Goal: Information Seeking & Learning: Learn about a topic

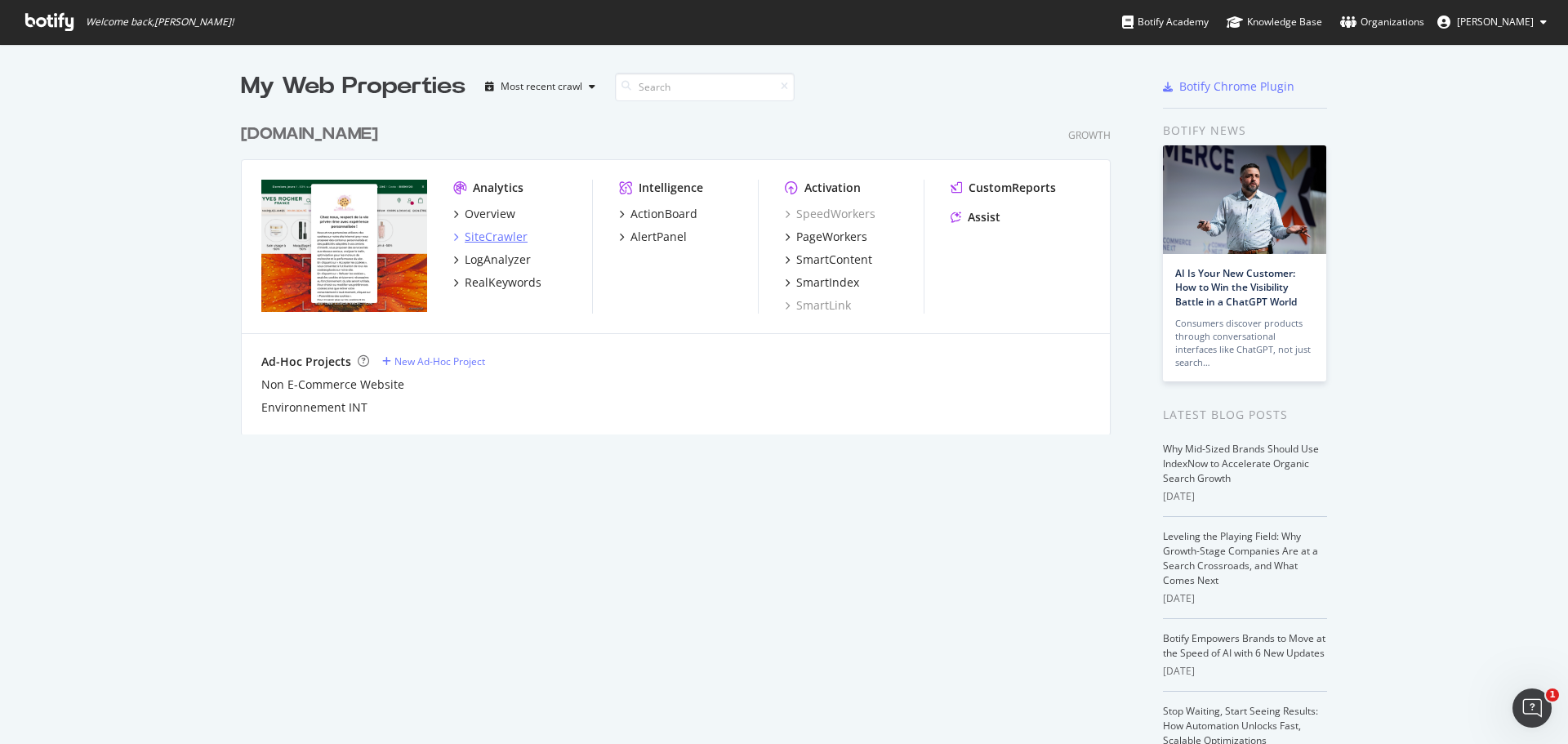
click at [499, 235] on div "SiteCrawler" at bounding box center [496, 236] width 63 height 16
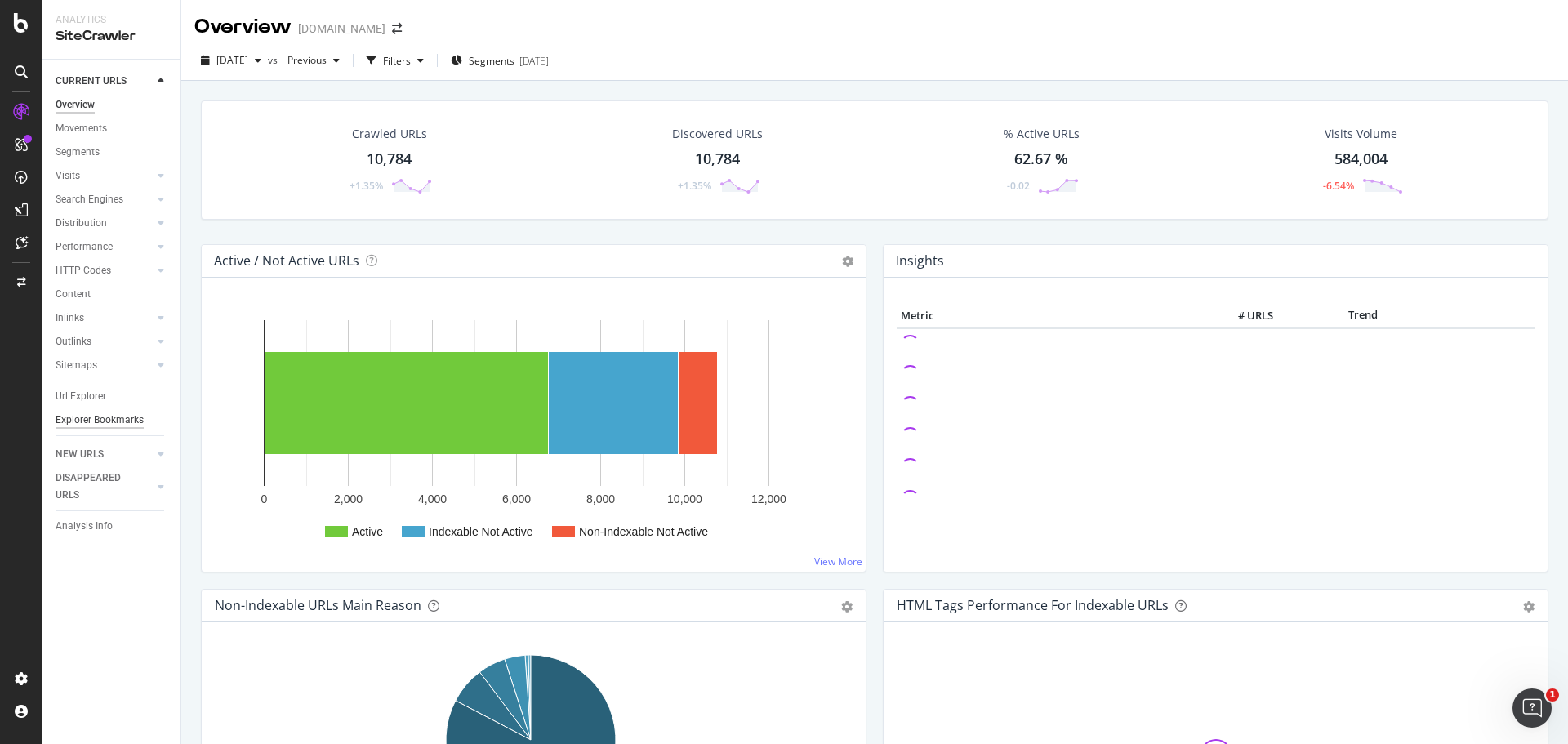
click at [110, 423] on div "Explorer Bookmarks" at bounding box center [99, 420] width 88 height 17
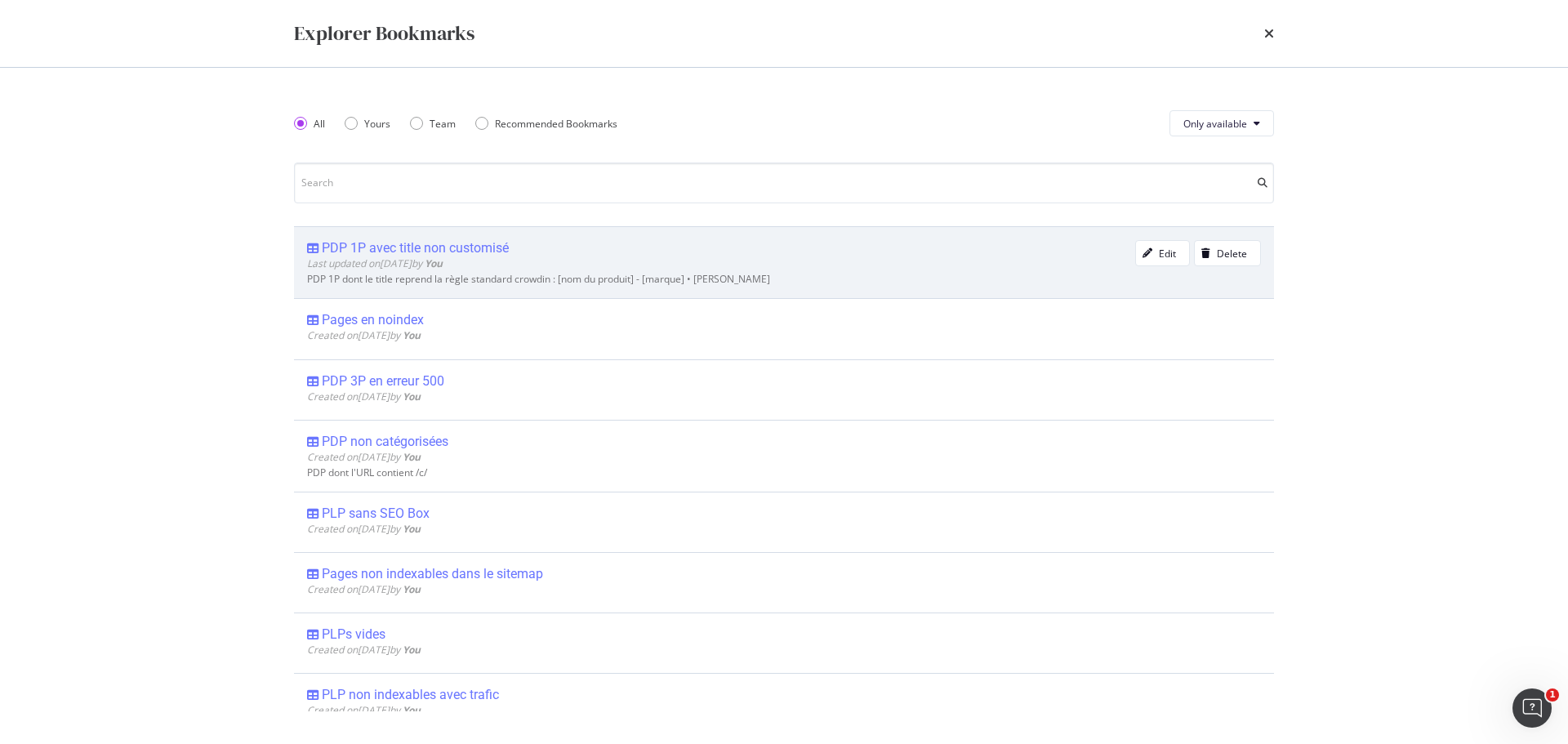
click at [492, 246] on div "PDP 1P avec title non customisé" at bounding box center [415, 248] width 187 height 16
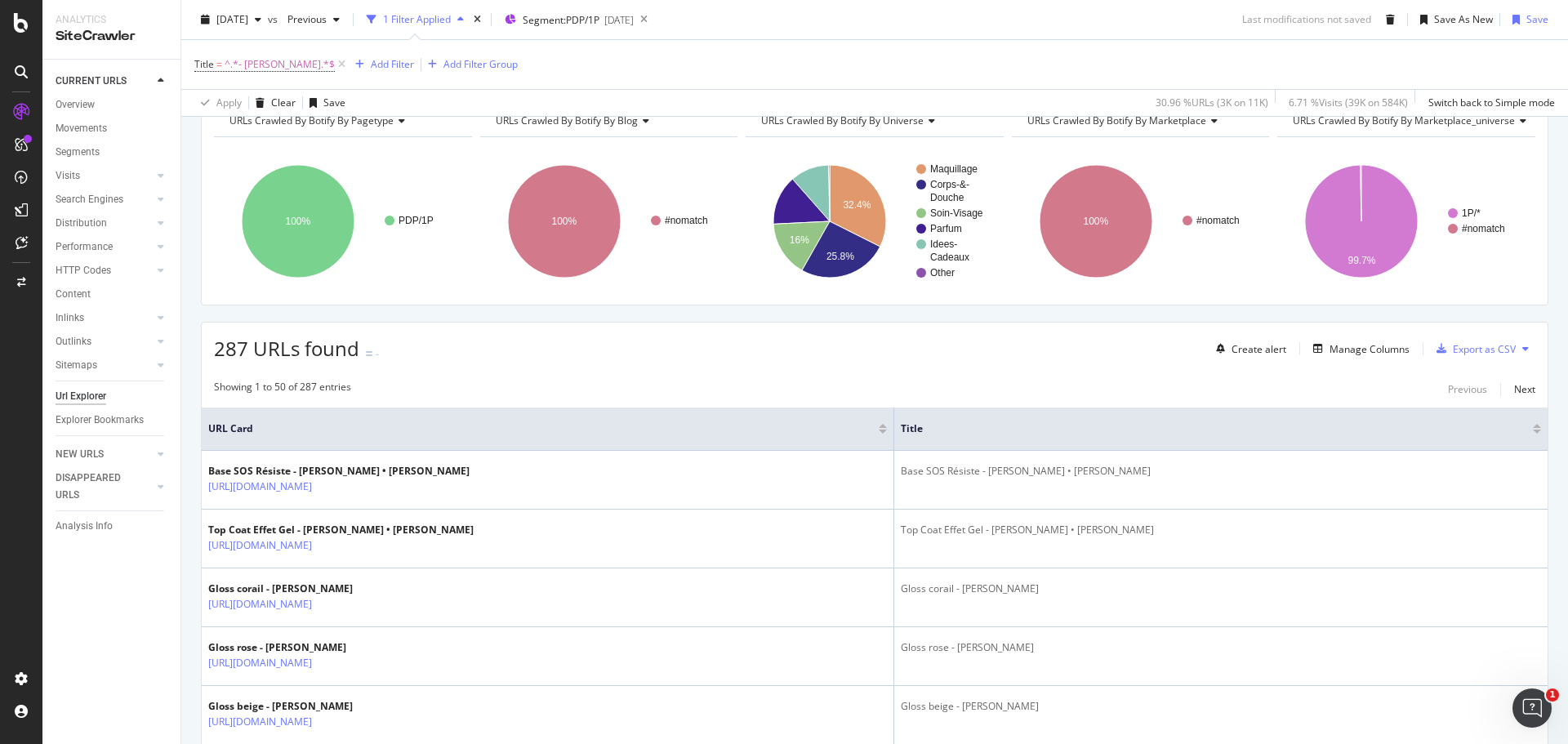
scroll to position [163, 0]
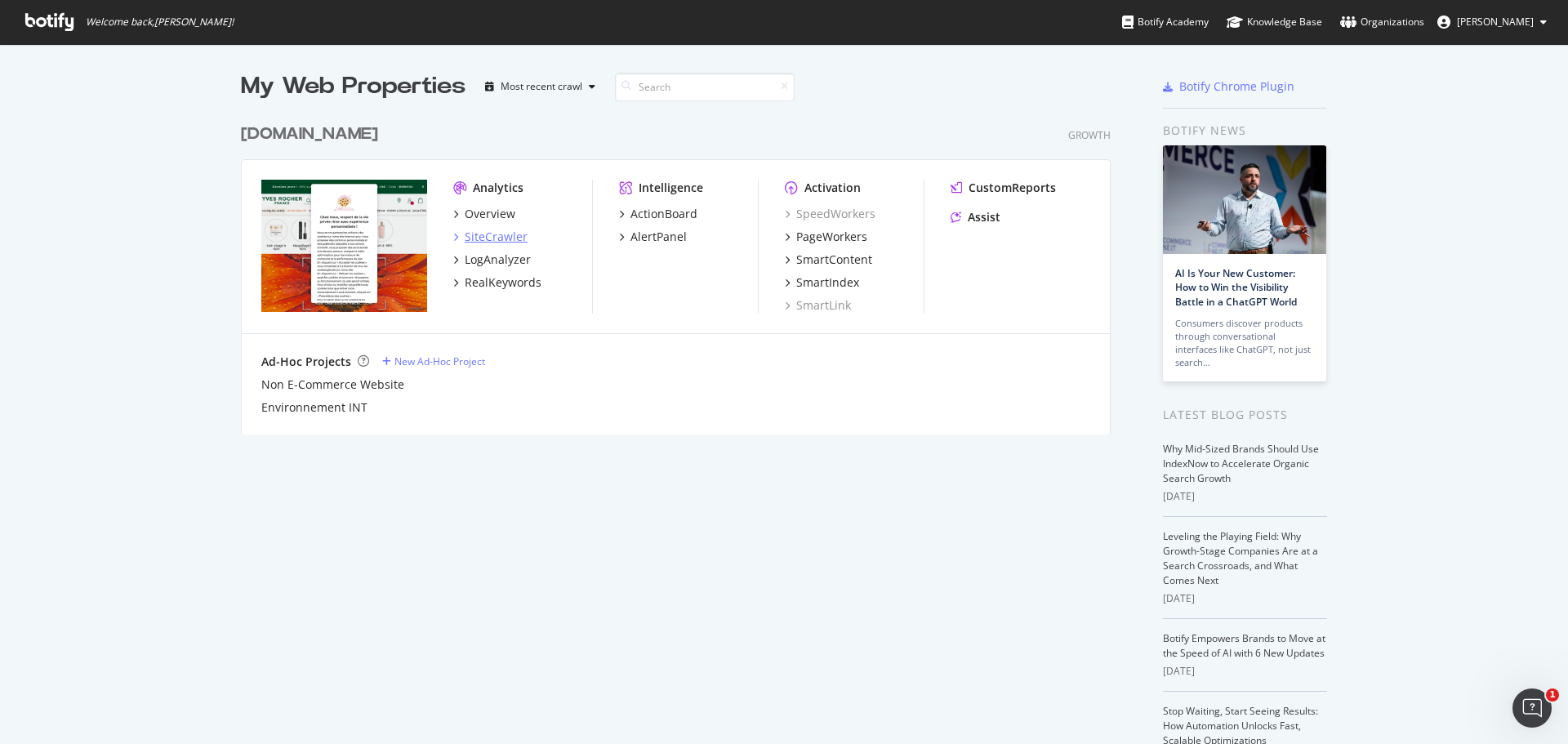
click at [487, 239] on div "SiteCrawler" at bounding box center [496, 236] width 63 height 16
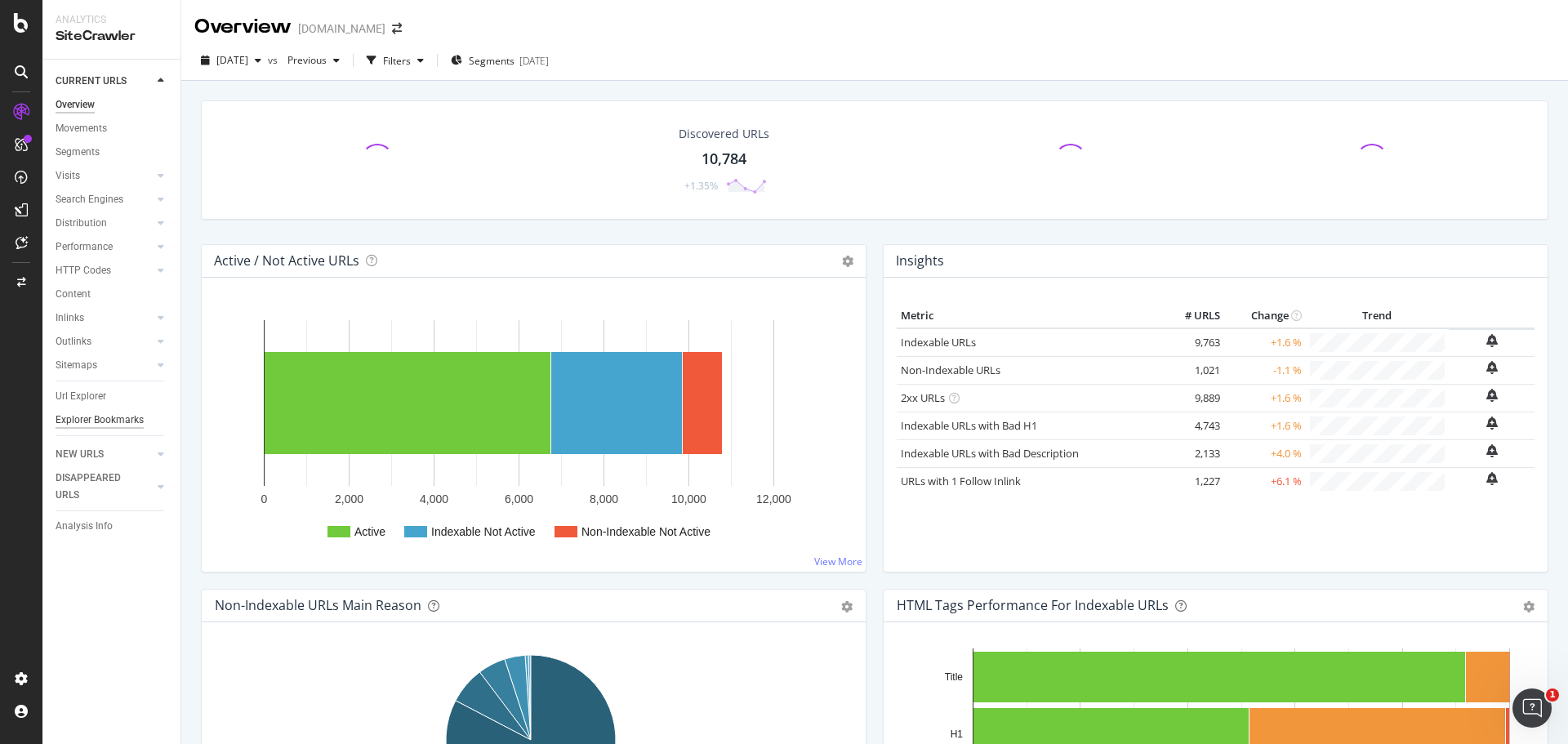
click at [87, 415] on div "Explorer Bookmarks" at bounding box center [99, 420] width 88 height 17
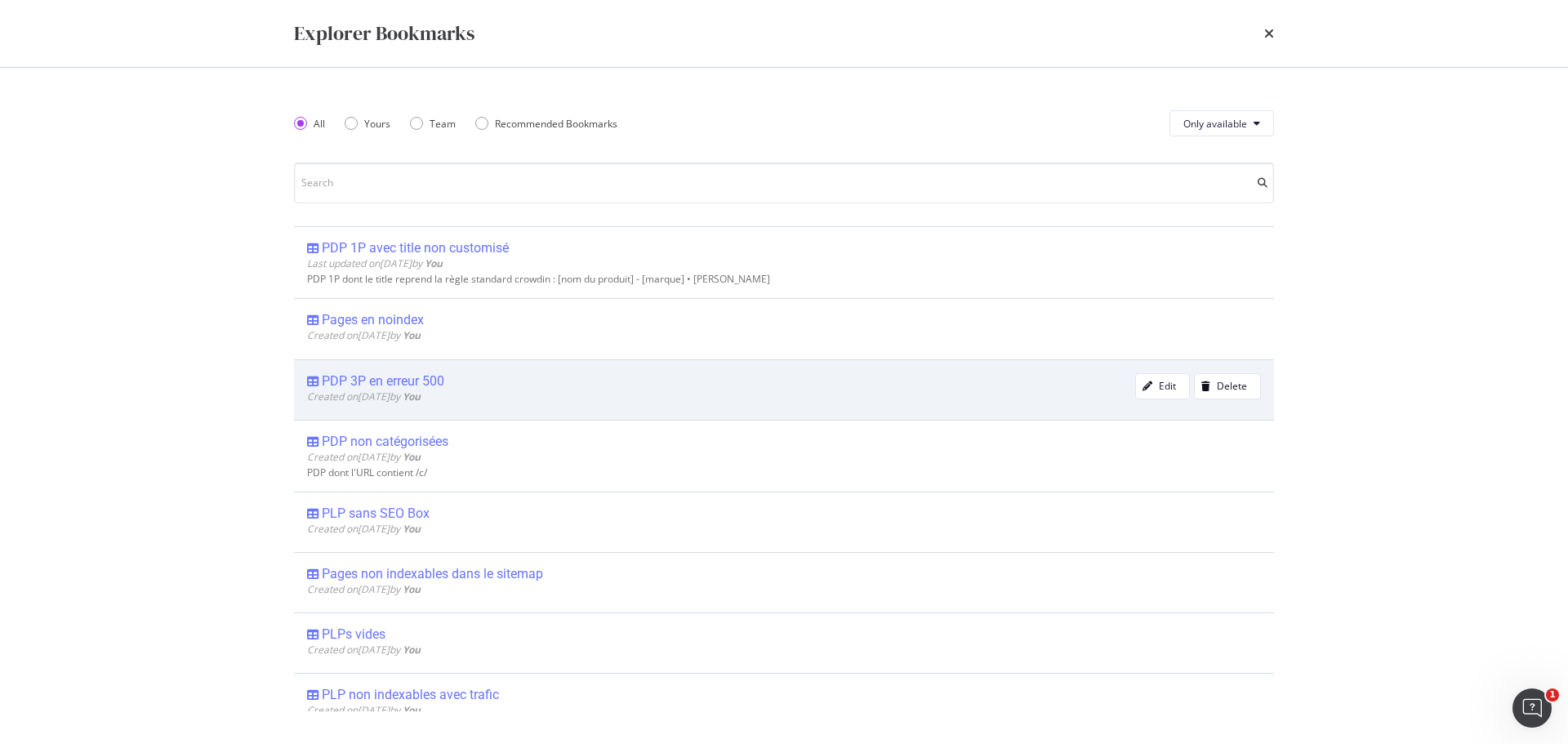
click at [403, 383] on div "PDP 3P en erreur 500" at bounding box center [383, 381] width 123 height 16
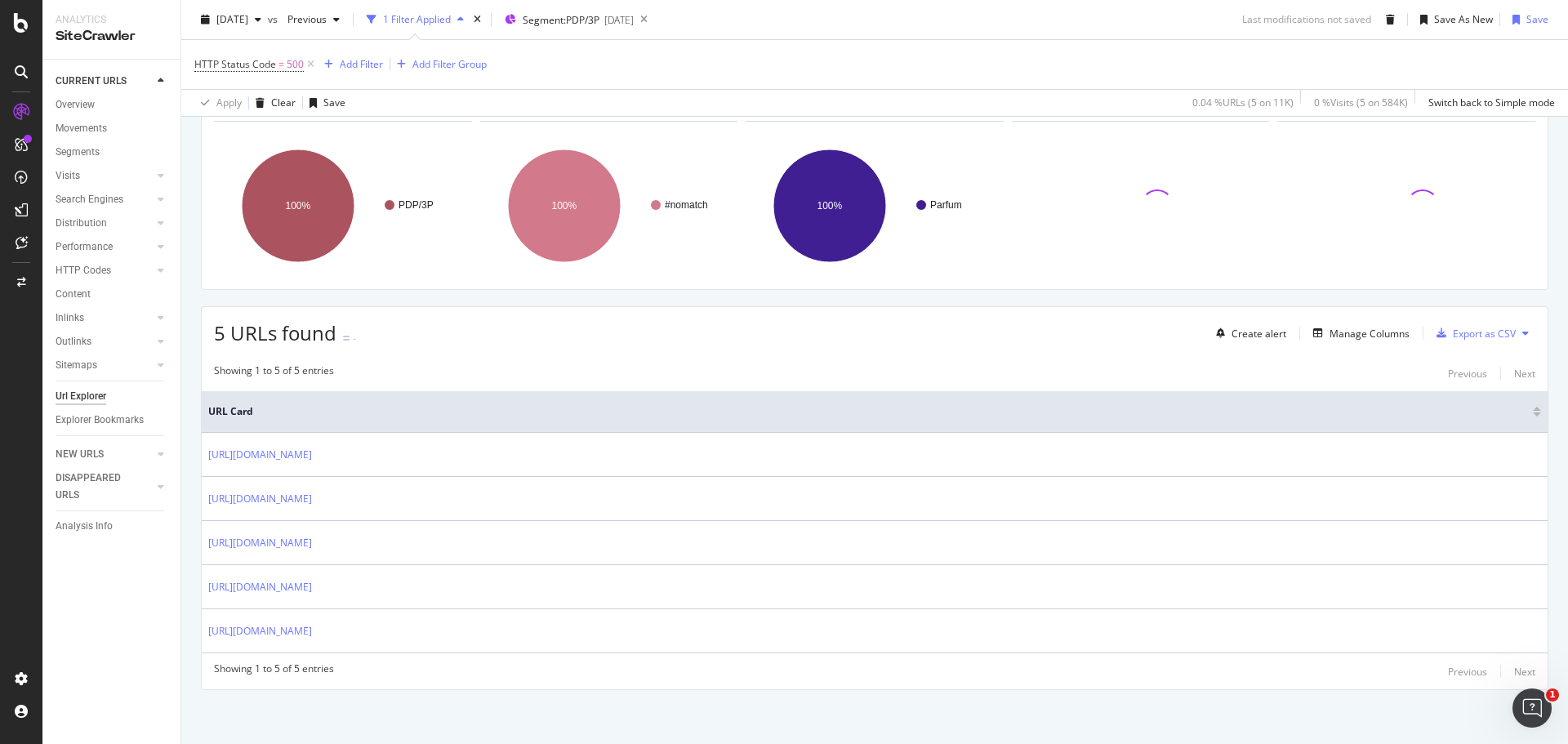
scroll to position [161, 0]
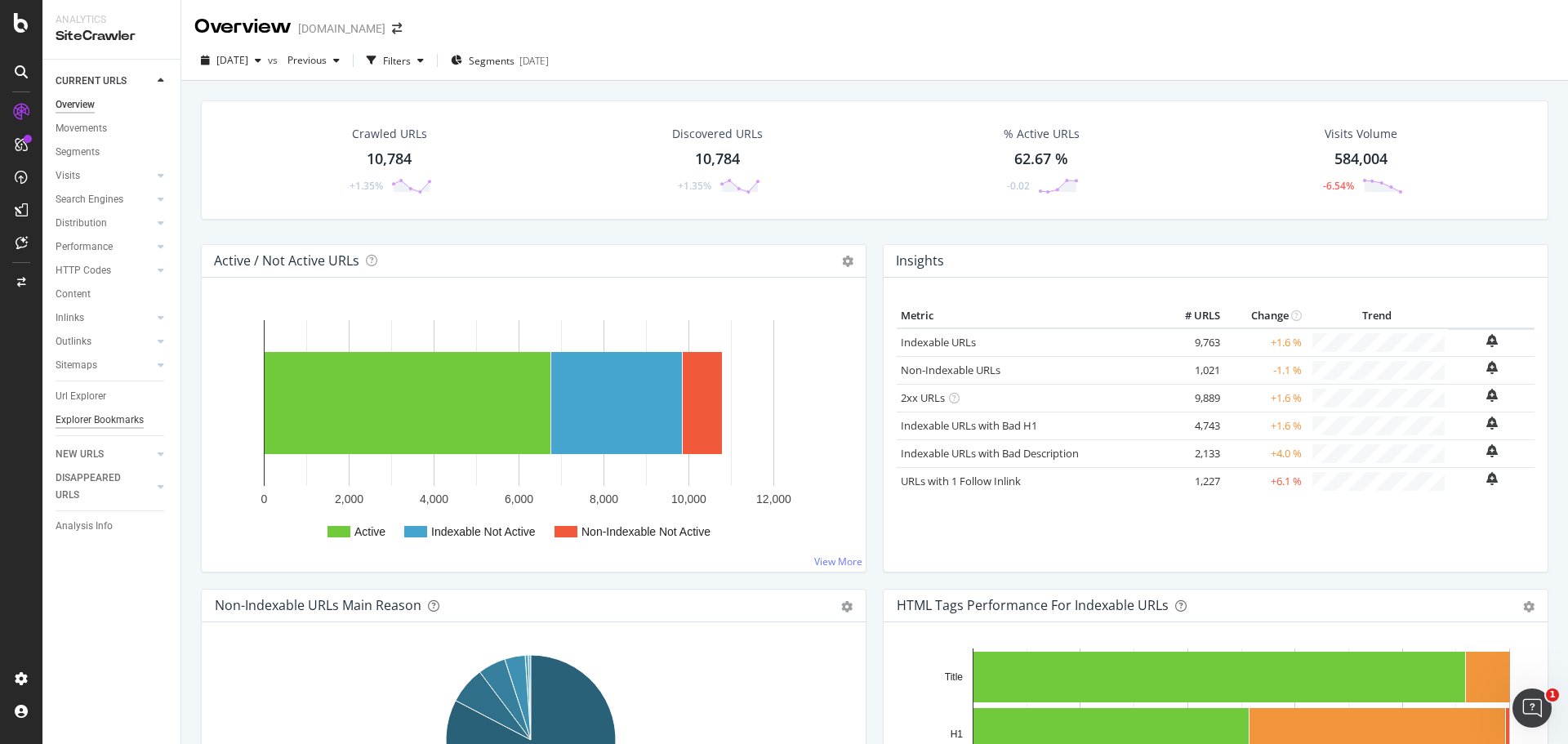
click at [114, 414] on div "Explorer Bookmarks" at bounding box center [99, 420] width 88 height 17
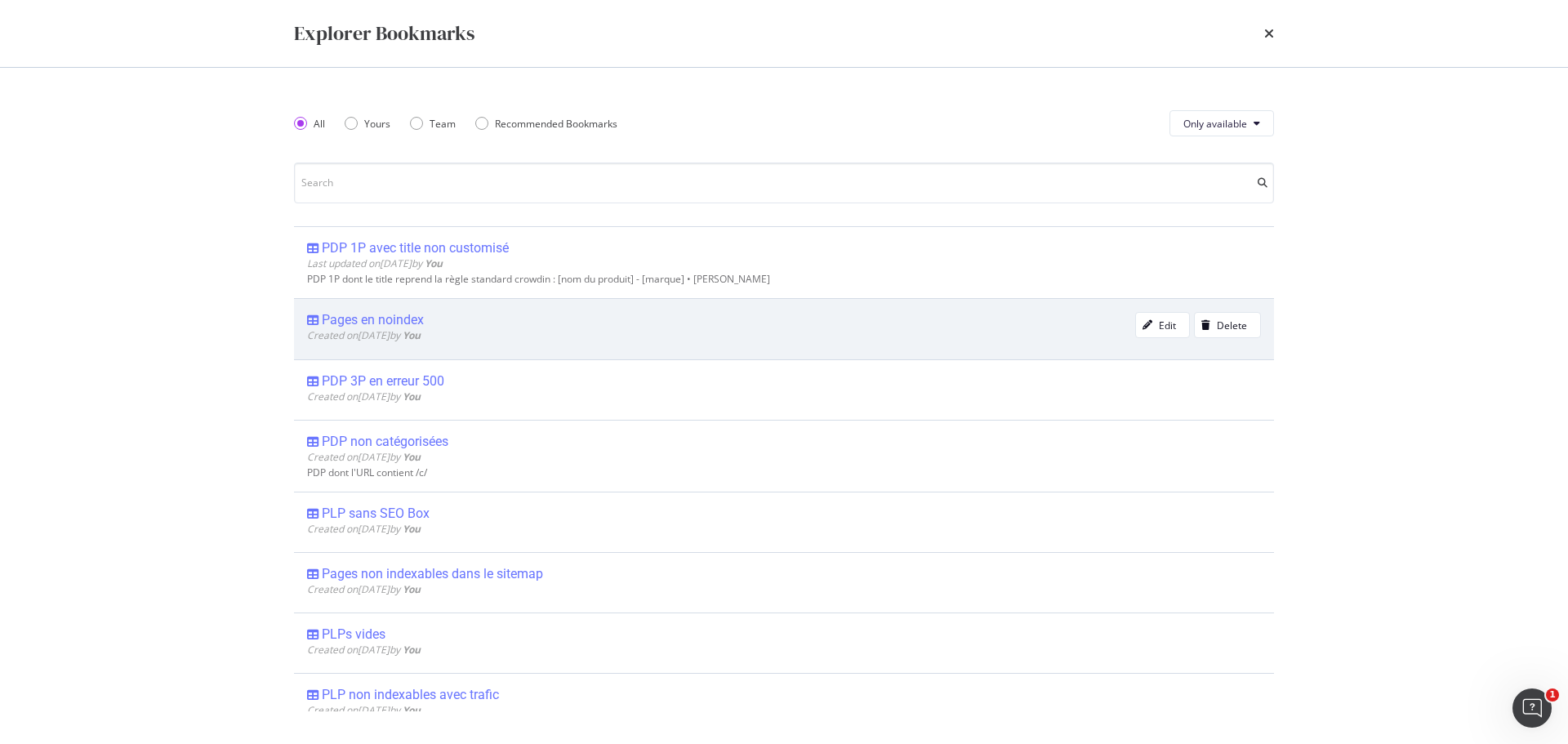
click at [387, 317] on div "Pages en noindex" at bounding box center [372, 319] width 102 height 16
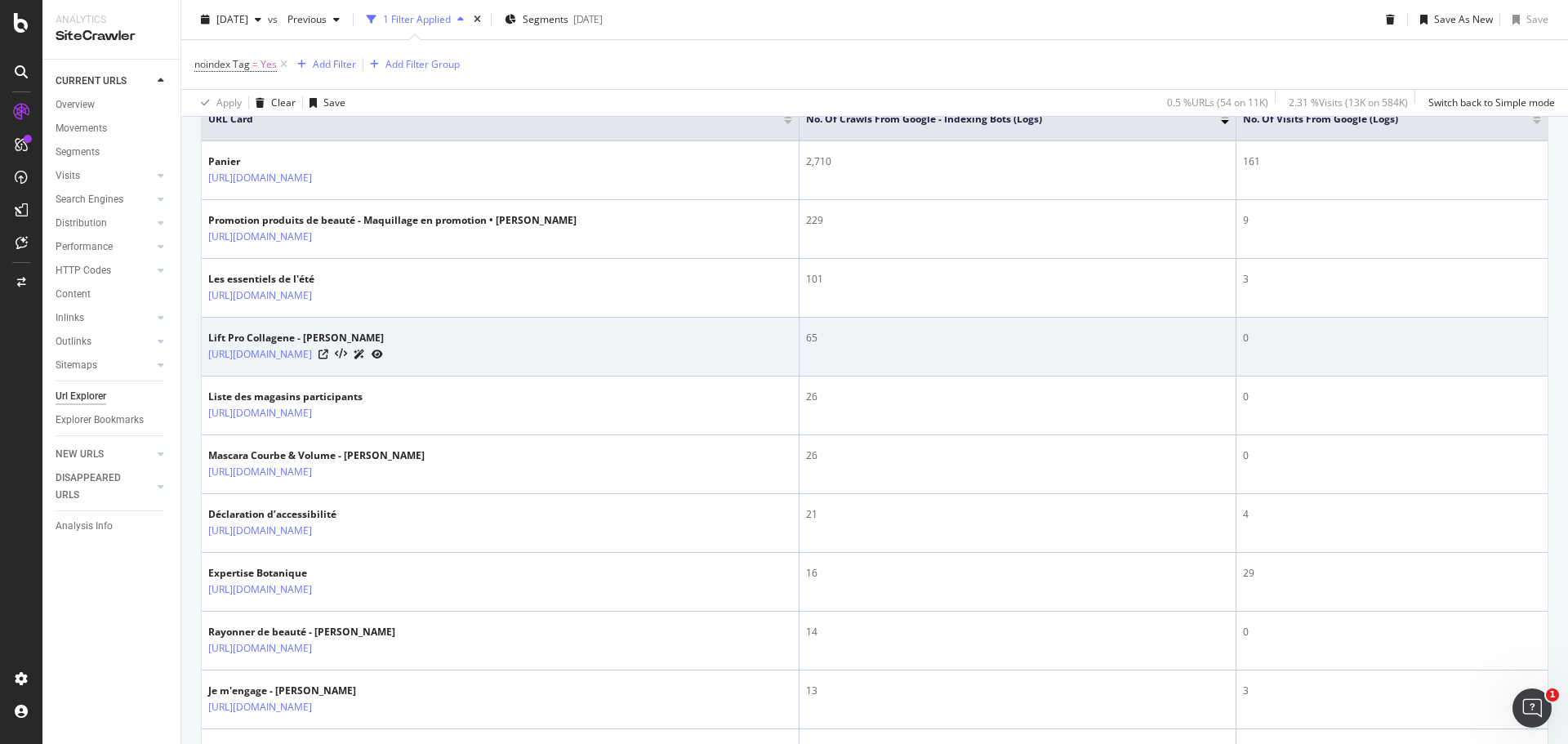
scroll to position [513, 0]
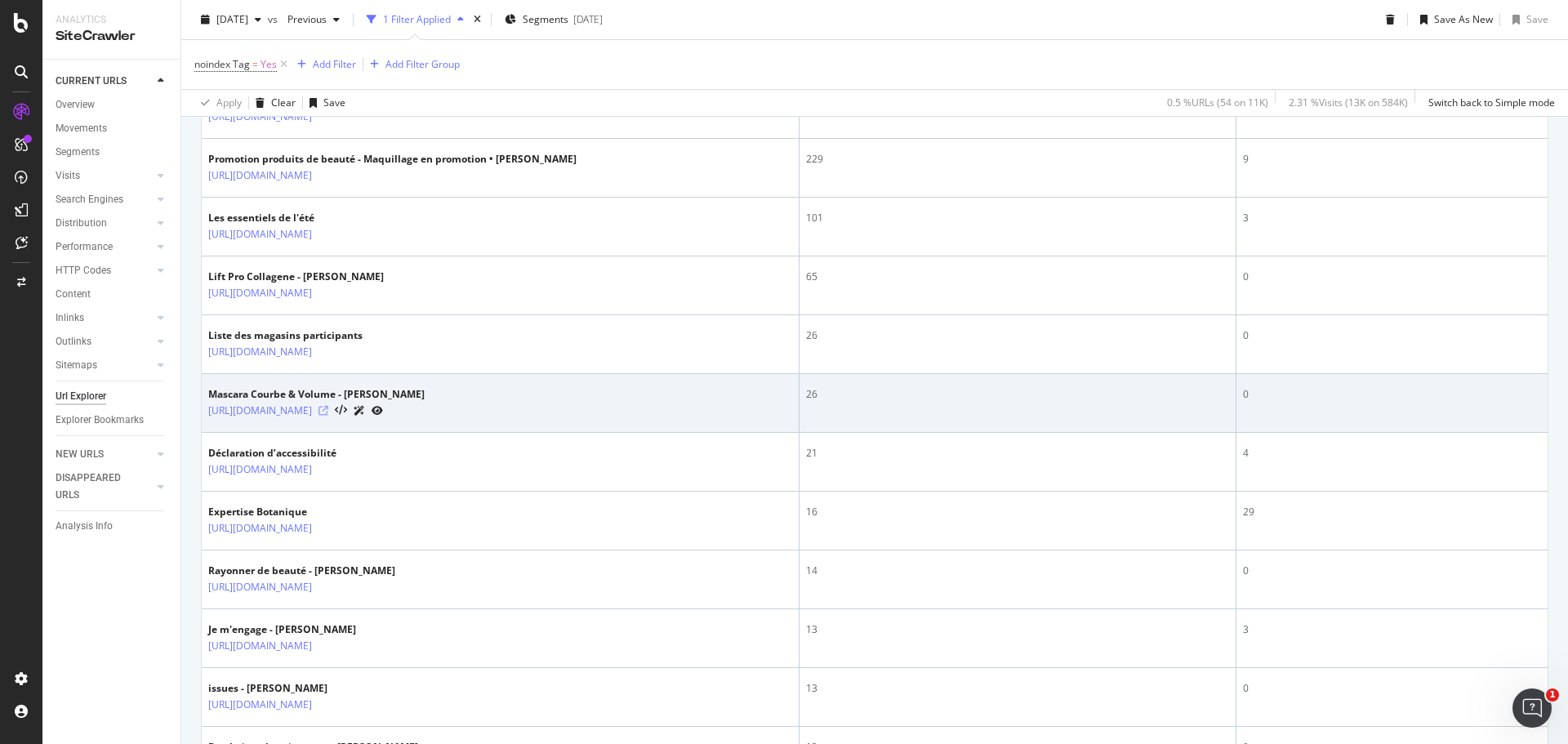
click at [329, 416] on icon at bounding box center [324, 411] width 10 height 10
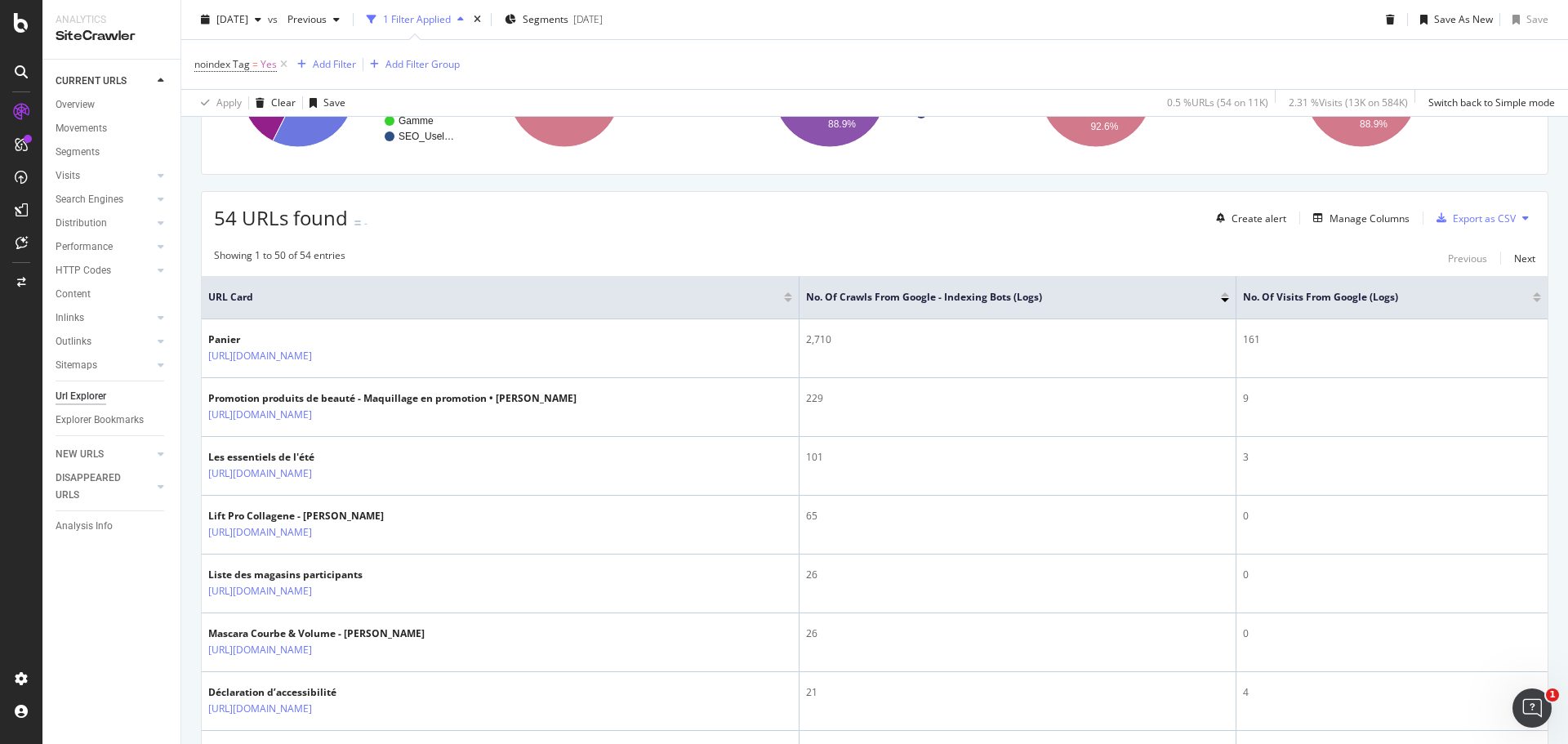
scroll to position [104, 0]
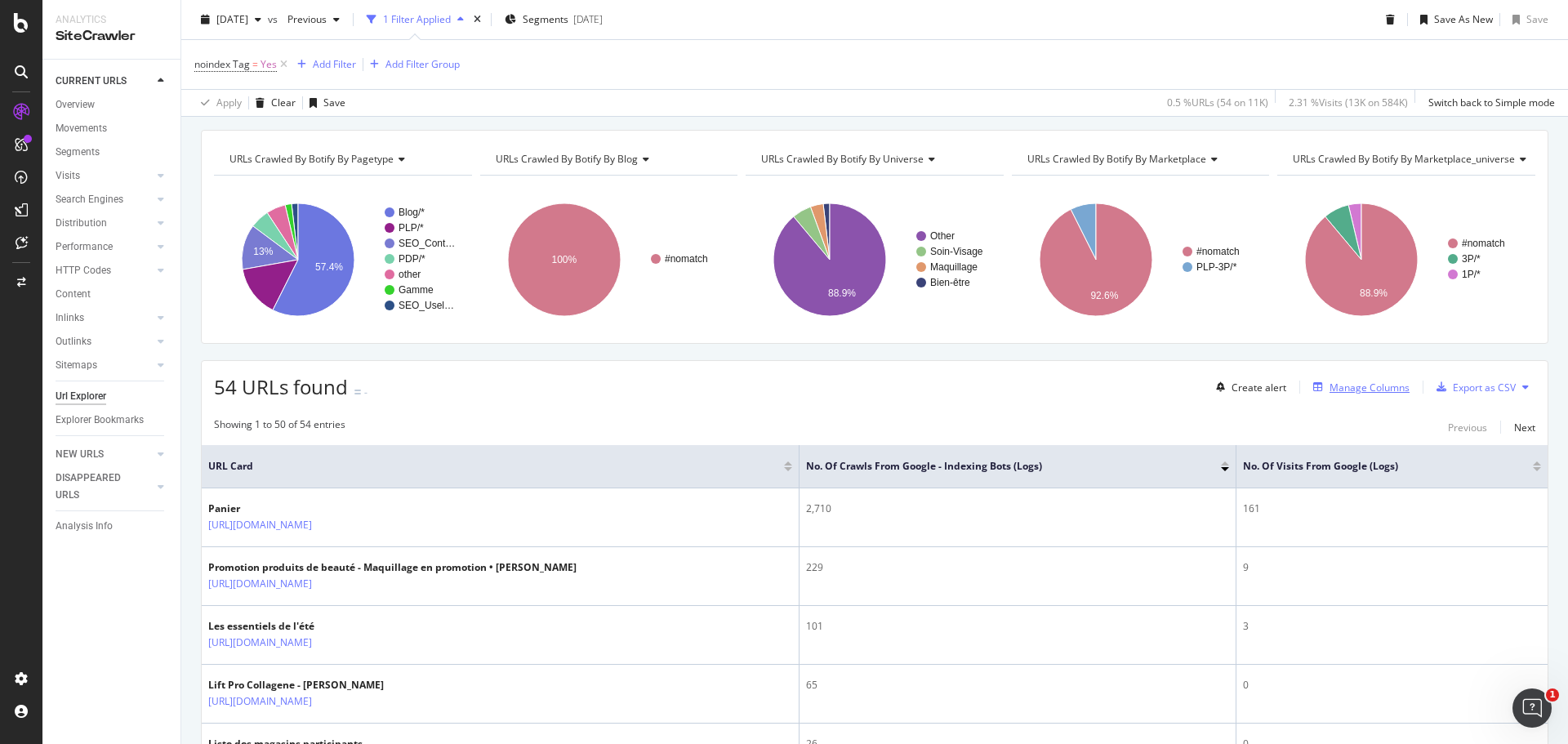
click at [1340, 390] on div "Manage Columns" at bounding box center [1369, 388] width 80 height 14
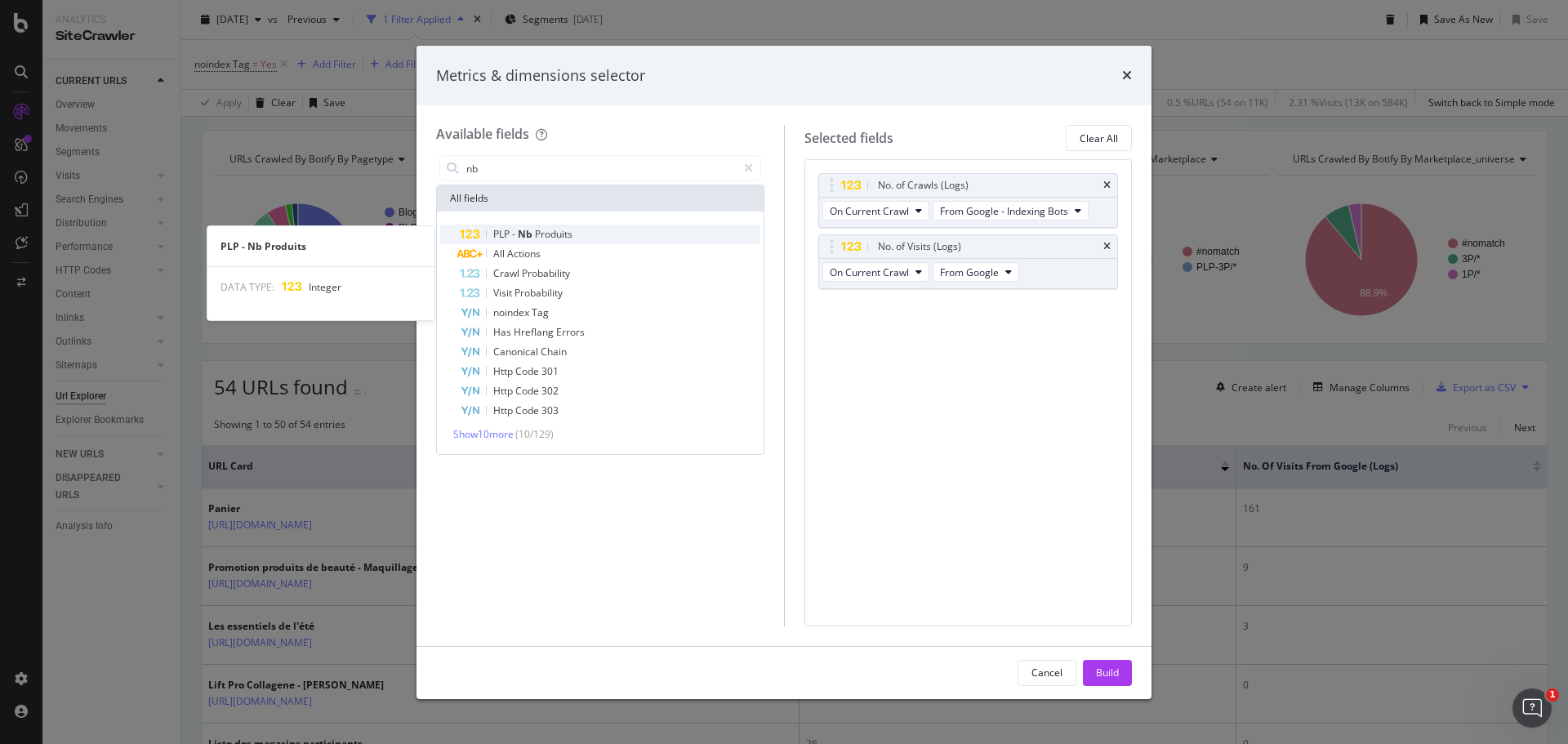
type input "nb"
click at [582, 237] on div "PLP - Nb Produits" at bounding box center [610, 234] width 301 height 19
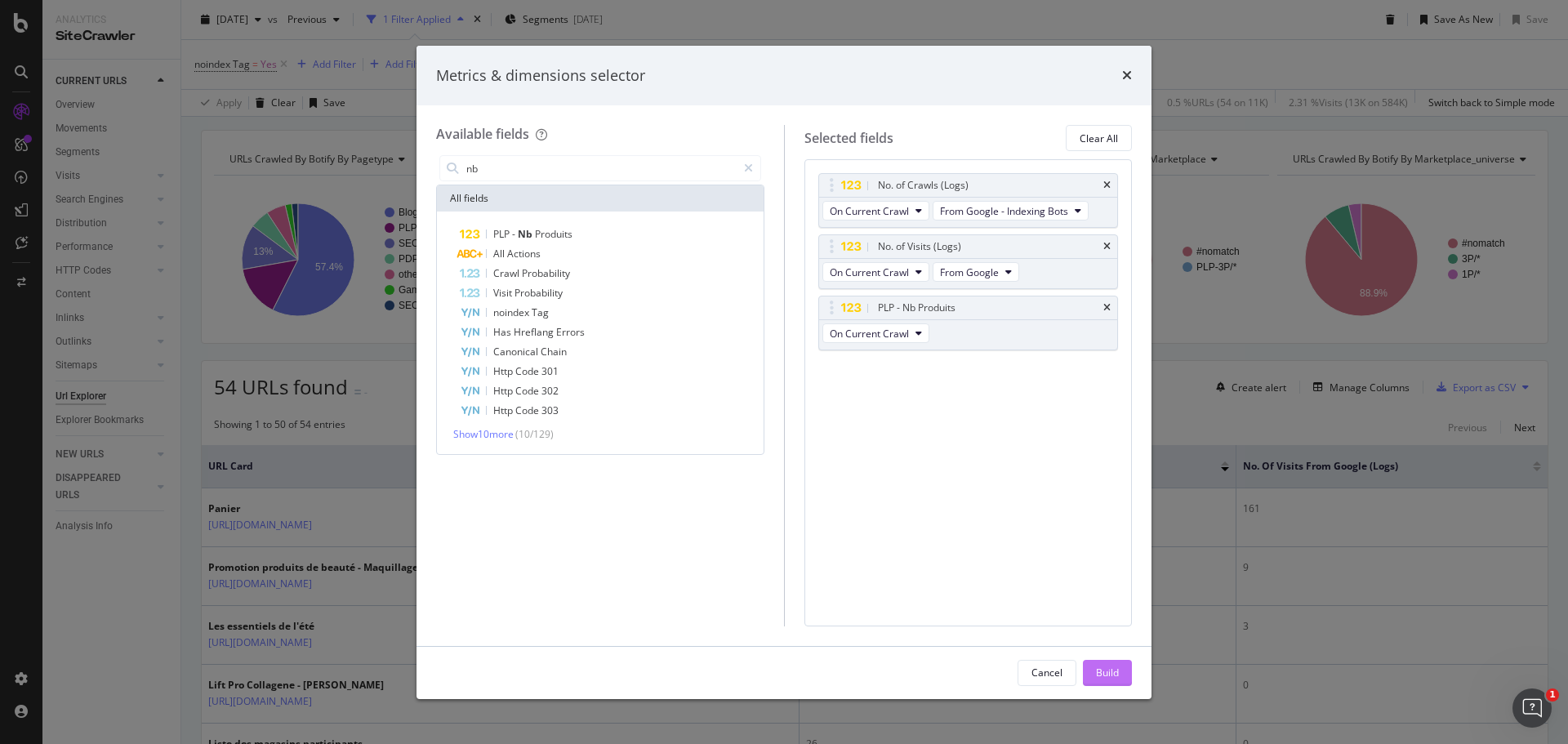
click at [1105, 677] on div "Build" at bounding box center [1107, 673] width 23 height 14
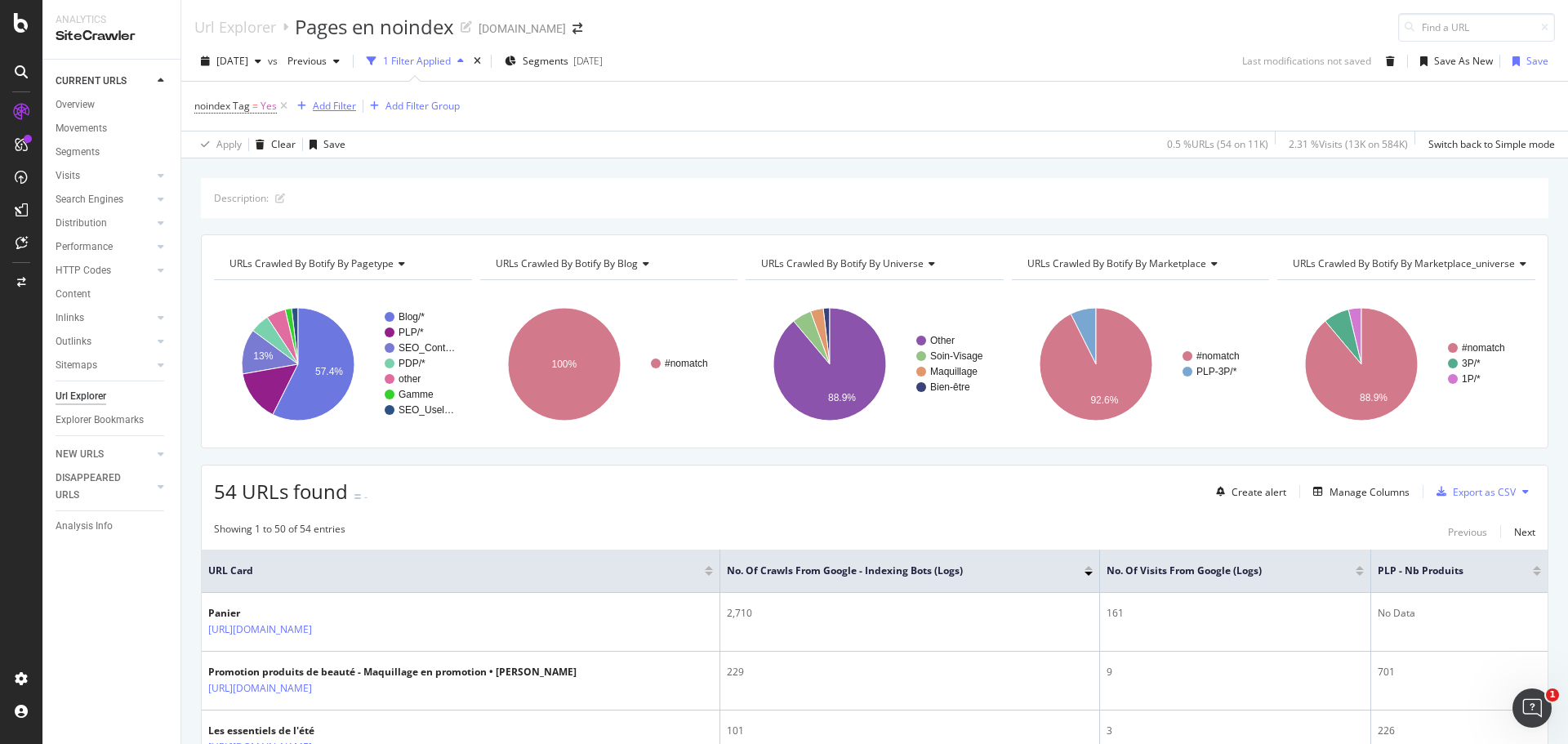
click at [335, 99] on div "Add Filter" at bounding box center [334, 106] width 44 height 14
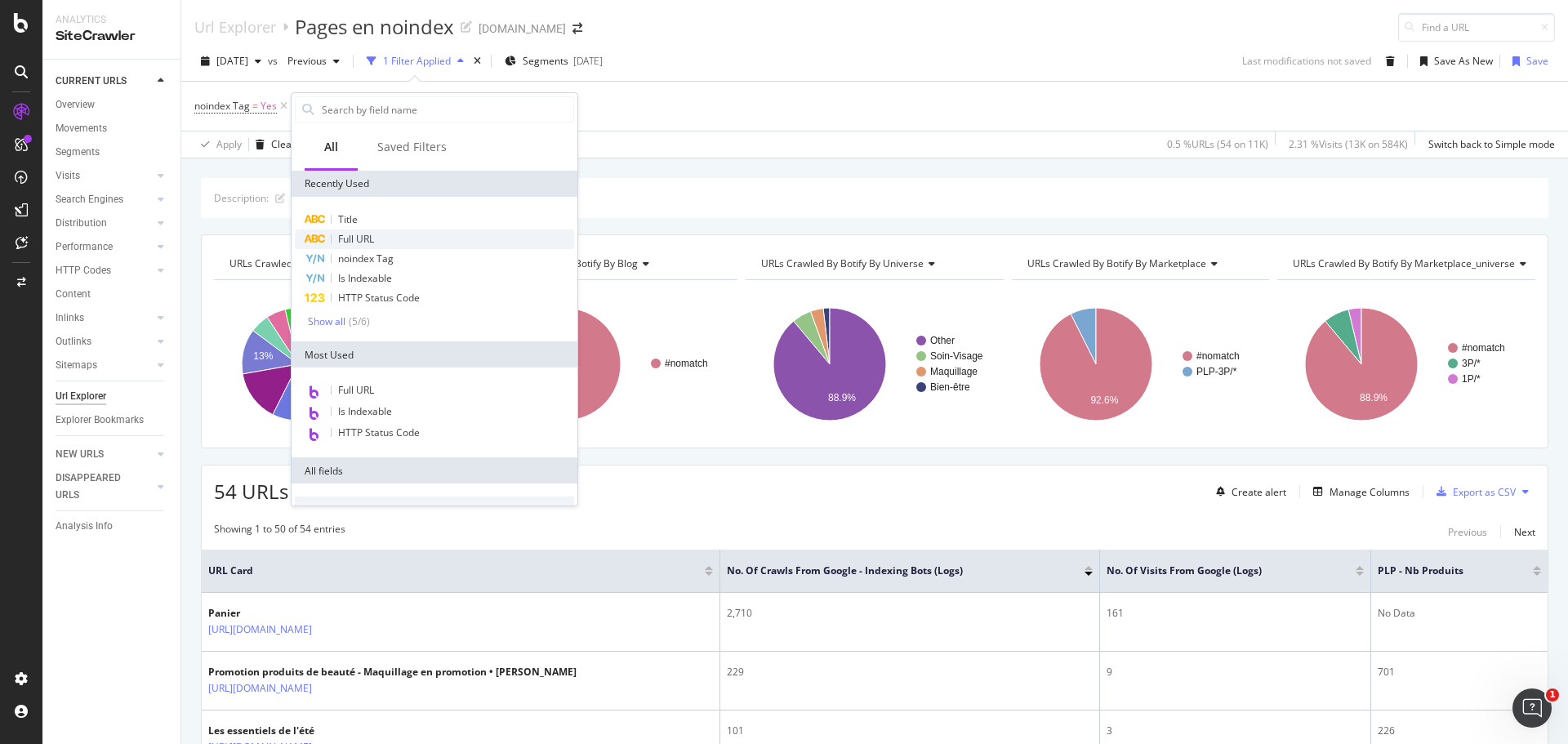
click at [363, 237] on span "Full URL" at bounding box center [355, 239] width 36 height 14
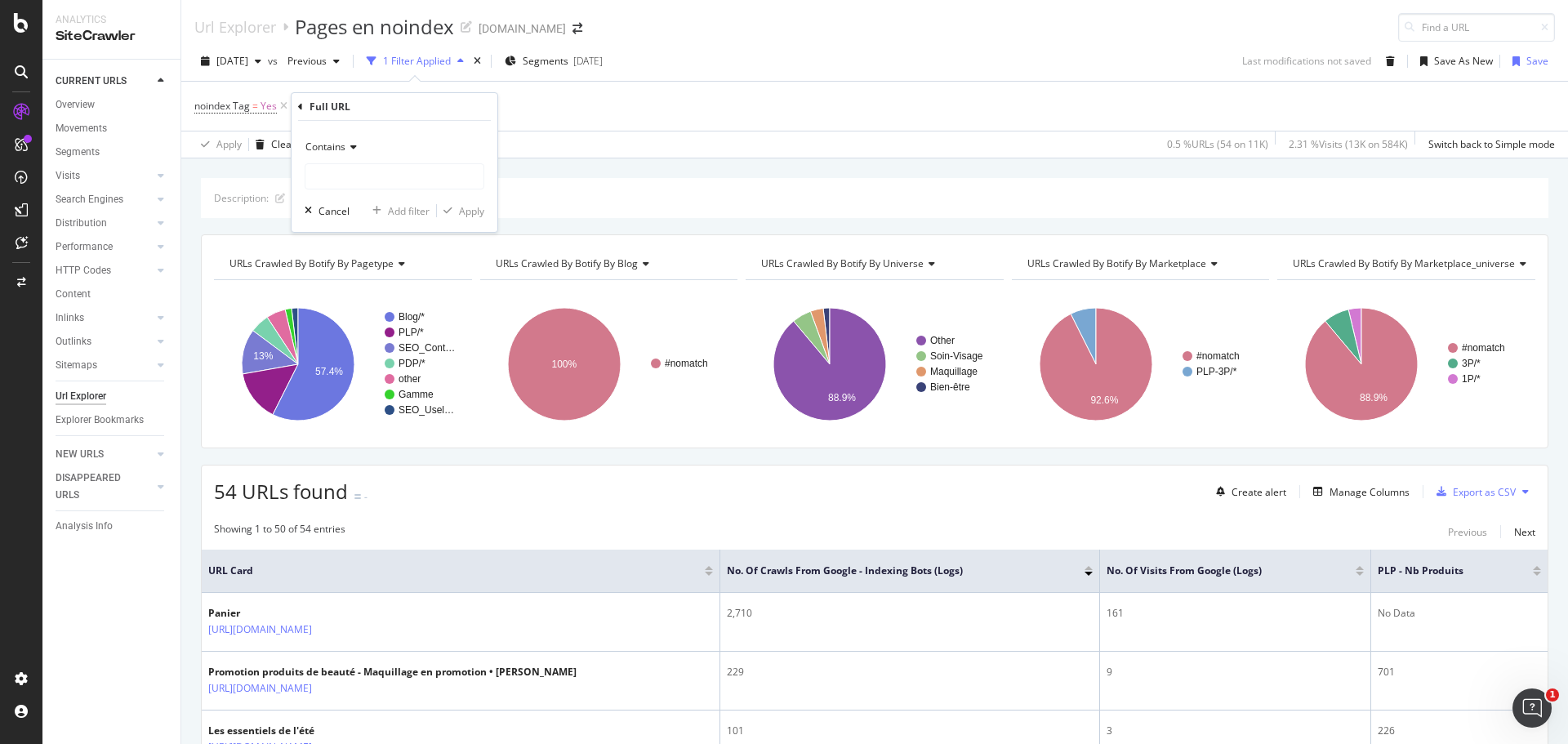
click at [348, 146] on icon at bounding box center [351, 147] width 12 height 10
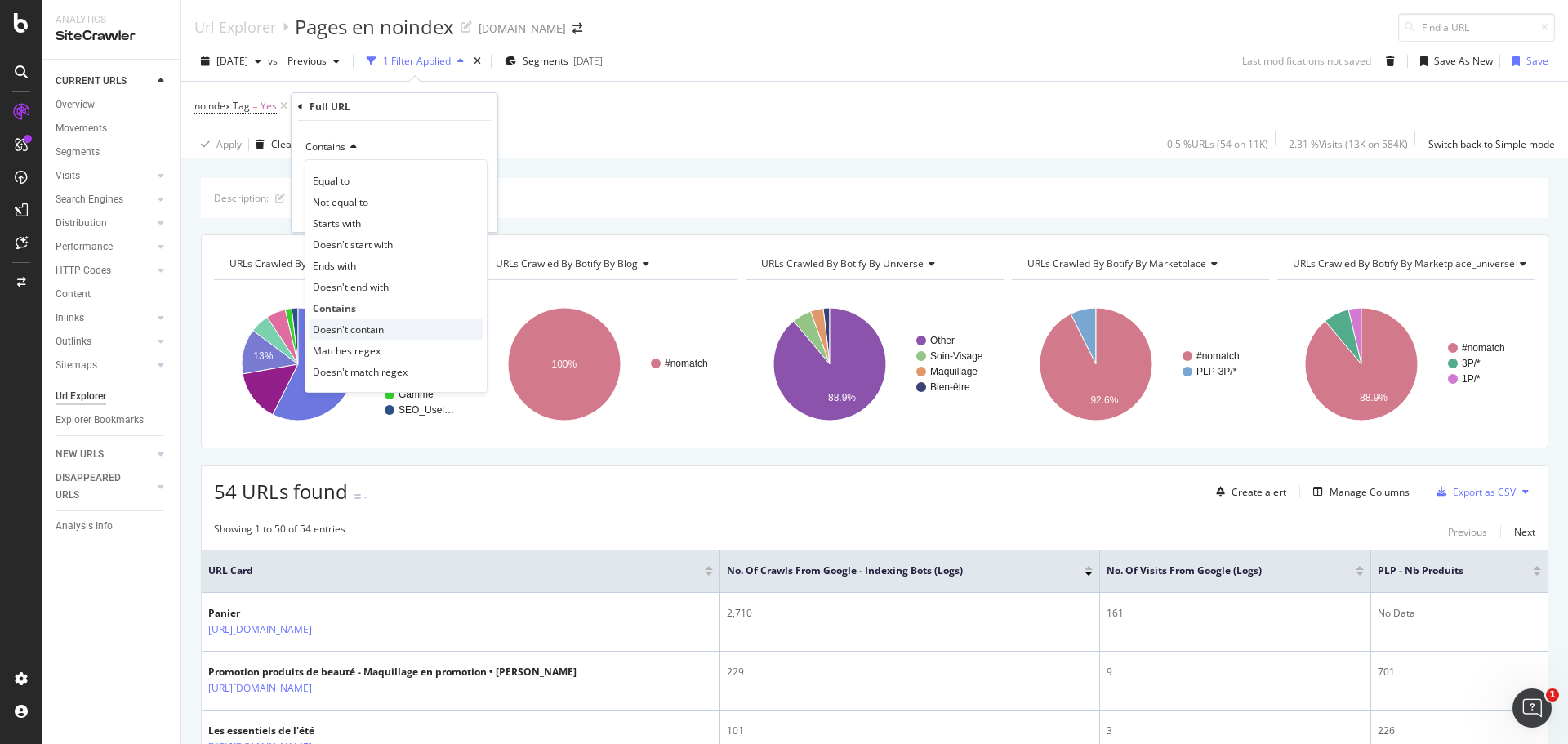
click at [354, 331] on span "Doesn't contain" at bounding box center [348, 330] width 71 height 14
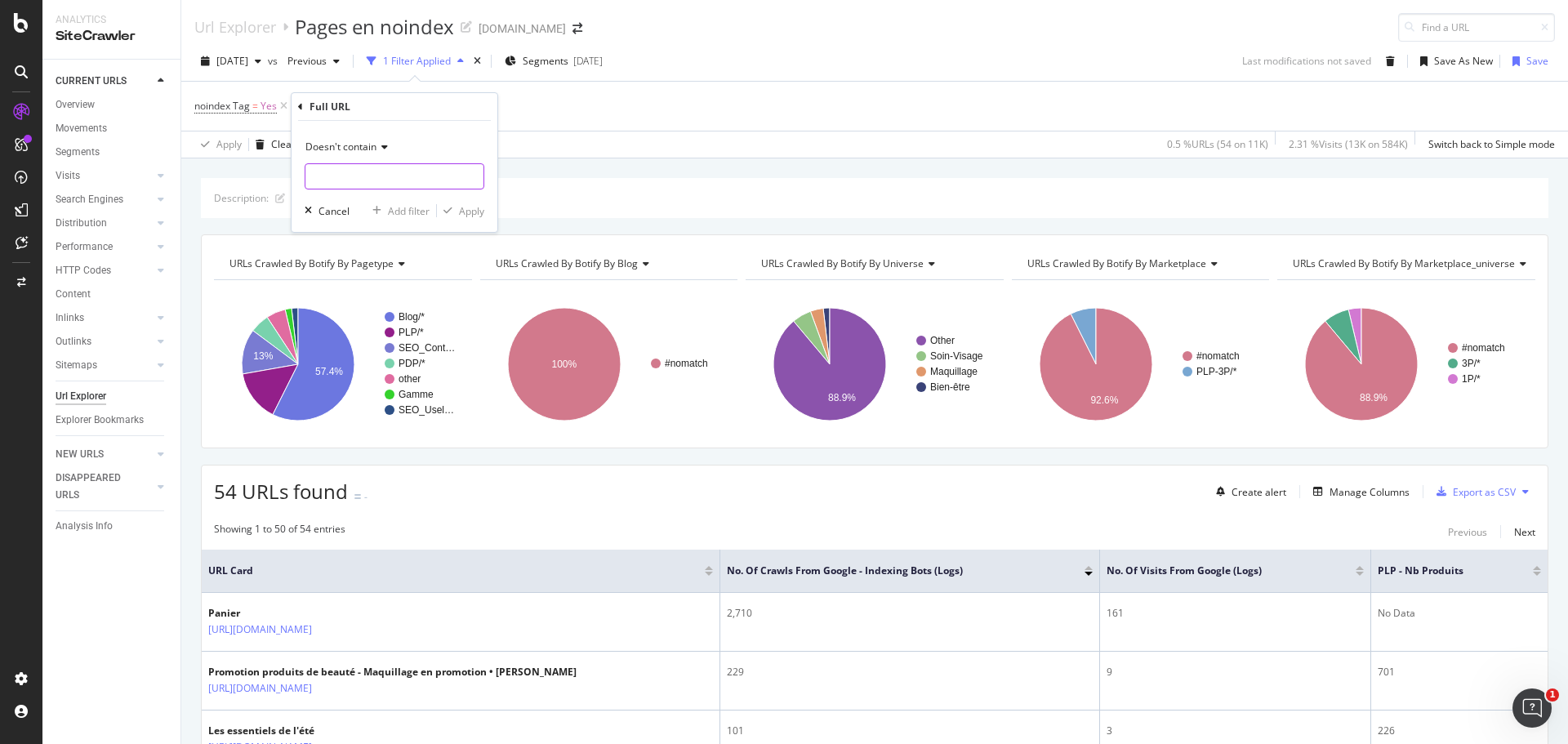
click at [350, 180] on input "text" at bounding box center [394, 176] width 178 height 26
type input "/issue/"
click at [469, 208] on div "Apply" at bounding box center [471, 211] width 25 height 14
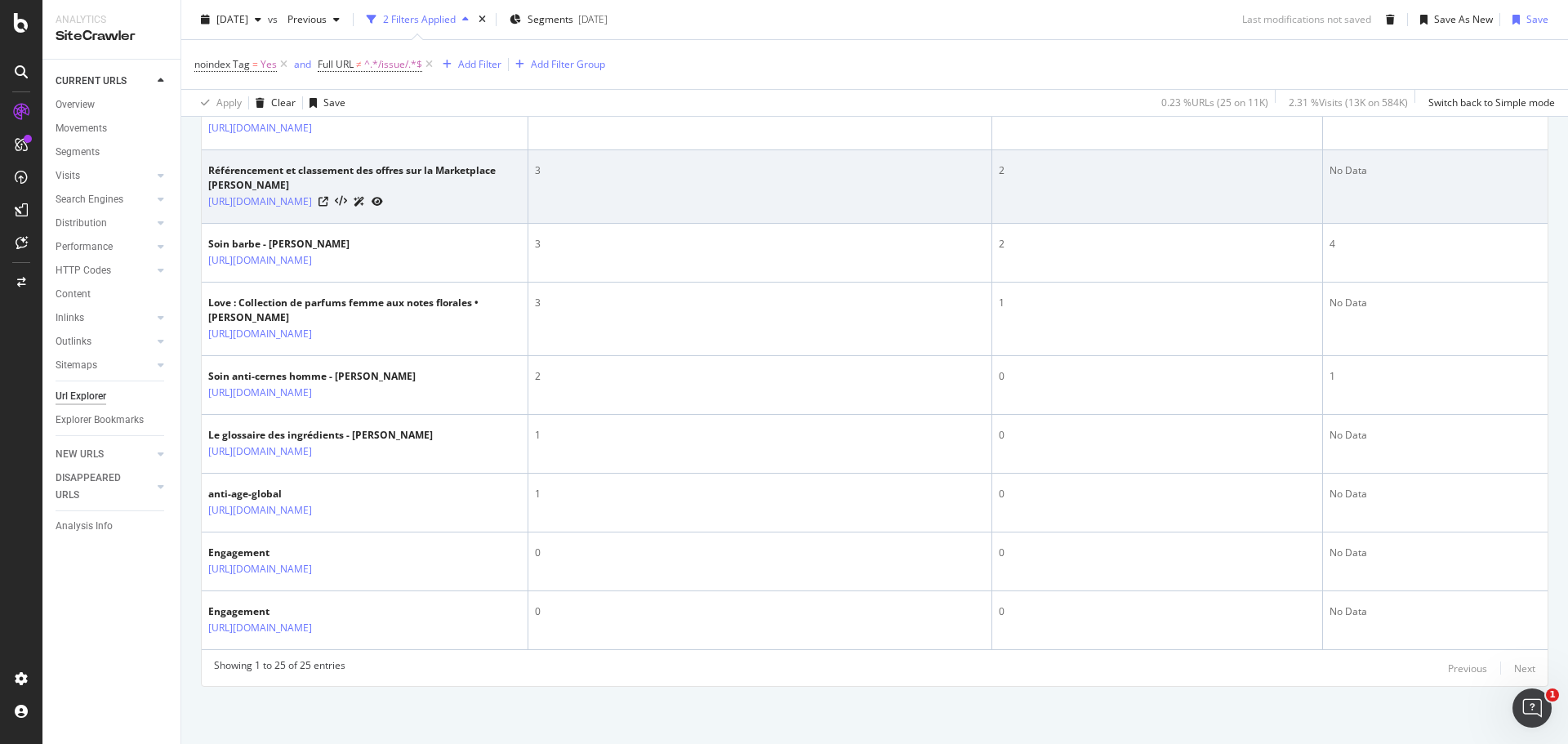
scroll to position [1768, 0]
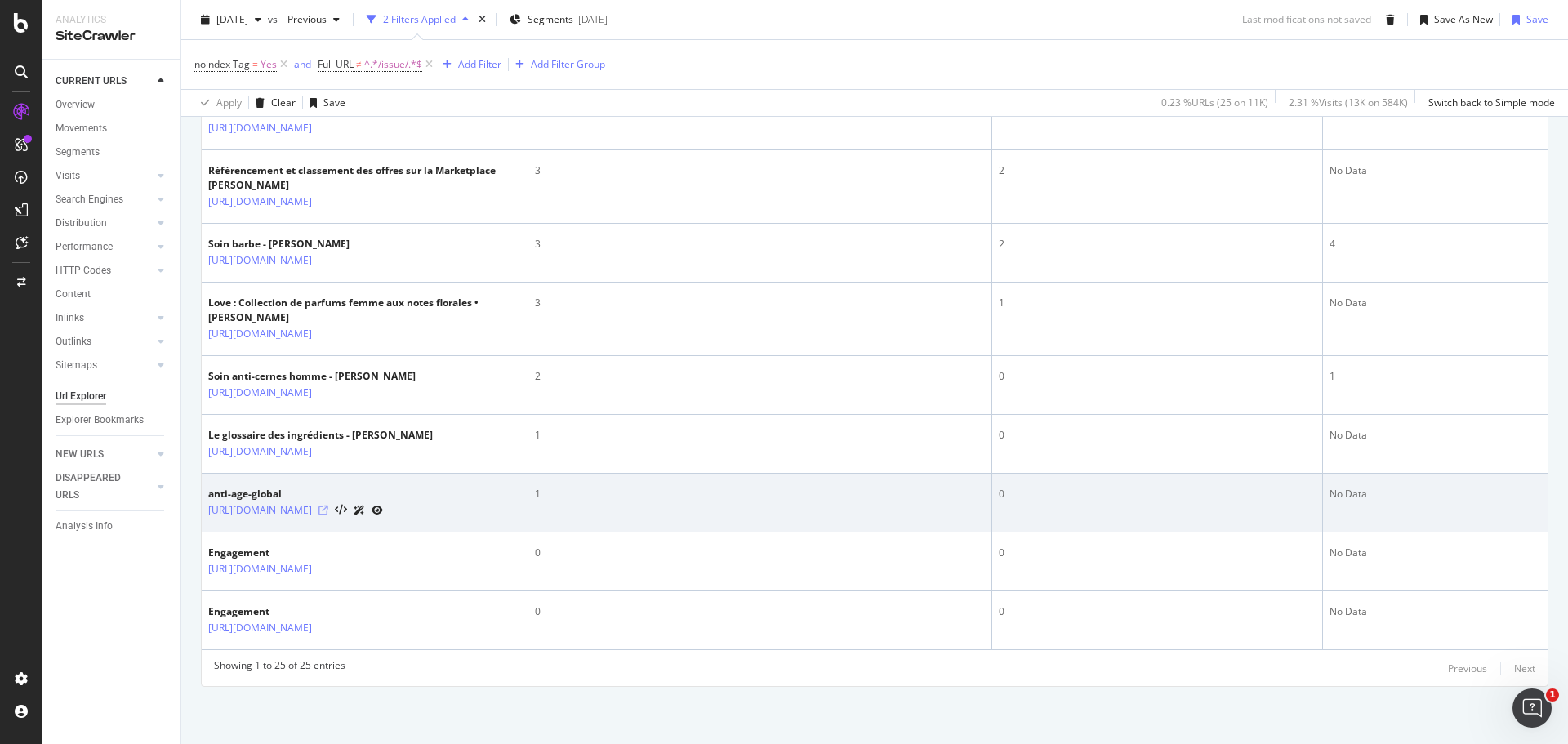
click at [329, 506] on icon at bounding box center [324, 511] width 10 height 10
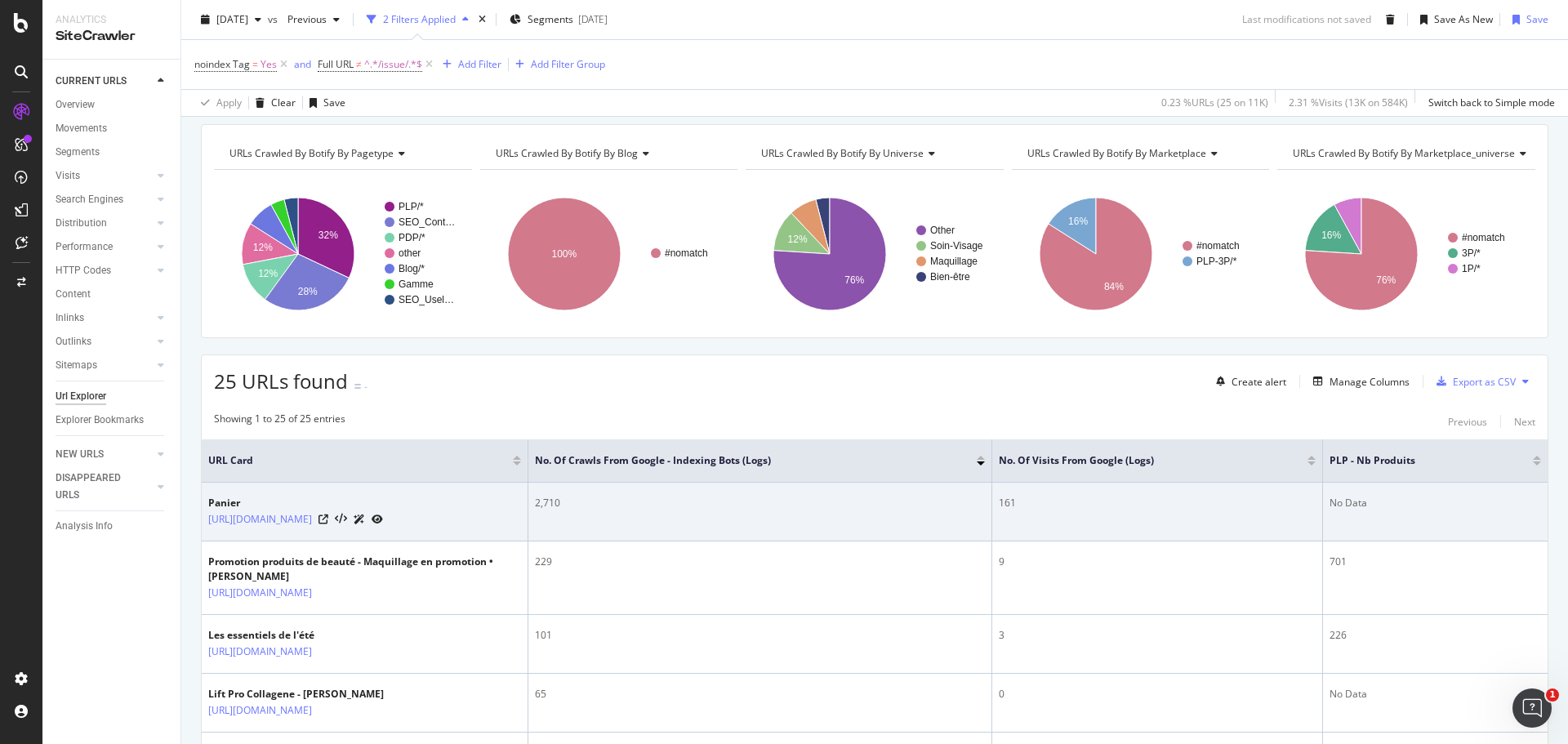
scroll to position [0, 0]
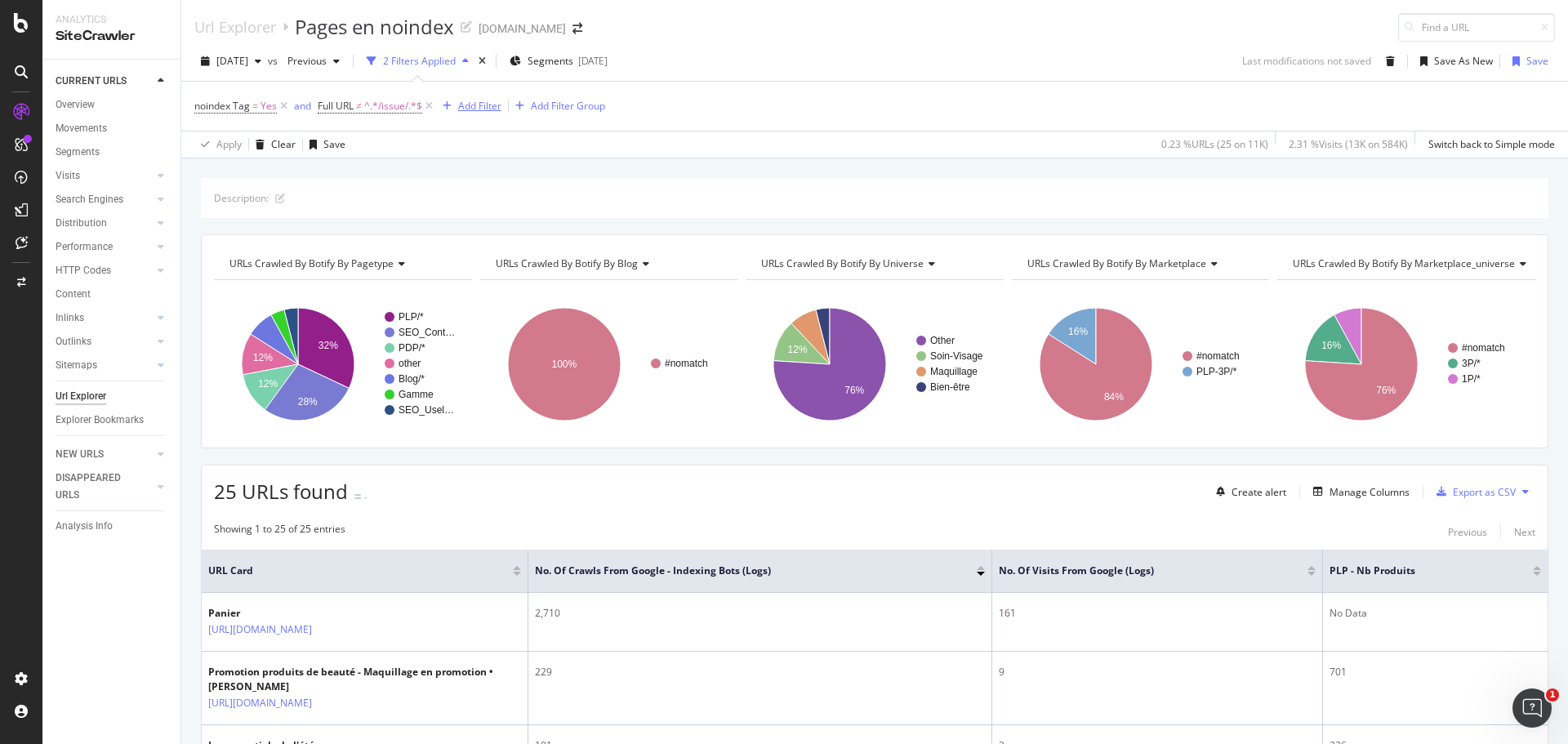
click at [479, 103] on div "Add Filter" at bounding box center [480, 106] width 44 height 14
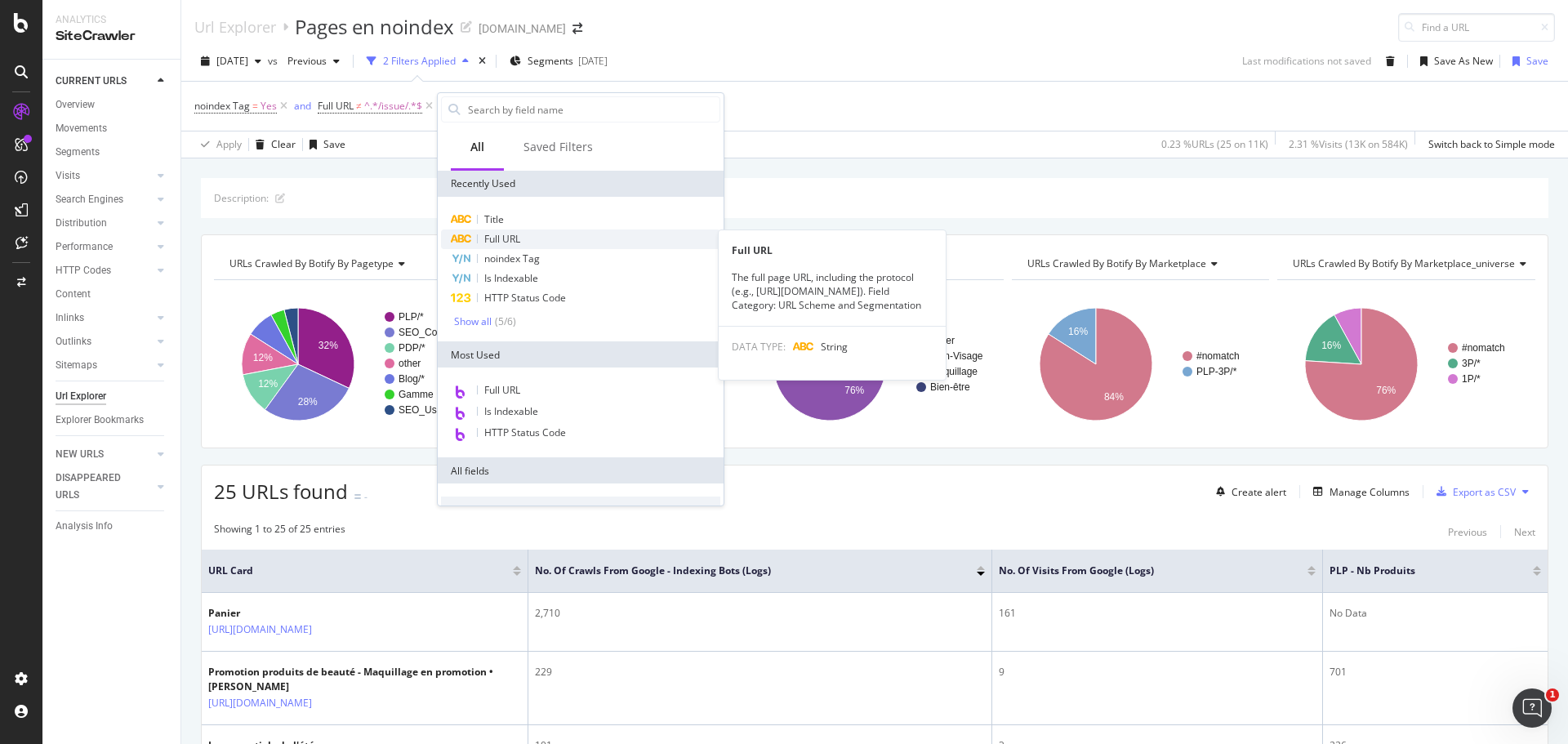
click at [511, 237] on span "Full URL" at bounding box center [502, 239] width 36 height 14
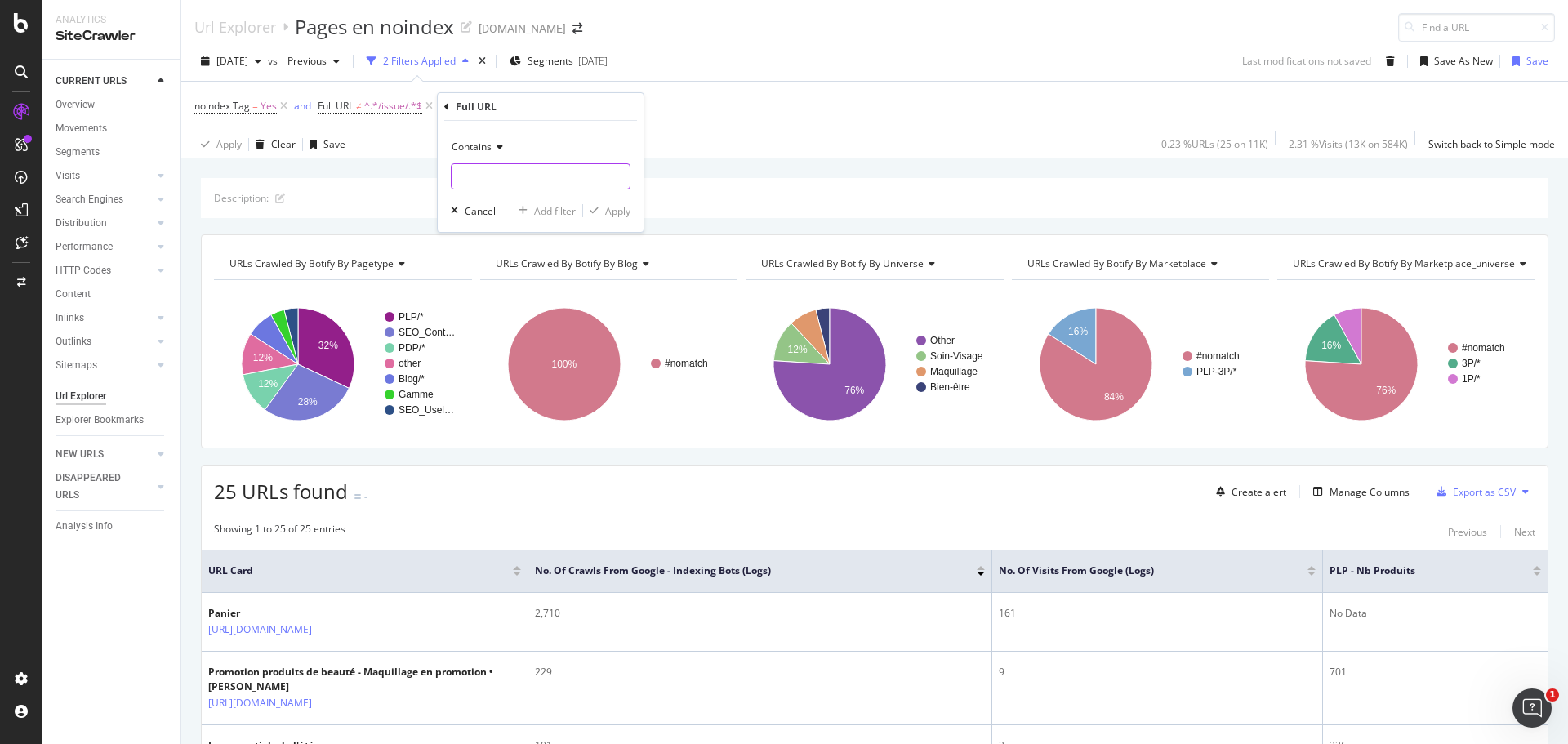
click at [487, 171] on input "text" at bounding box center [540, 176] width 178 height 26
type input "APPROACHING_TYPE"
click at [616, 214] on div "Apply" at bounding box center [618, 211] width 25 height 14
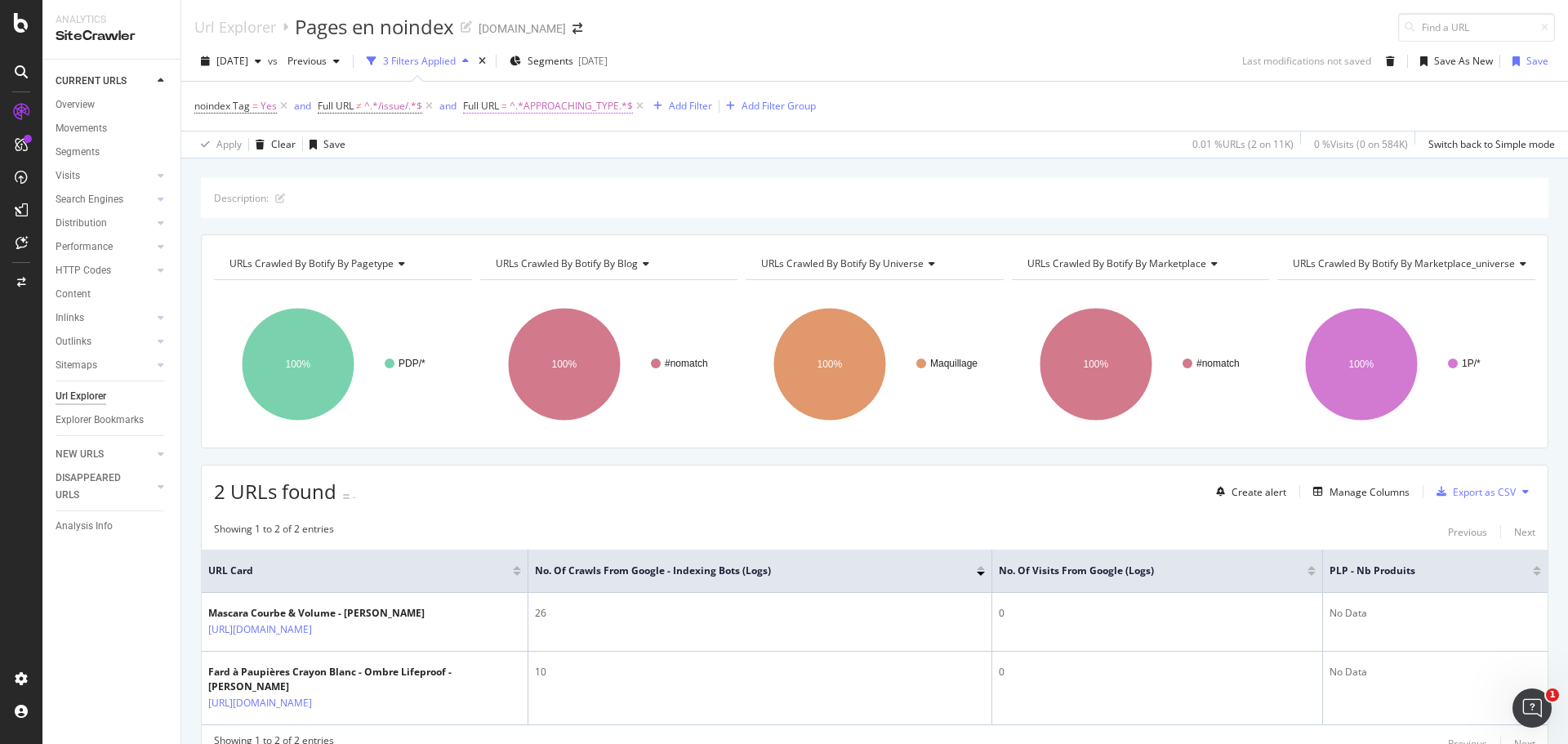
click at [588, 103] on span "^.*APPROACHING_TYPE.*$" at bounding box center [571, 106] width 124 height 23
click at [511, 147] on span "Contains" at bounding box center [499, 144] width 40 height 14
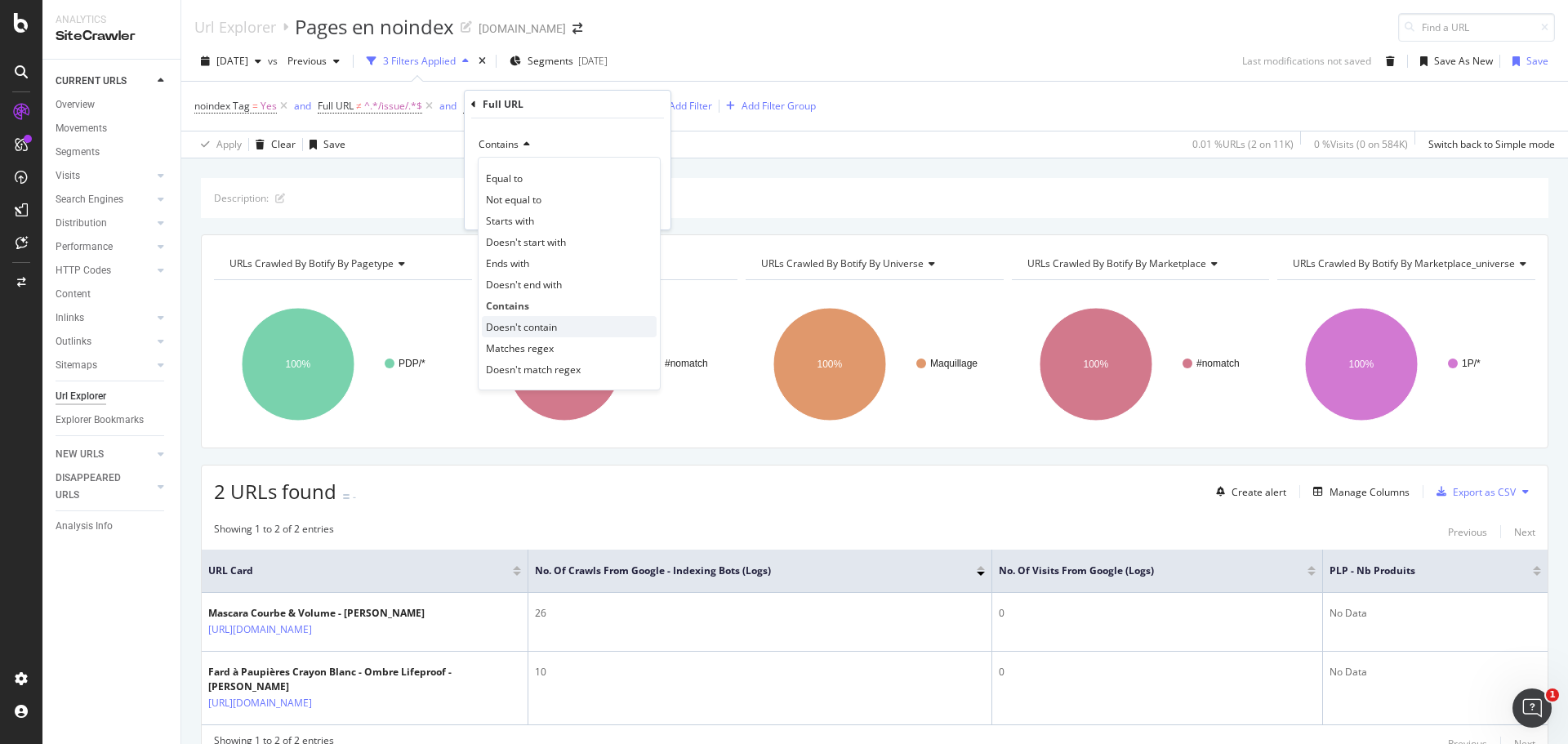
click at [527, 326] on span "Doesn't contain" at bounding box center [521, 327] width 71 height 14
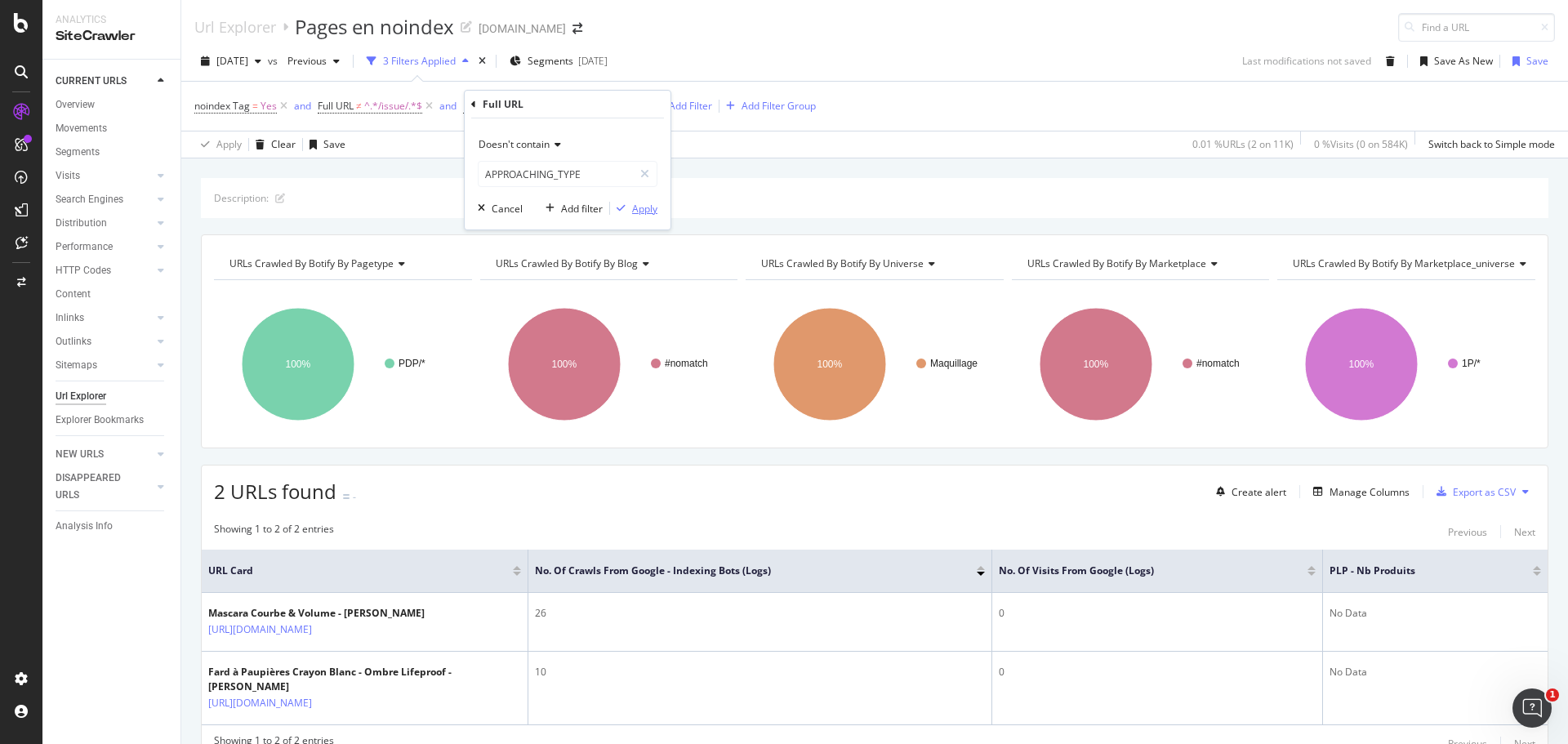
click at [646, 217] on button "Apply" at bounding box center [634, 208] width 47 height 16
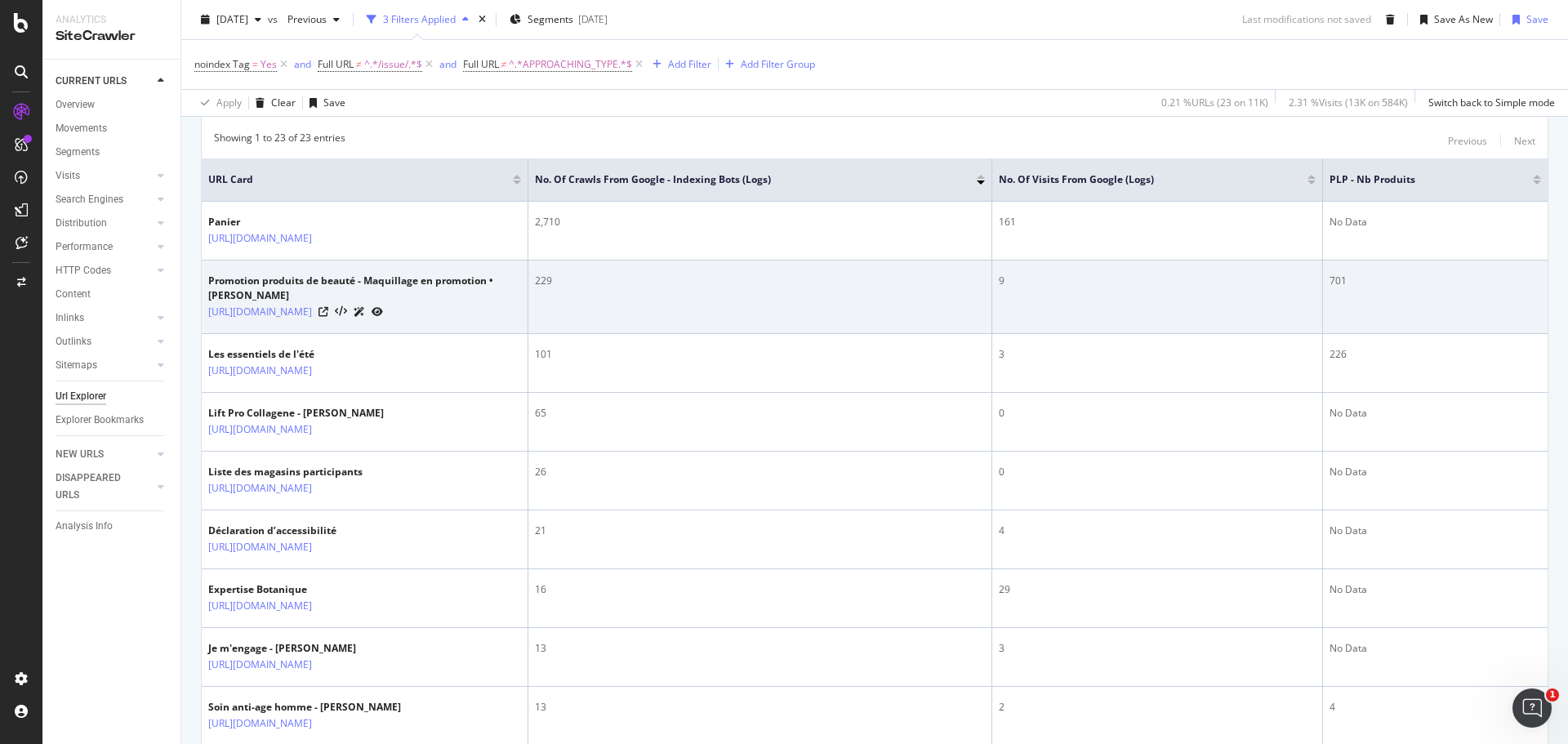
scroll to position [268, 0]
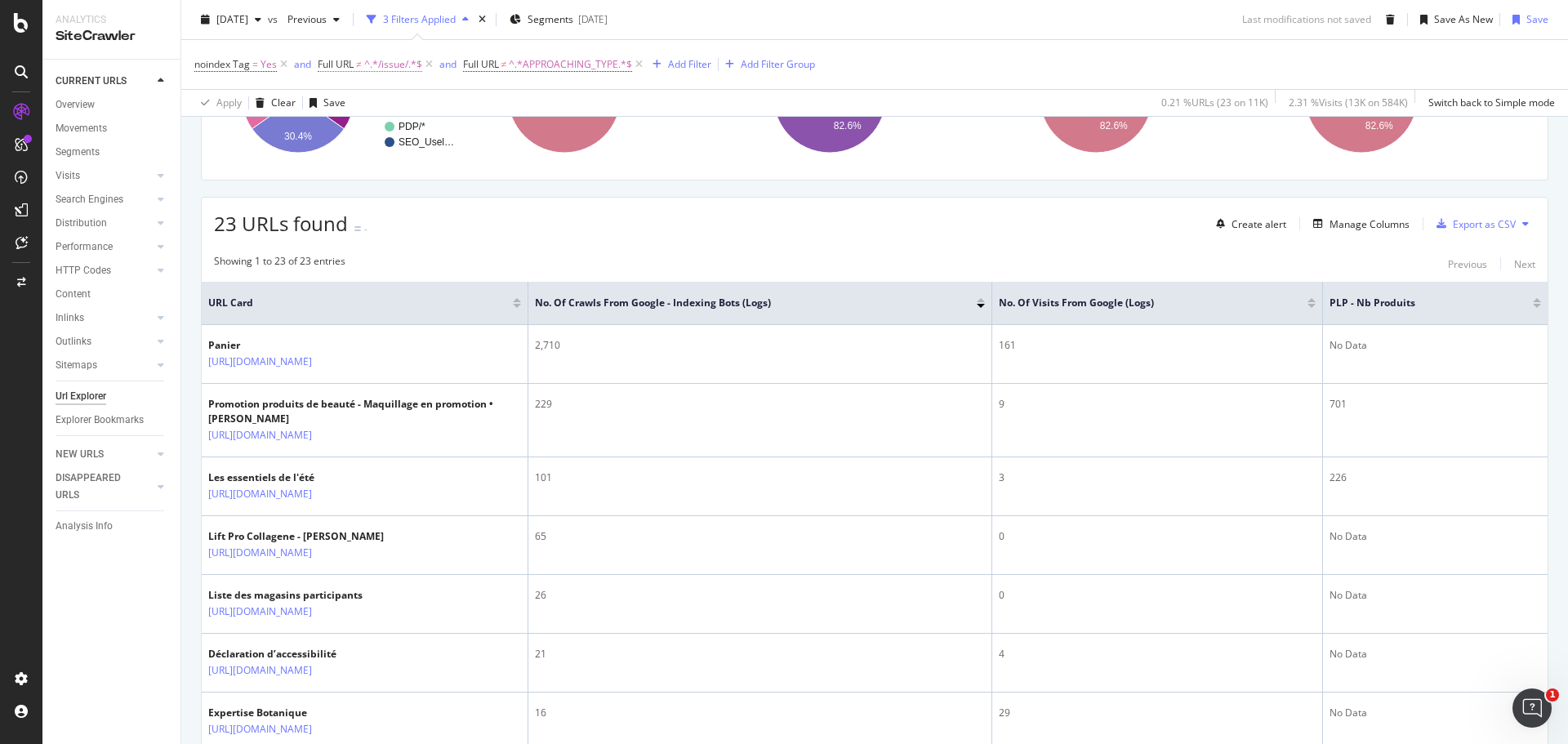
click at [379, 66] on span "^.*/issue/.*$" at bounding box center [392, 64] width 58 height 23
click at [339, 130] on input "/issue/" at bounding box center [410, 132] width 155 height 26
click at [434, 140] on input "actbeautiful/issue/" at bounding box center [410, 132] width 155 height 26
type input "actbeautiful/issue"
click at [496, 166] on div "Apply" at bounding box center [498, 166] width 25 height 14
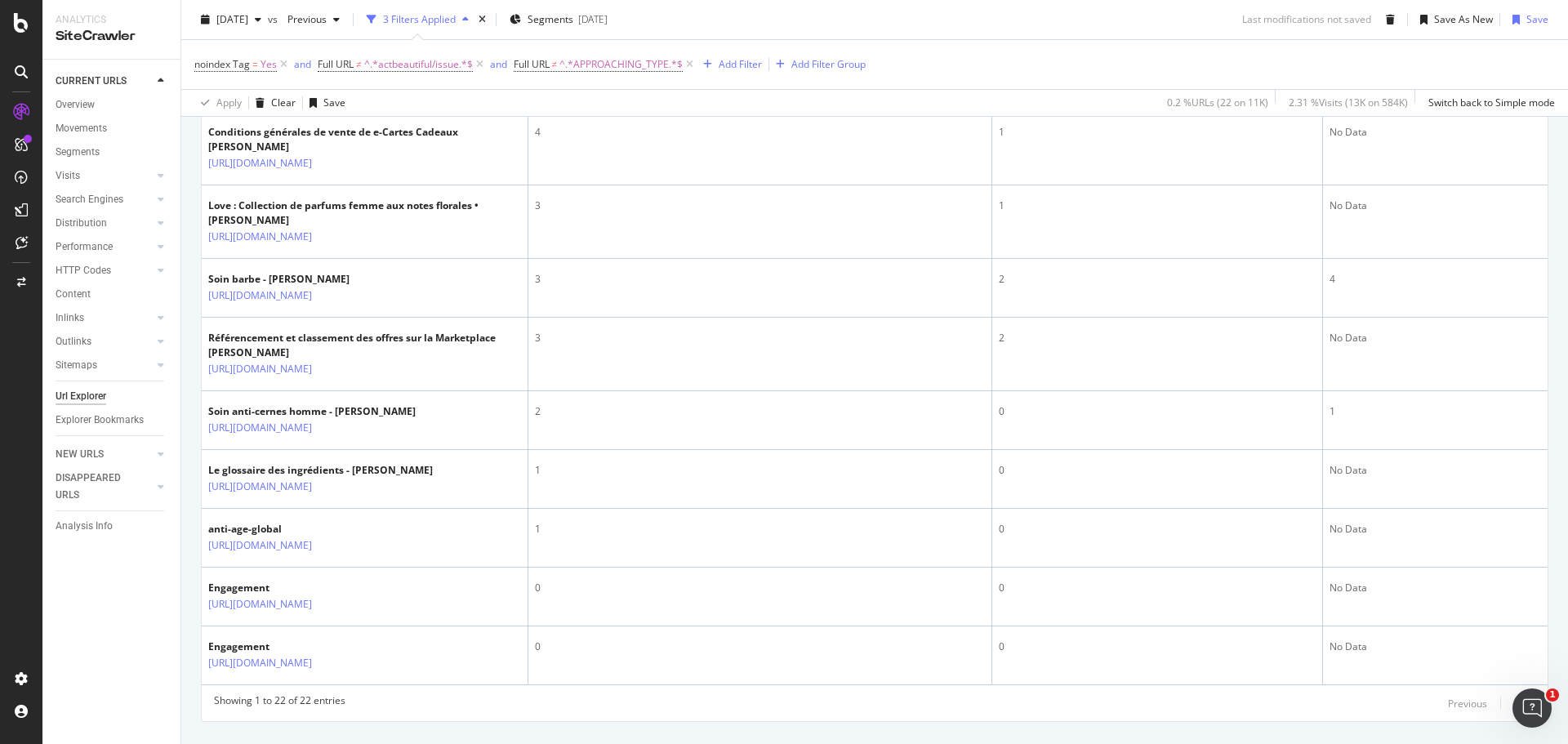
scroll to position [1330, 0]
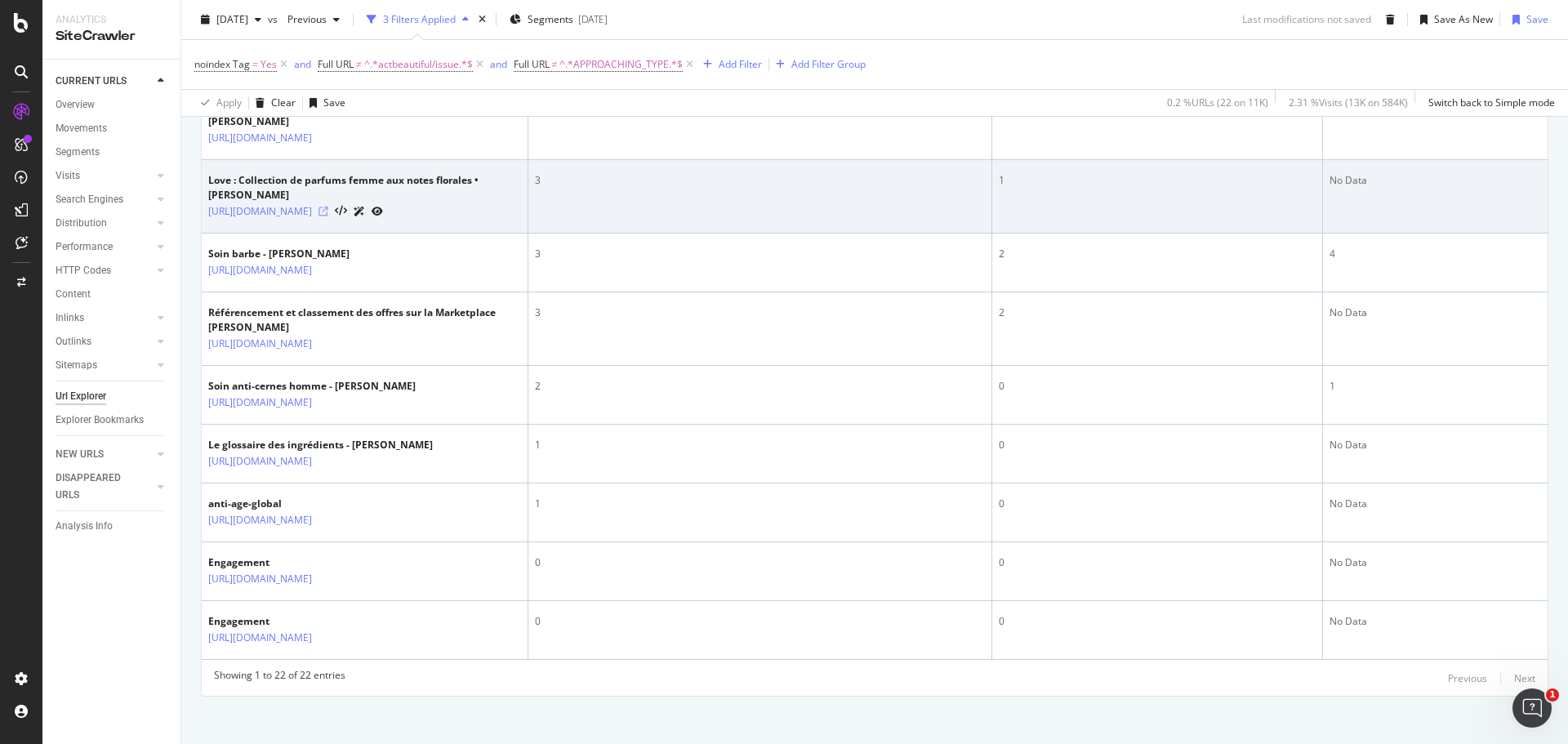
click at [329, 217] on icon at bounding box center [324, 212] width 10 height 10
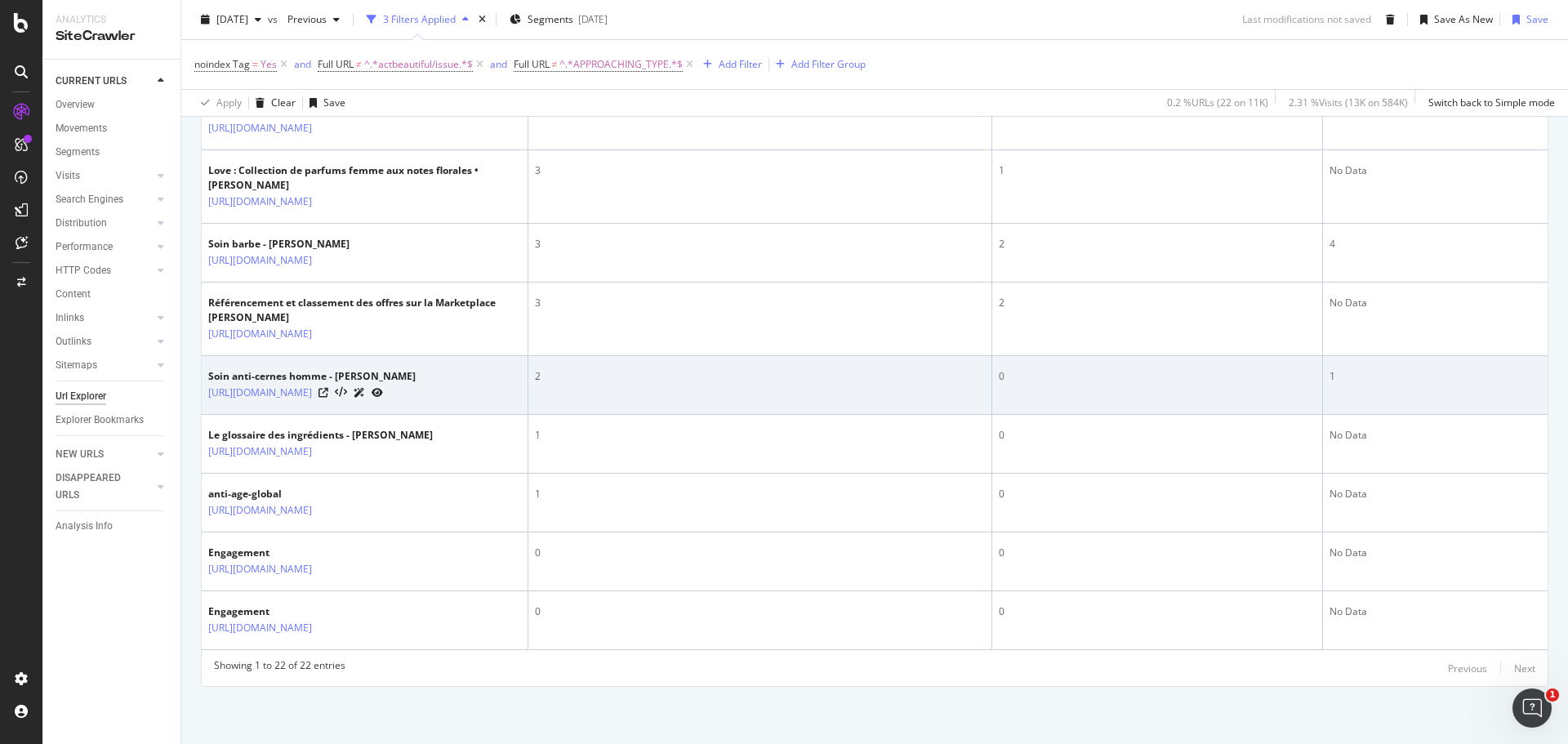
scroll to position [1528, 0]
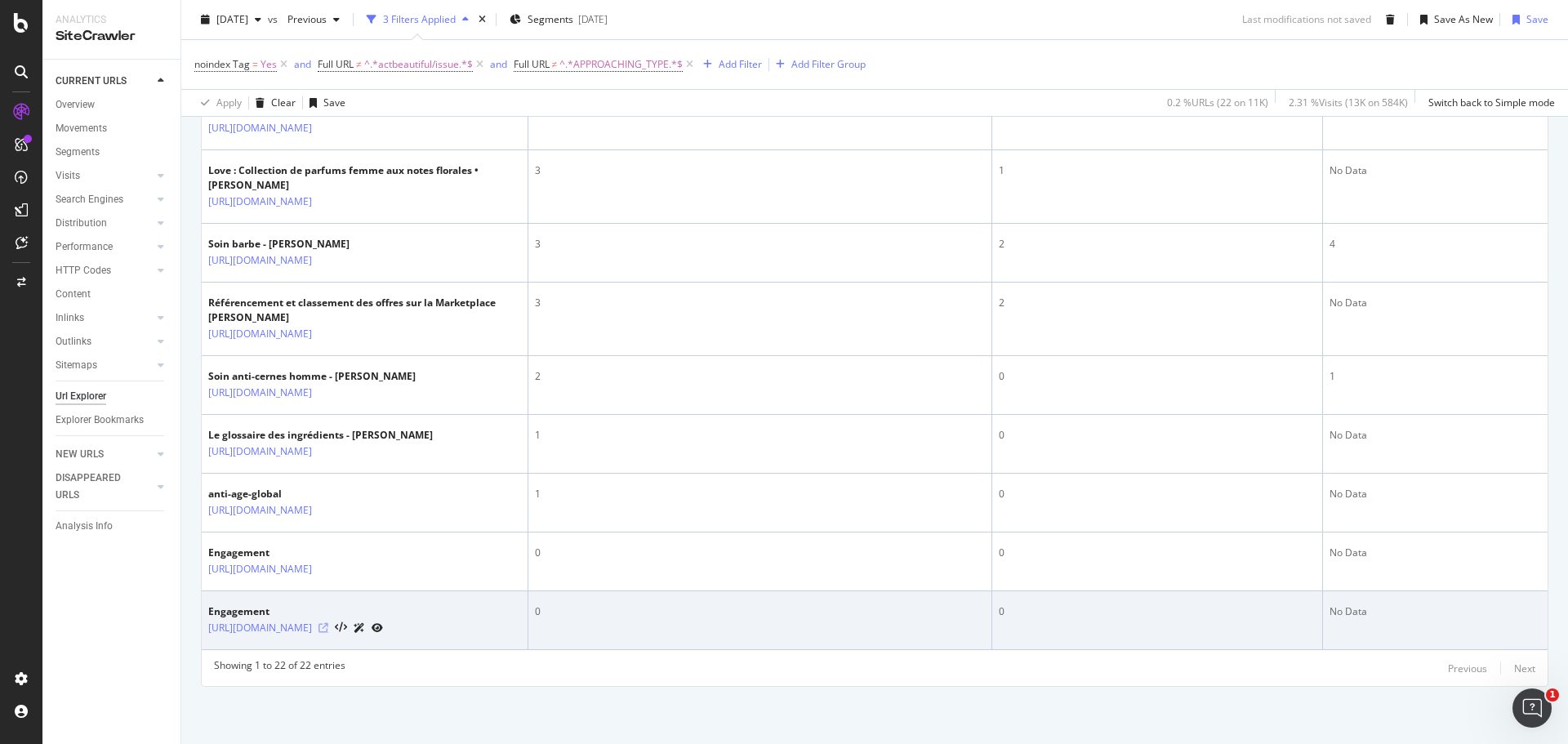
click at [329, 624] on icon at bounding box center [324, 629] width 10 height 10
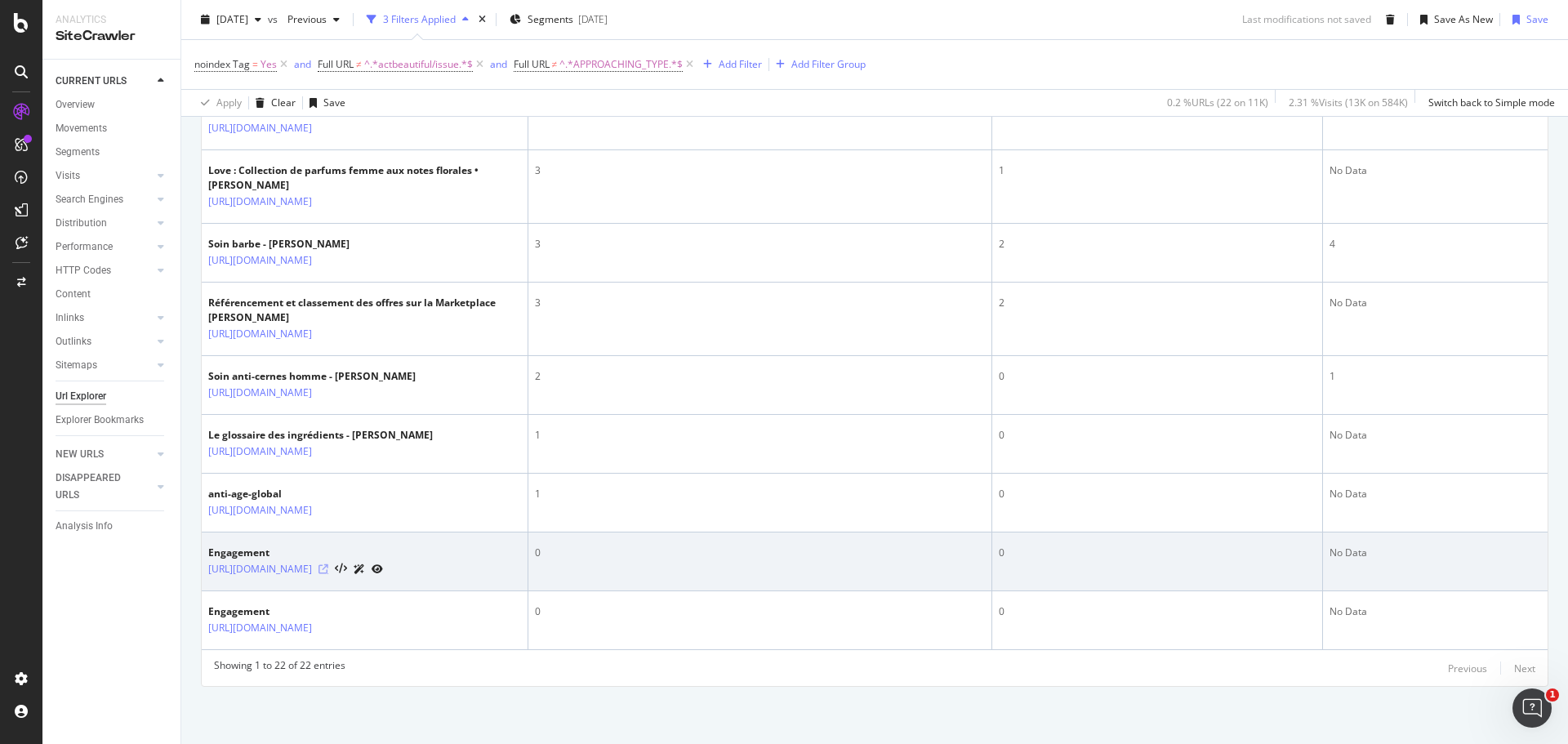
click at [329, 565] on icon at bounding box center [324, 570] width 10 height 10
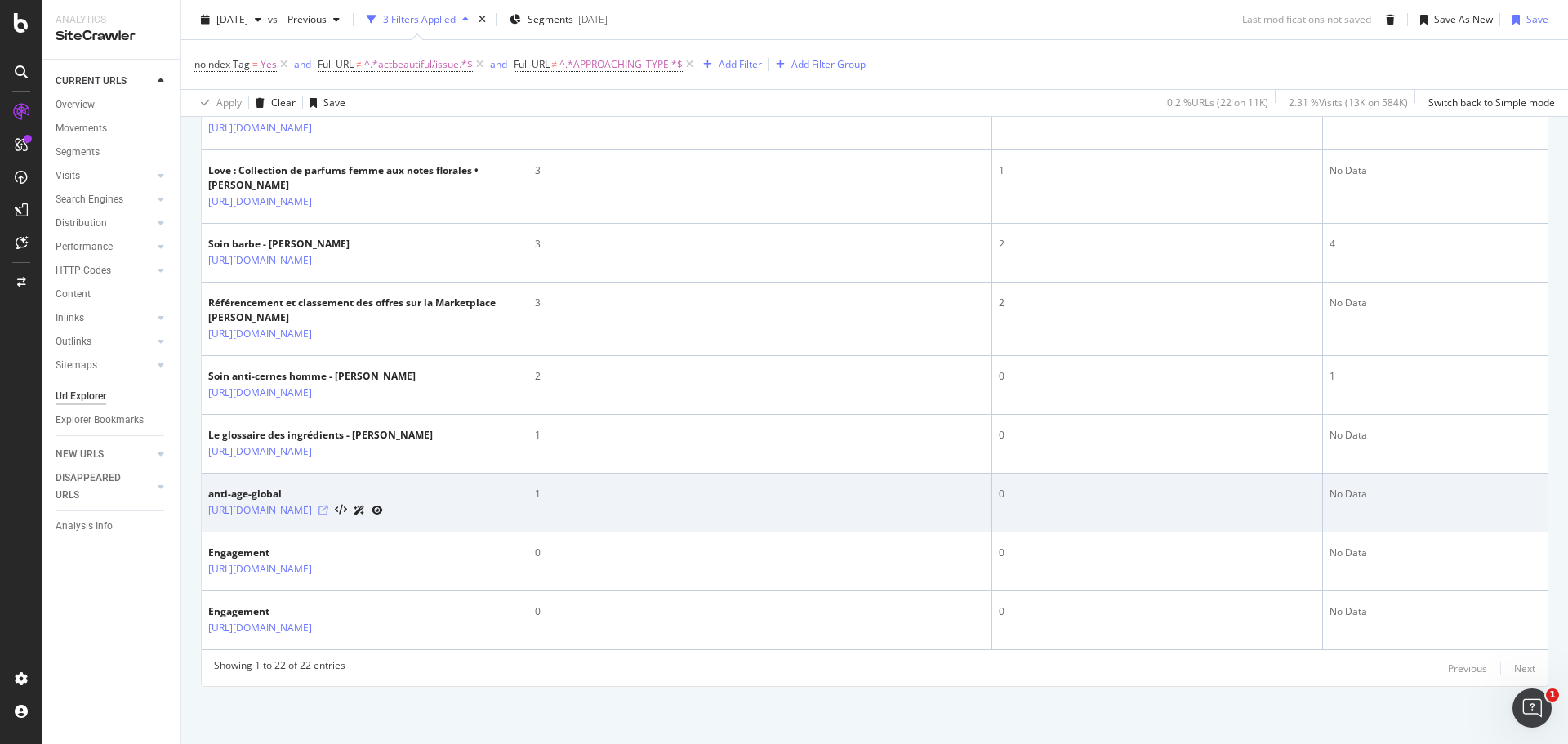
click at [329, 506] on icon at bounding box center [324, 511] width 10 height 10
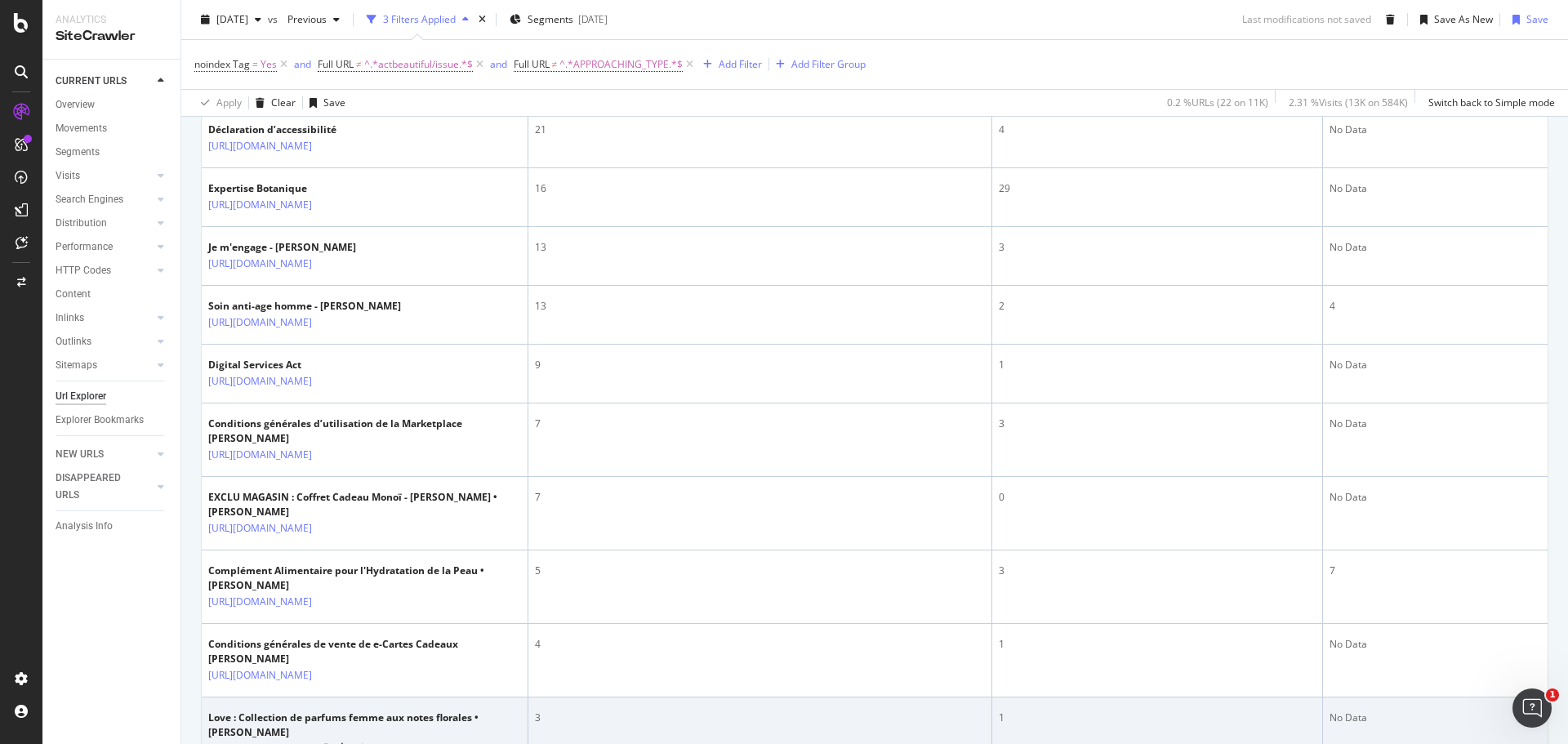
scroll to position [711, 0]
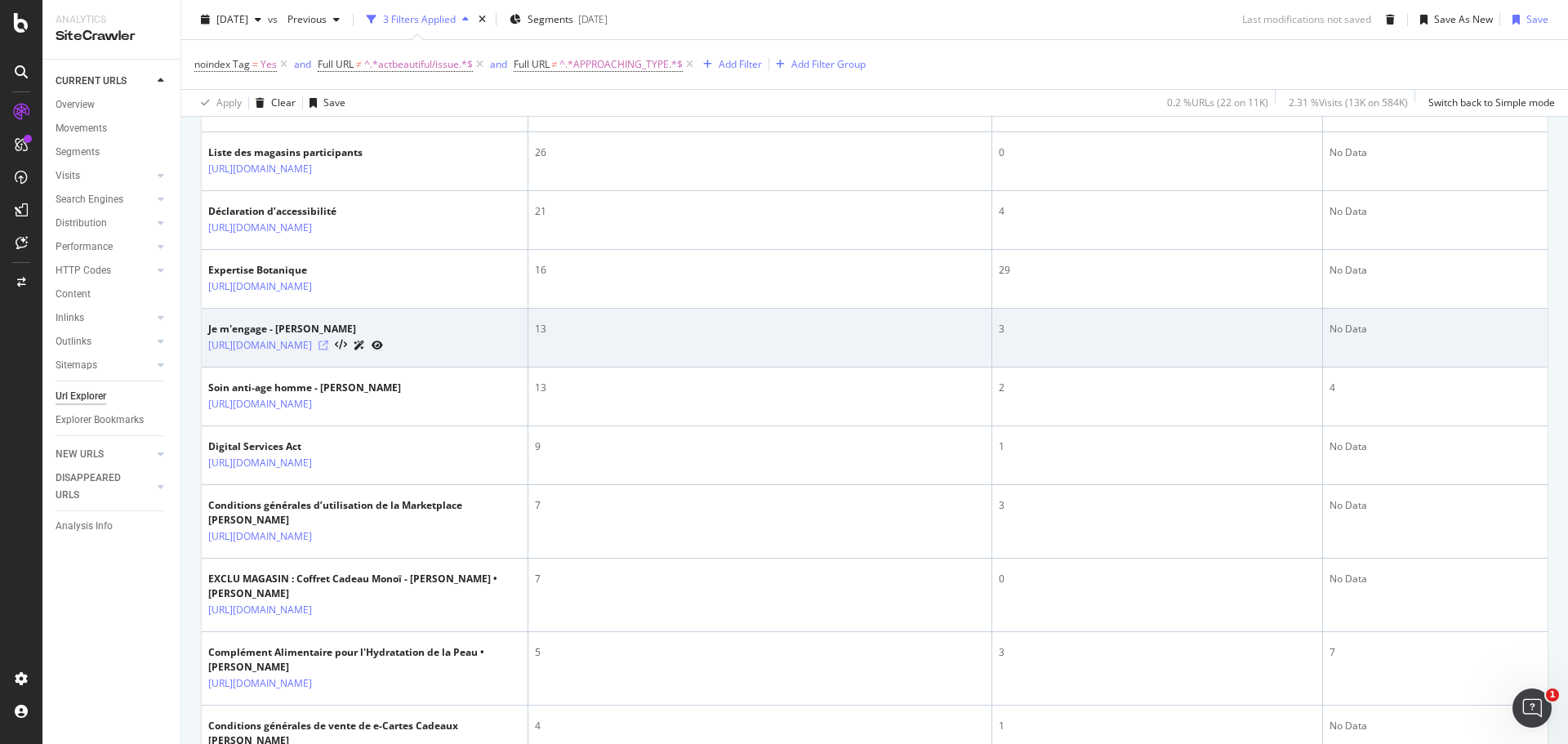
click at [329, 351] on icon at bounding box center [324, 346] width 10 height 10
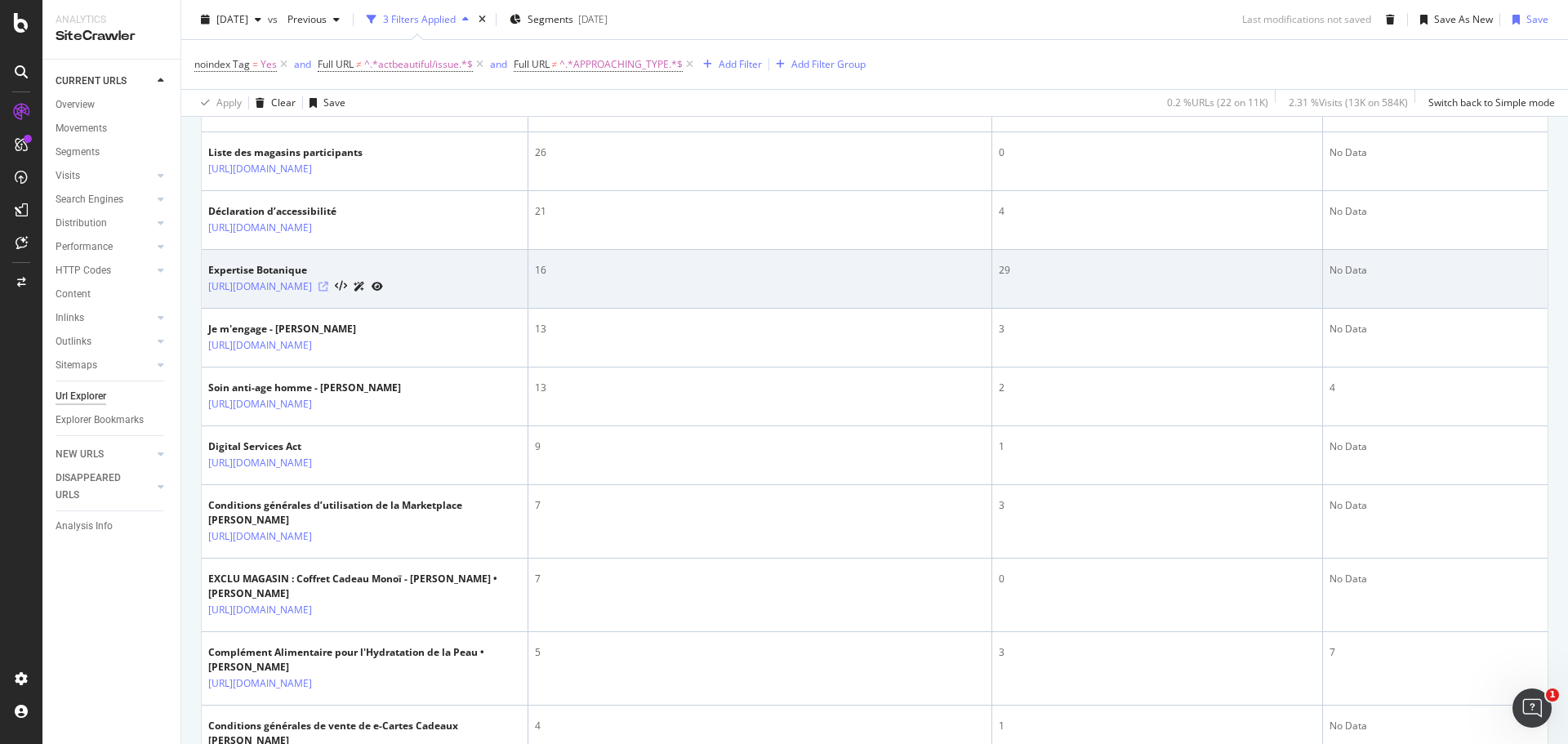
click at [329, 292] on icon at bounding box center [324, 287] width 10 height 10
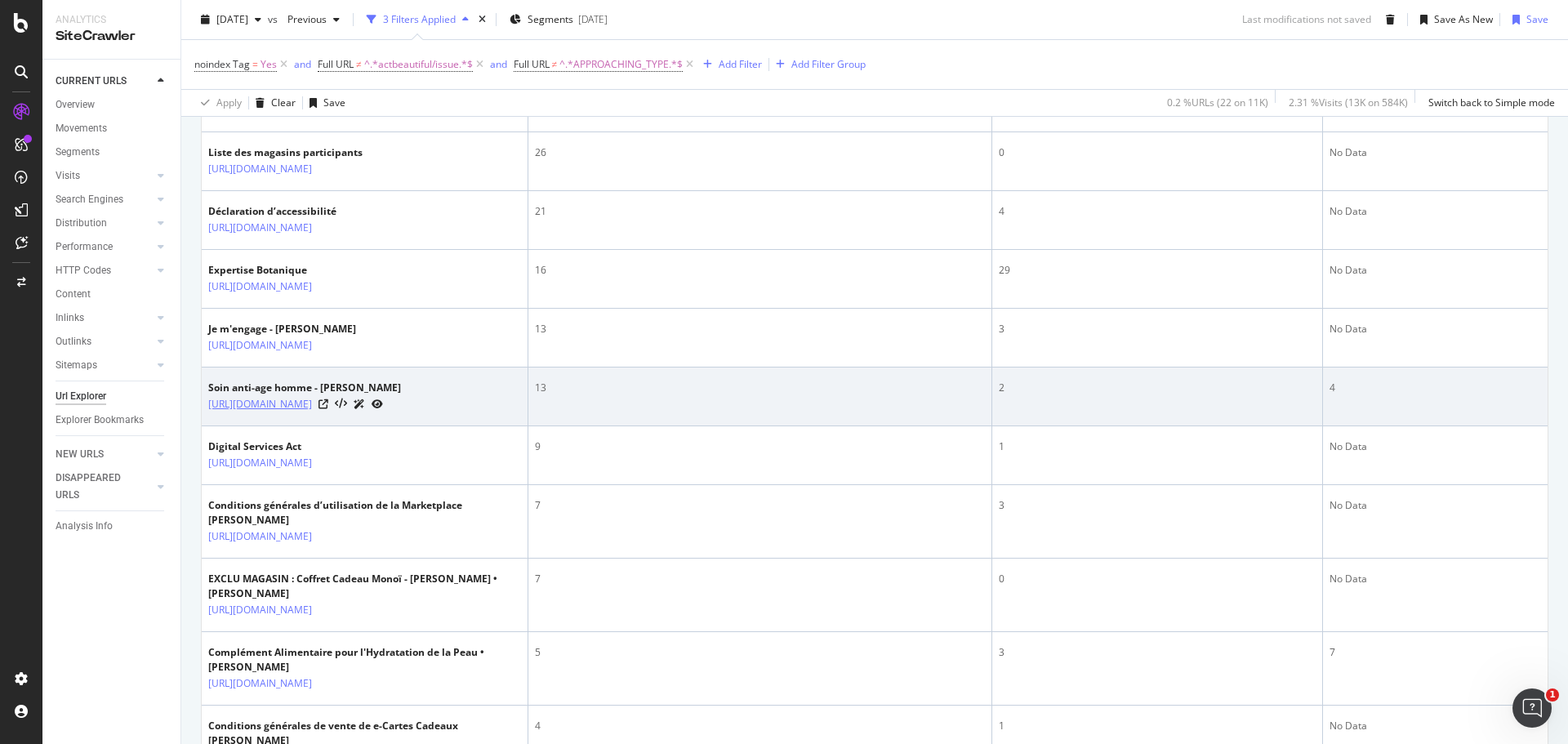
scroll to position [629, 0]
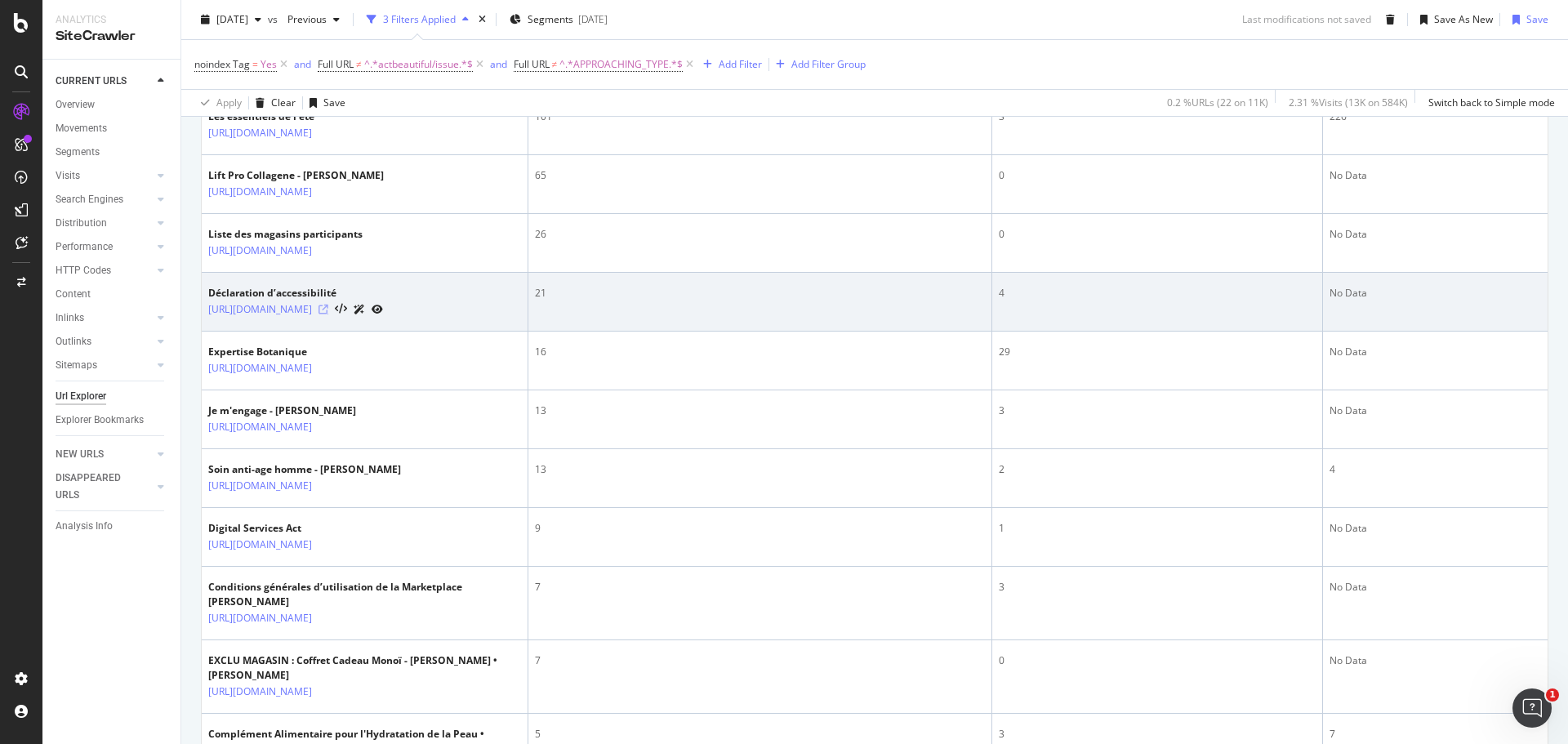
click at [329, 314] on icon at bounding box center [324, 310] width 10 height 10
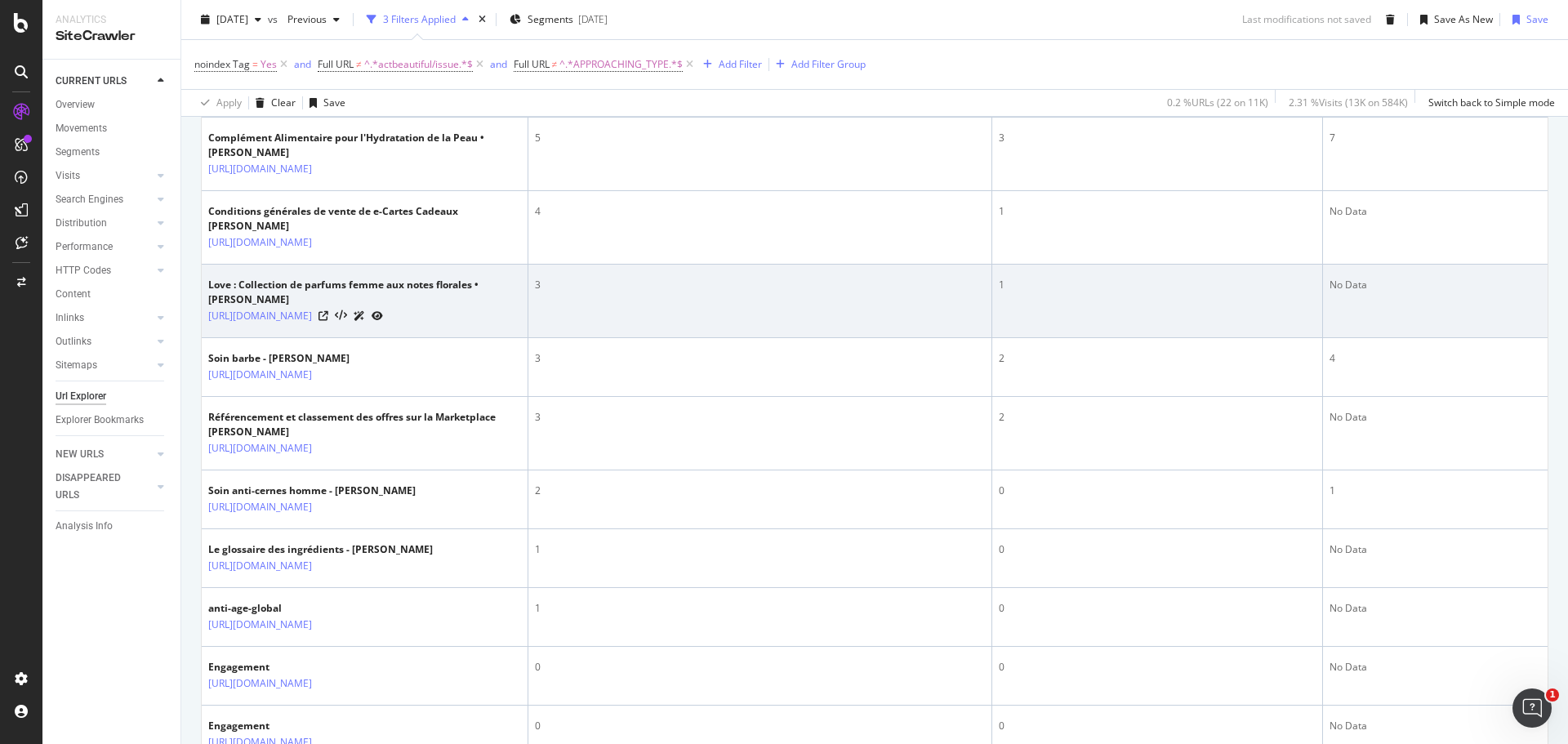
scroll to position [1528, 0]
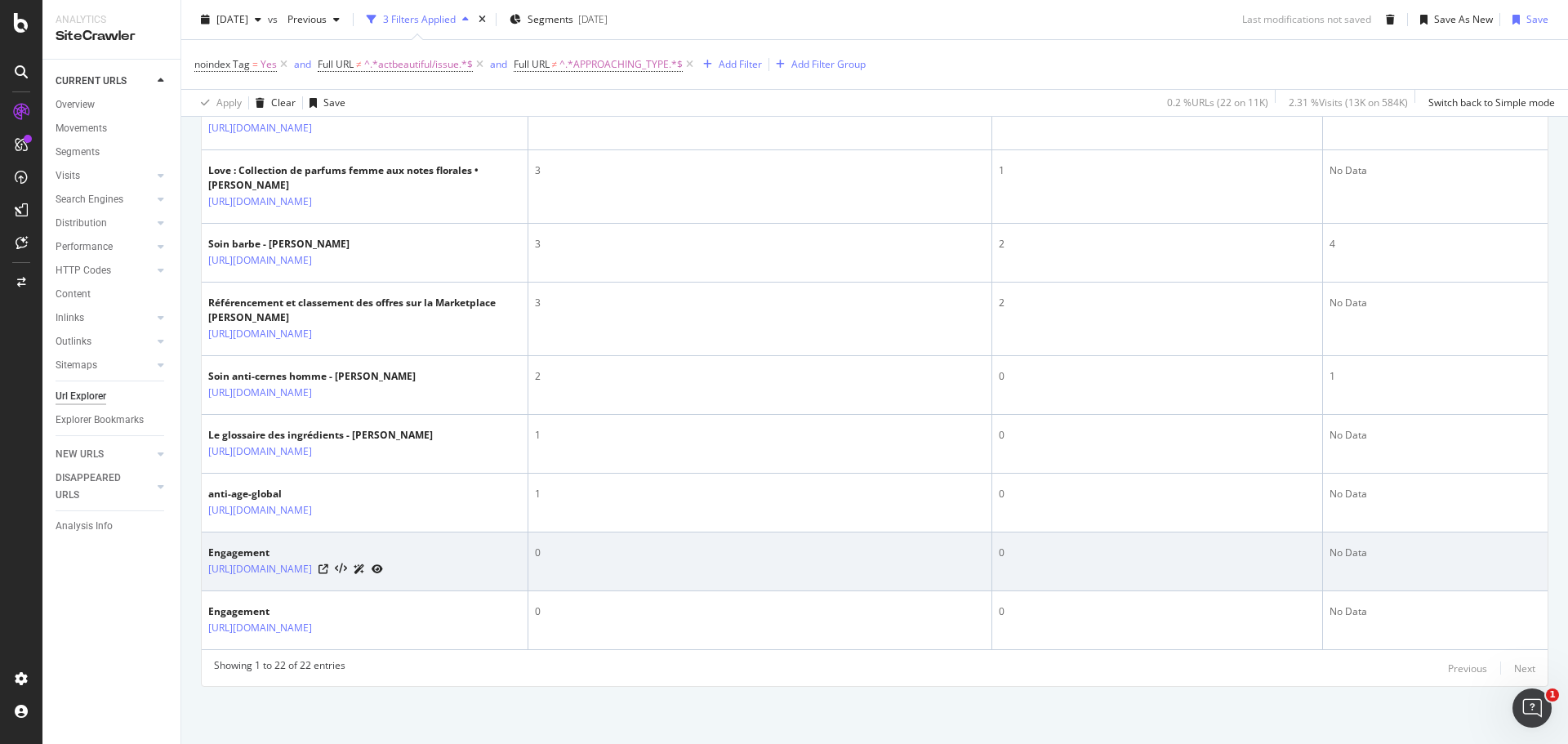
click at [383, 565] on icon at bounding box center [377, 570] width 12 height 10
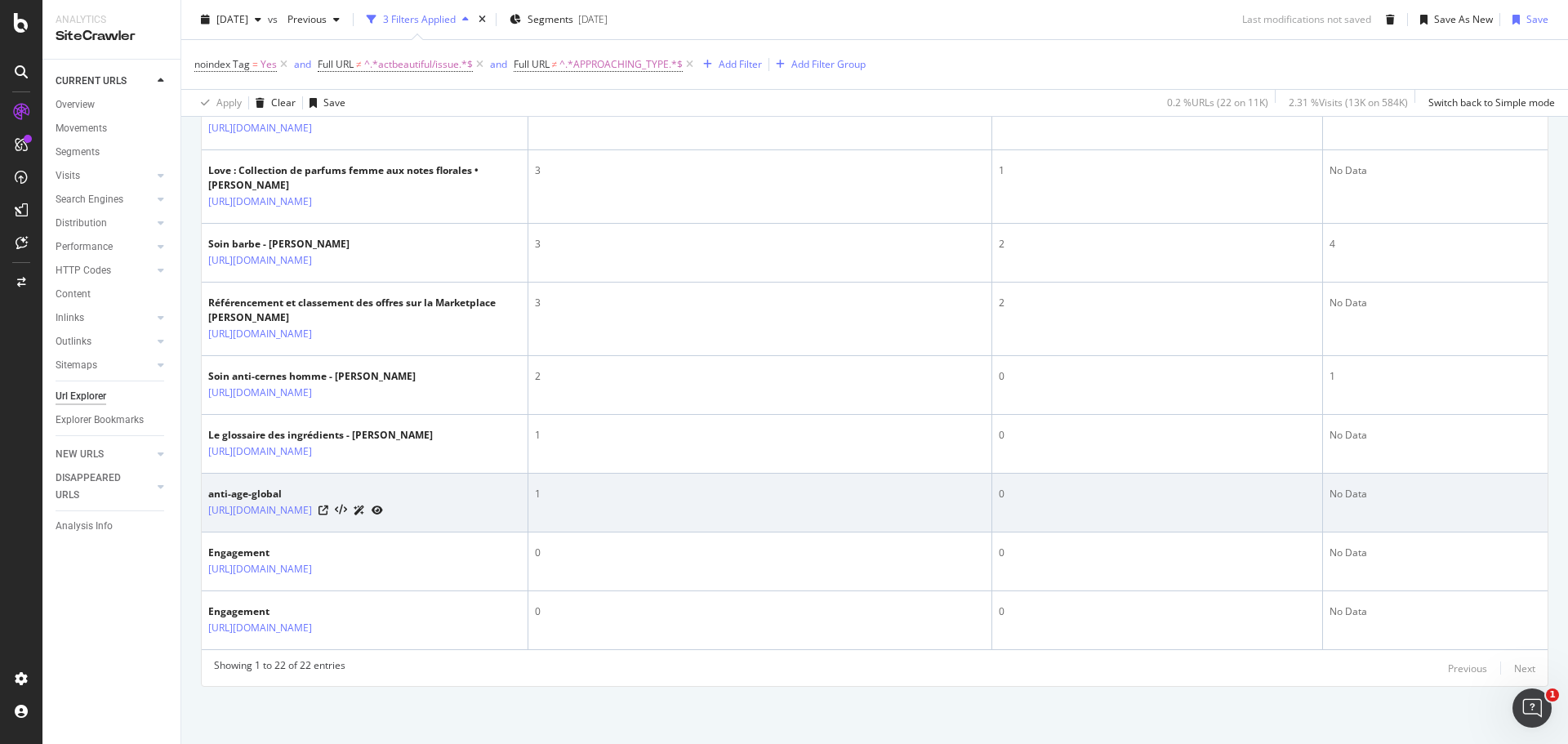
click at [383, 506] on icon at bounding box center [377, 511] width 12 height 10
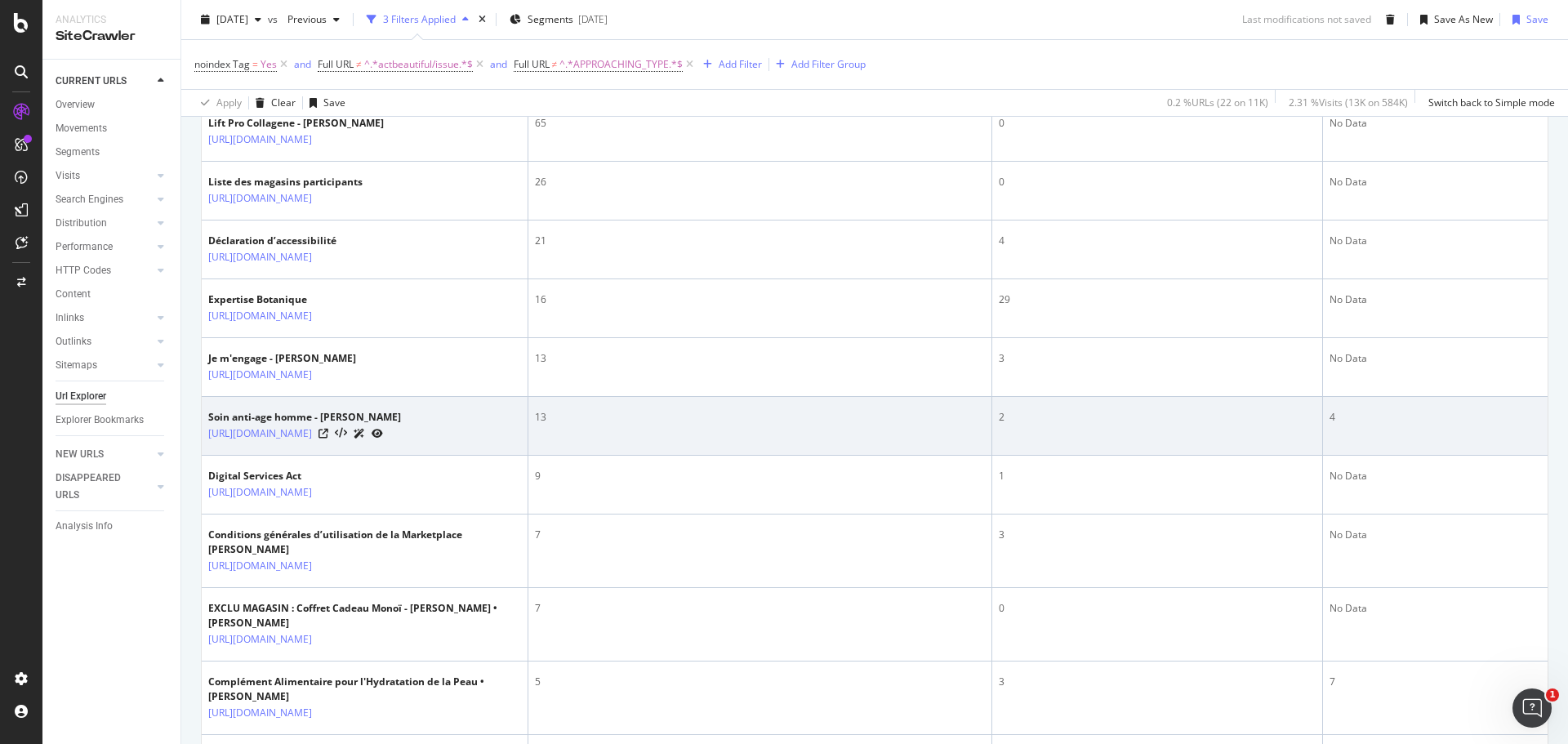
scroll to position [711, 0]
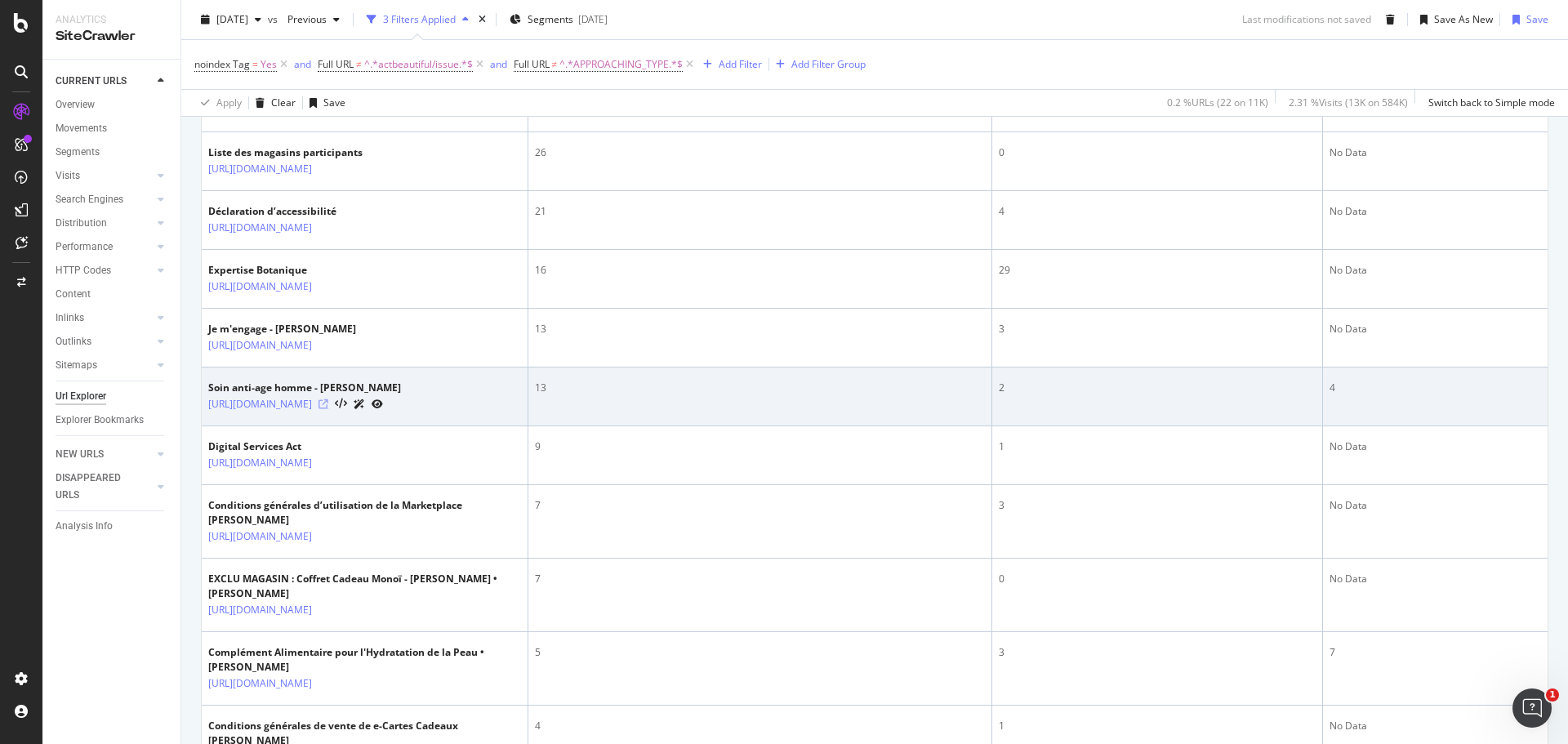
click at [329, 409] on icon at bounding box center [324, 404] width 10 height 10
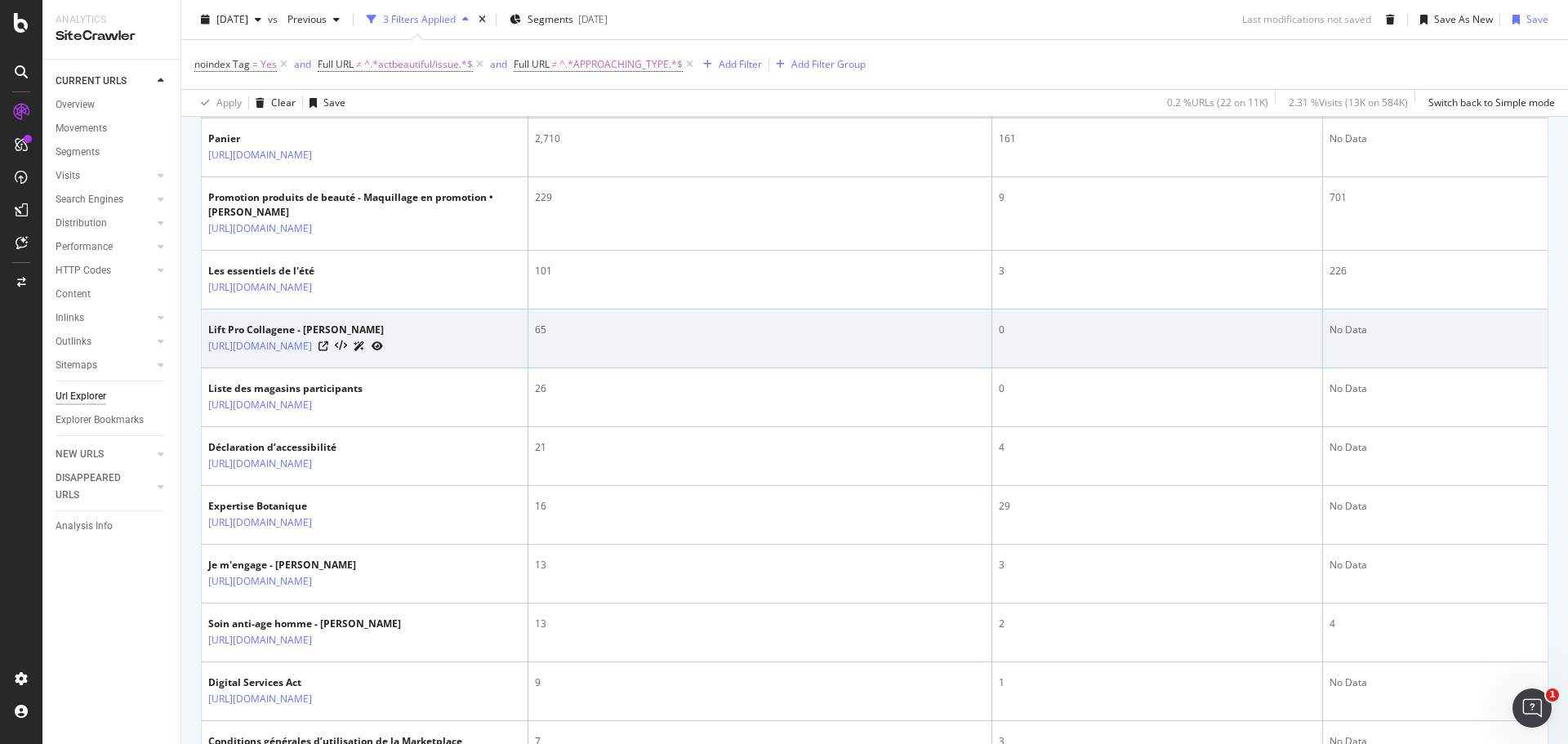
scroll to position [572, 0]
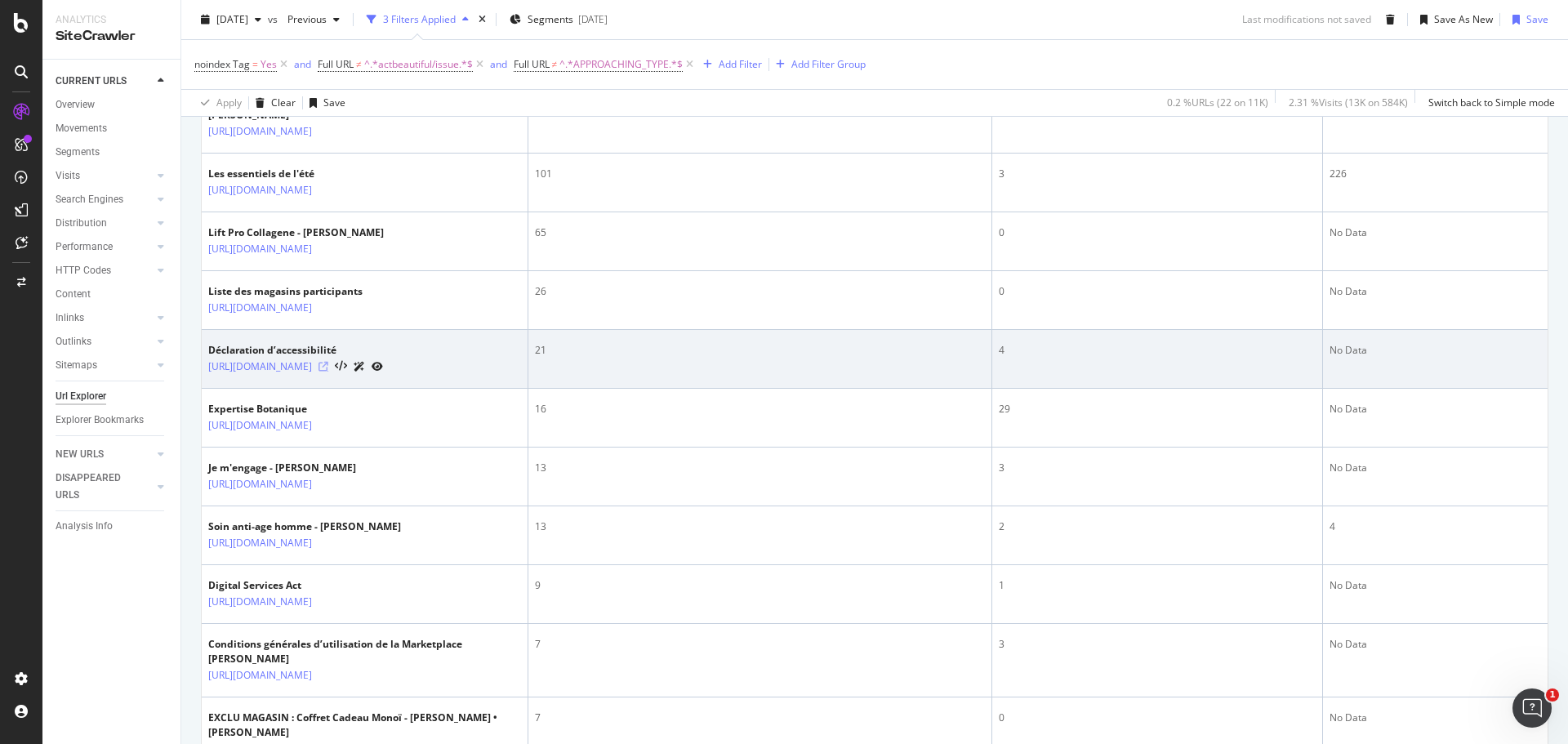
click at [329, 372] on icon at bounding box center [324, 367] width 10 height 10
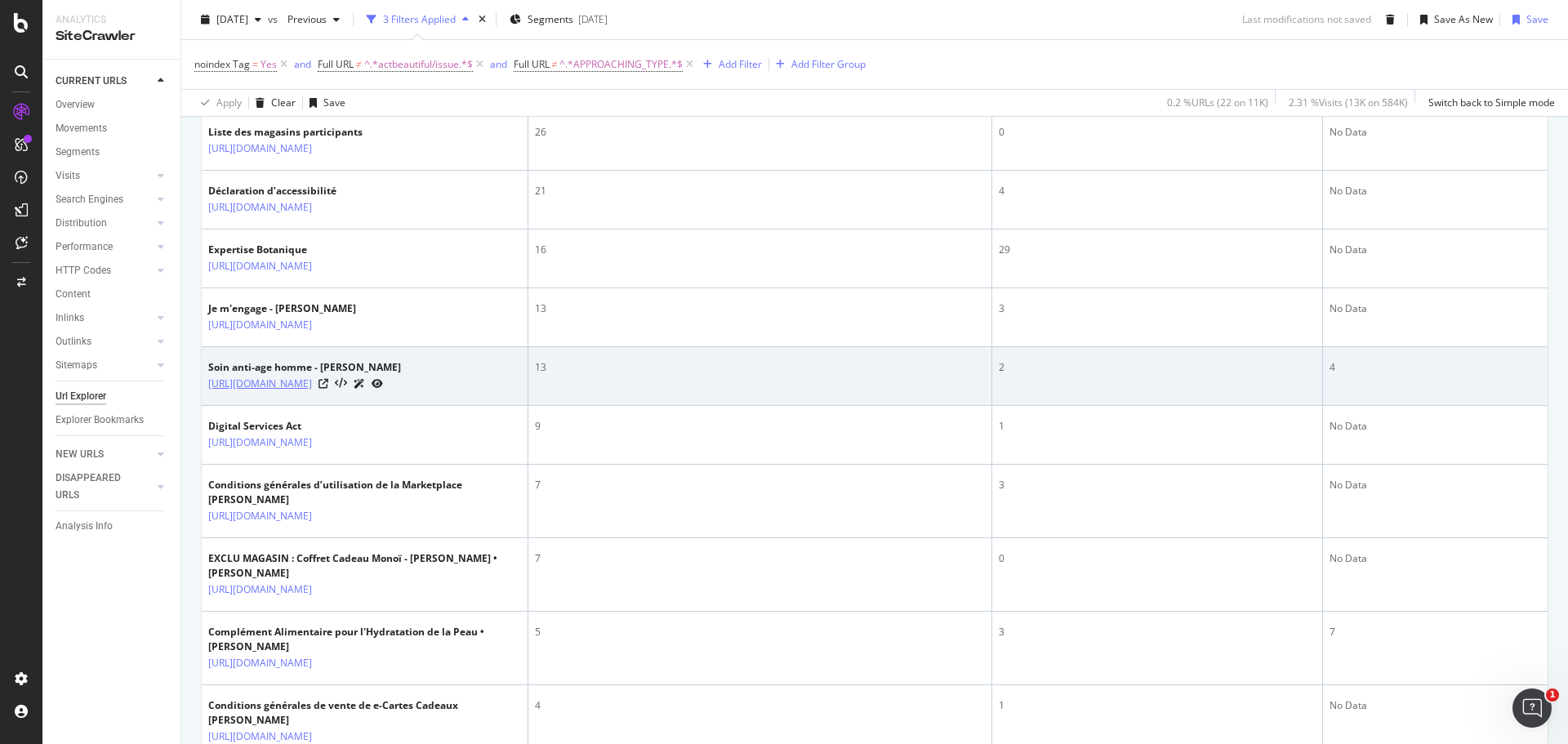
scroll to position [736, 0]
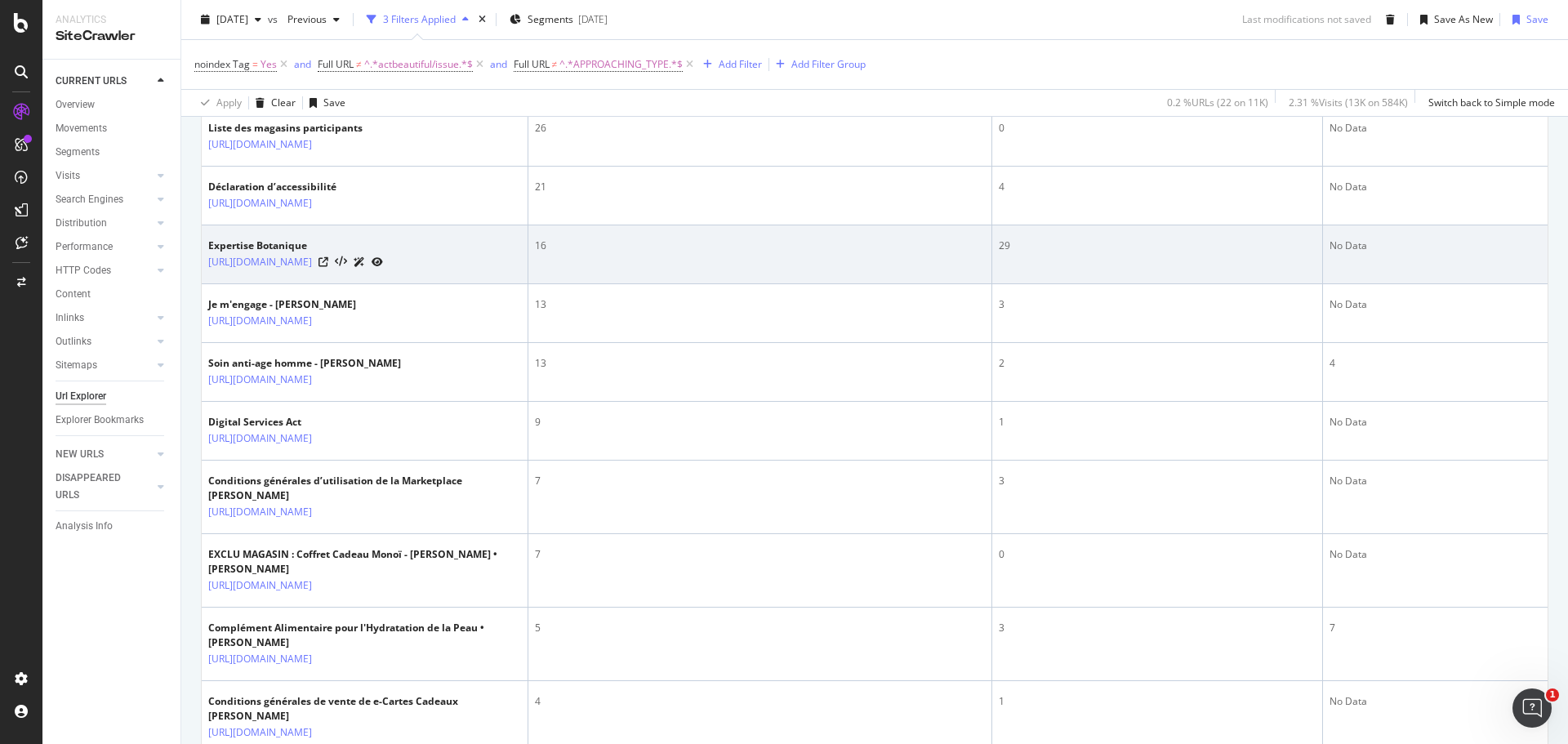
click at [383, 271] on div at bounding box center [350, 261] width 65 height 17
click at [329, 267] on icon at bounding box center [324, 262] width 10 height 10
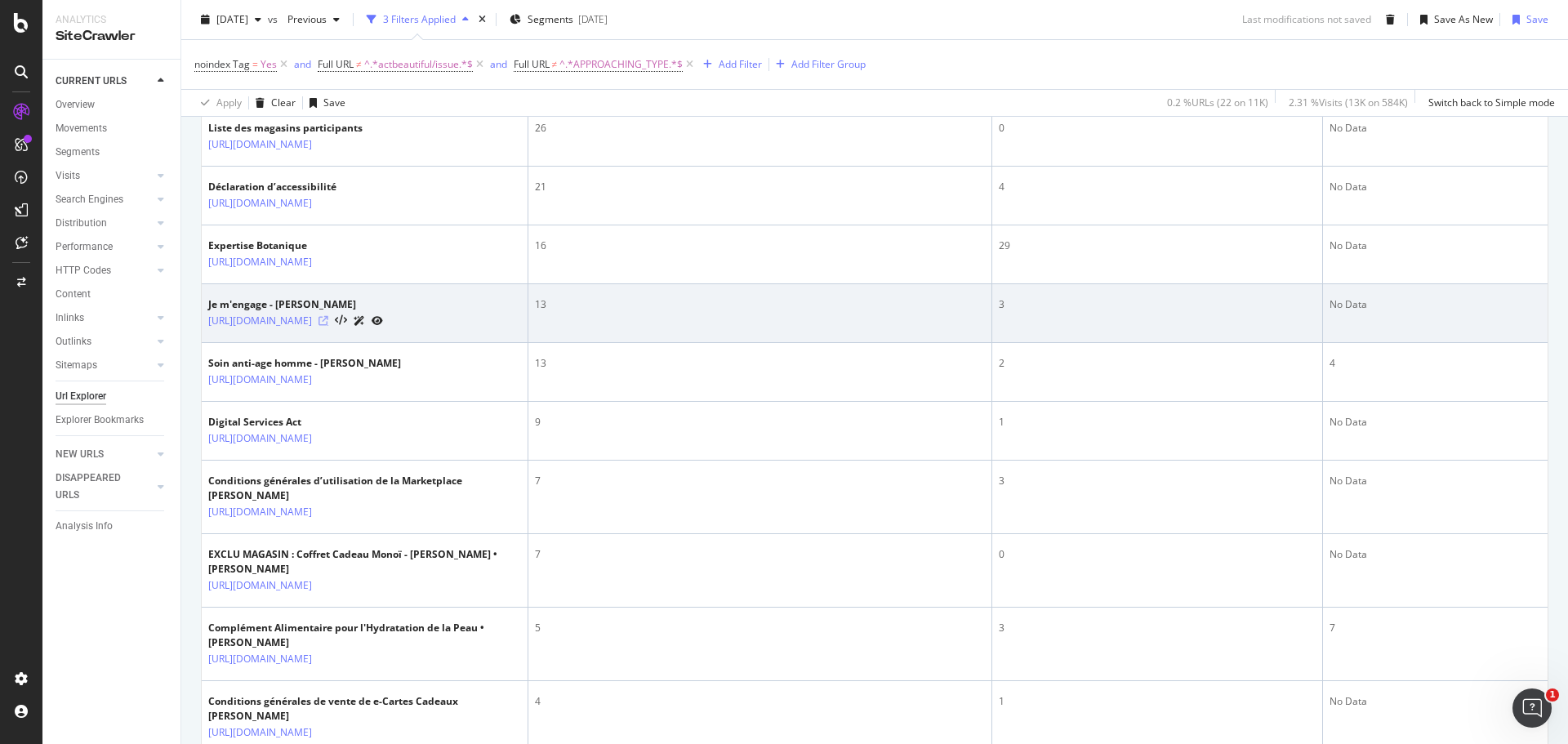
click at [329, 326] on icon at bounding box center [324, 321] width 10 height 10
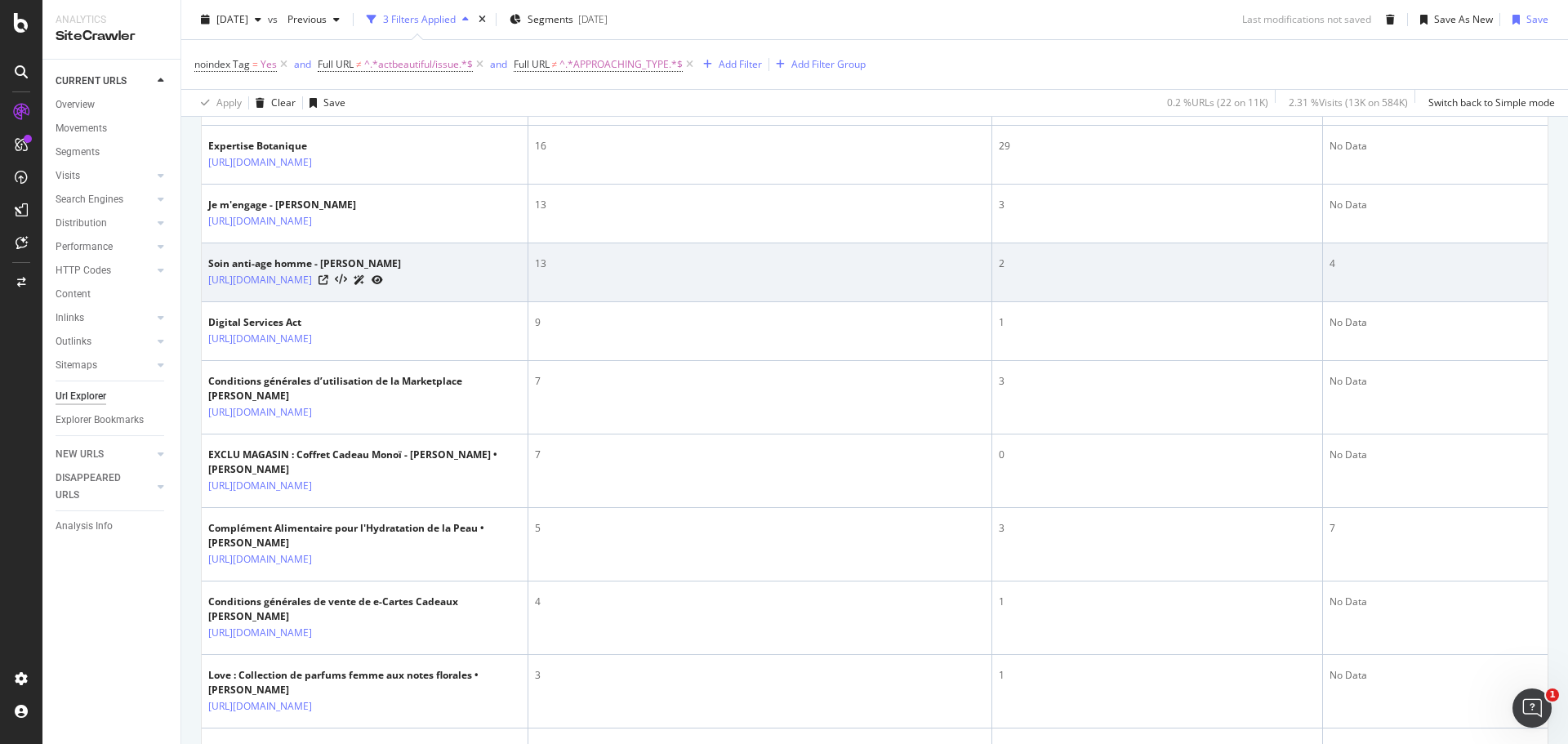
scroll to position [899, 0]
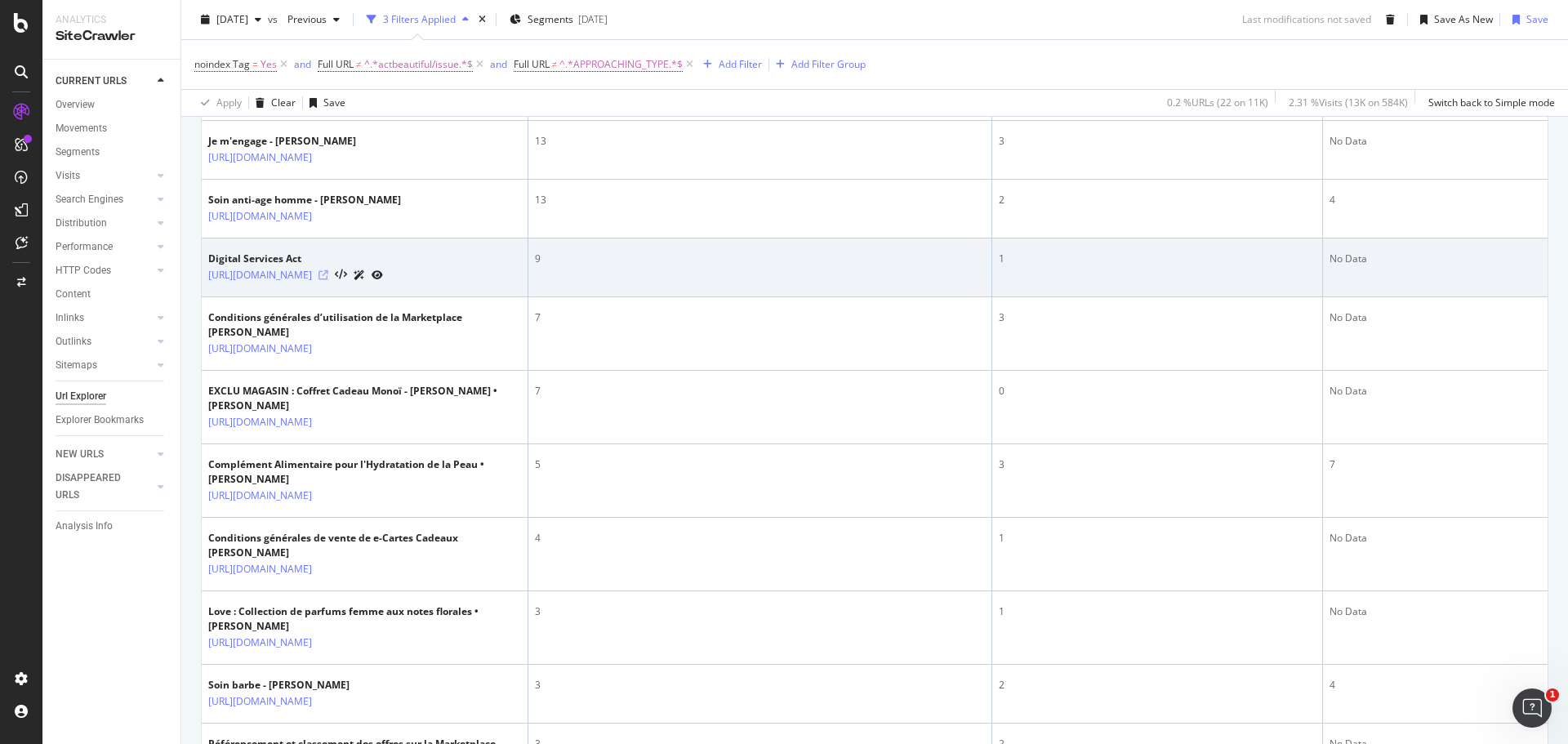
click at [329, 280] on icon at bounding box center [324, 276] width 10 height 10
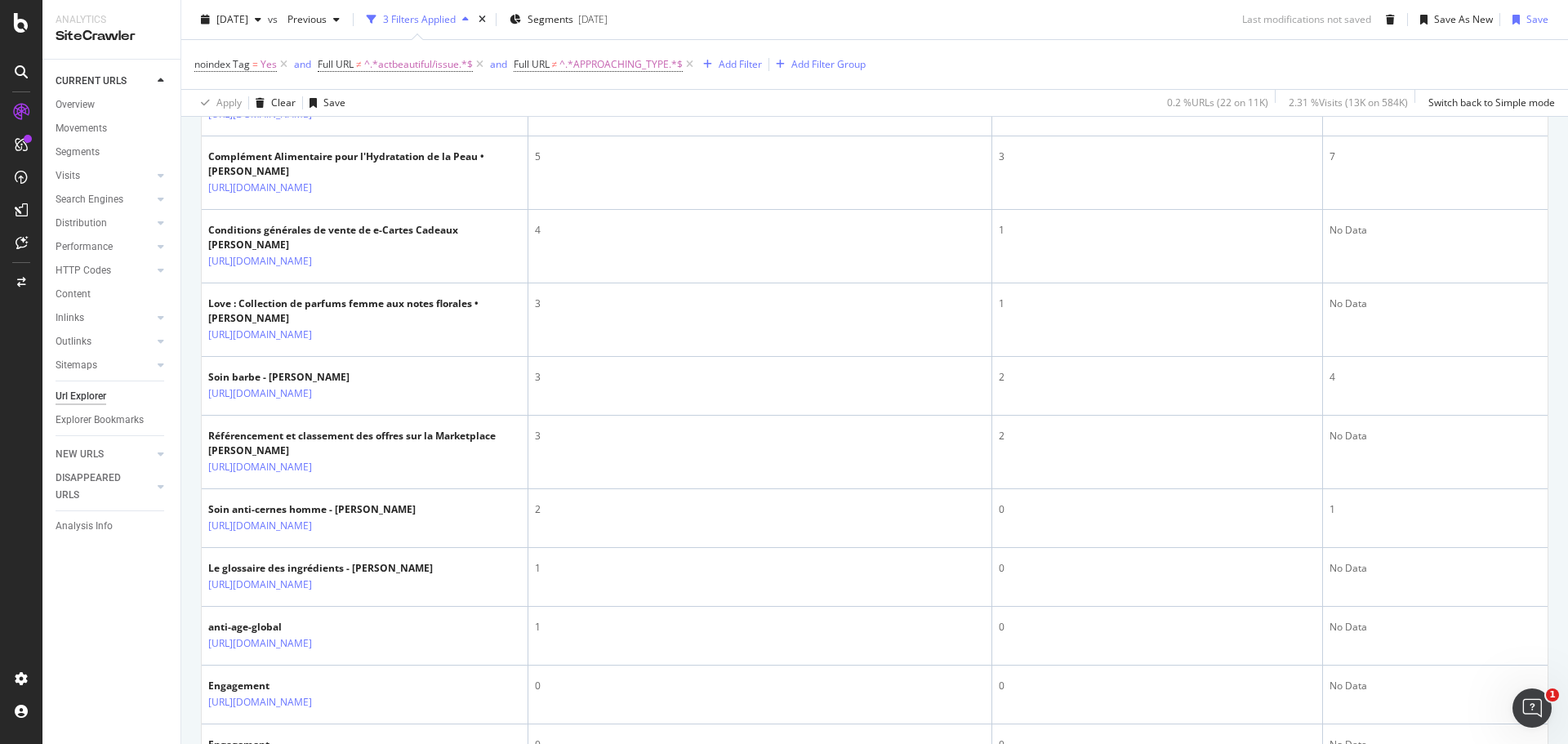
scroll to position [1226, 0]
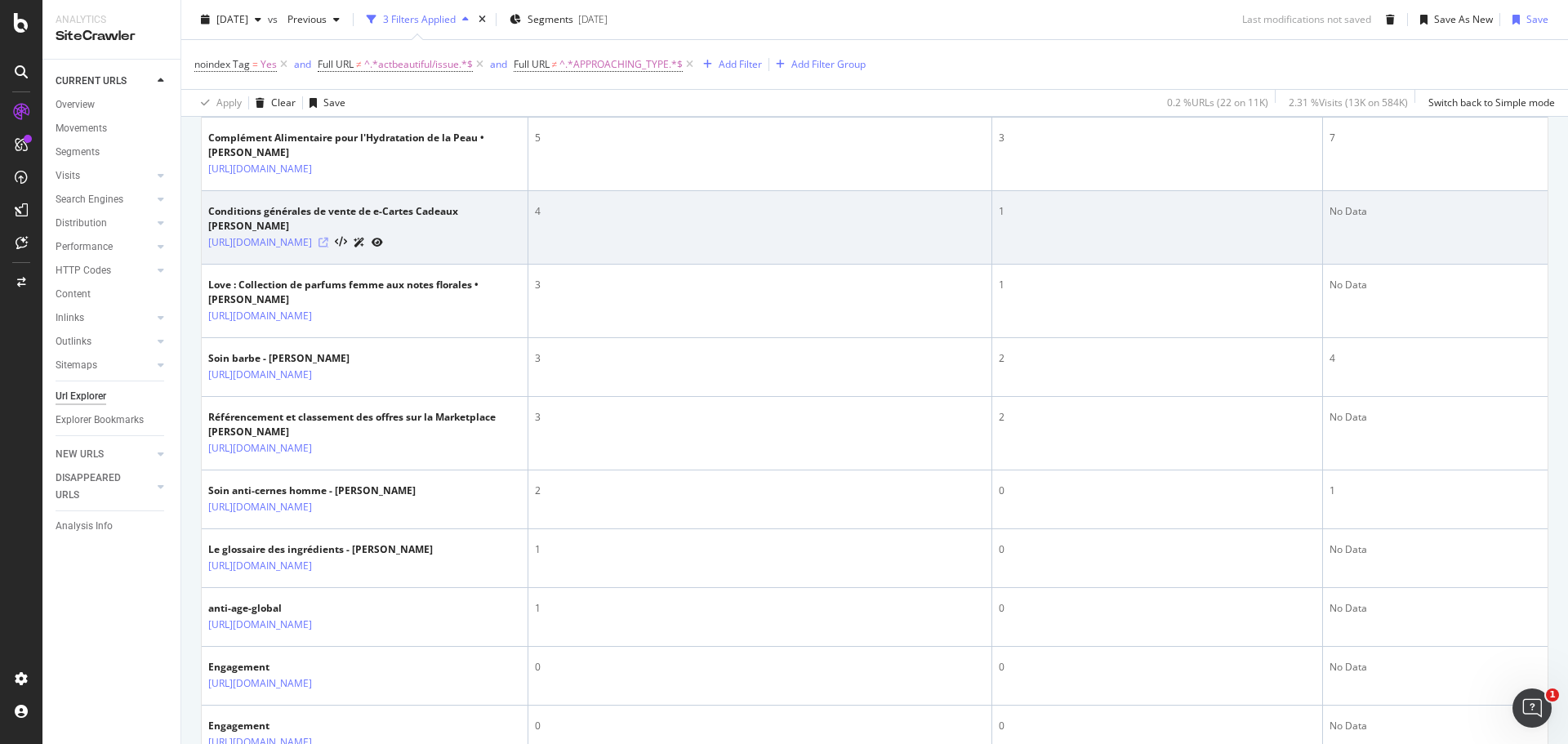
click at [329, 247] on icon at bounding box center [324, 243] width 10 height 10
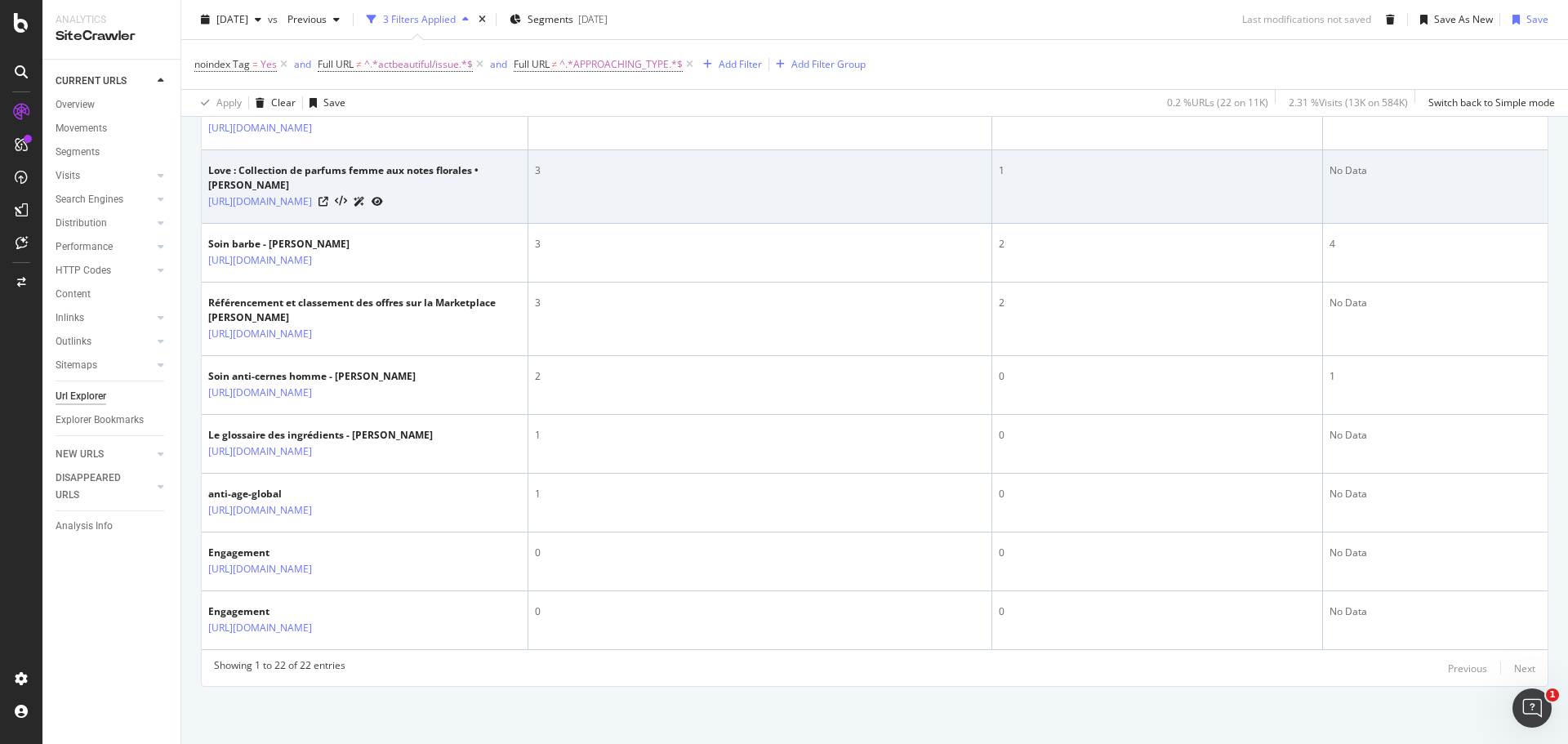
scroll to position [1470, 0]
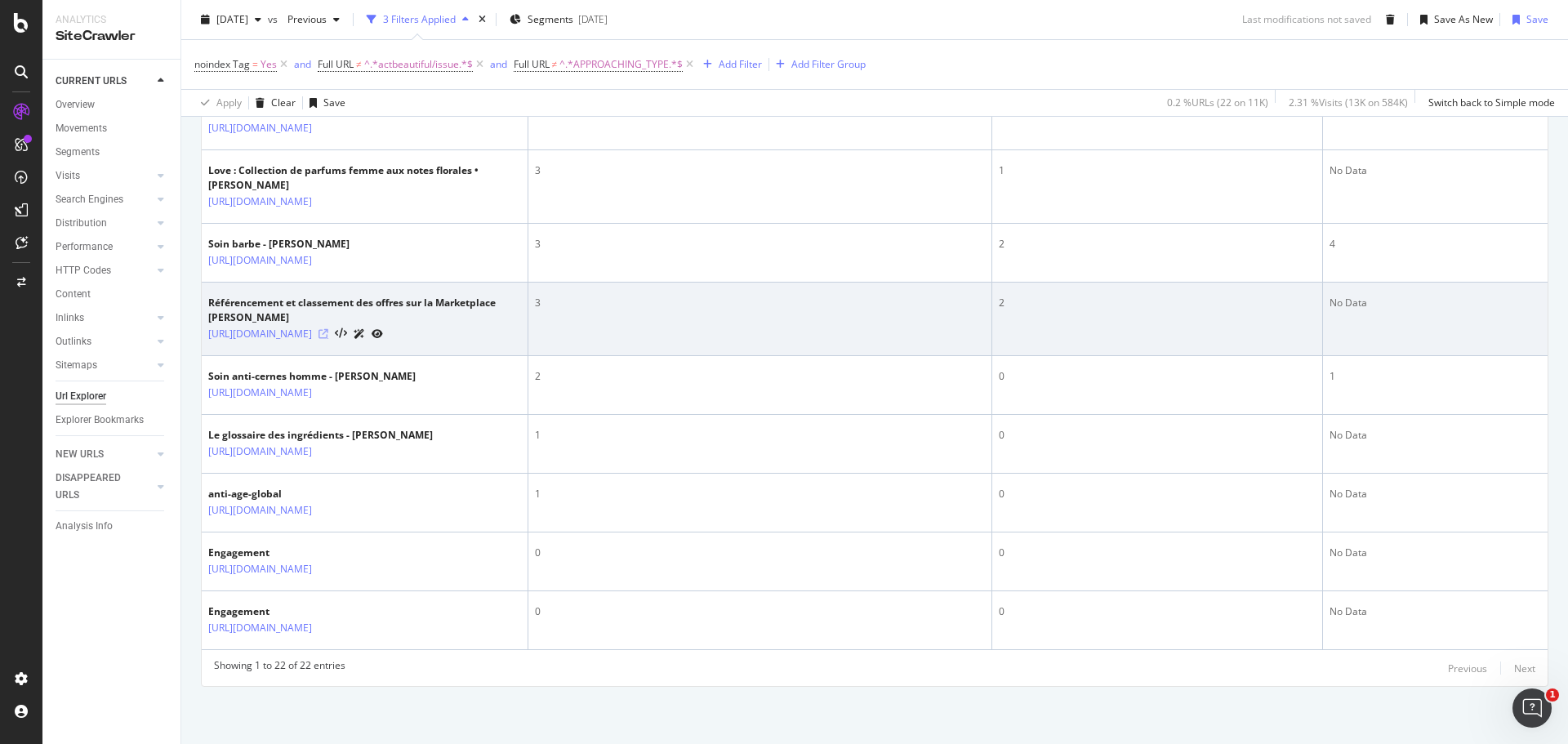
click at [329, 339] on icon at bounding box center [324, 335] width 10 height 10
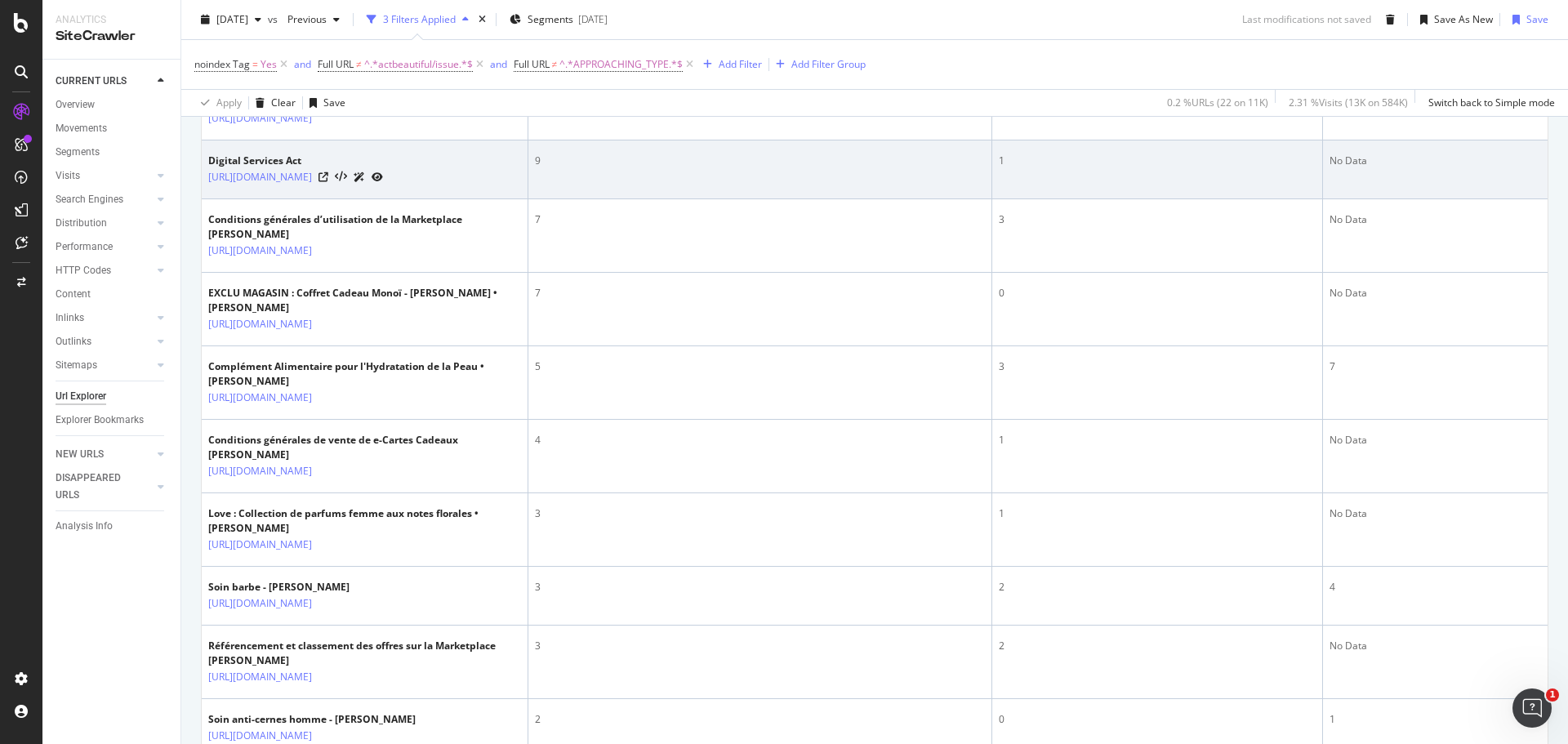
scroll to position [1037, 0]
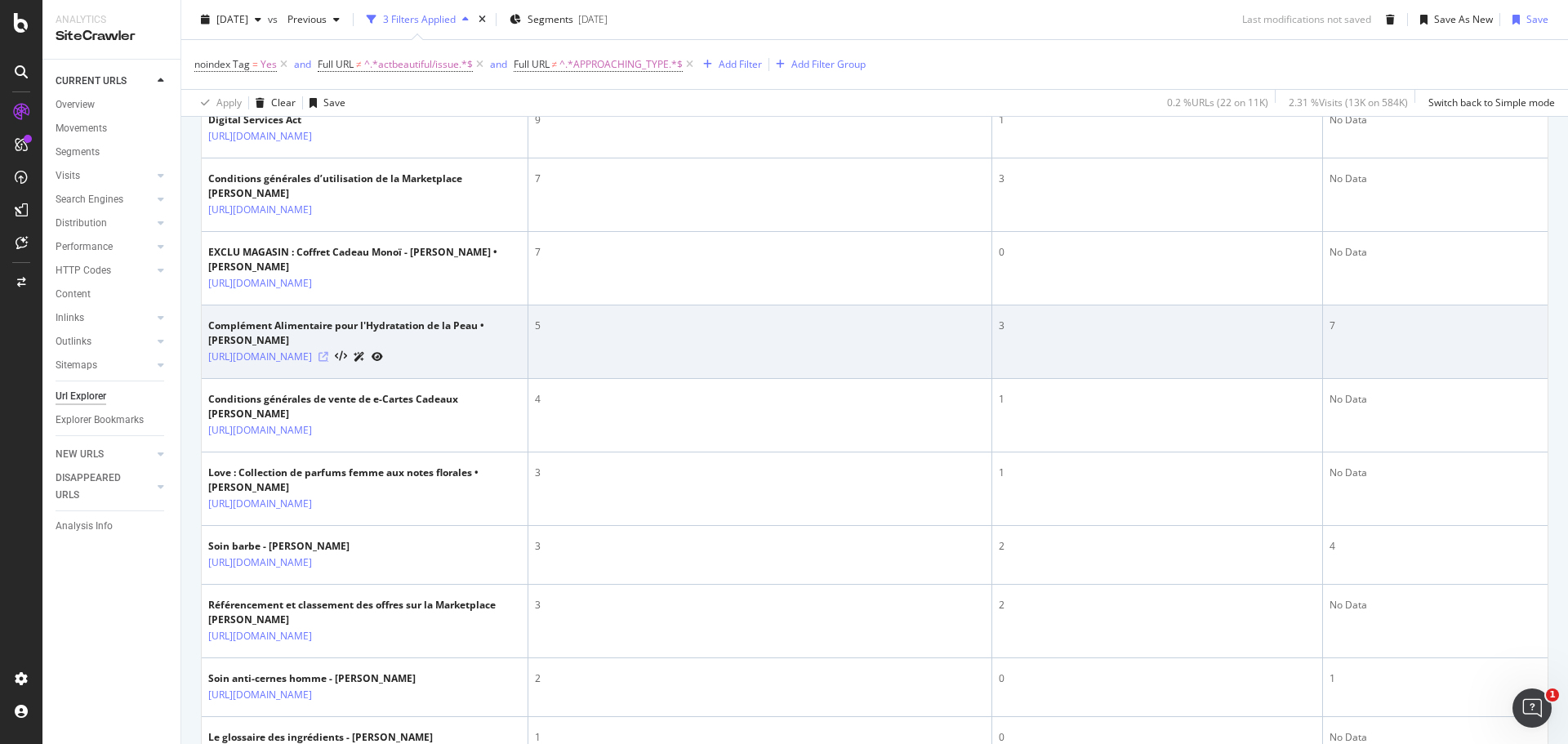
click at [329, 362] on icon at bounding box center [324, 357] width 10 height 10
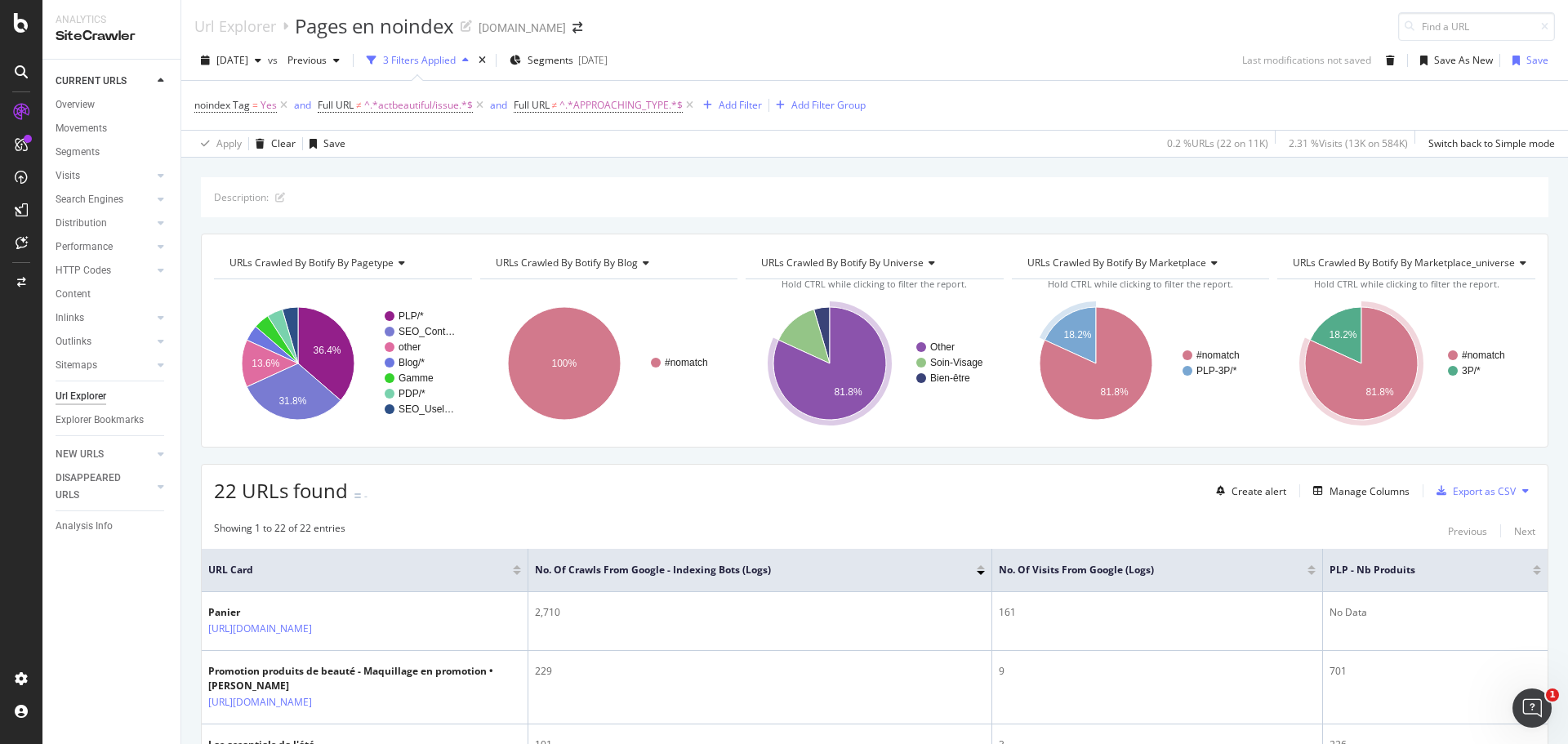
scroll to position [0, 0]
click at [325, 140] on div "Save" at bounding box center [334, 144] width 22 height 14
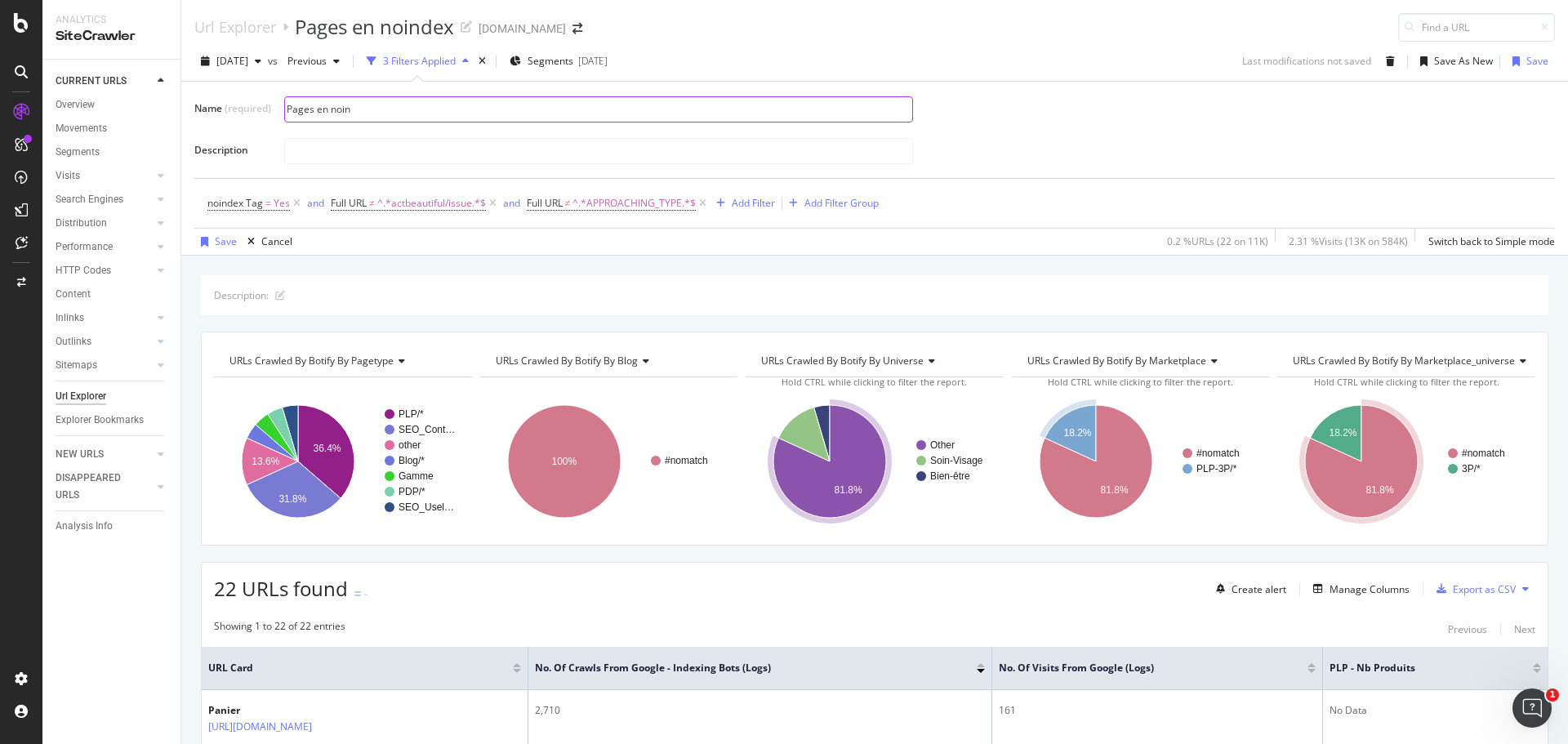
click at [390, 113] on input "Pages en noin" at bounding box center [598, 109] width 627 height 24
click at [397, 106] on input "Pages en noindex (hors /issue" at bounding box center [598, 109] width 627 height 24
click at [500, 106] on input "Pages en noindex (hors actbeautiful/issue" at bounding box center [598, 109] width 627 height 24
type input "Pages en noindex (hors actbeautiful/issue, hors approaching_type)"
click at [1435, 62] on div "Save As New" at bounding box center [1464, 61] width 59 height 14
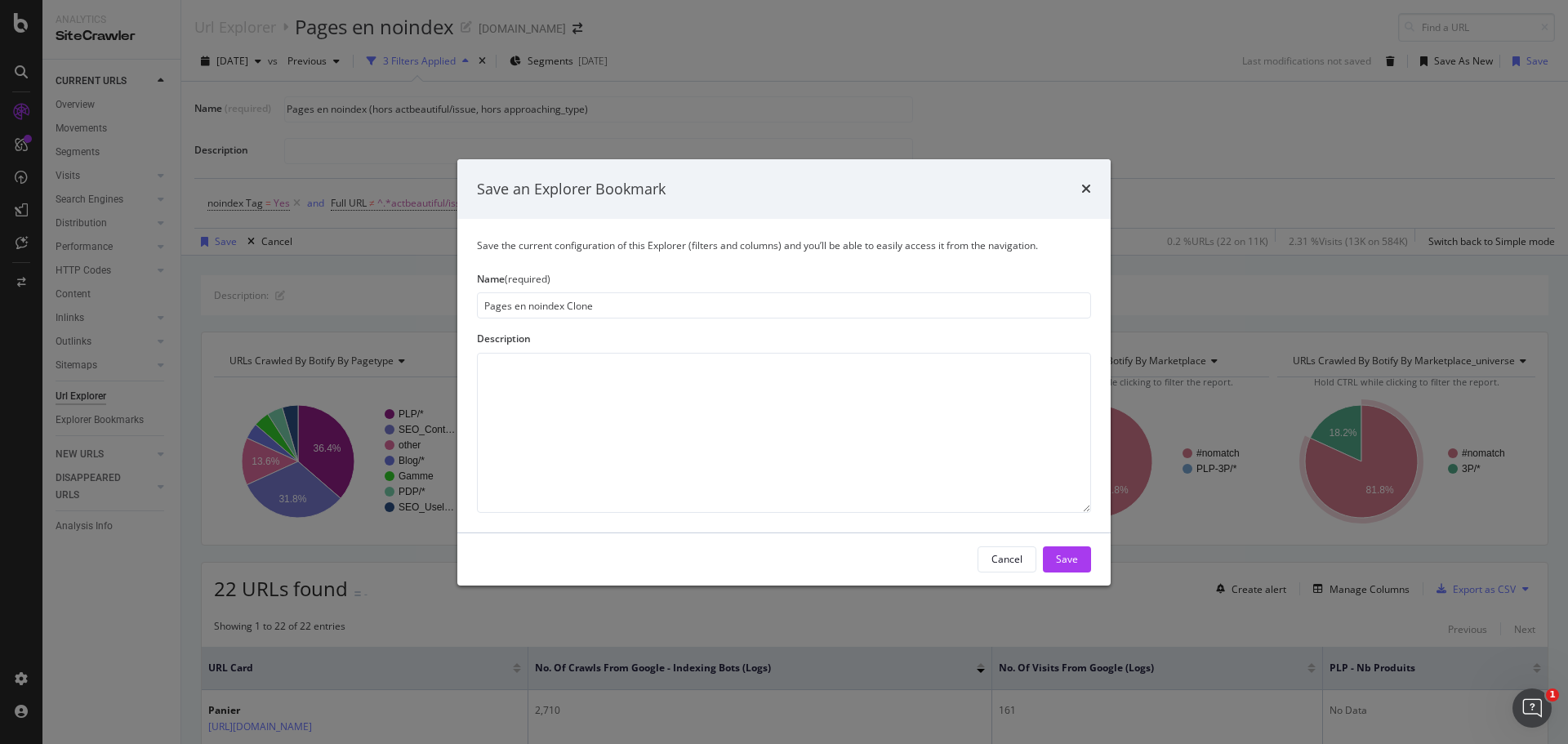
drag, startPoint x: 566, startPoint y: 303, endPoint x: 635, endPoint y: 302, distance: 69.0
click at [635, 302] on input "Pages en noindex Clone" at bounding box center [784, 305] width 614 height 26
type input "Pages en noindex (hors actbeautiful/issue, hors approaching_type)"
click at [1076, 567] on div "Save" at bounding box center [1067, 559] width 22 height 24
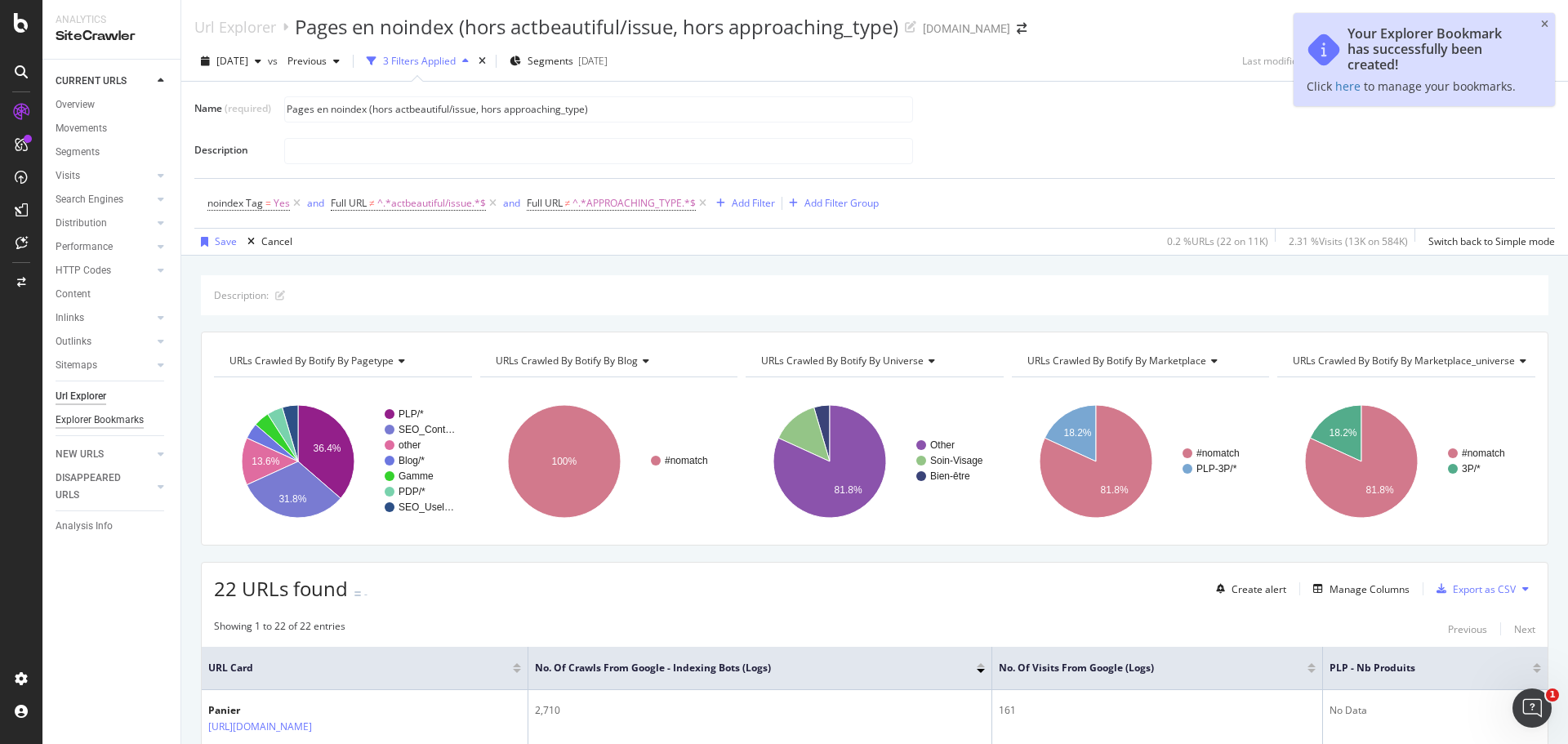
click at [97, 417] on div "Explorer Bookmarks" at bounding box center [99, 420] width 88 height 17
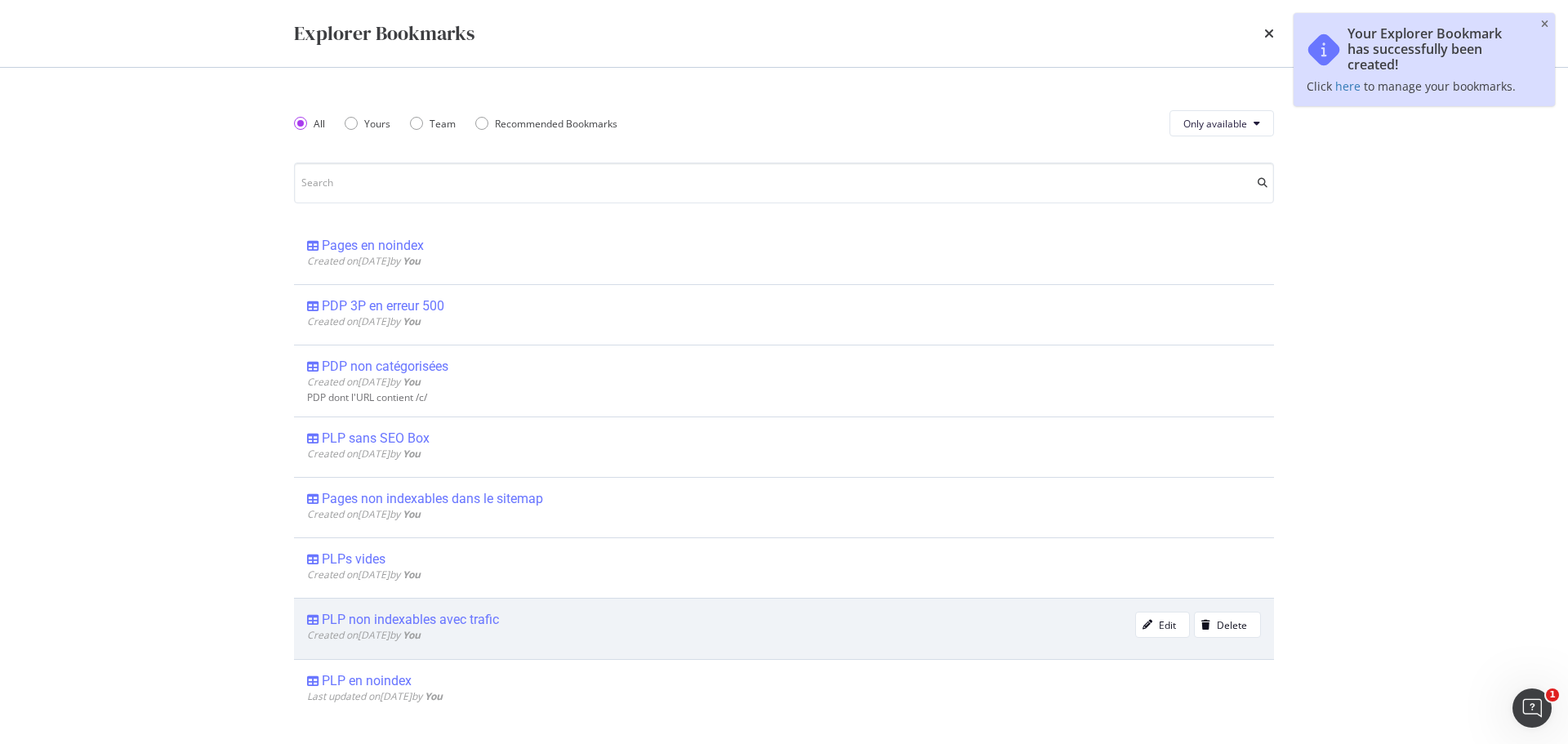
scroll to position [163, 0]
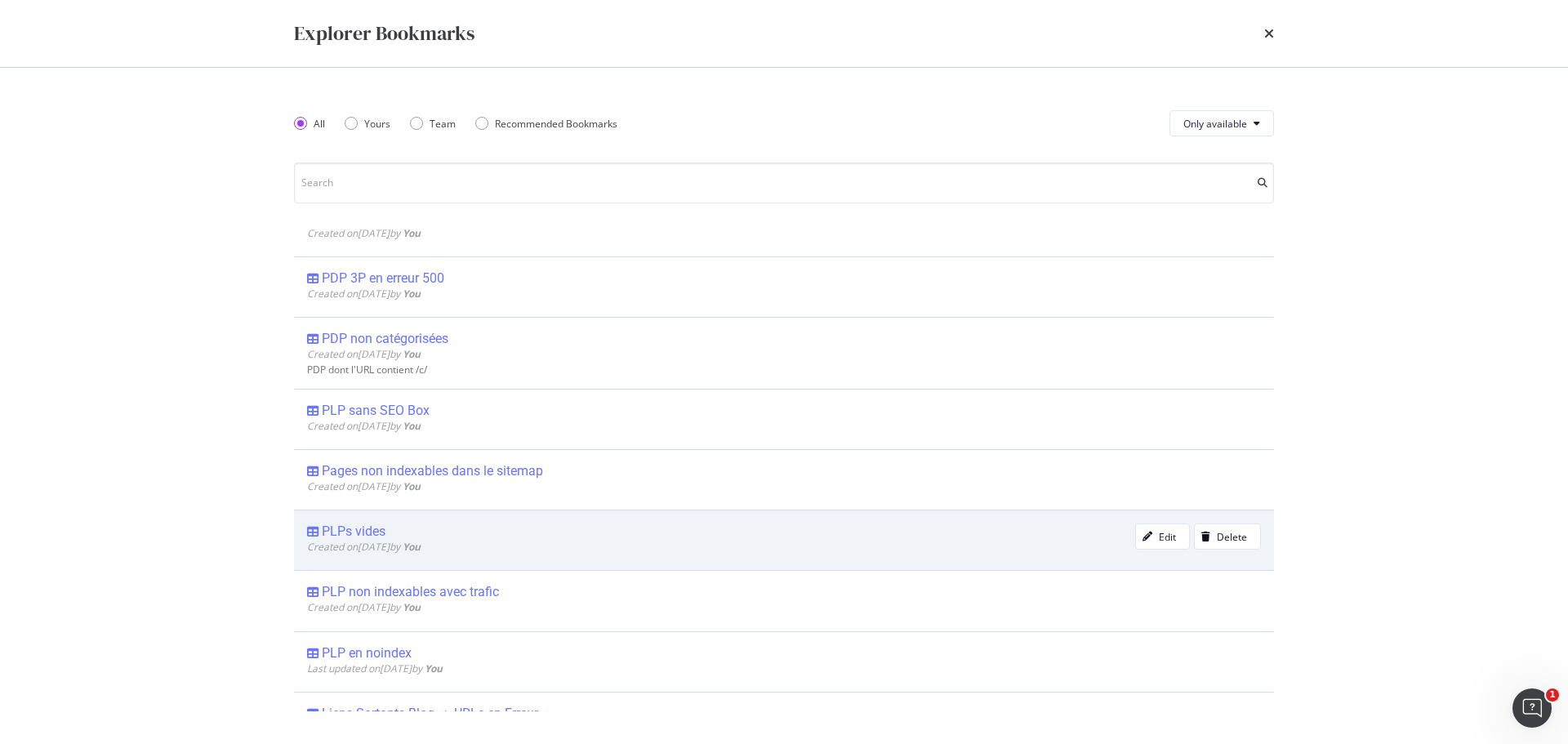
click at [361, 535] on div "PLPs vides" at bounding box center [354, 531] width 64 height 16
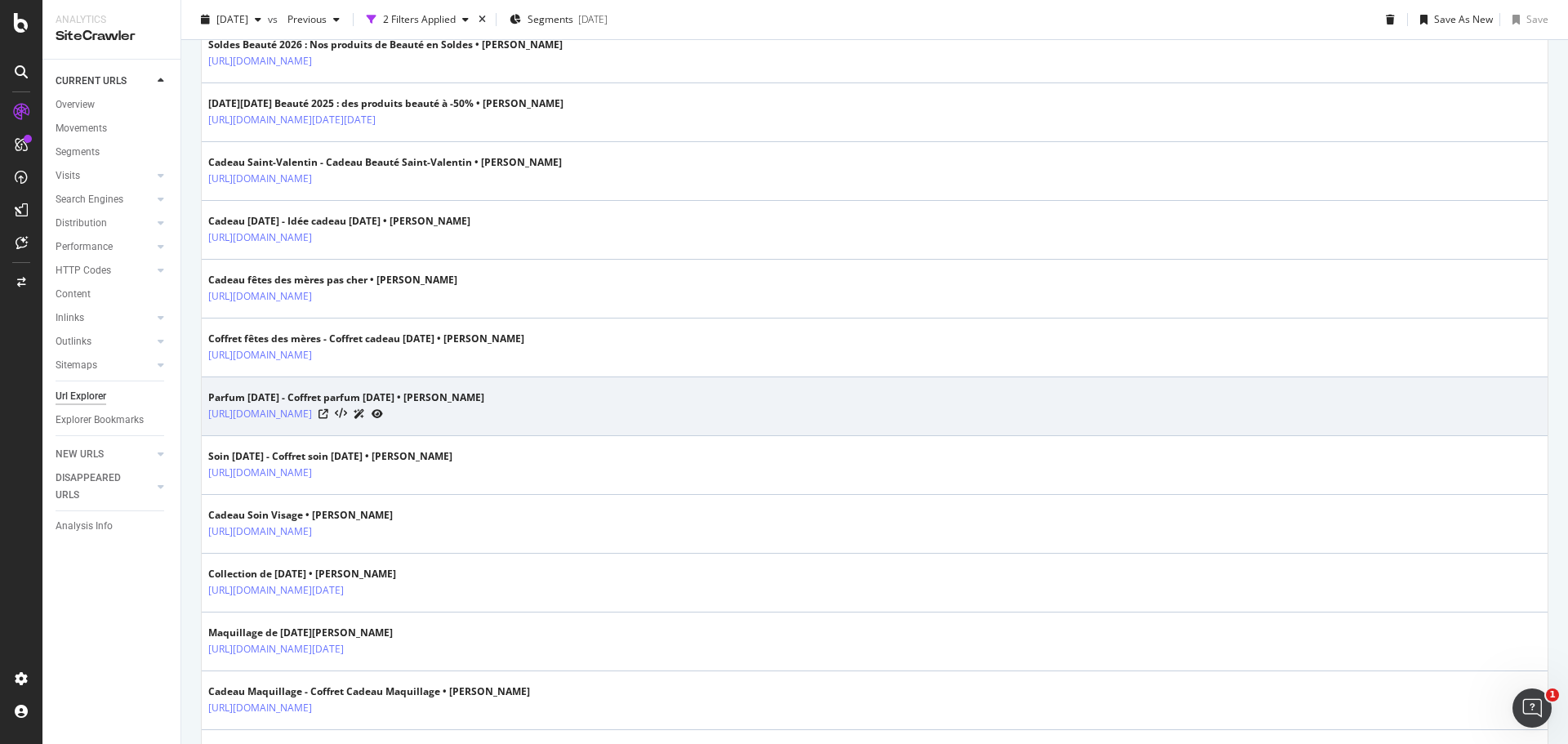
scroll to position [572, 0]
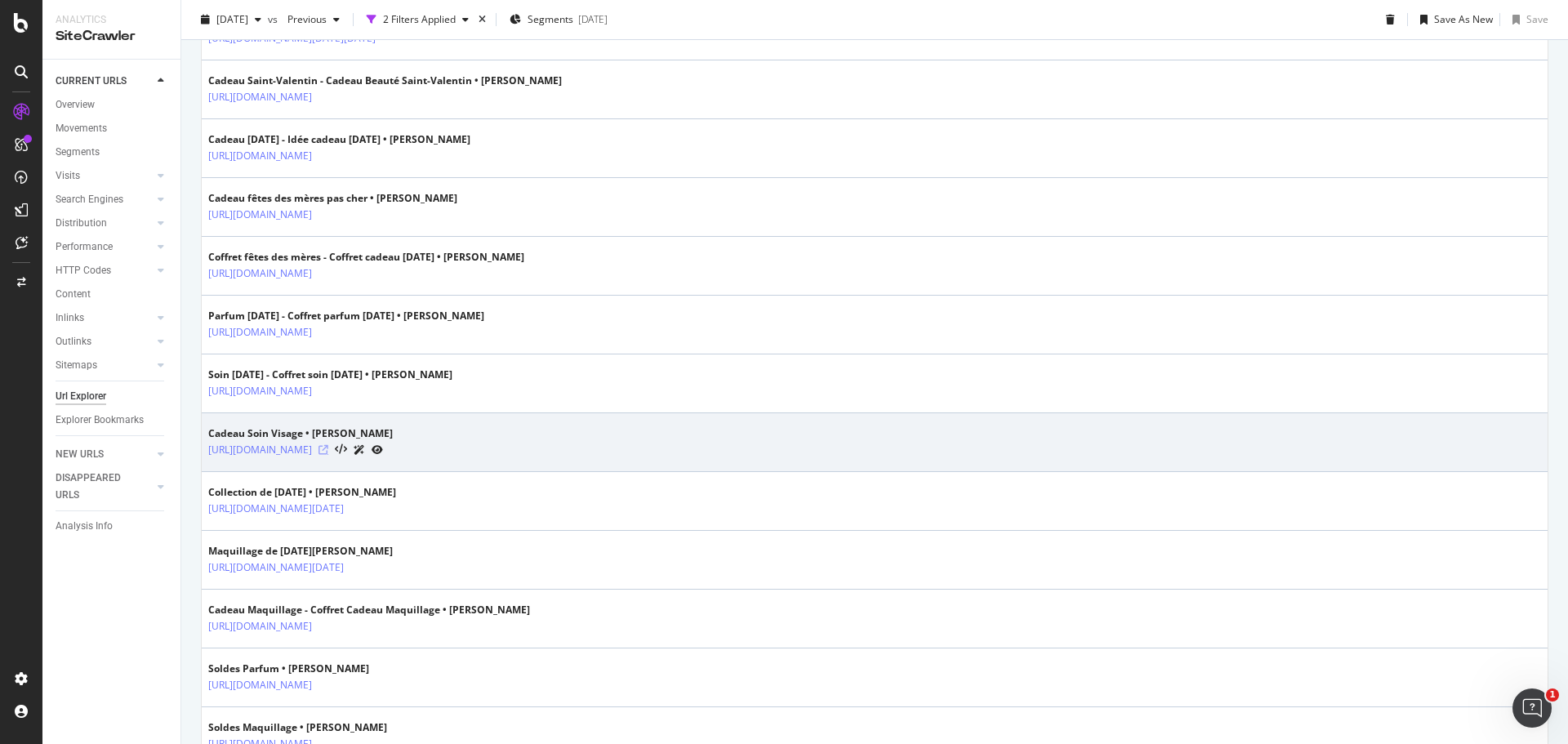
click at [329, 451] on icon at bounding box center [324, 451] width 10 height 10
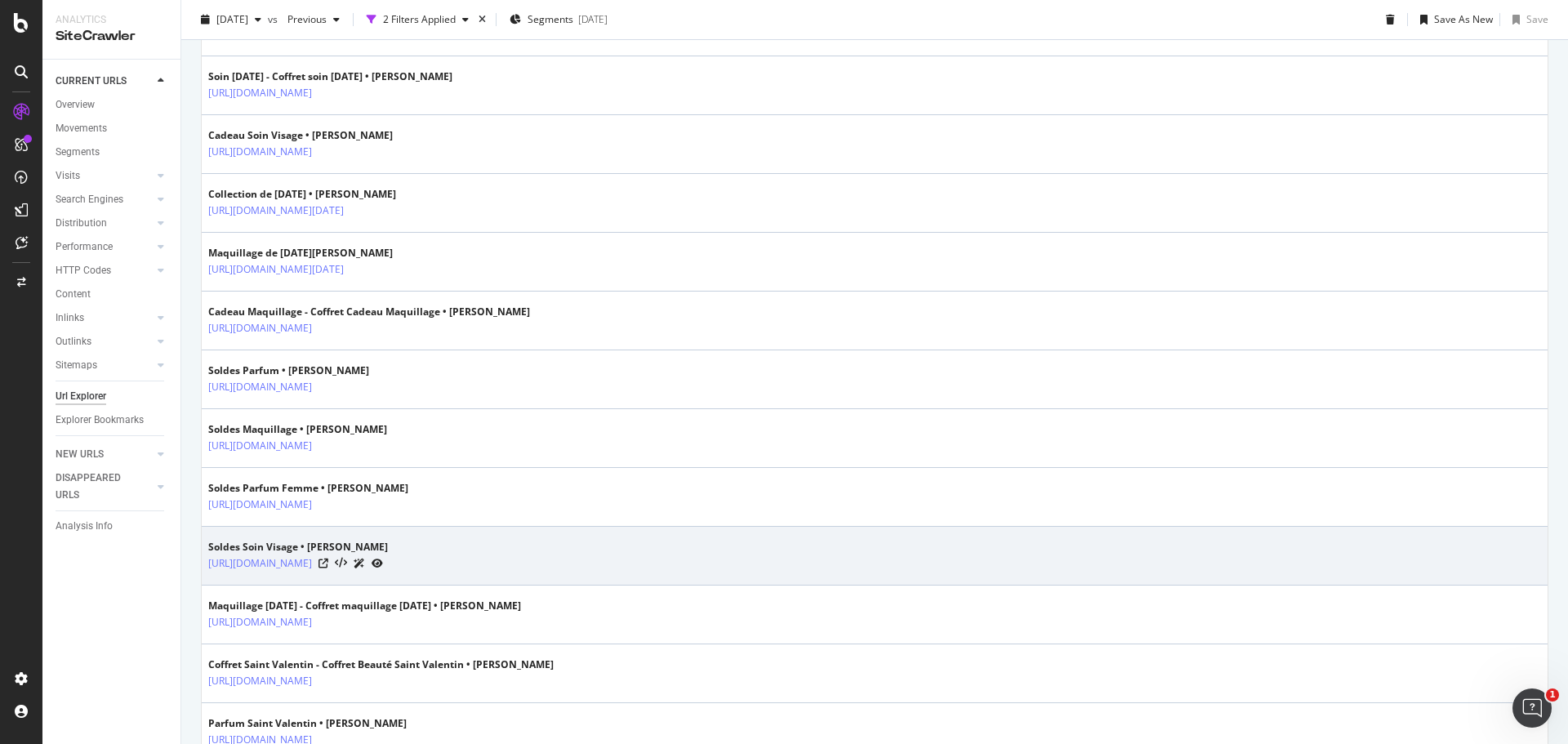
scroll to position [899, 0]
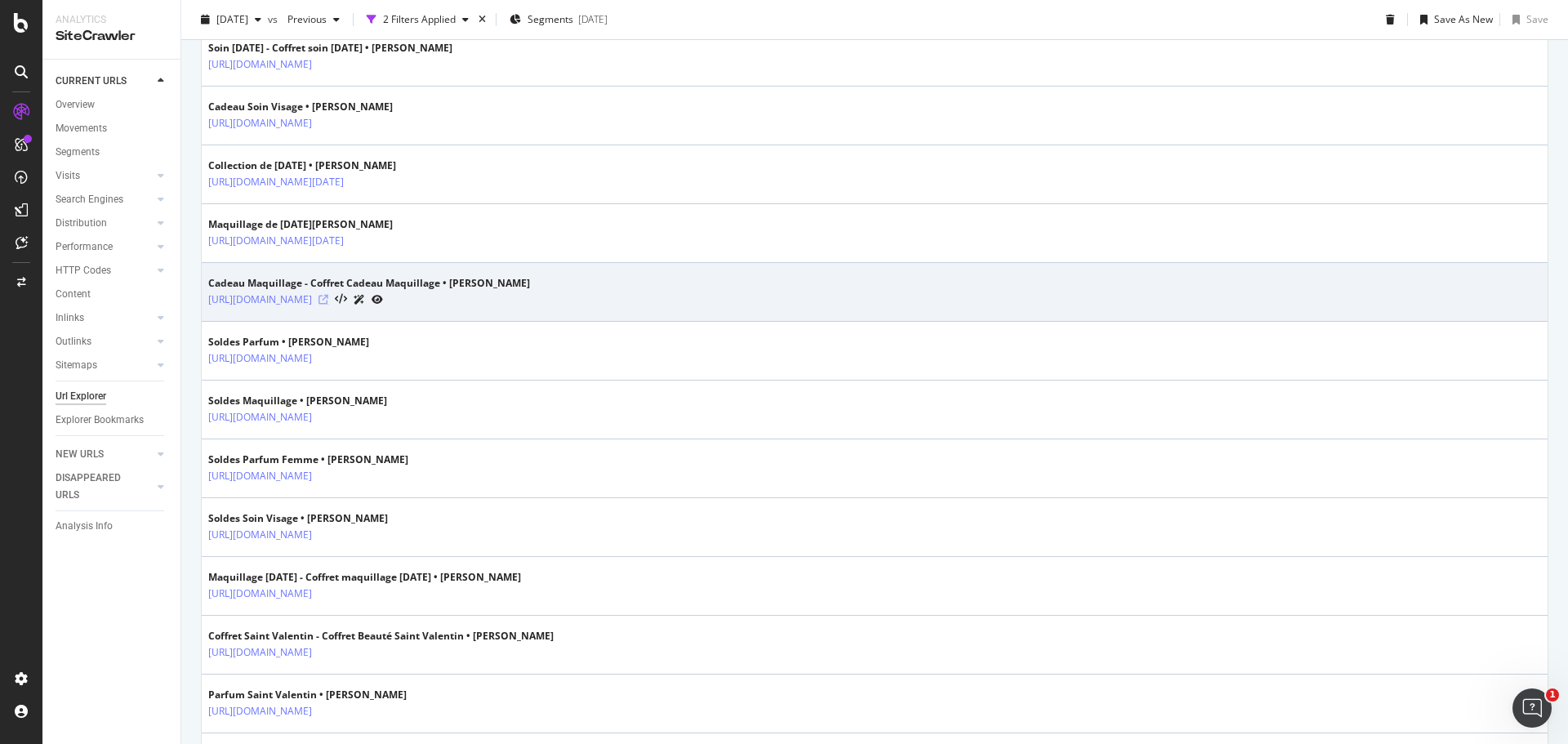
click at [329, 300] on icon at bounding box center [324, 300] width 10 height 10
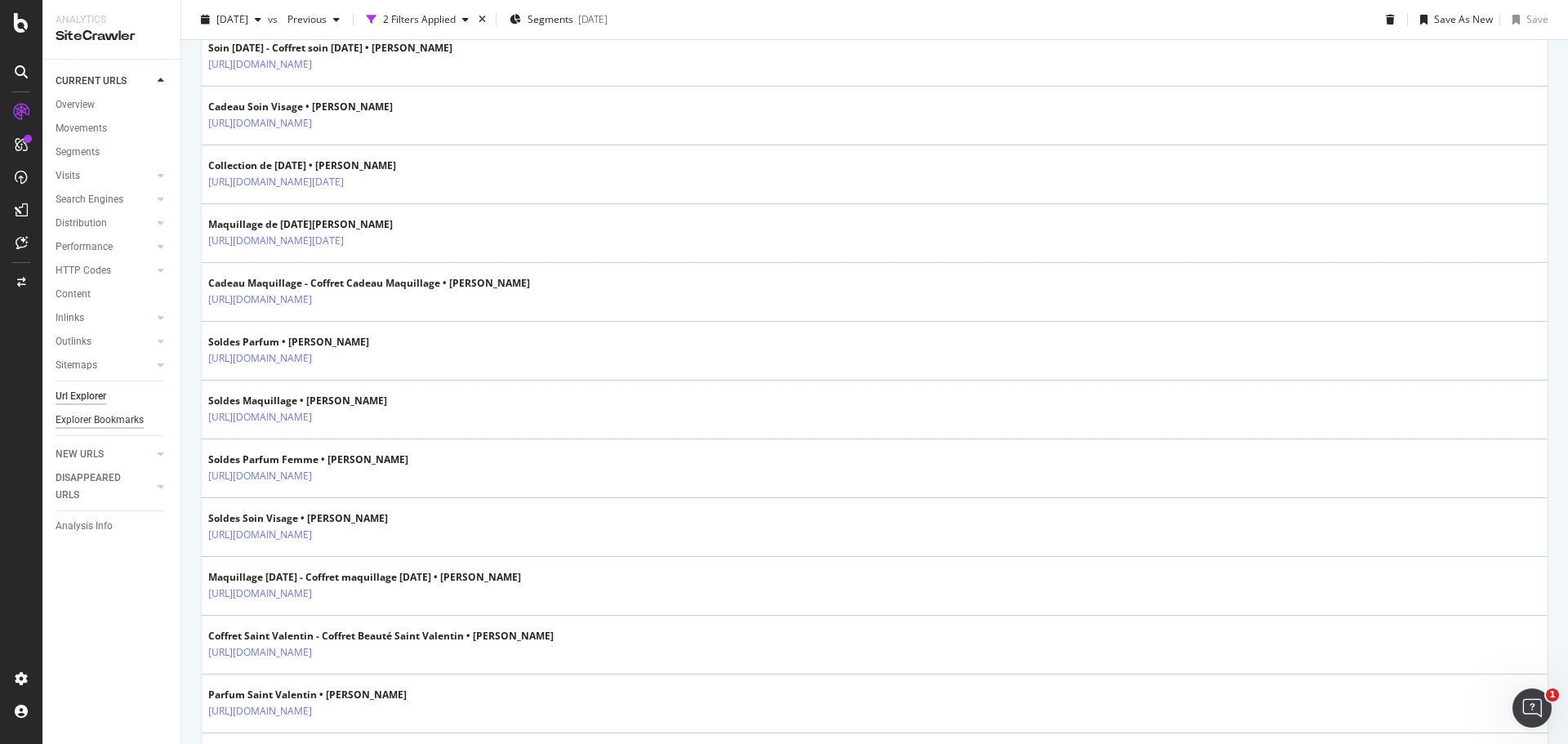
click at [80, 423] on div "Explorer Bookmarks" at bounding box center [99, 420] width 88 height 17
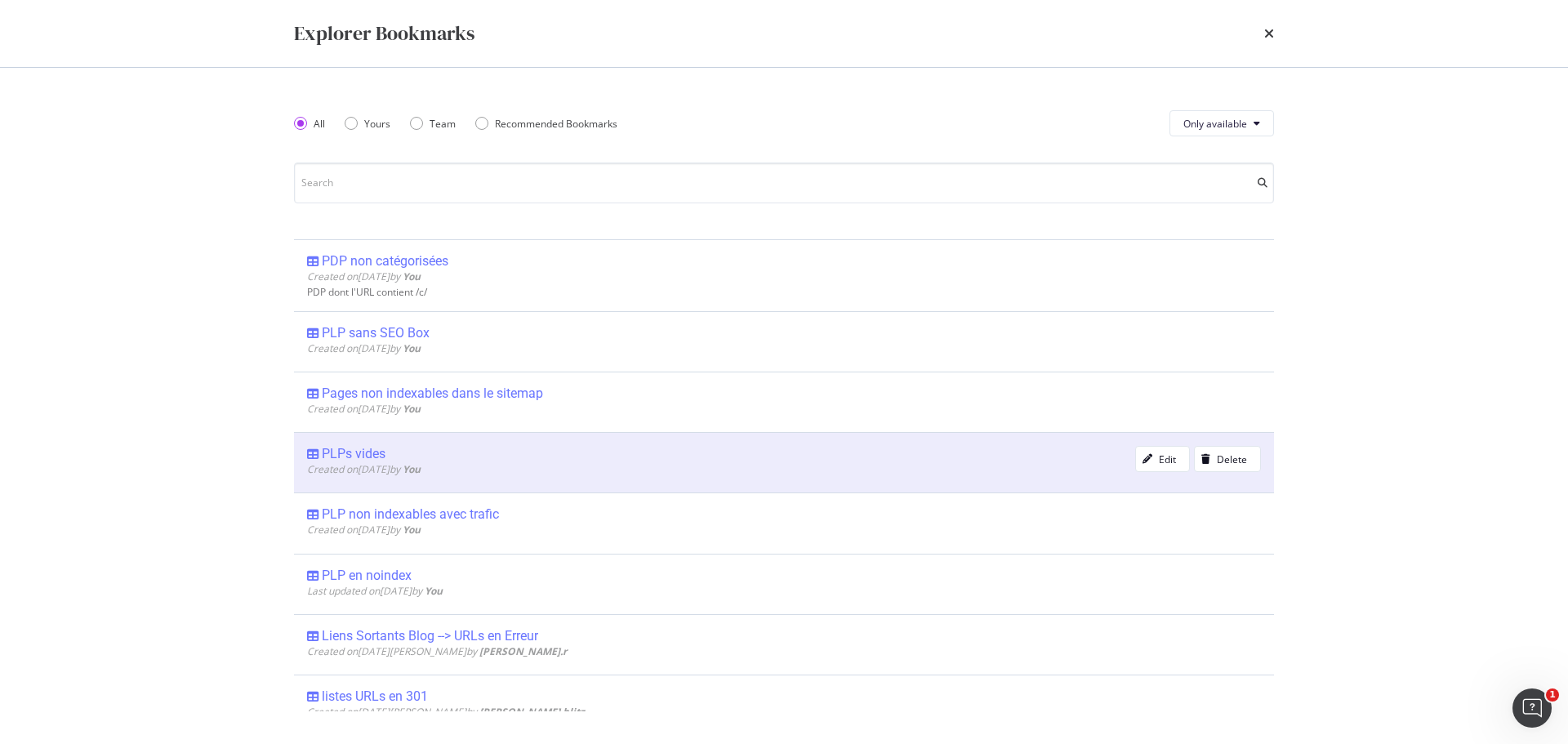
scroll to position [245, 0]
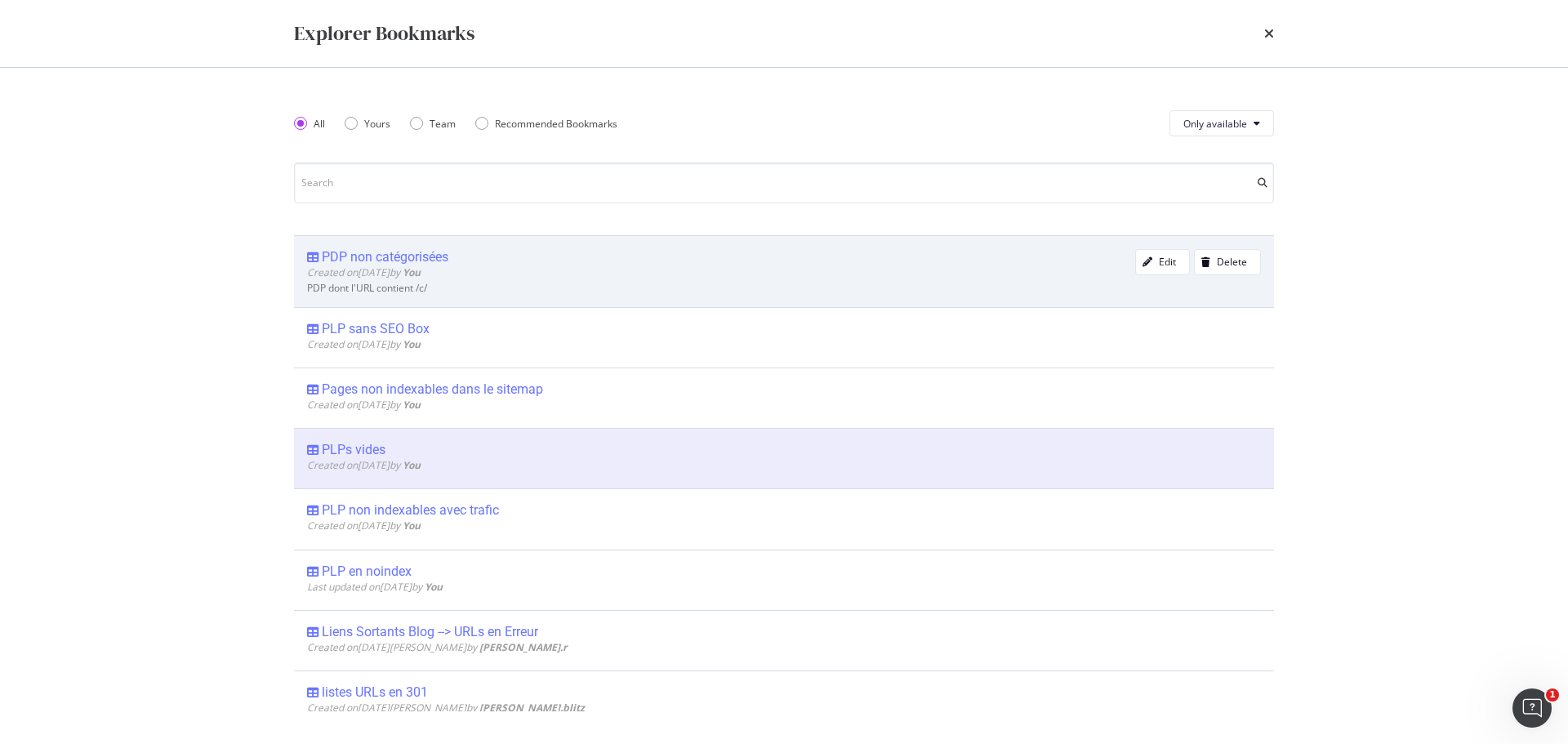
click at [417, 260] on div "PDP non catégorisées" at bounding box center [385, 256] width 127 height 16
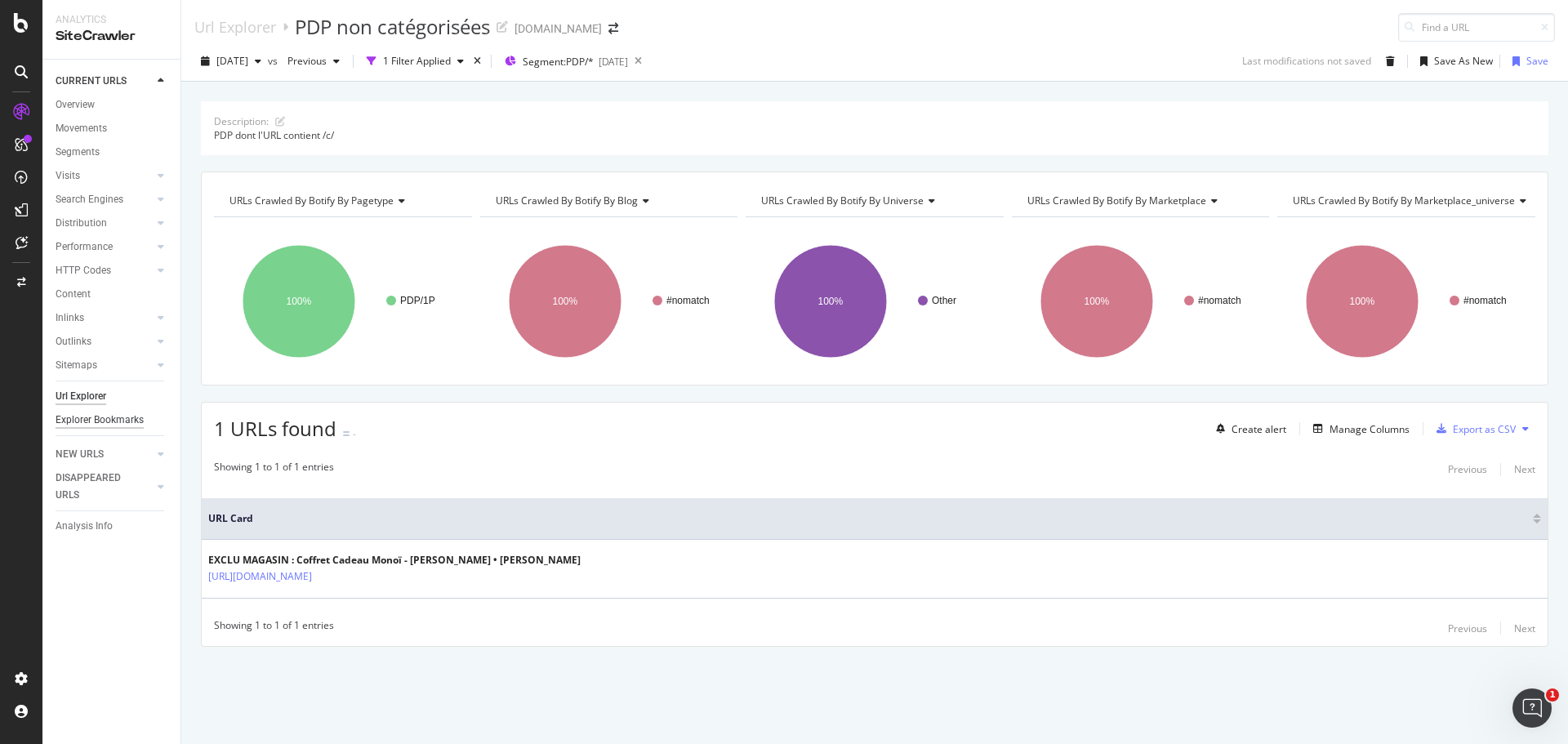
click at [102, 421] on div "Explorer Bookmarks" at bounding box center [99, 420] width 88 height 17
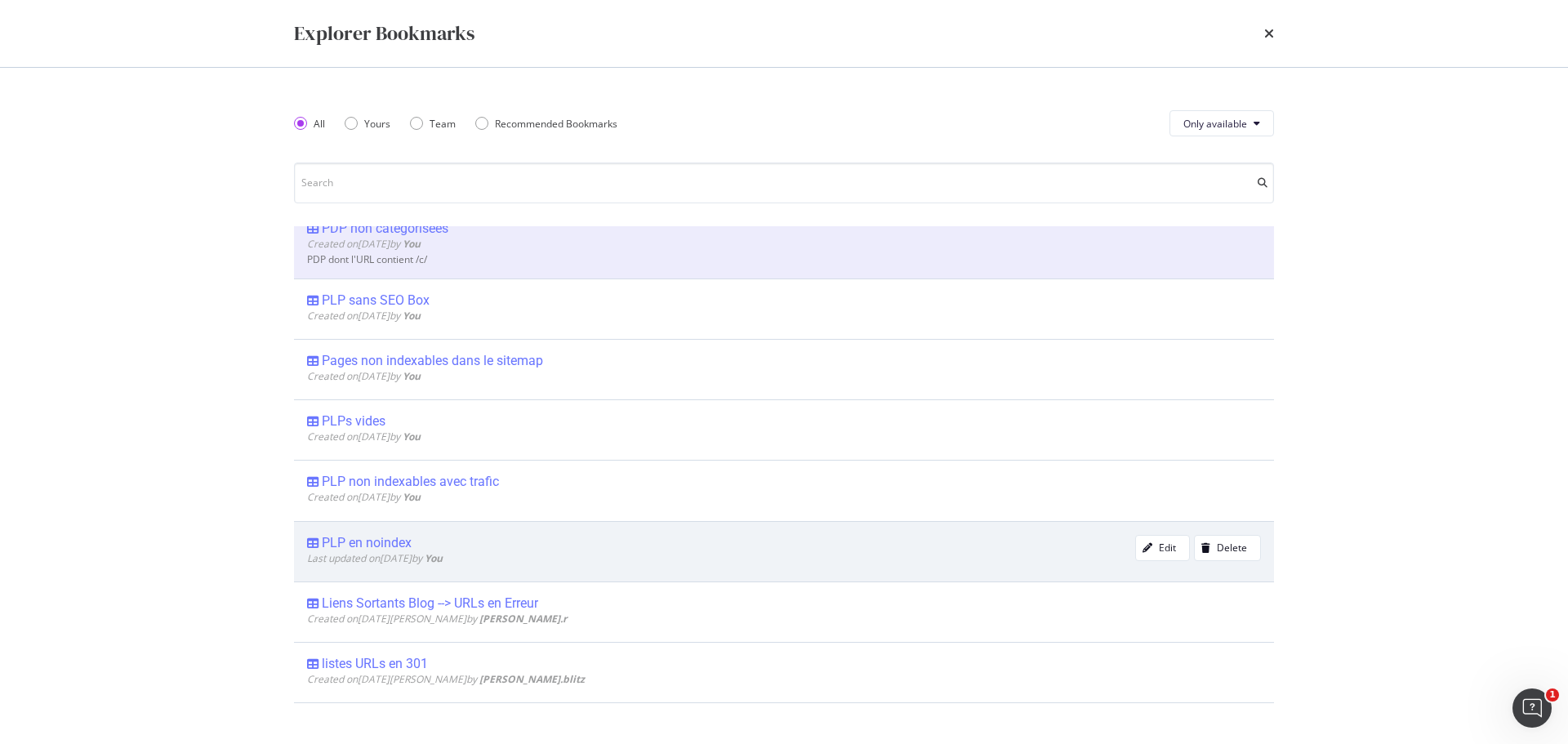
scroll to position [245, 0]
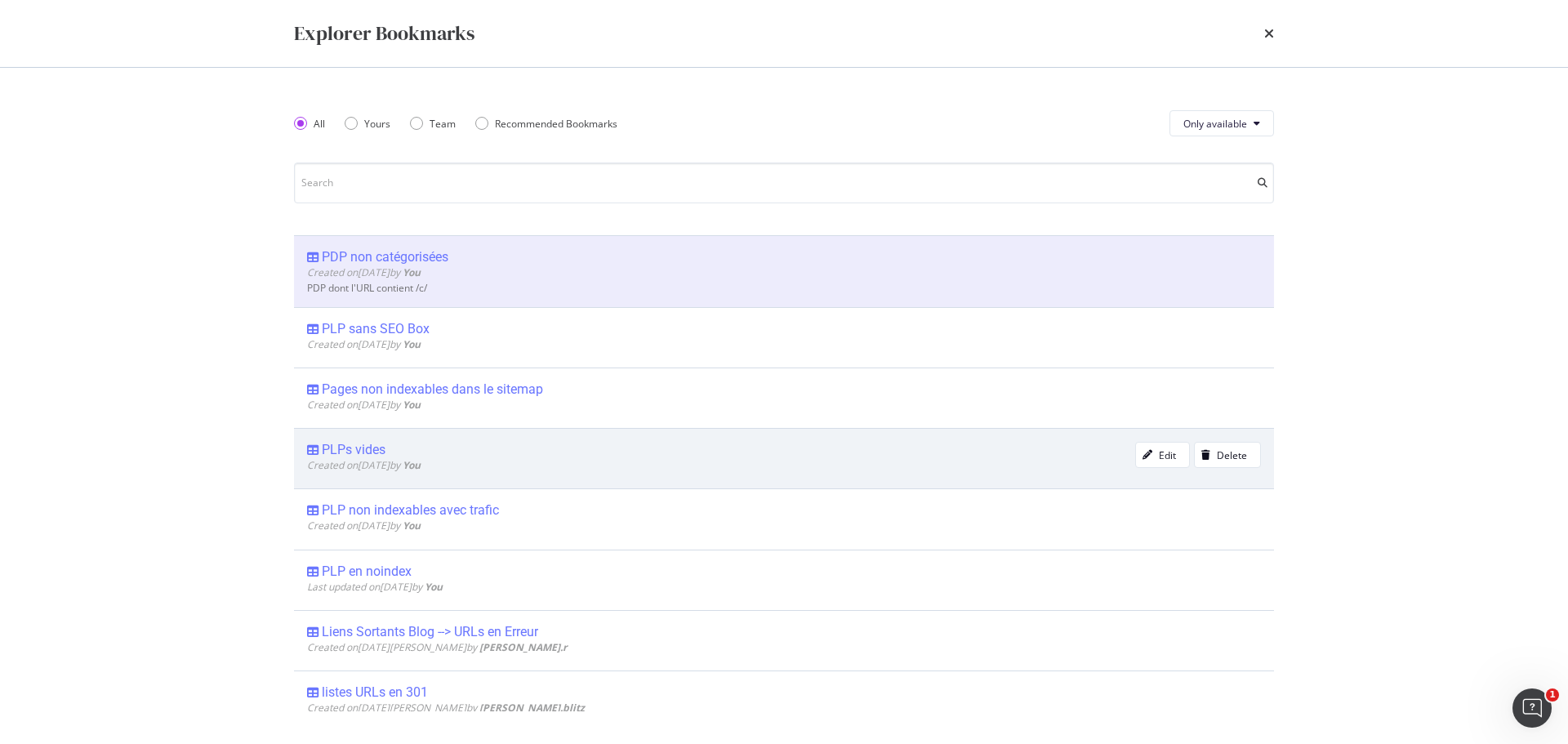
click at [378, 451] on div "PLPs vides" at bounding box center [354, 450] width 64 height 16
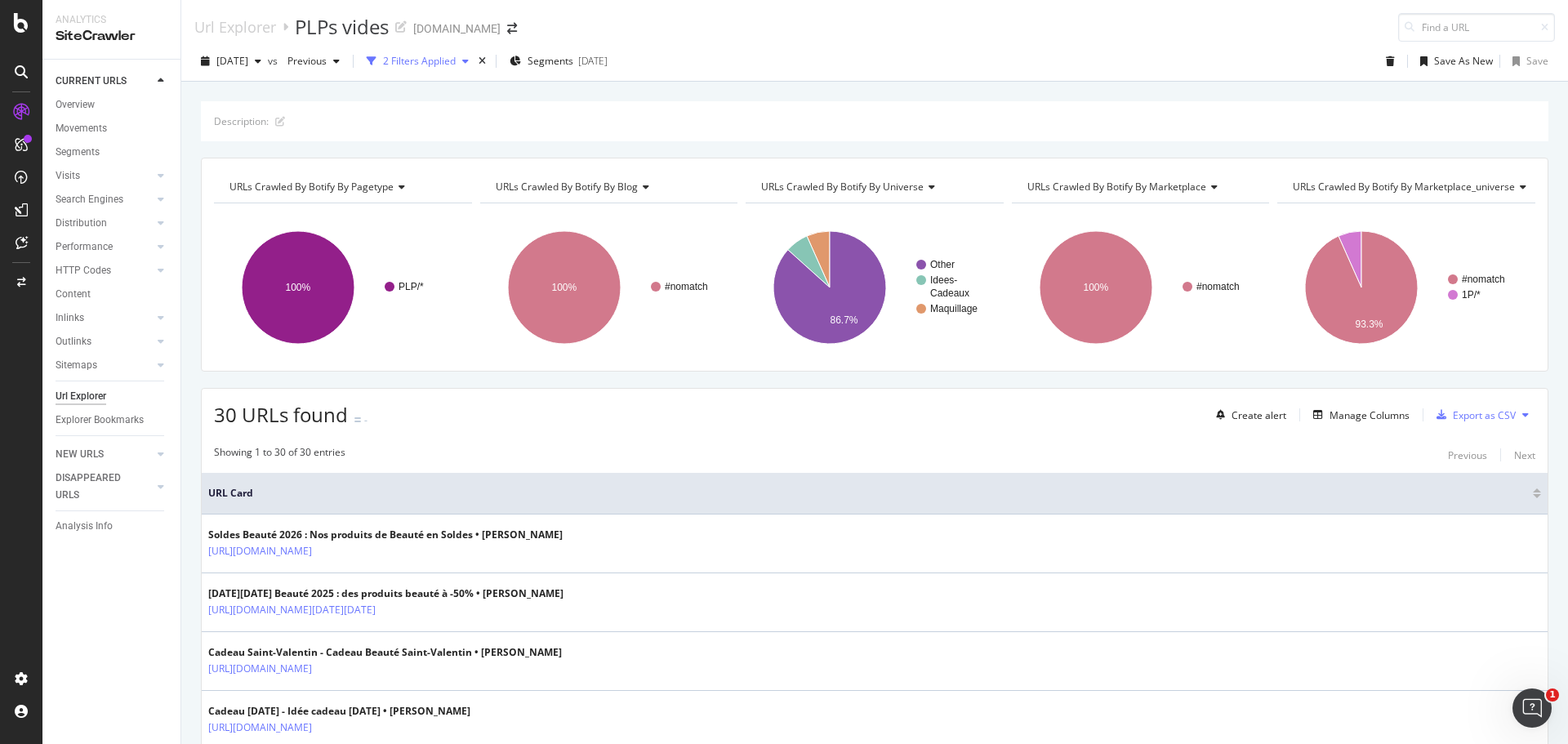
click at [455, 62] on div "2 Filters Applied" at bounding box center [419, 61] width 72 height 14
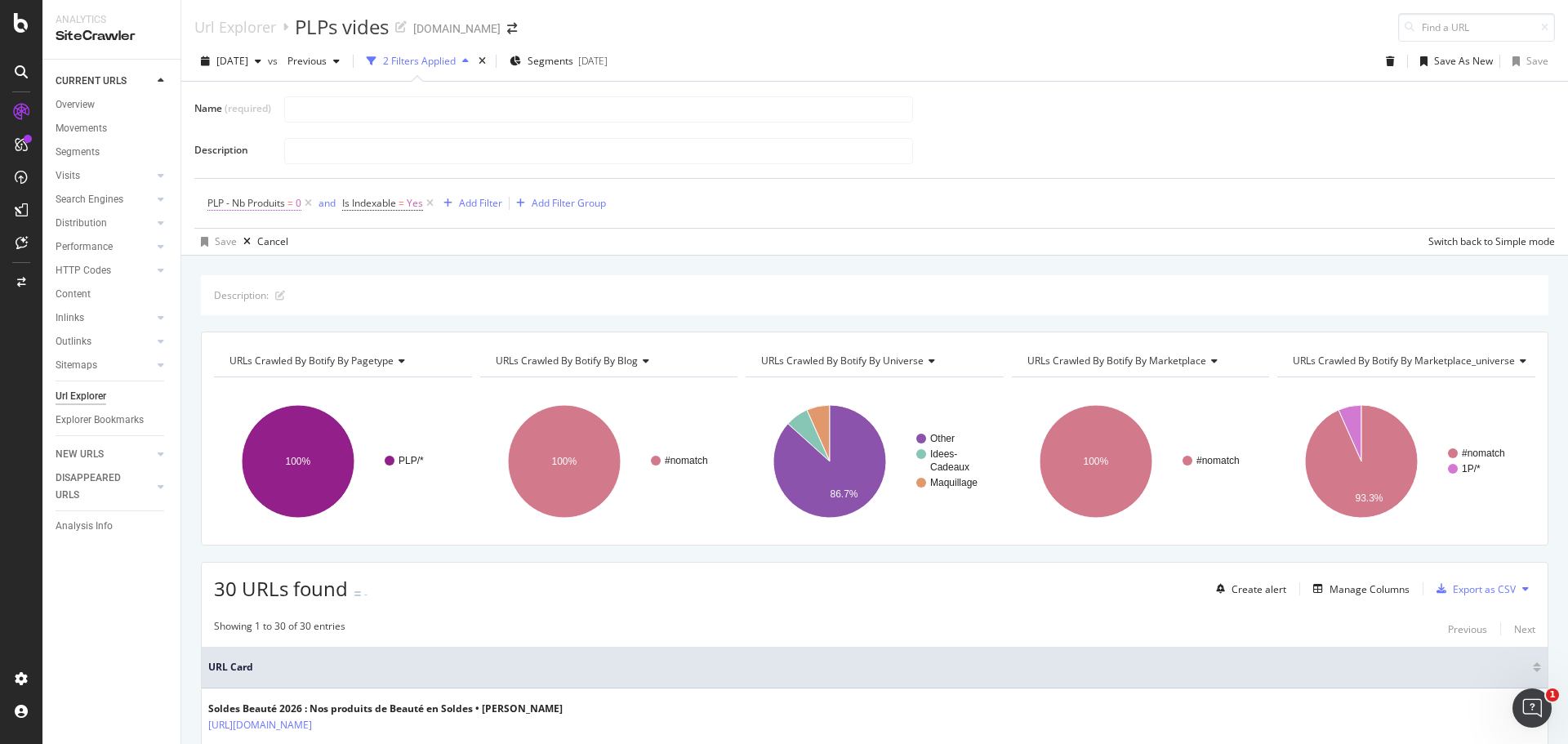
click at [250, 203] on span "PLP - Nb Produits" at bounding box center [246, 203] width 77 height 14
click at [255, 267] on span "Equal to" at bounding box center [240, 267] width 37 height 14
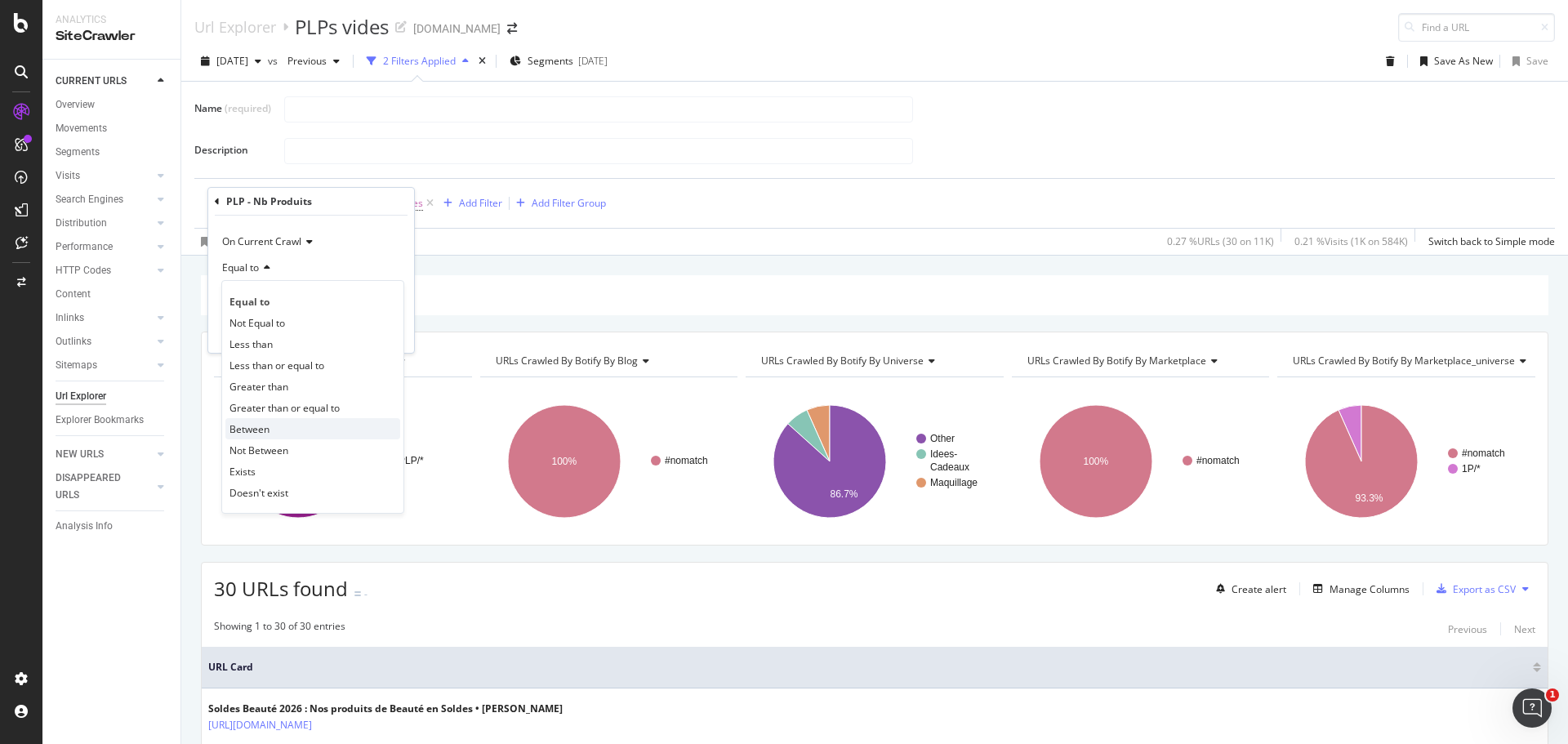
click at [259, 431] on span "Between" at bounding box center [250, 429] width 40 height 14
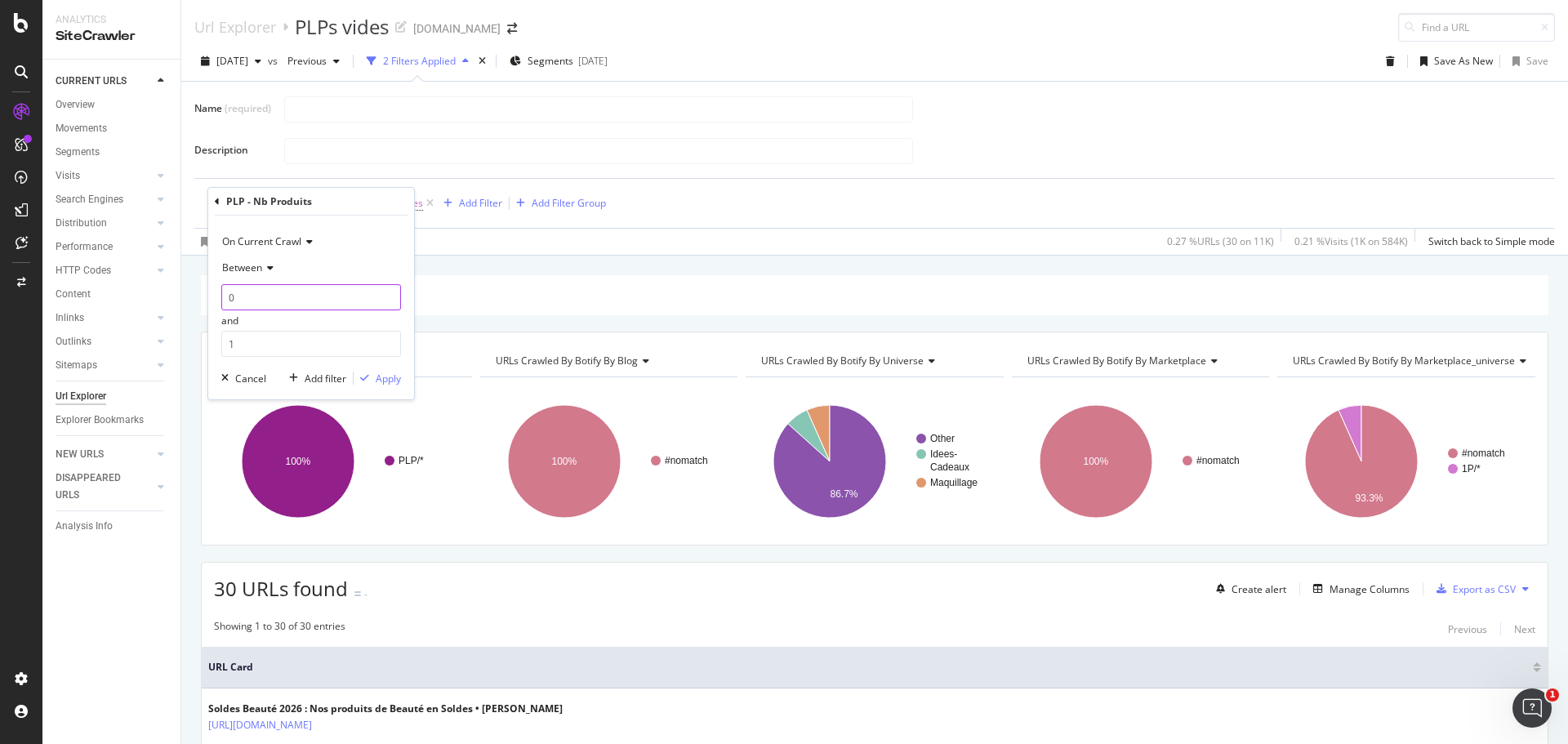
drag, startPoint x: 233, startPoint y: 296, endPoint x: 214, endPoint y: 298, distance: 19.1
click at [214, 298] on div "On Current Crawl Between 0 and 1 Cancel Add filter Apply" at bounding box center [311, 308] width 206 height 184
type input "1"
drag, startPoint x: 235, startPoint y: 344, endPoint x: 224, endPoint y: 348, distance: 11.7
click at [224, 348] on input "1" at bounding box center [311, 344] width 180 height 26
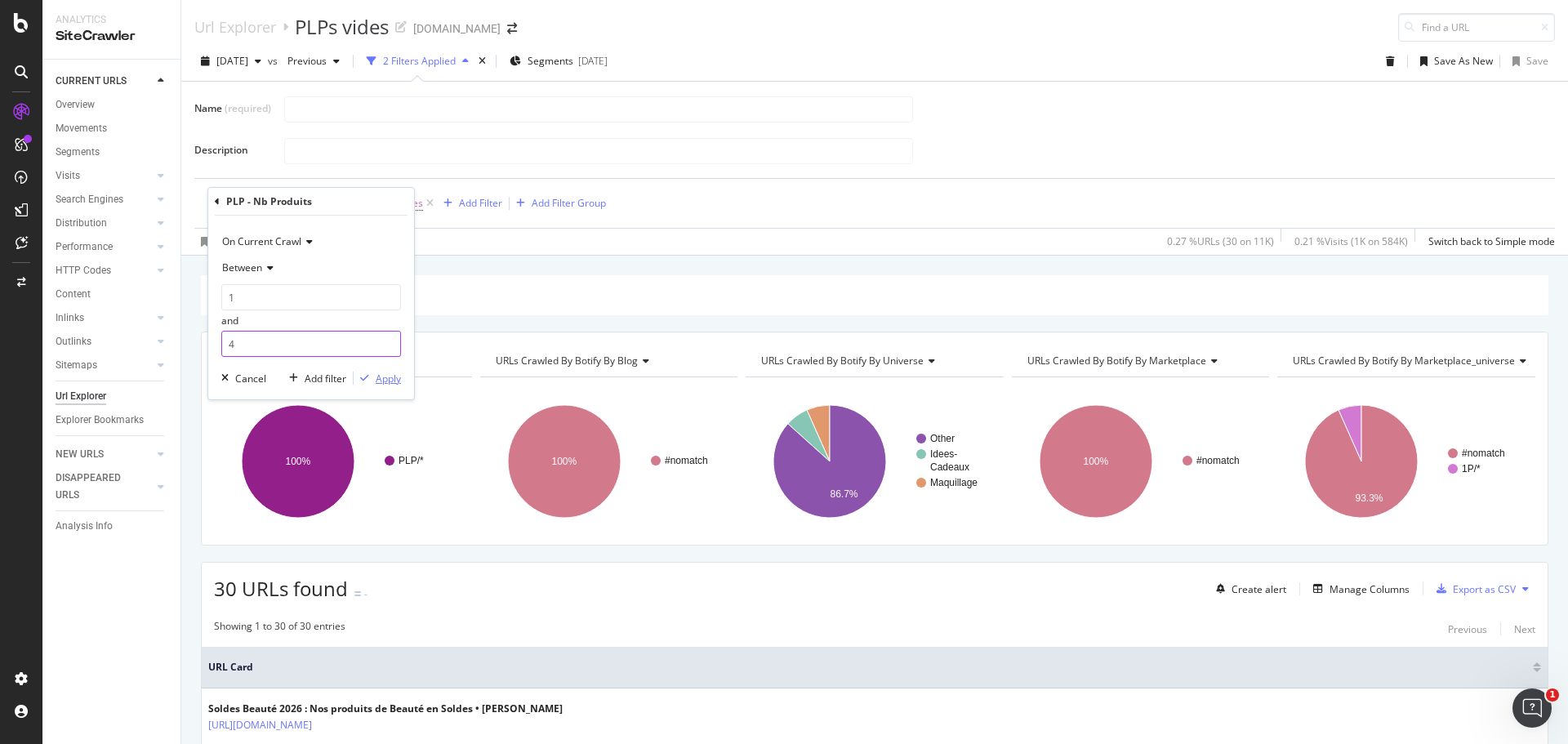
type input "4"
click at [392, 384] on div "Apply" at bounding box center [388, 378] width 25 height 14
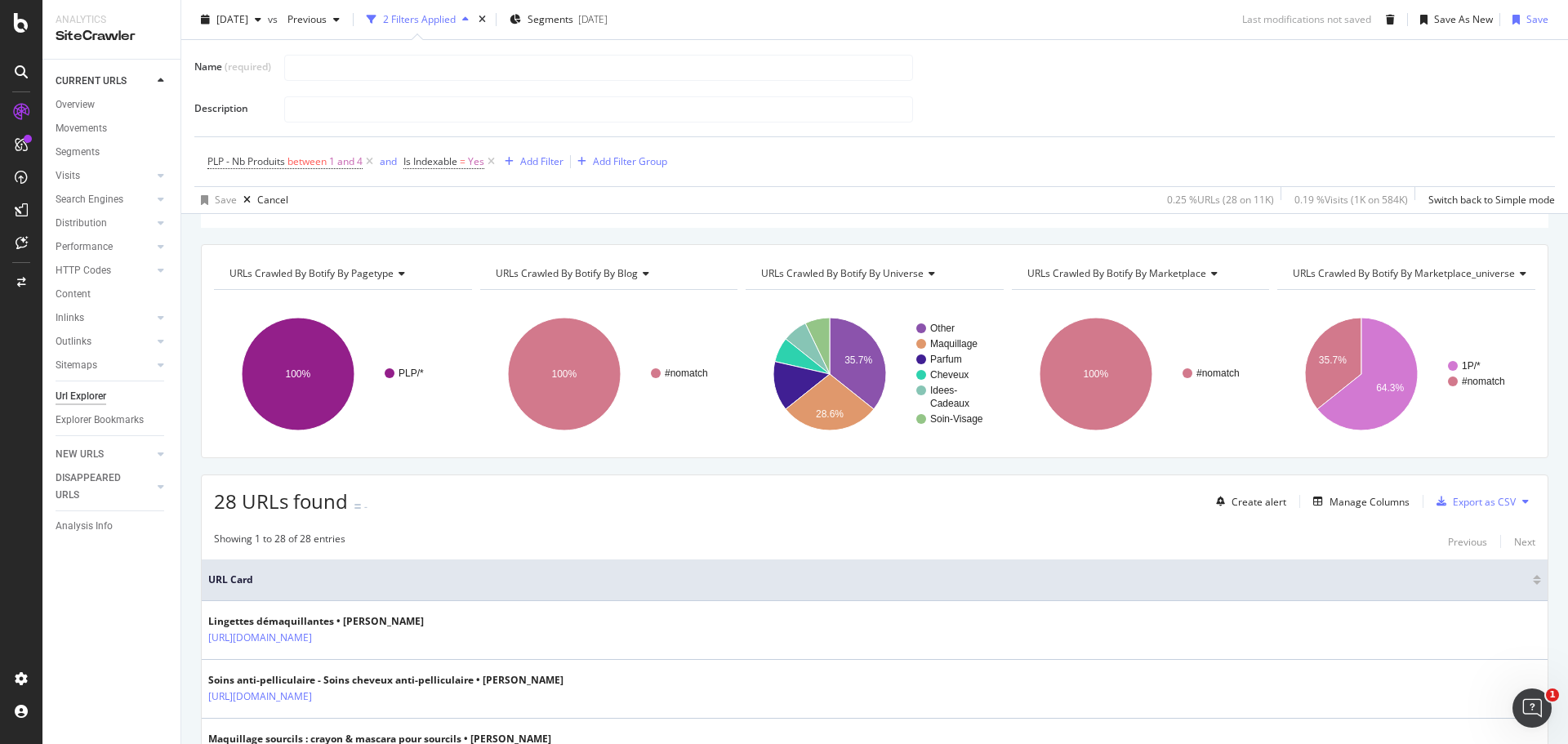
scroll to position [82, 0]
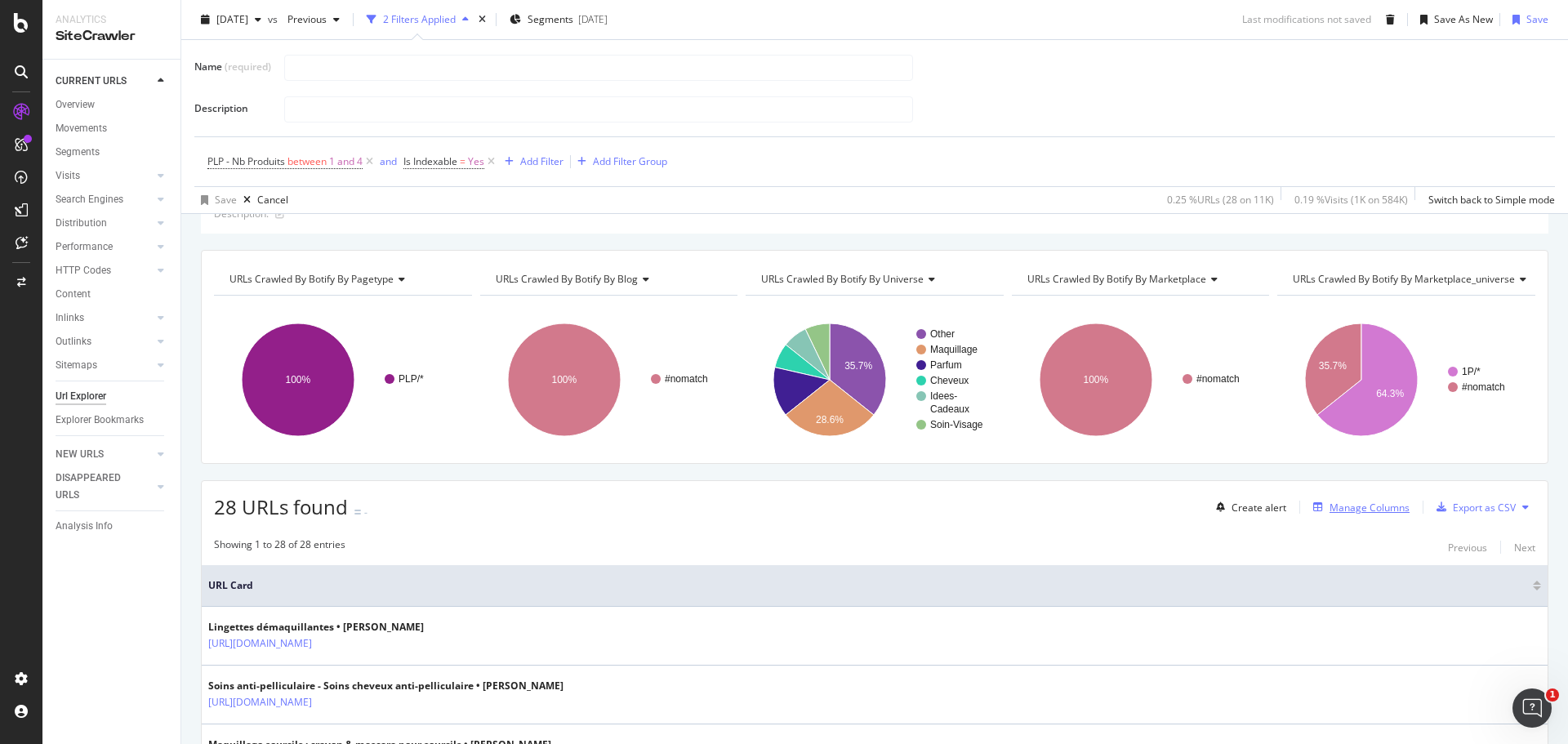
click at [1341, 505] on div "Manage Columns" at bounding box center [1369, 508] width 80 height 14
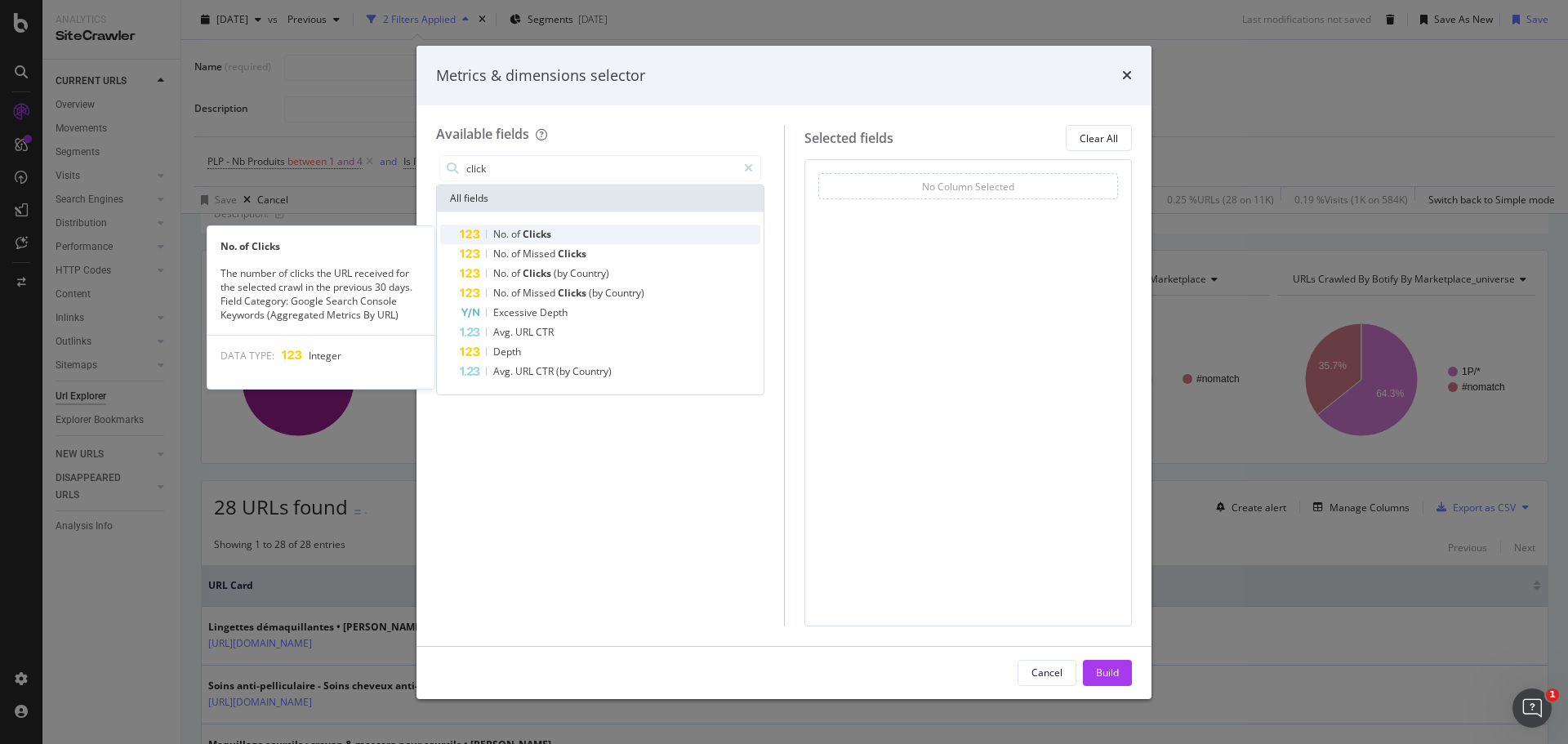
type input "click"
click at [534, 232] on span "Clicks" at bounding box center [537, 234] width 29 height 14
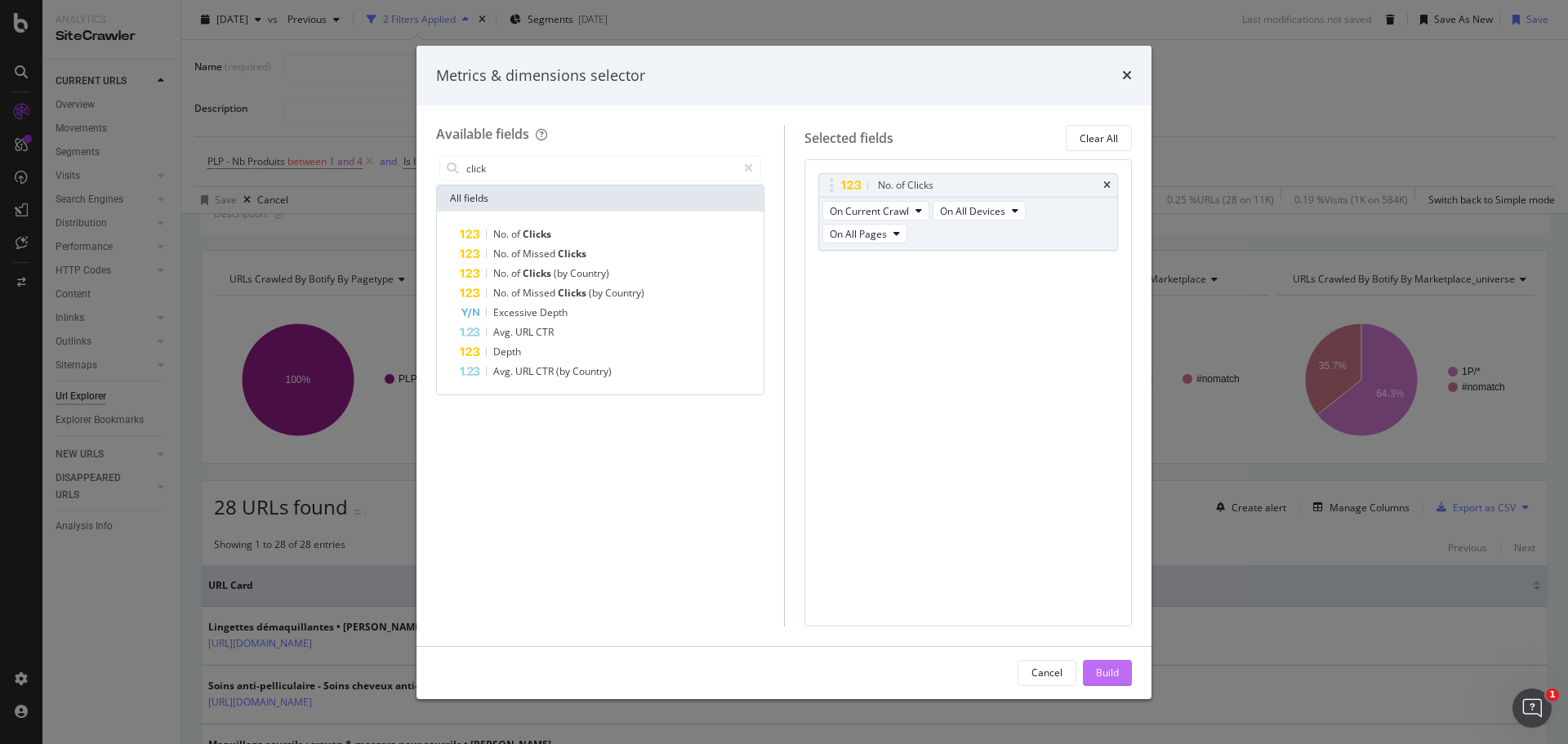
click at [1114, 673] on div "Build" at bounding box center [1107, 673] width 23 height 14
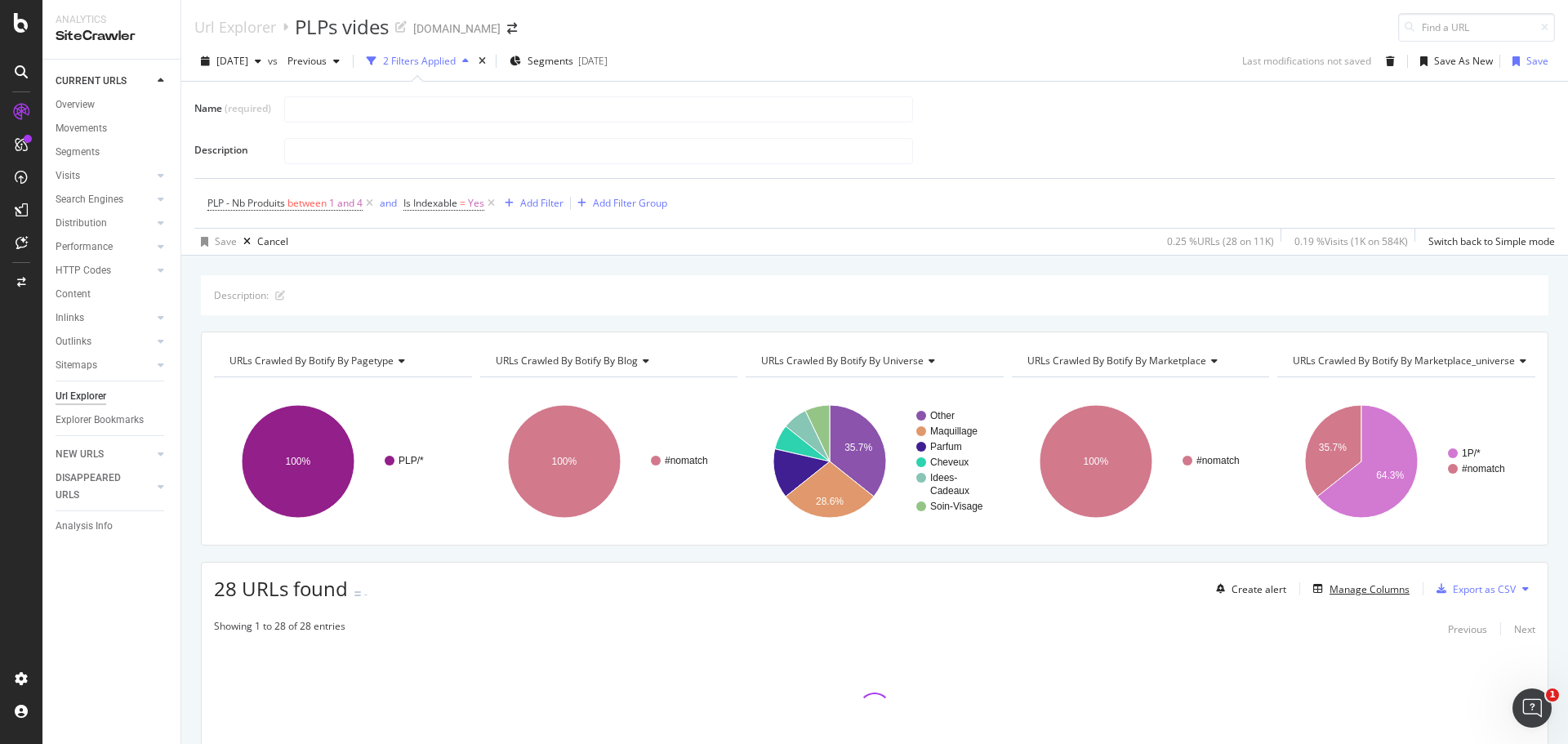
scroll to position [120, 0]
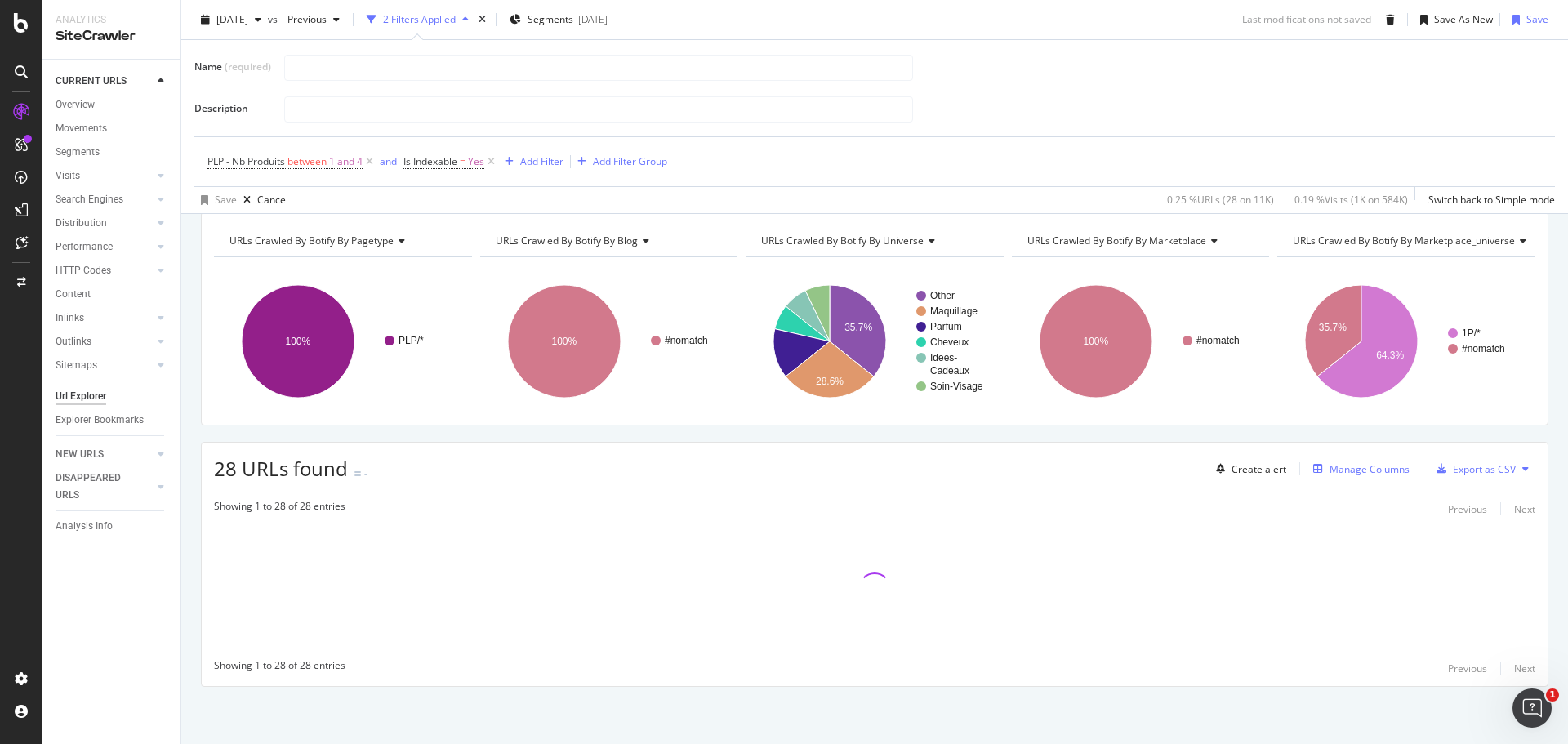
click at [1353, 467] on div "Manage Columns" at bounding box center [1369, 469] width 80 height 14
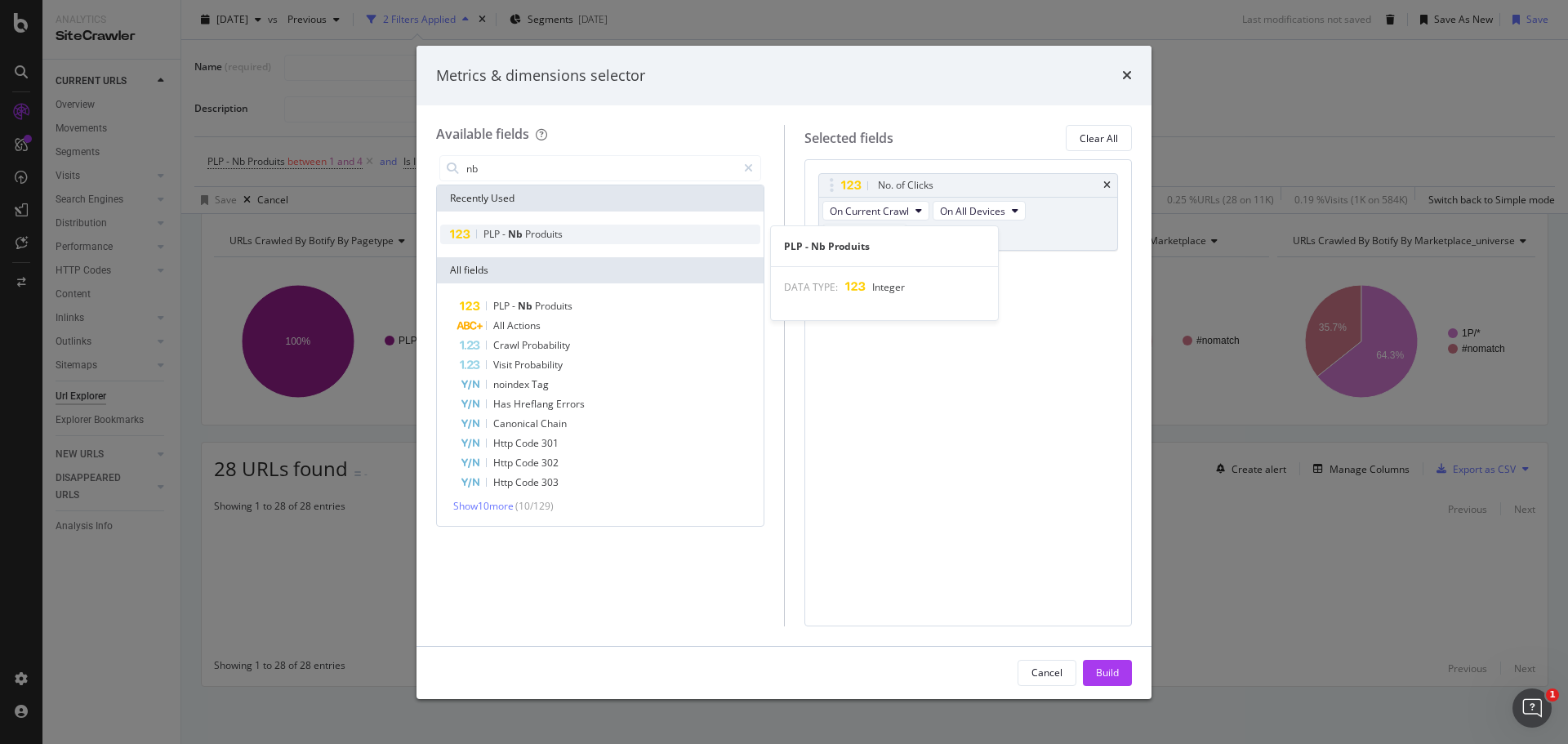
type input "nb"
click at [537, 239] on span "Produits" at bounding box center [544, 234] width 38 height 14
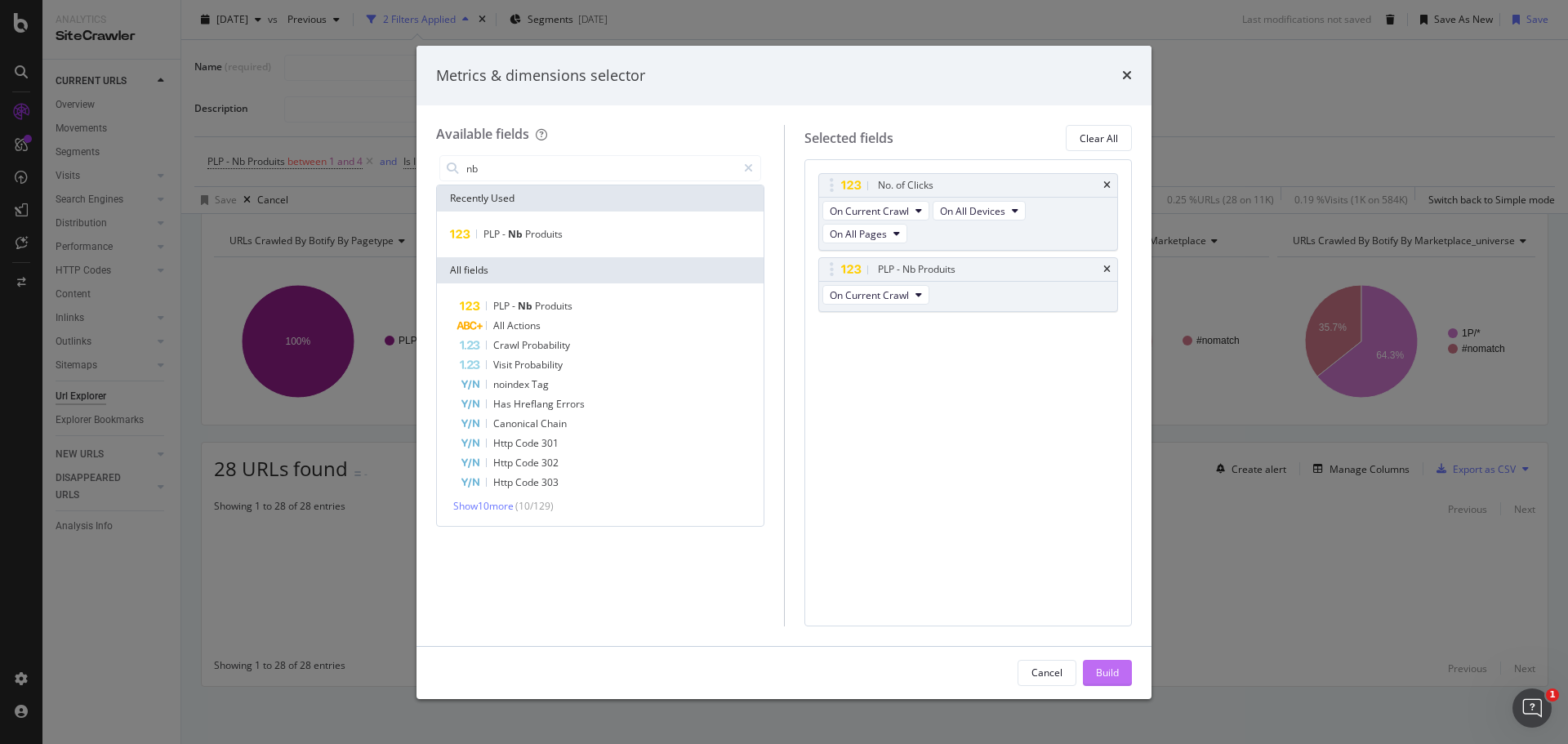
click at [1119, 673] on button "Build" at bounding box center [1108, 673] width 49 height 26
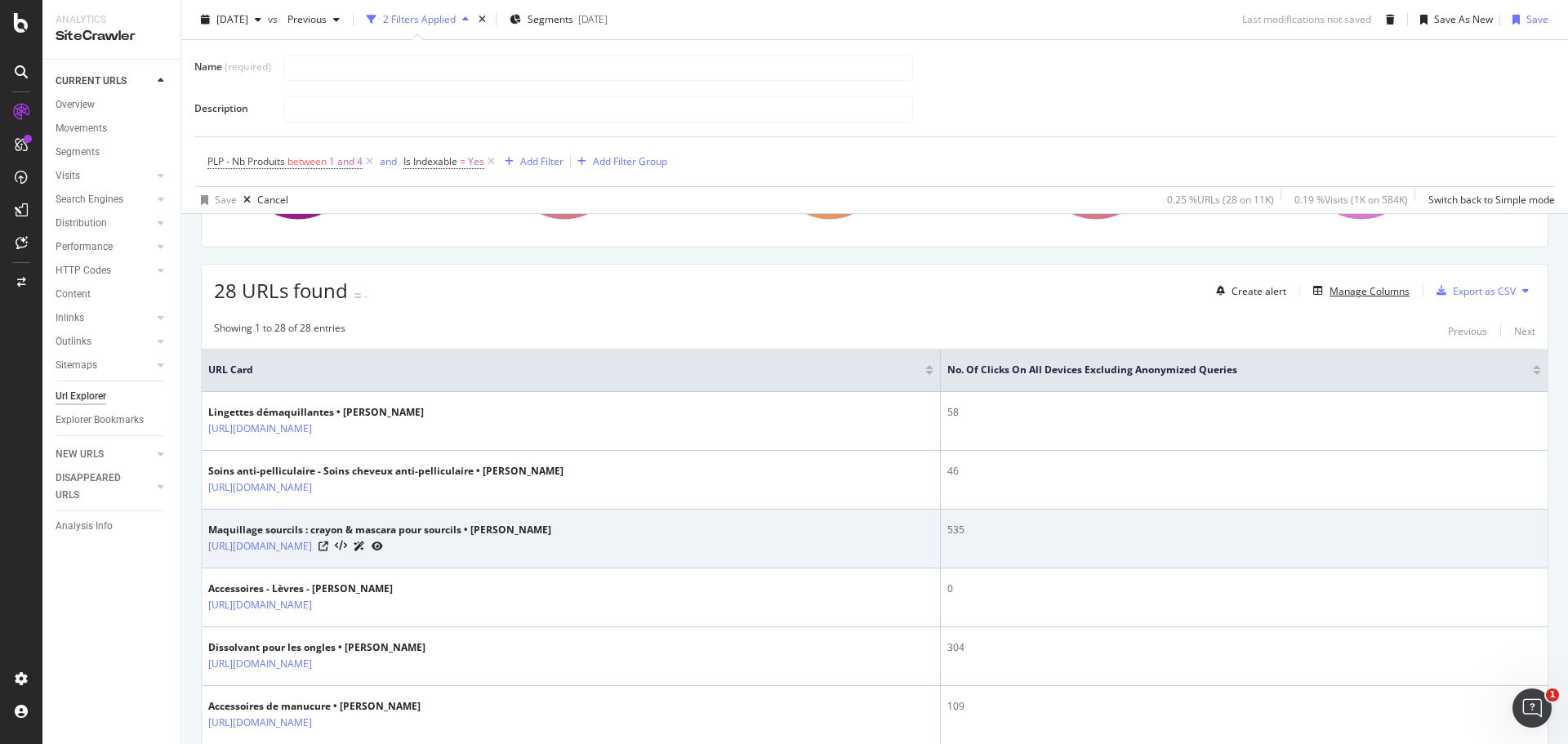
scroll to position [327, 0]
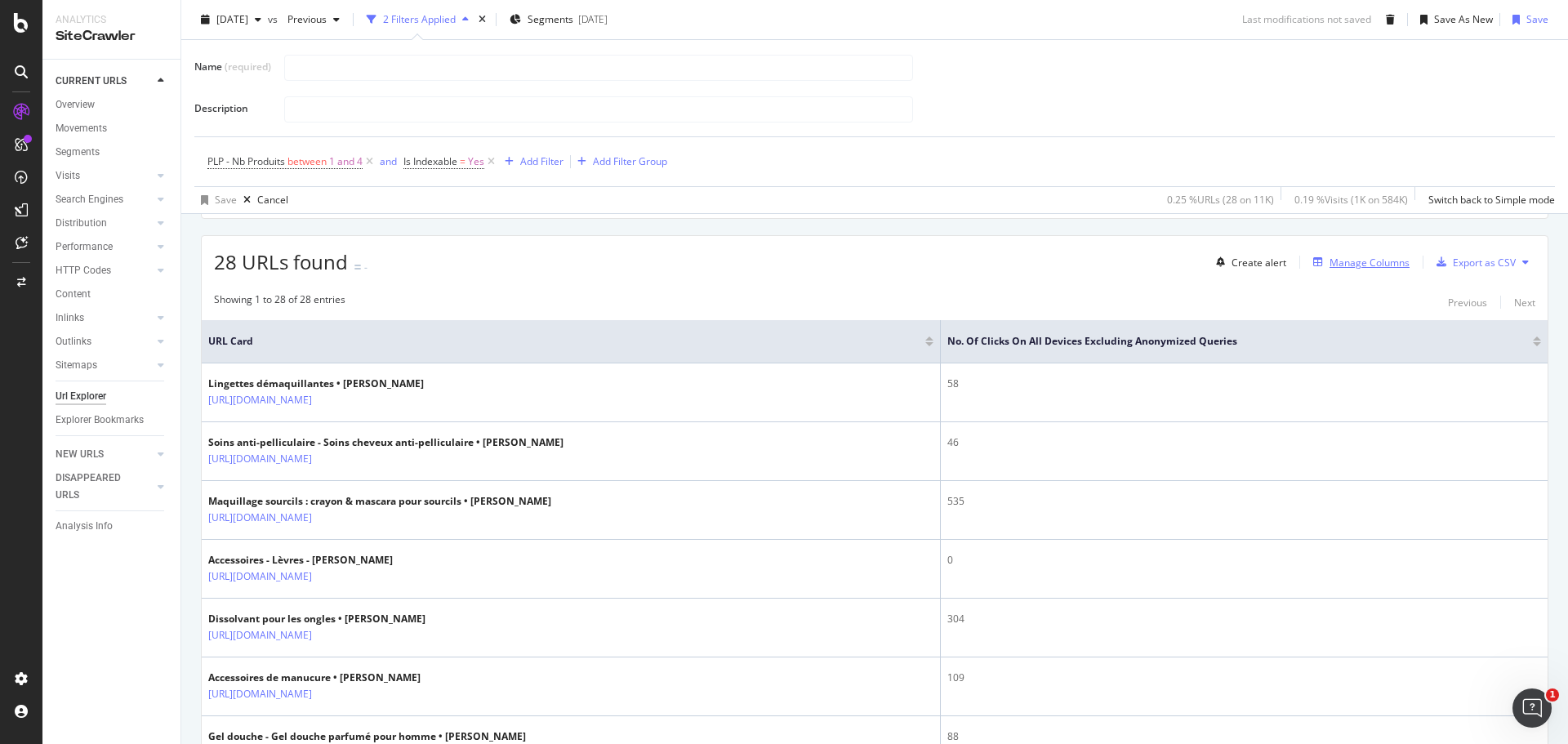
click at [1350, 262] on div "Manage Columns" at bounding box center [1369, 262] width 80 height 14
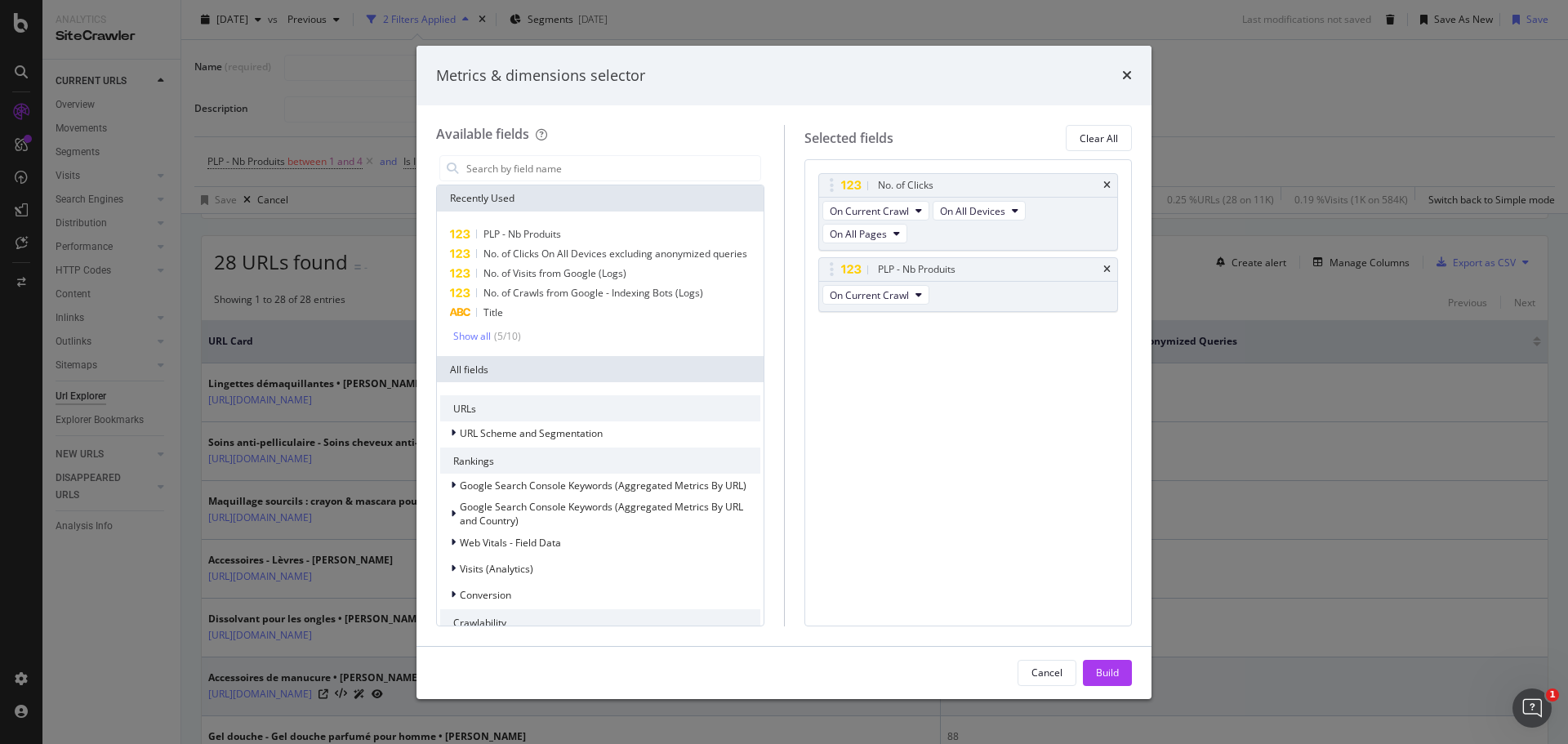
click at [1121, 677] on button "Build" at bounding box center [1108, 673] width 49 height 26
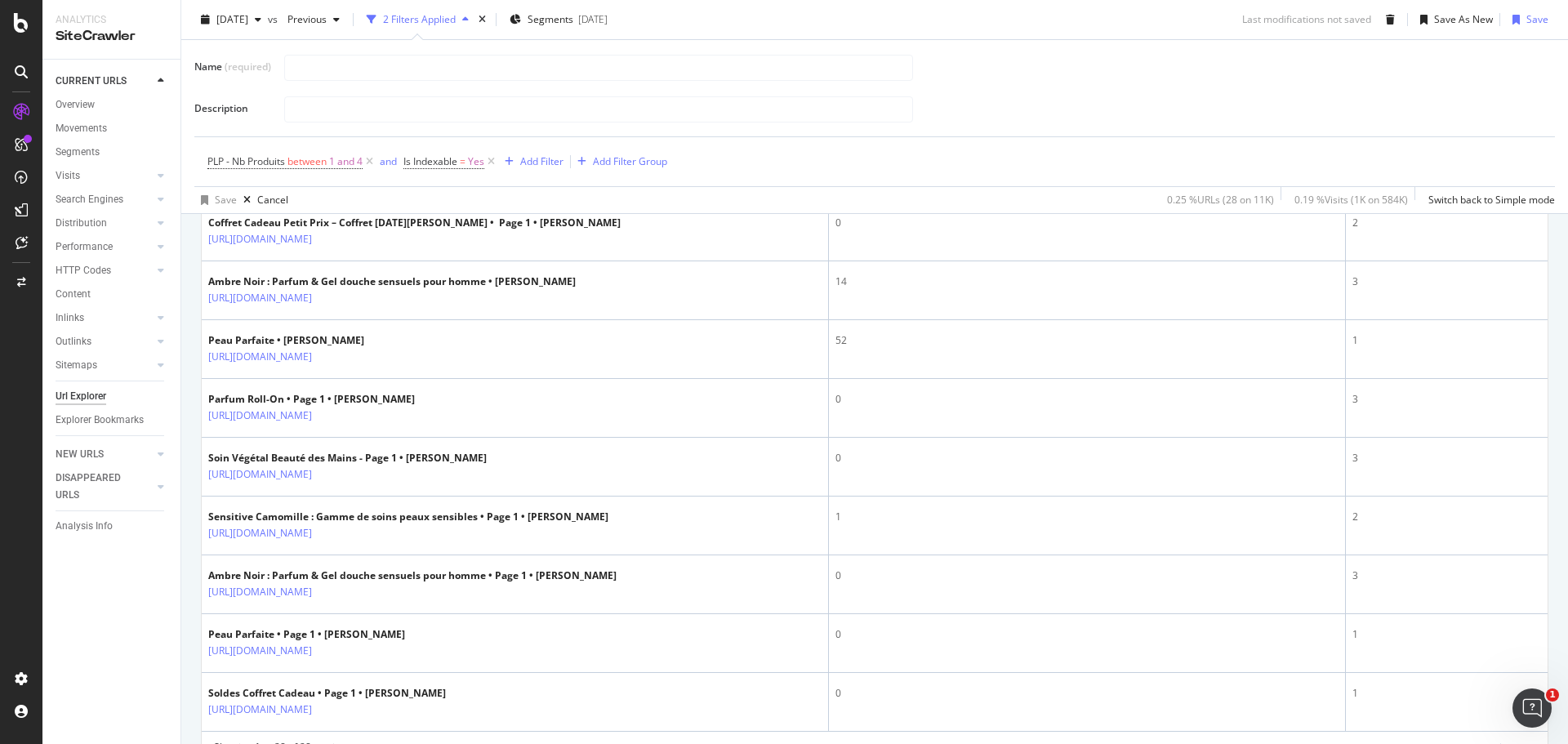
scroll to position [1524, 0]
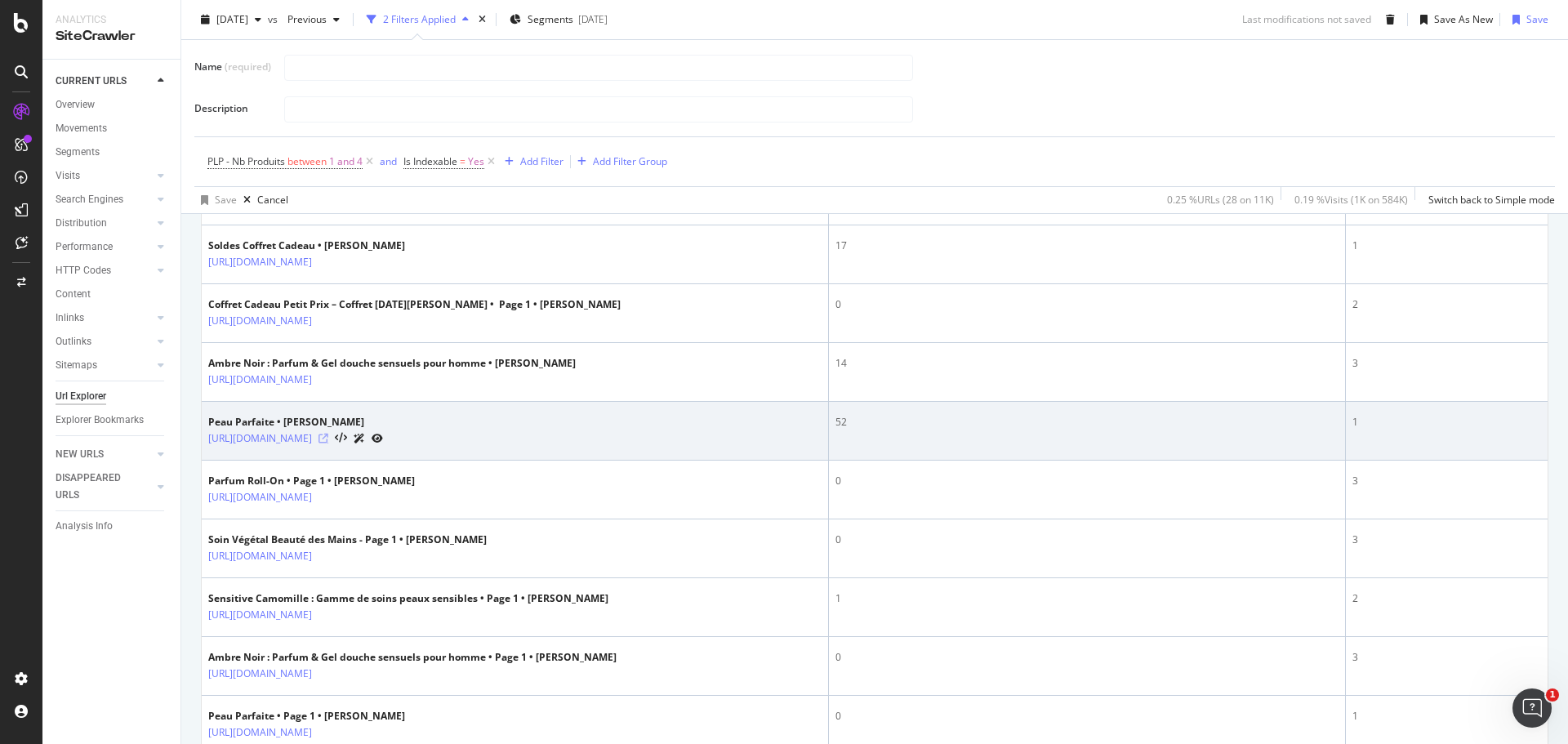
click at [329, 439] on icon at bounding box center [324, 439] width 10 height 10
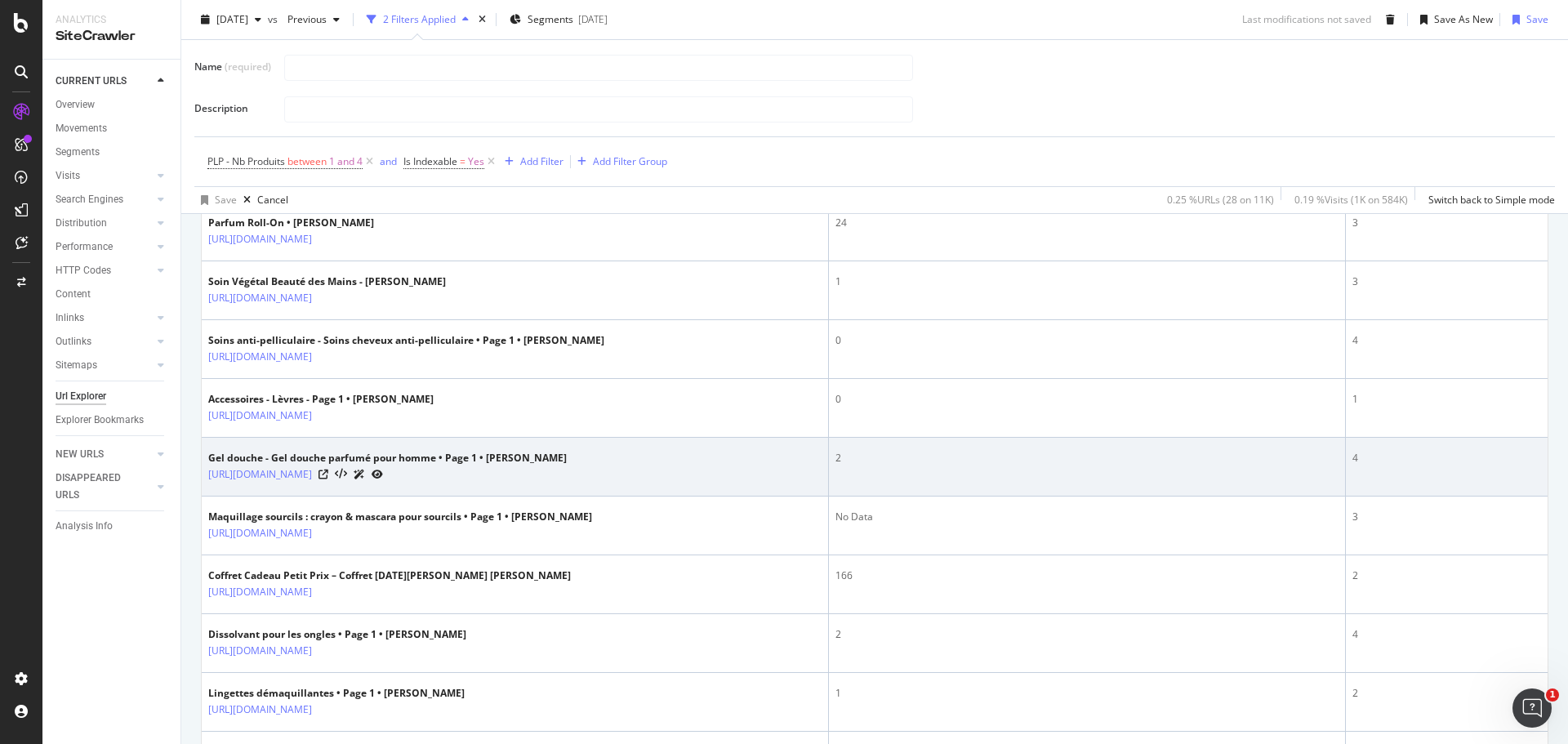
scroll to position [870, 0]
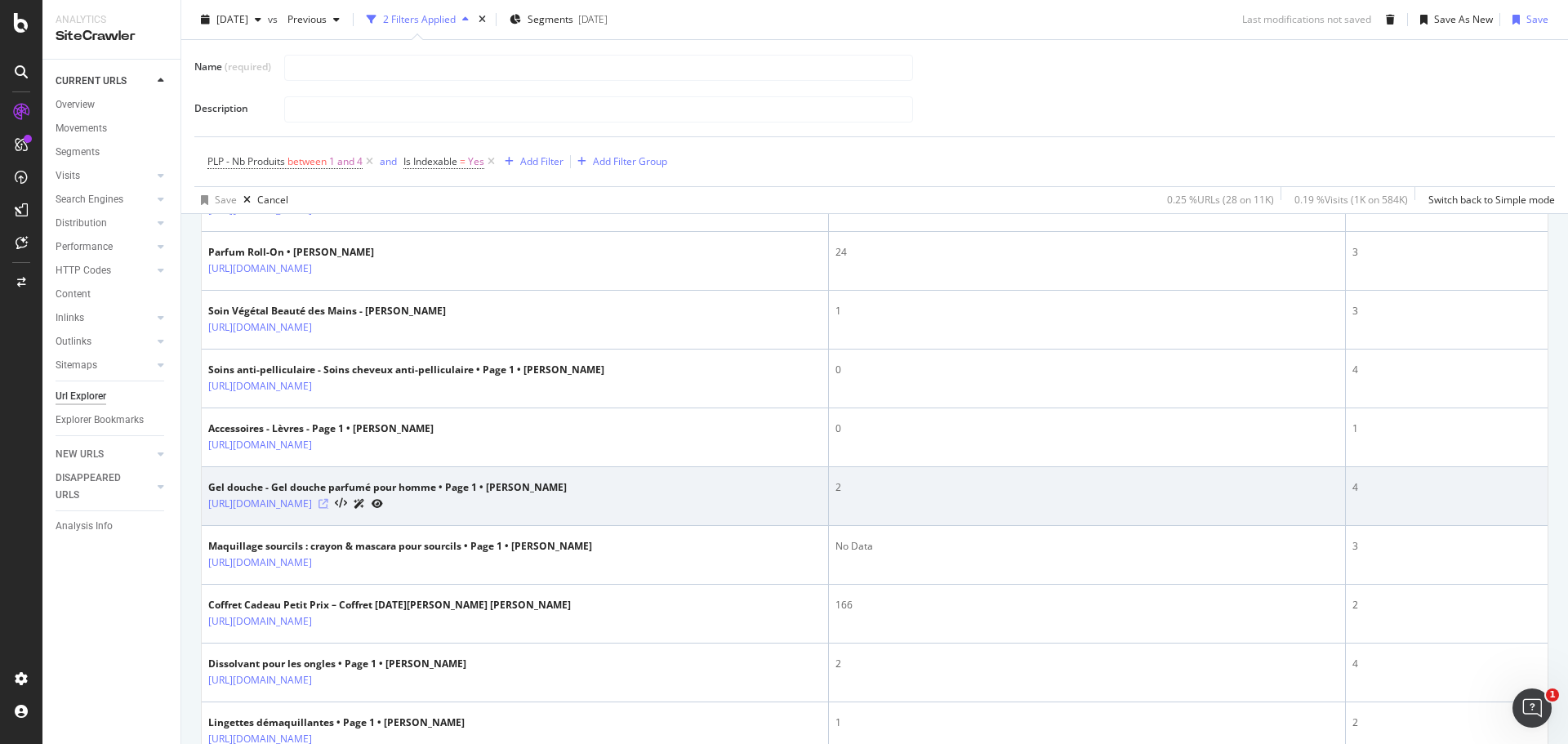
click at [329, 504] on icon at bounding box center [324, 504] width 10 height 10
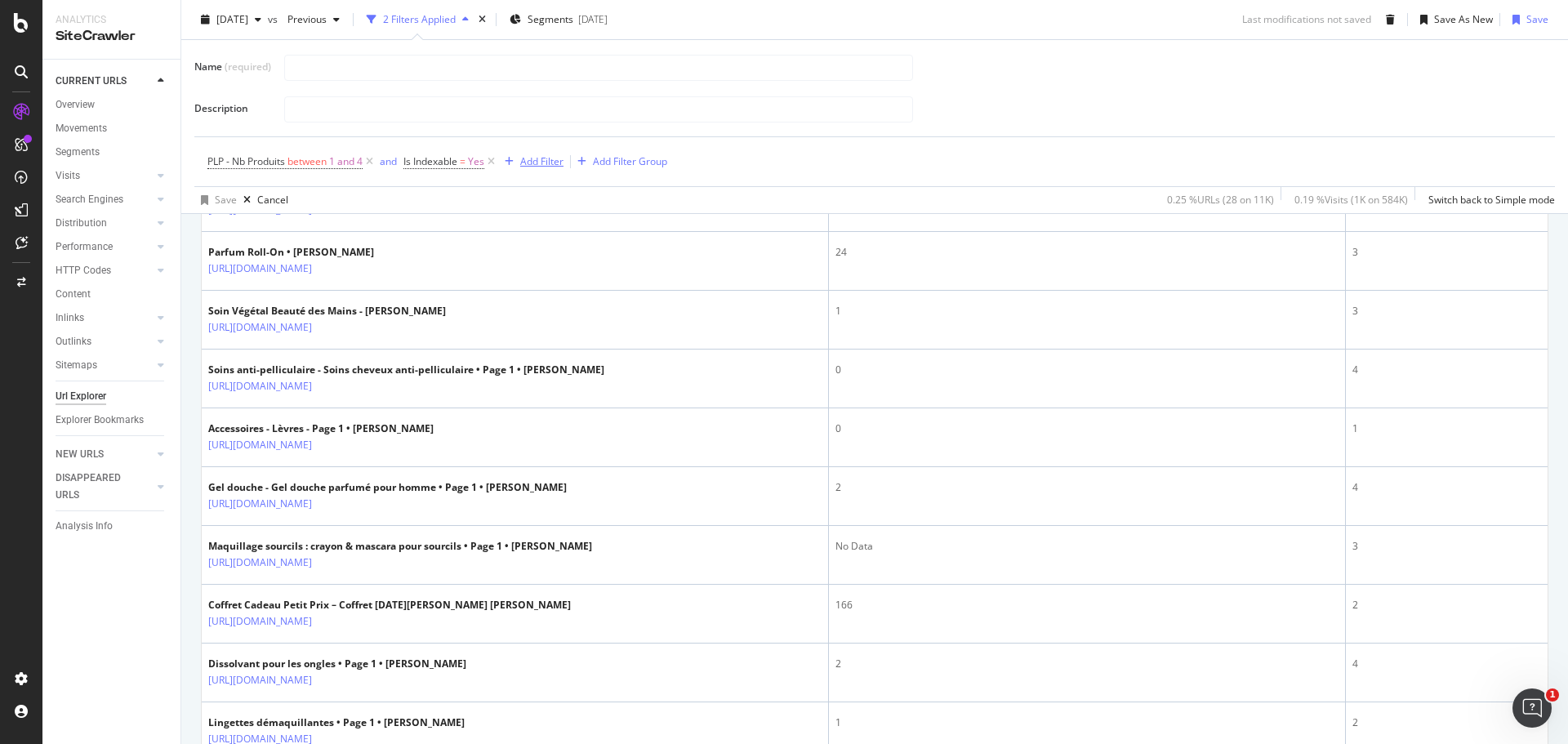
click at [537, 161] on div "Add Filter" at bounding box center [542, 161] width 44 height 14
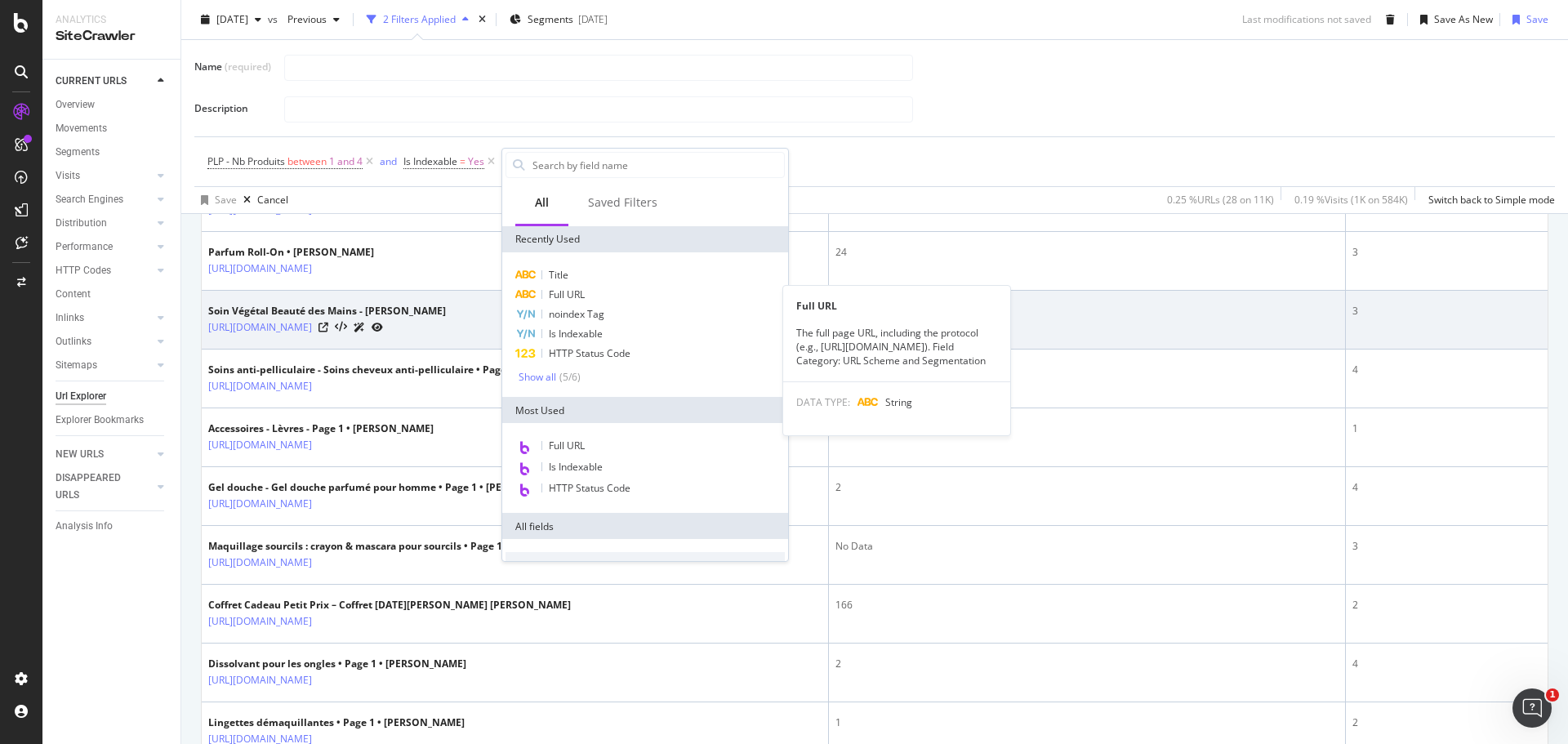
click at [576, 295] on span "Full URL" at bounding box center [566, 294] width 36 height 14
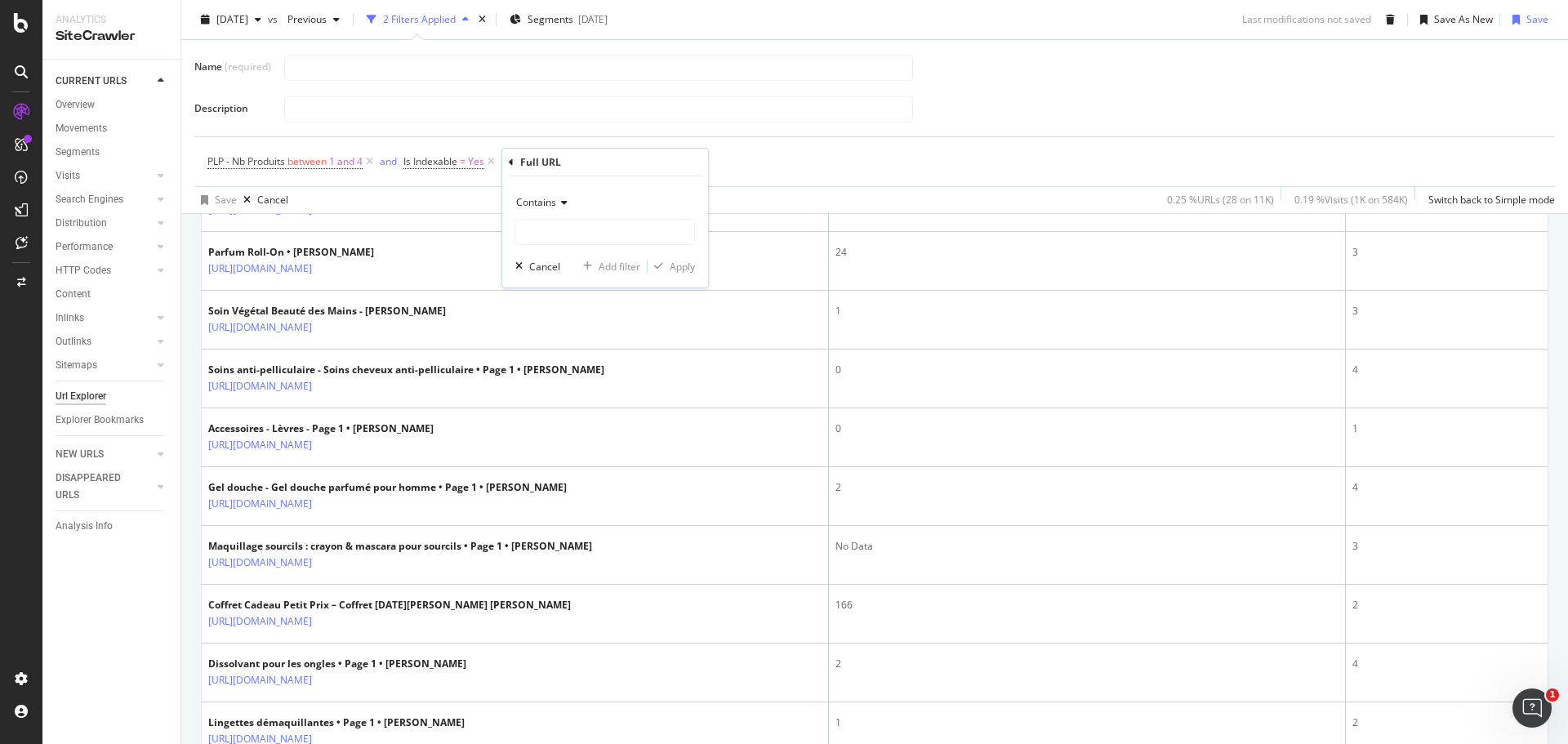
click at [560, 205] on icon at bounding box center [562, 203] width 12 height 10
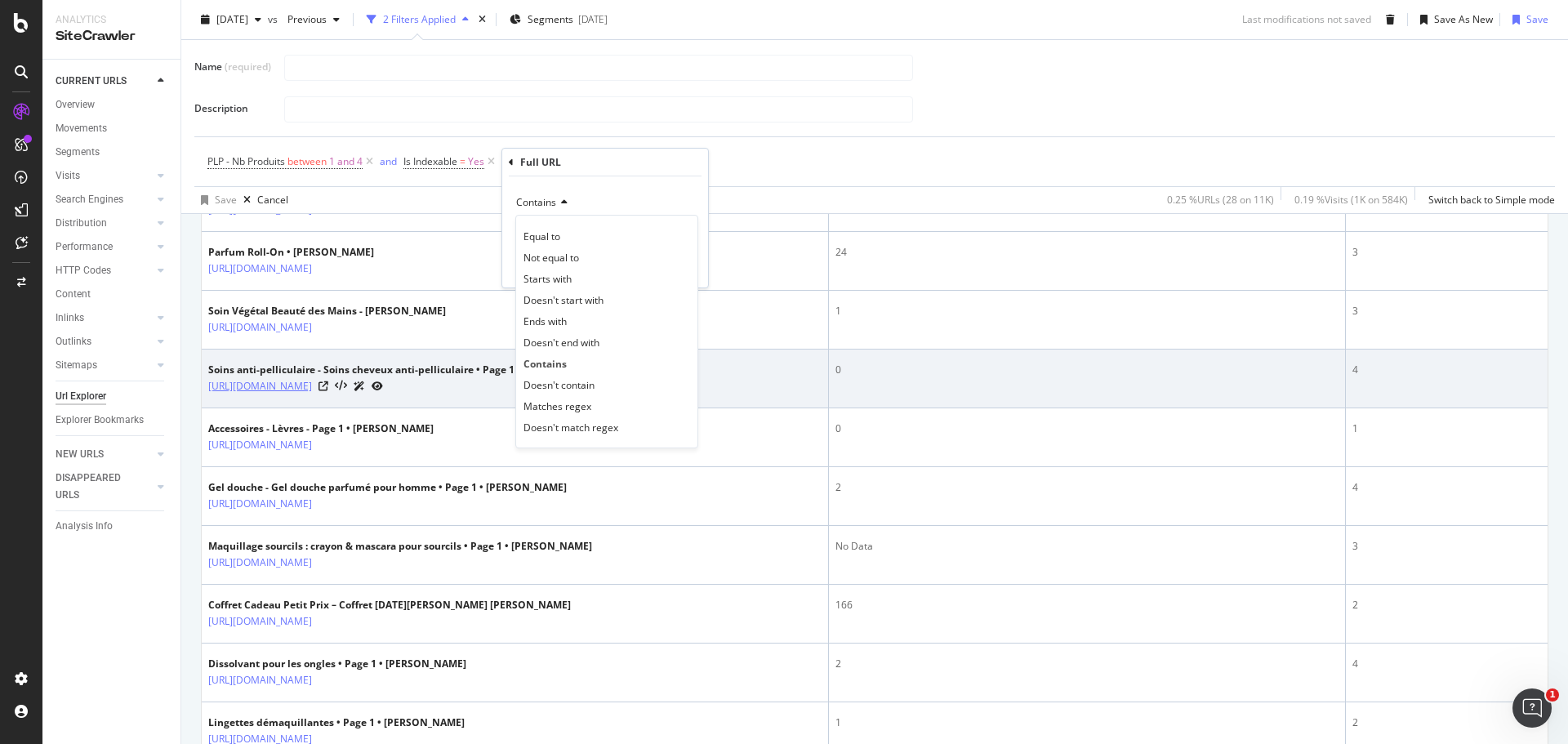
click at [576, 389] on span "Doesn't contain" at bounding box center [559, 385] width 71 height 14
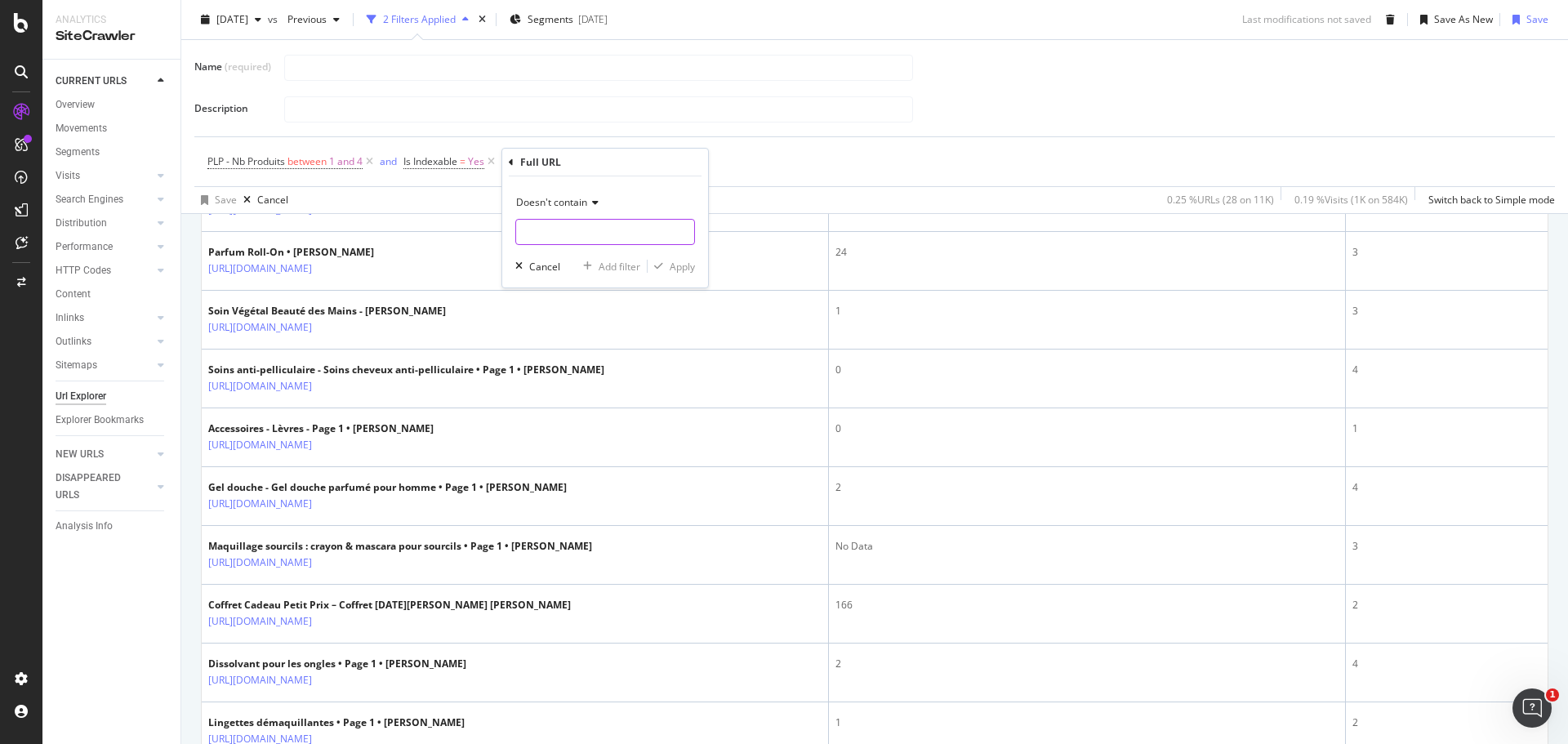
click at [566, 226] on input "Name (required)" at bounding box center [605, 231] width 178 height 26
type input "currentPage=1"
click at [681, 268] on div "Apply" at bounding box center [682, 266] width 25 height 14
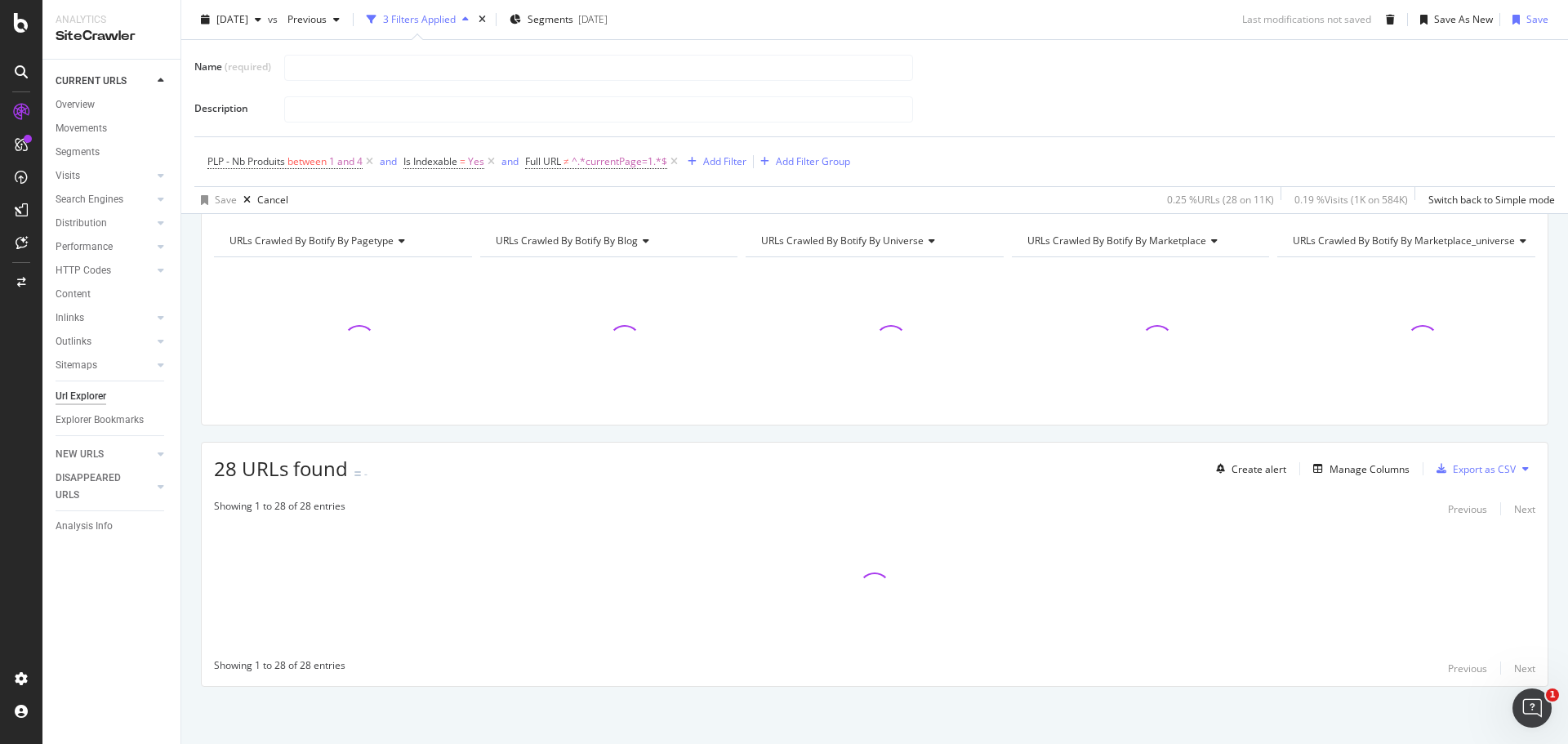
scroll to position [120, 0]
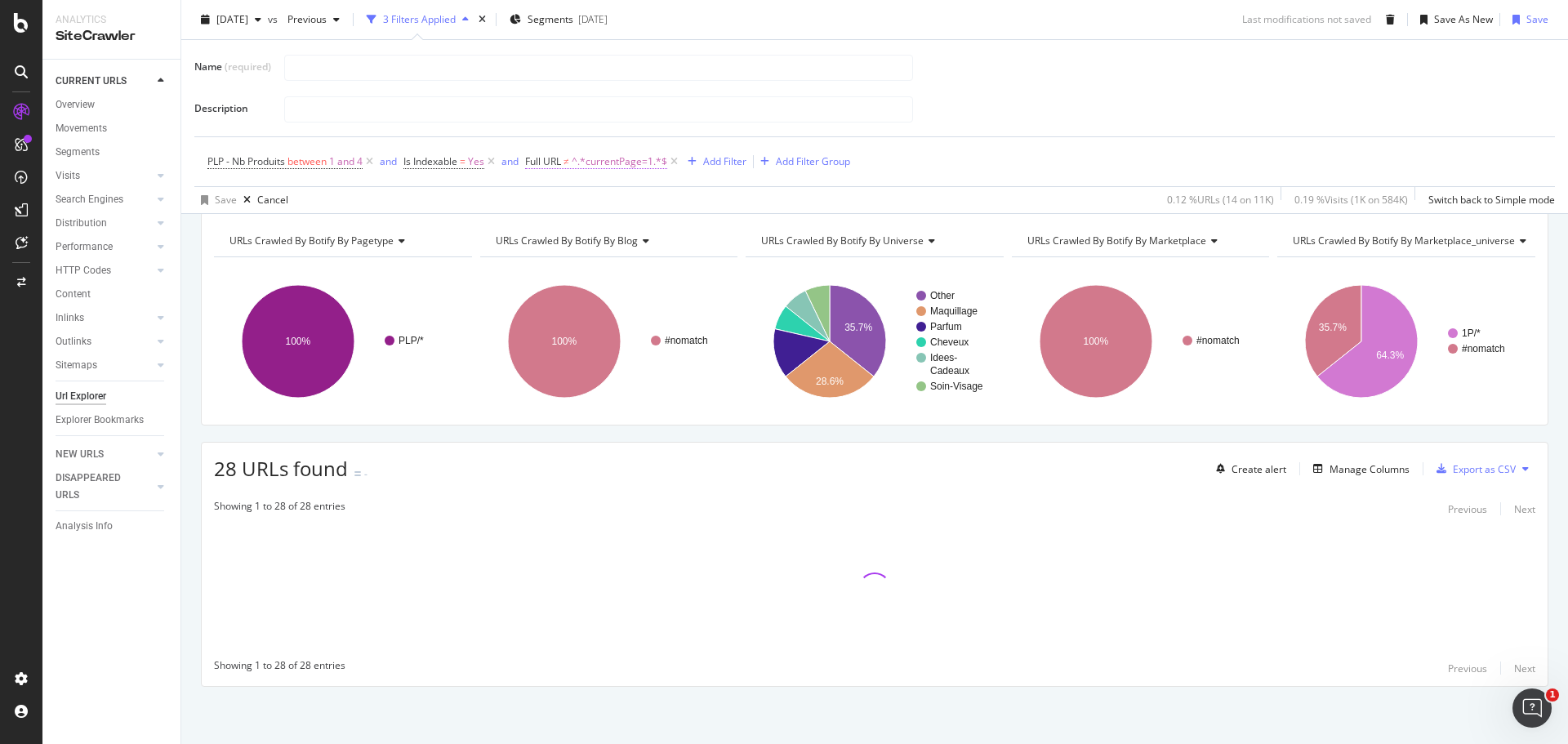
click at [607, 162] on span "^.*currentPage=1.*$" at bounding box center [619, 161] width 96 height 23
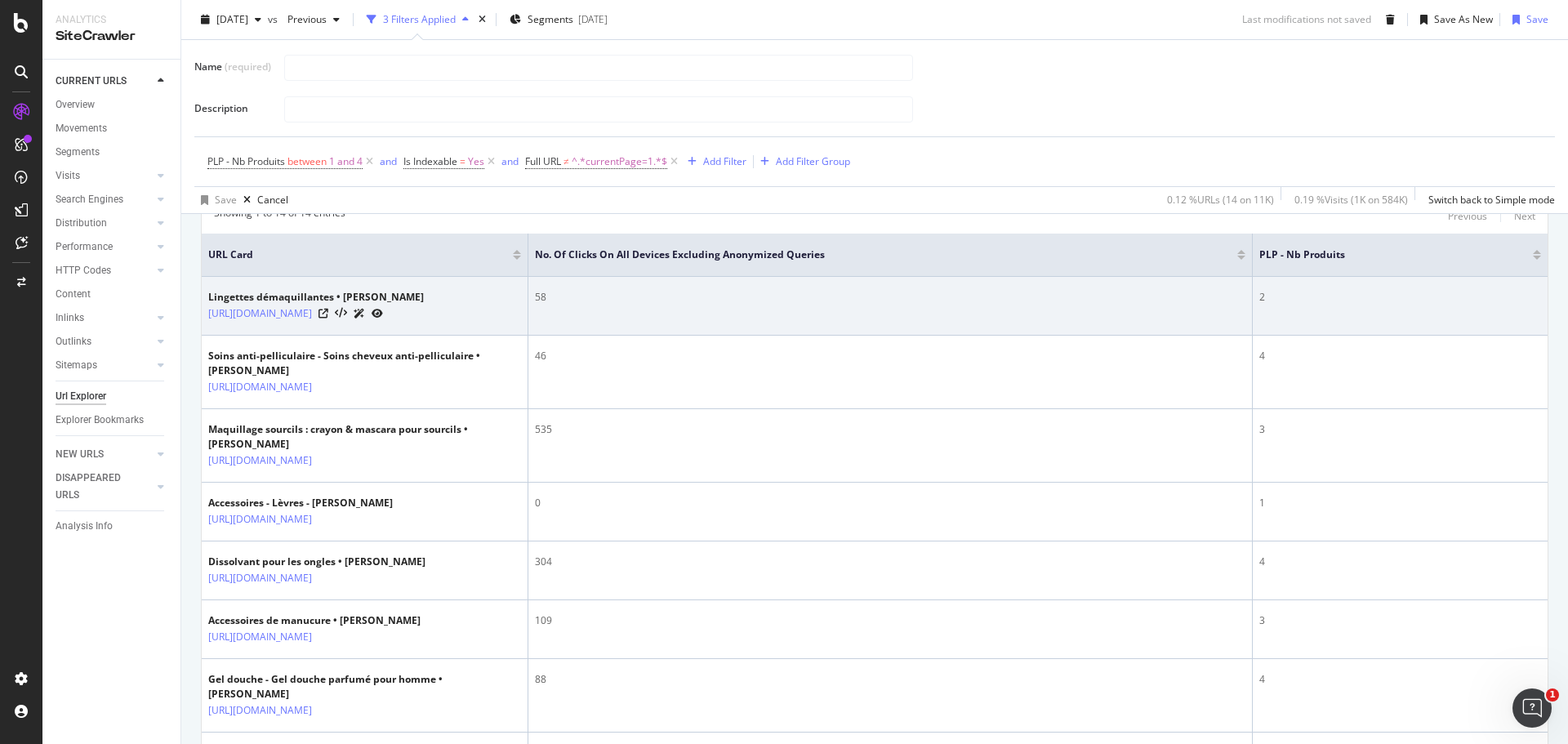
scroll to position [462, 0]
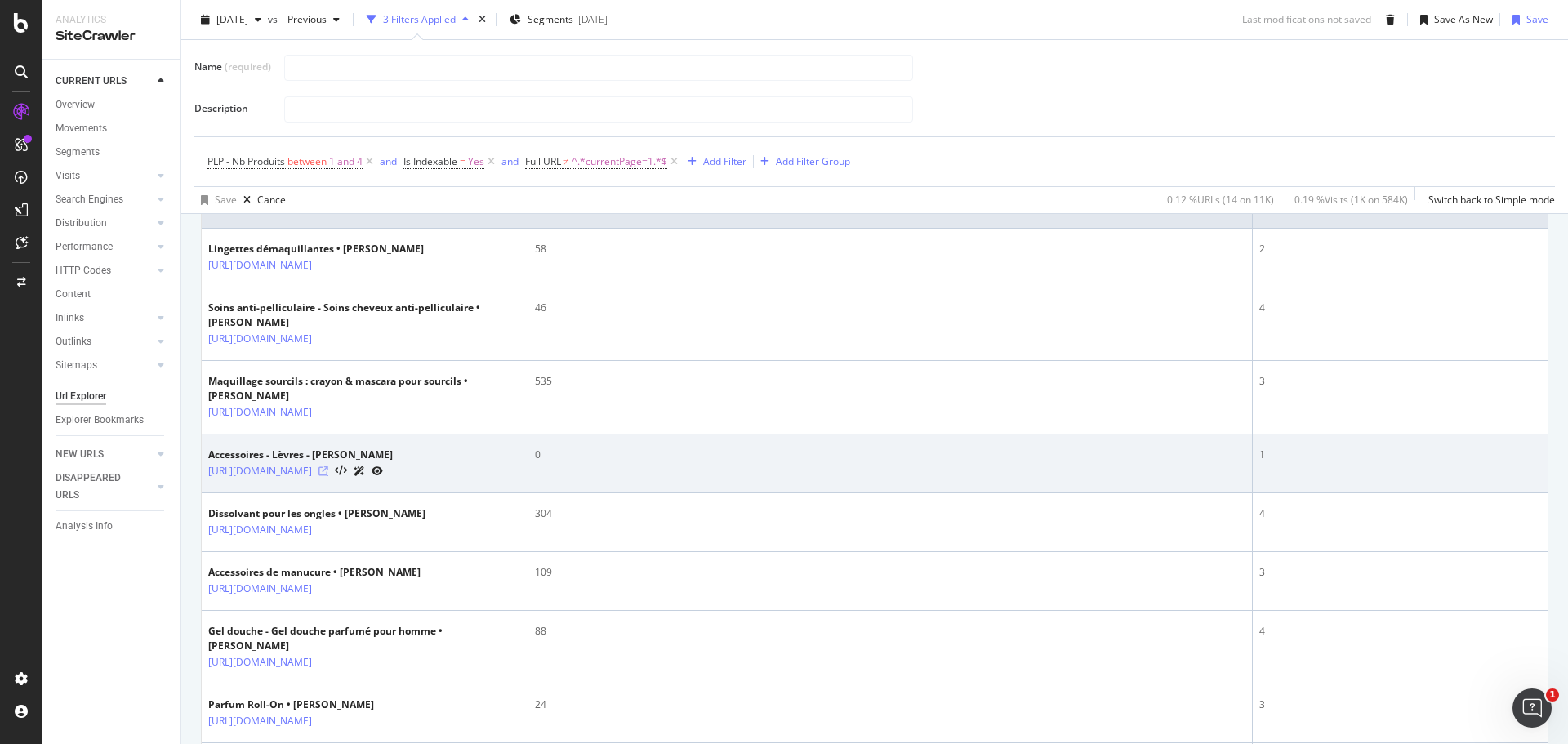
click at [329, 477] on icon at bounding box center [324, 472] width 10 height 10
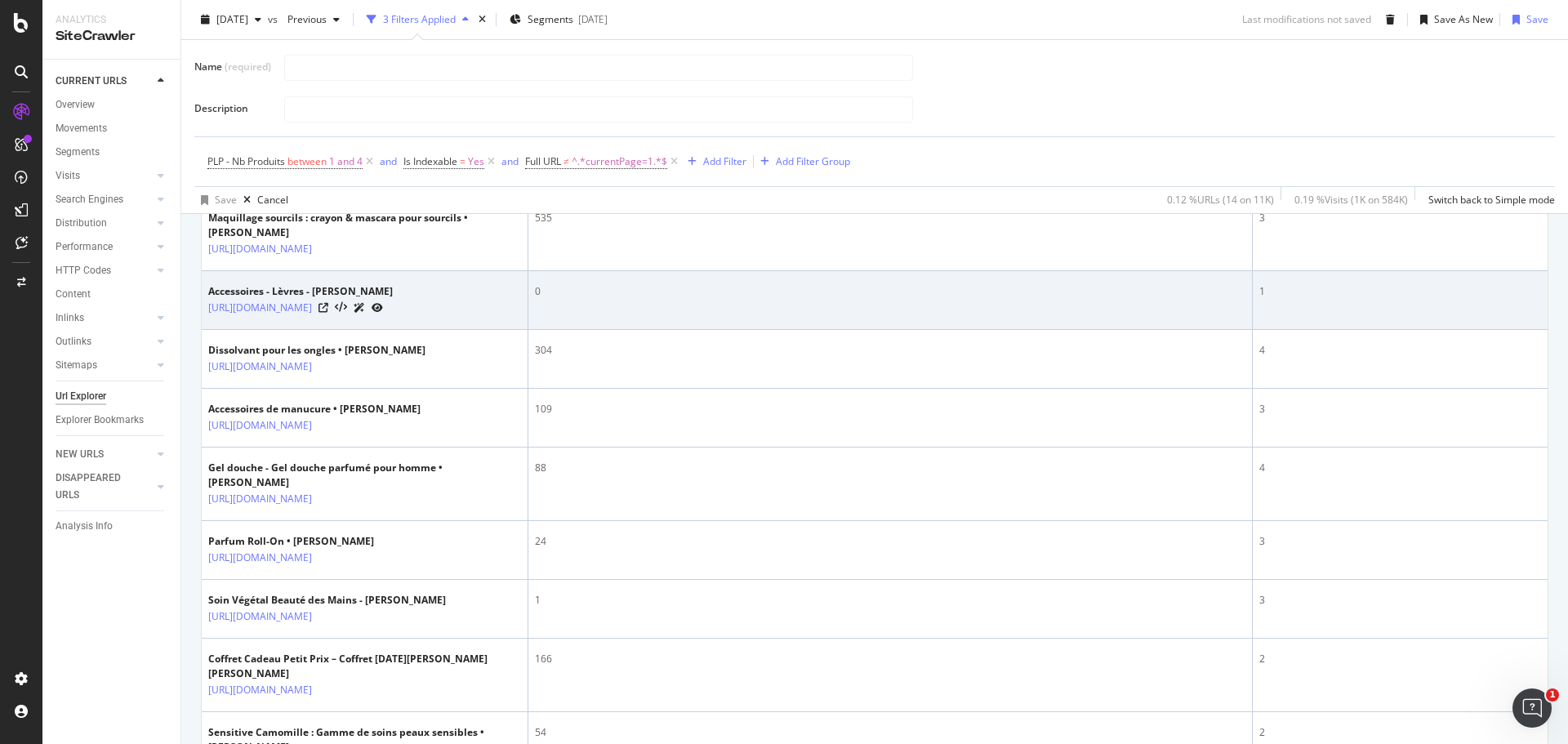
scroll to position [298, 0]
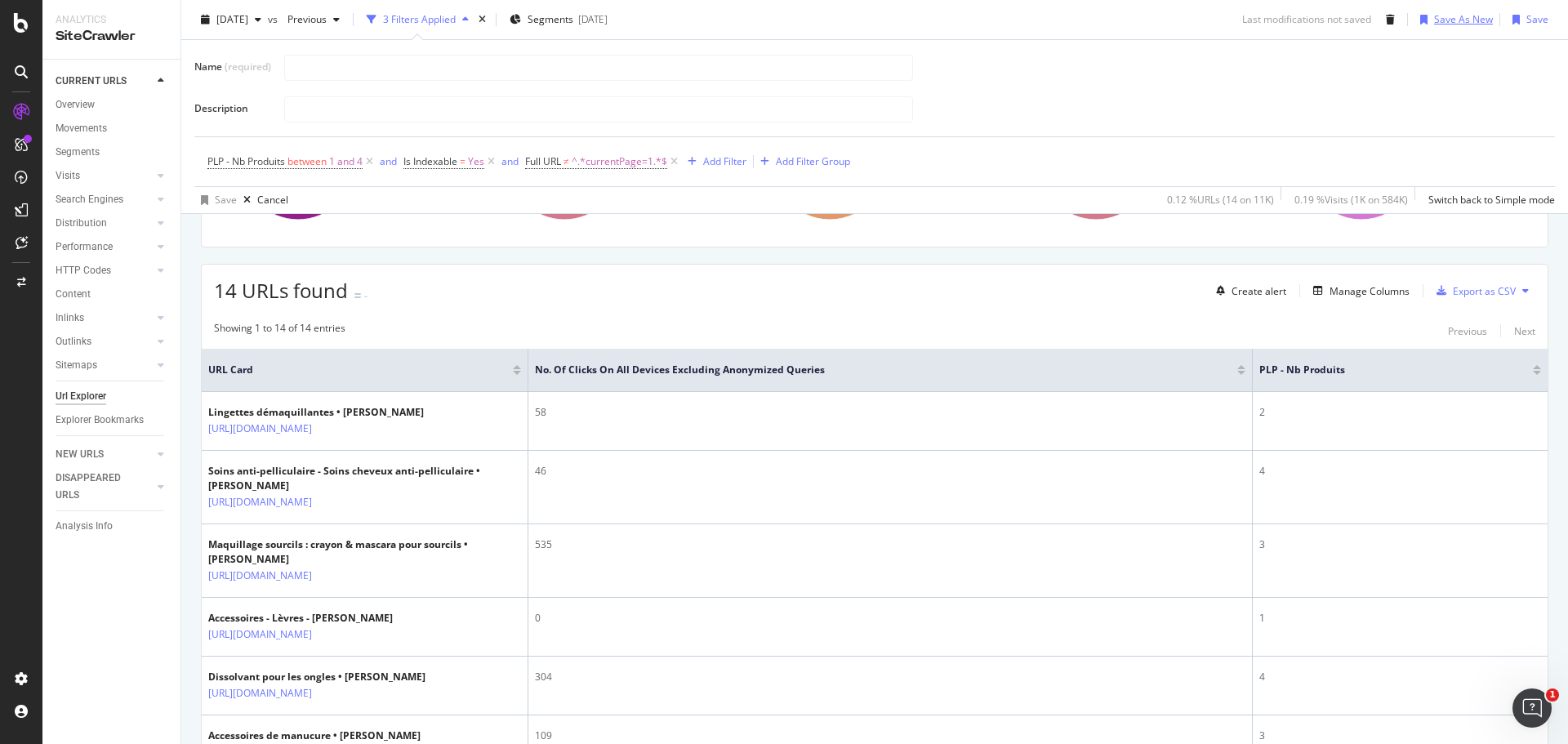
click at [1460, 21] on div "Save As New" at bounding box center [1464, 19] width 59 height 14
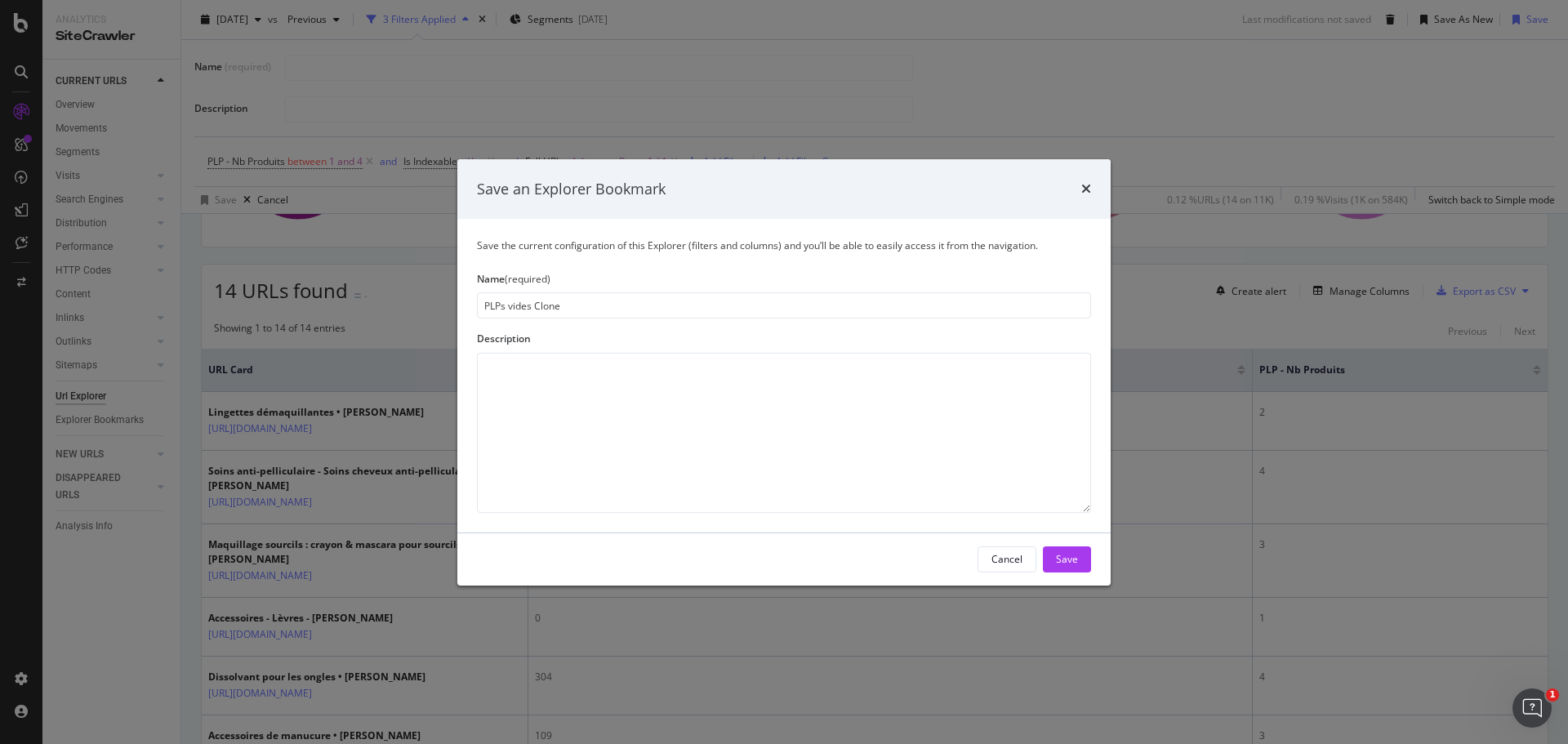
drag, startPoint x: 508, startPoint y: 304, endPoint x: 668, endPoint y: 304, distance: 160.0
click at [668, 304] on input "PLPs vides Clone" at bounding box center [784, 305] width 614 height 26
click at [508, 311] on input "PLPs moins de 5 produits" at bounding box center [784, 305] width 614 height 26
type input "PLPs avec moins de 5 produits"
click at [1071, 557] on div "Save" at bounding box center [1067, 559] width 22 height 14
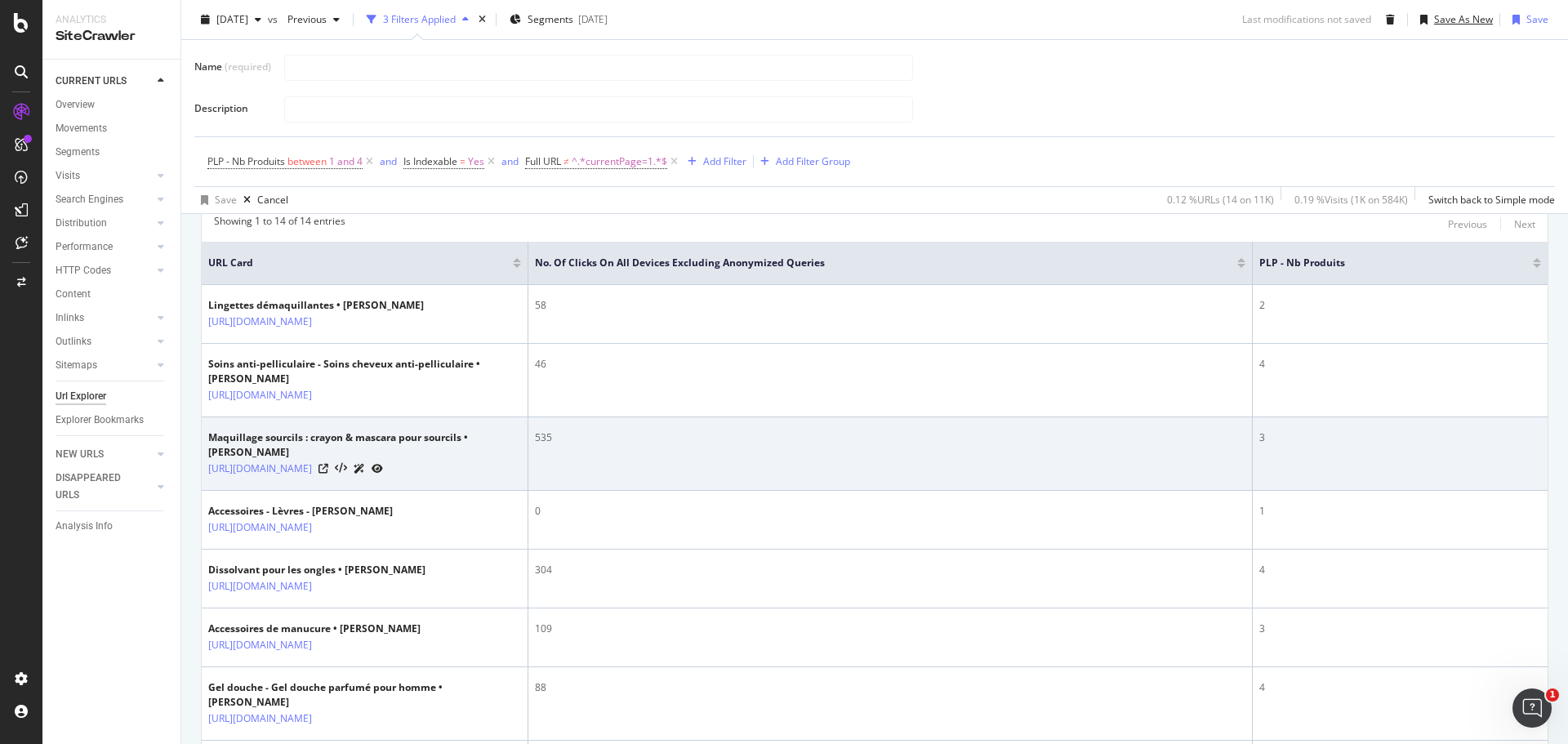
scroll to position [298, 0]
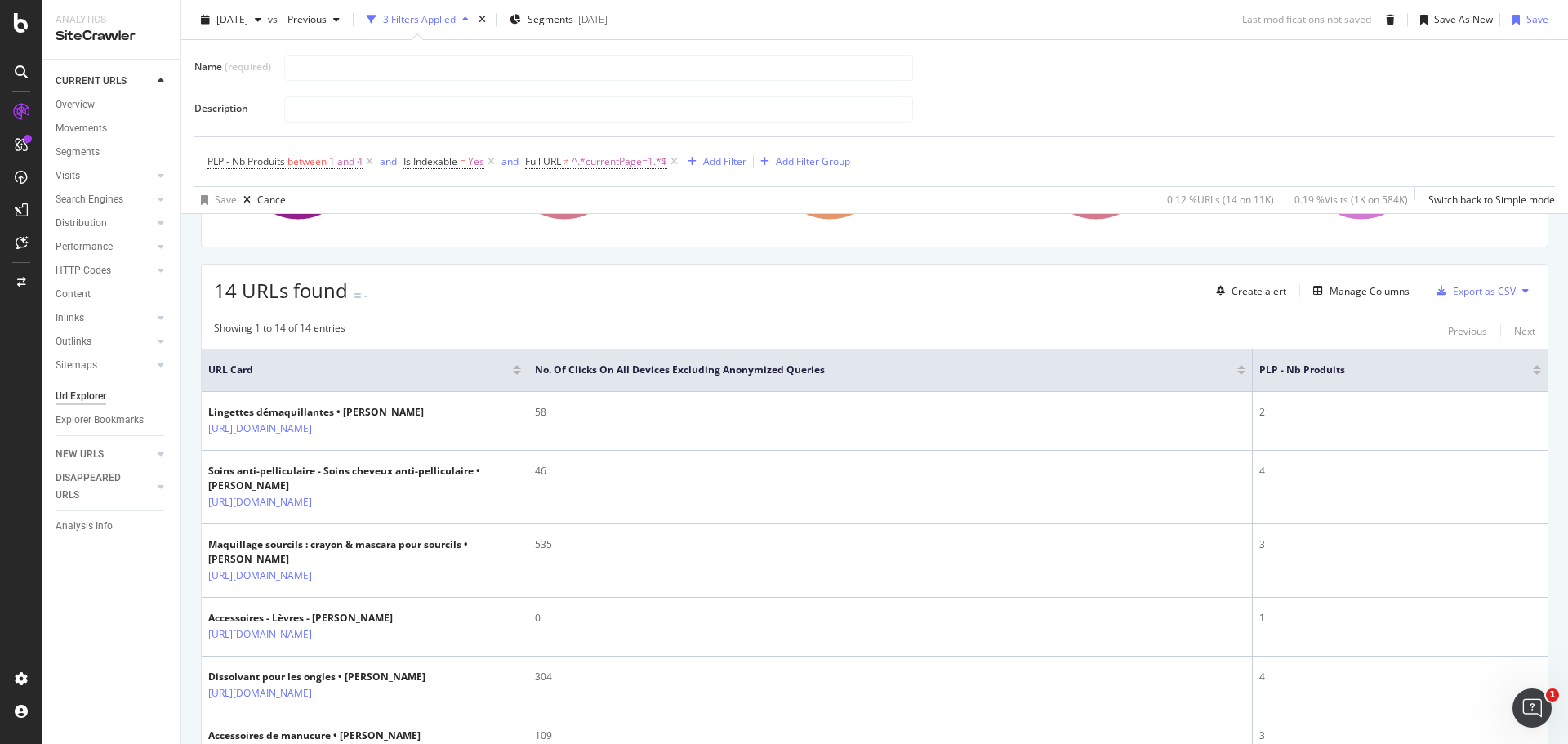
click at [1242, 372] on div at bounding box center [1241, 372] width 8 height 4
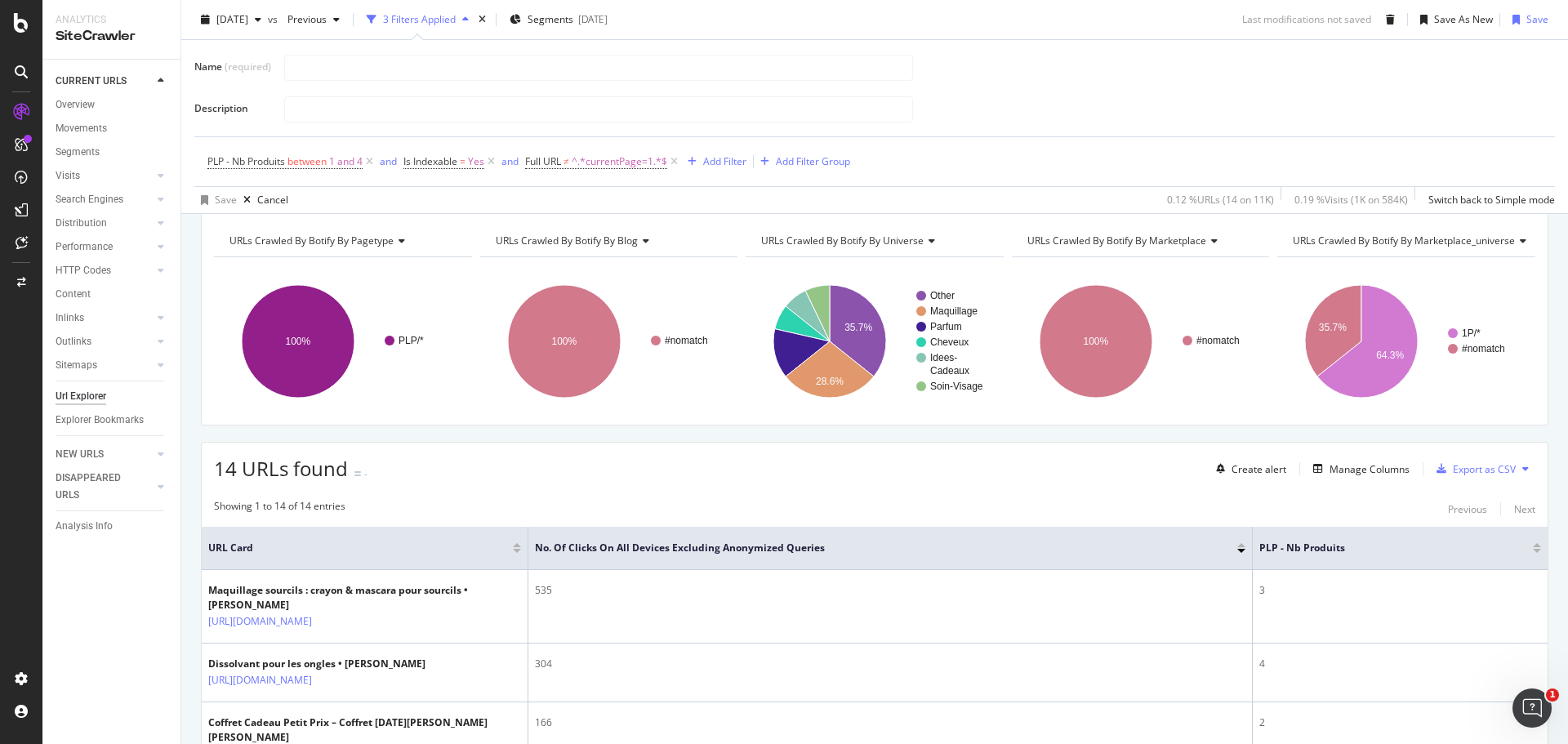
scroll to position [298, 0]
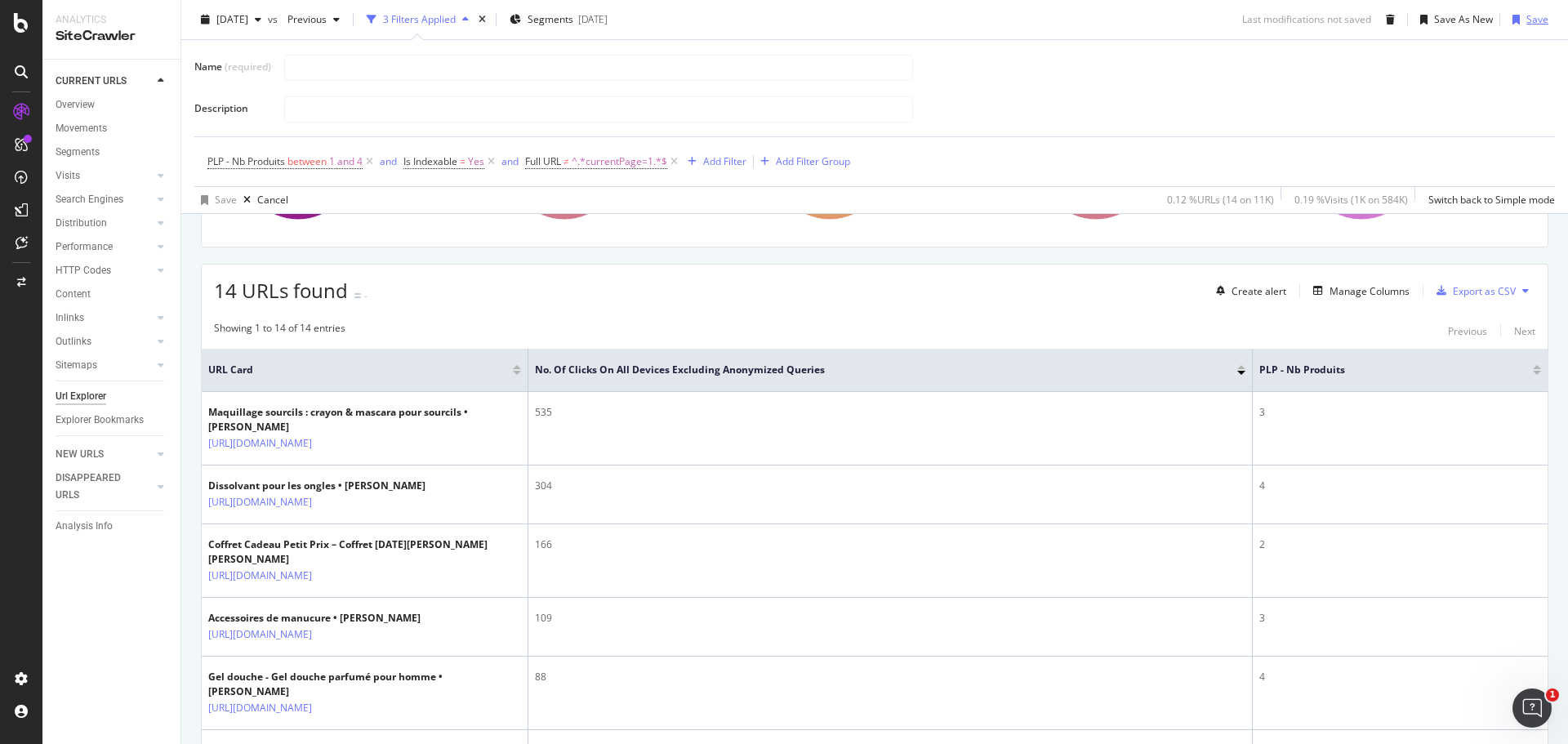
click at [1526, 21] on div "Save" at bounding box center [1537, 19] width 22 height 14
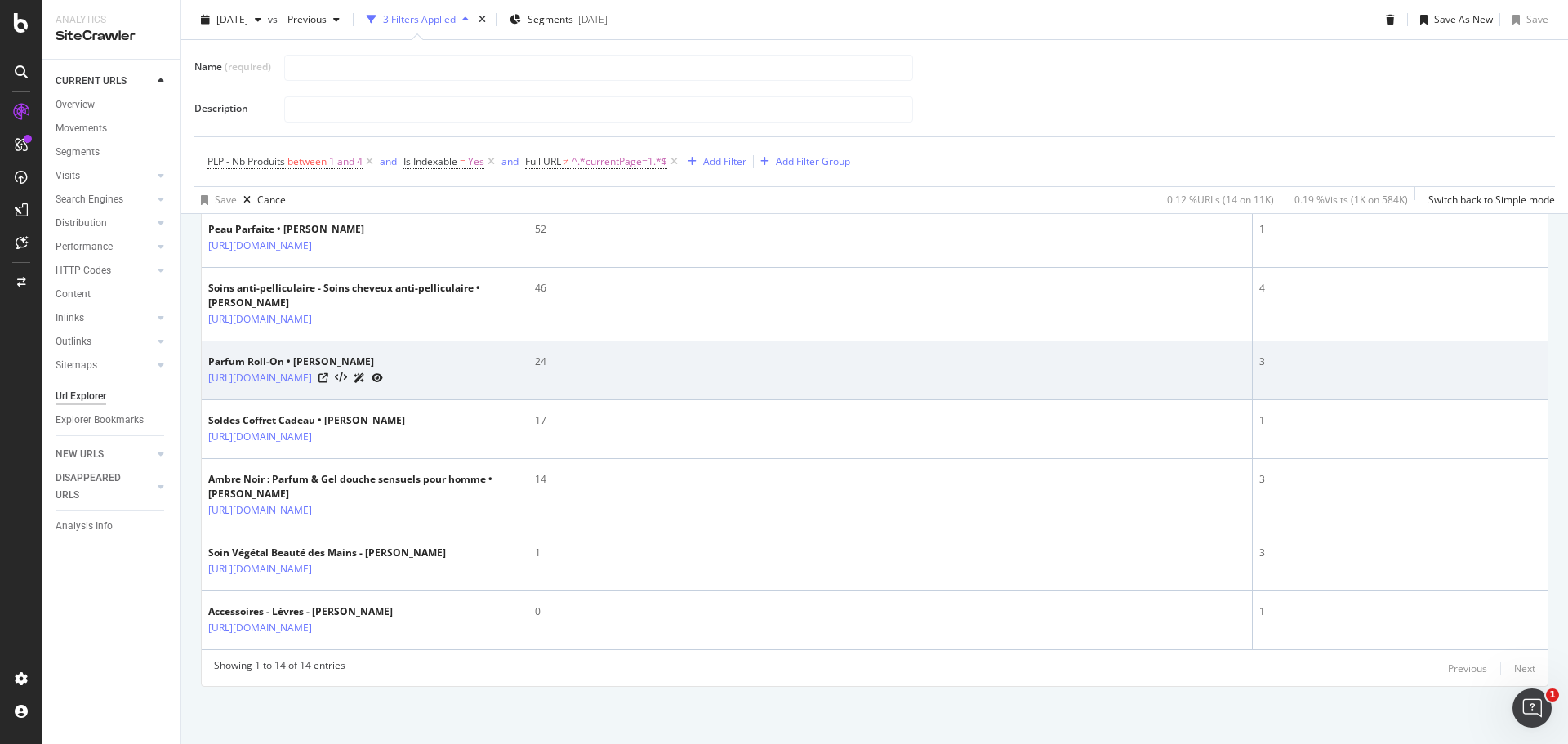
scroll to position [1078, 0]
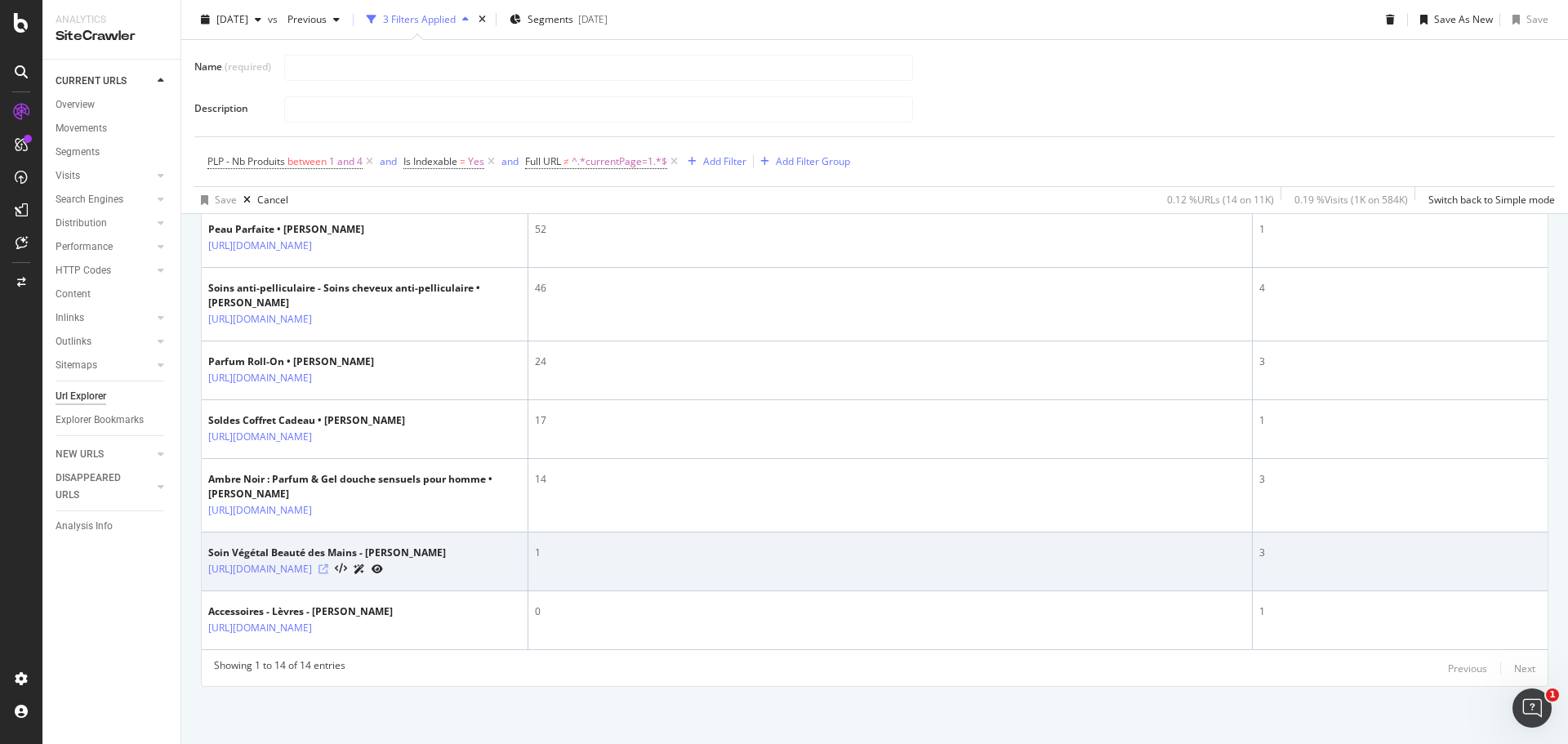
click at [329, 565] on icon at bounding box center [324, 570] width 10 height 10
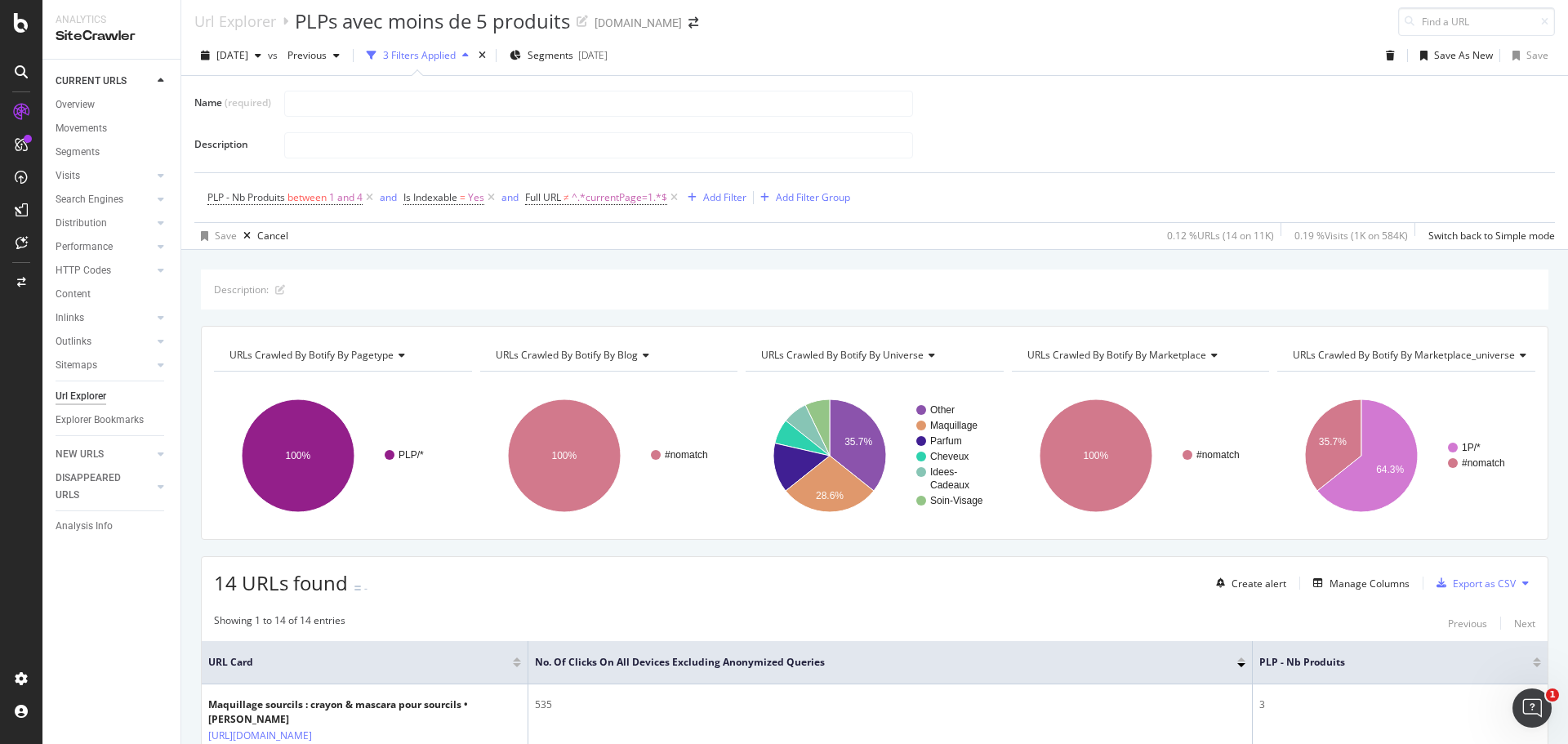
scroll to position [0, 0]
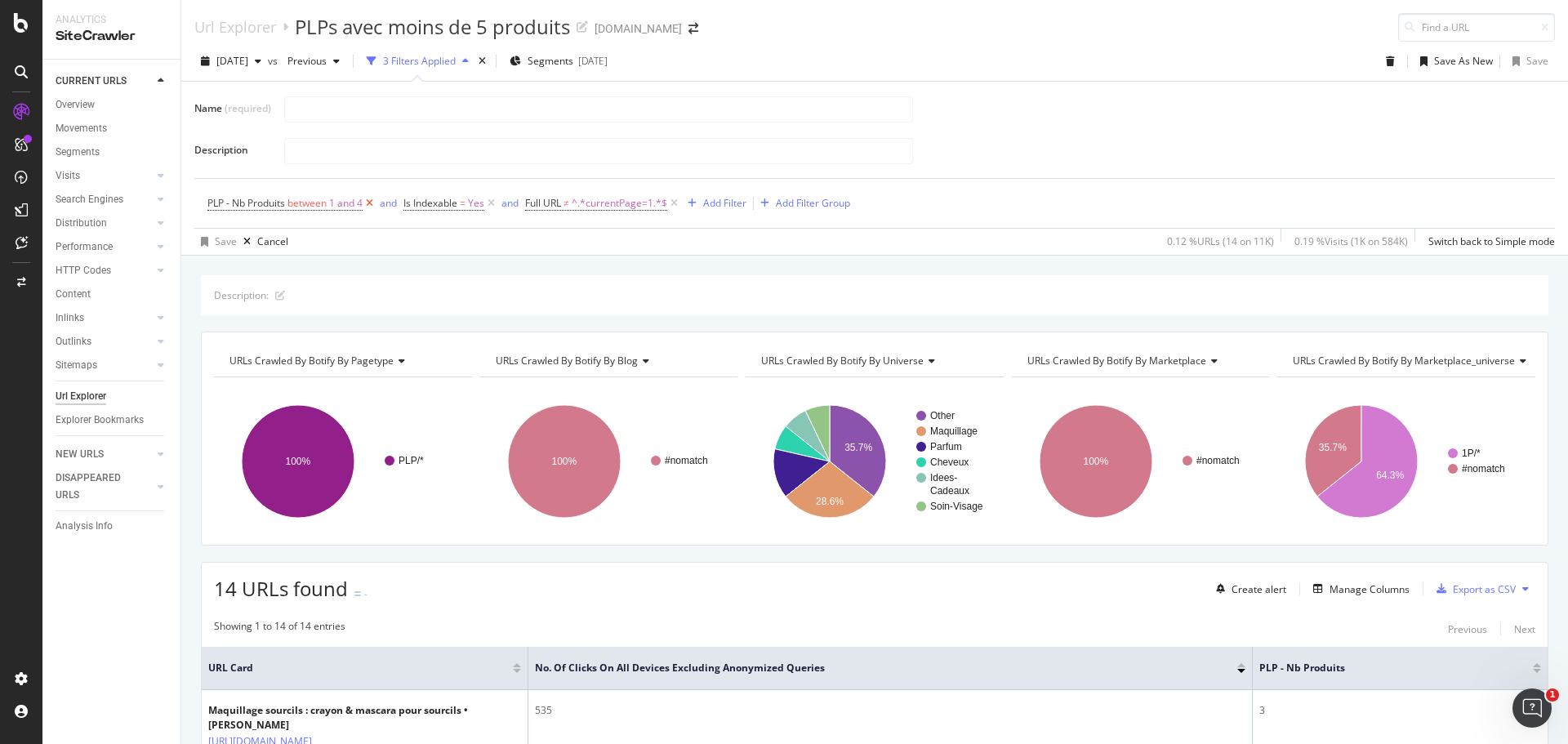
click at [371, 203] on icon at bounding box center [370, 203] width 14 height 16
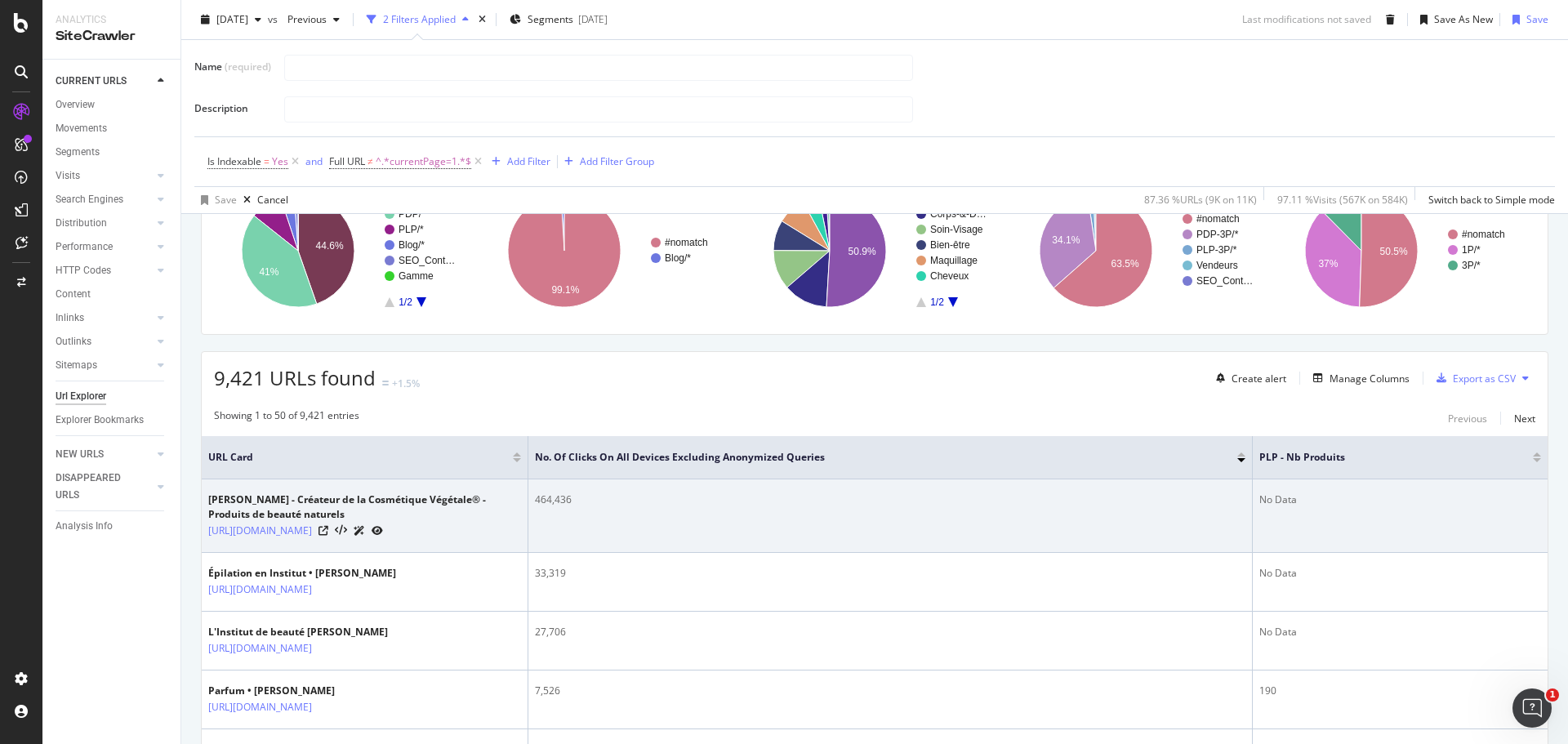
scroll to position [283, 0]
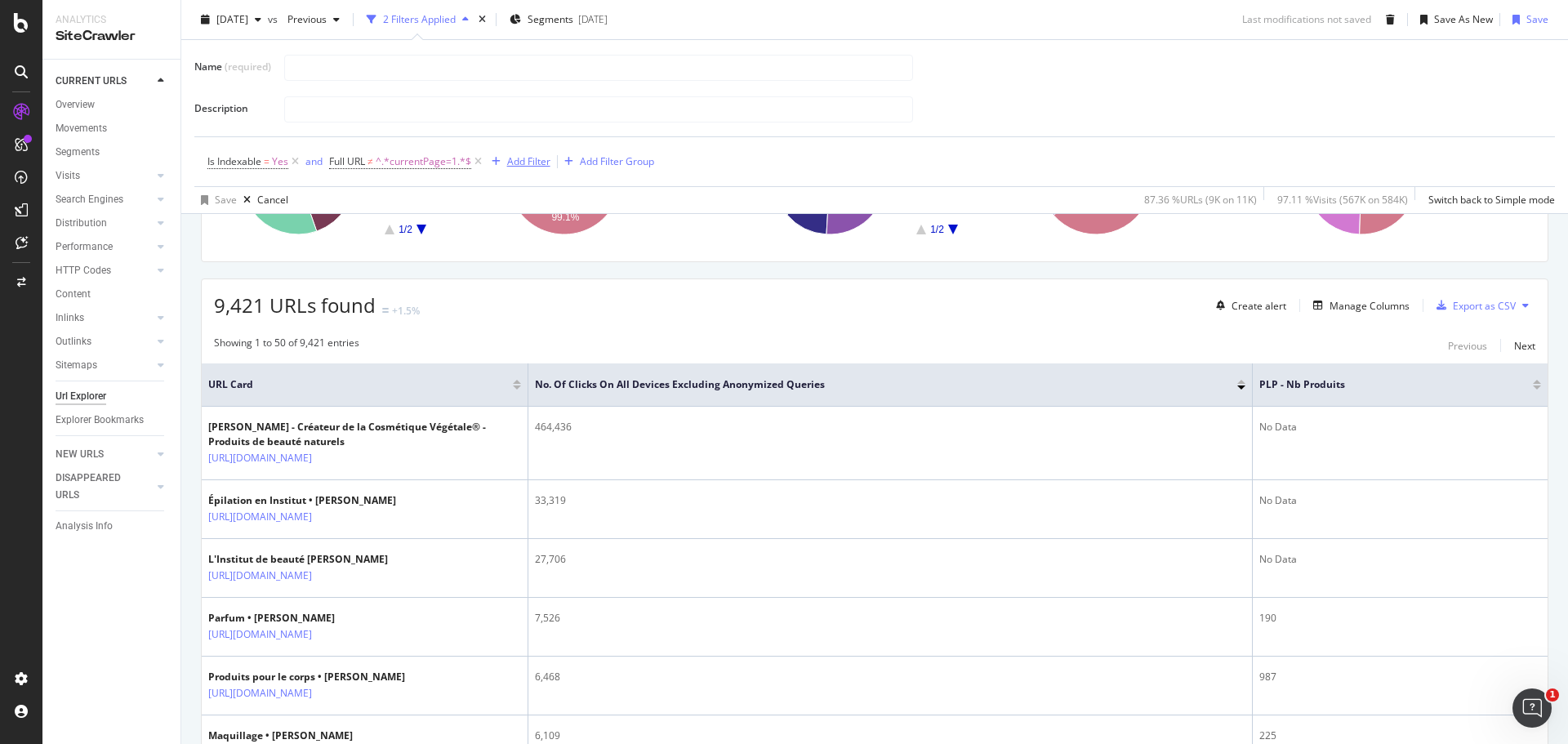
click at [518, 156] on div "Add Filter" at bounding box center [529, 161] width 44 height 14
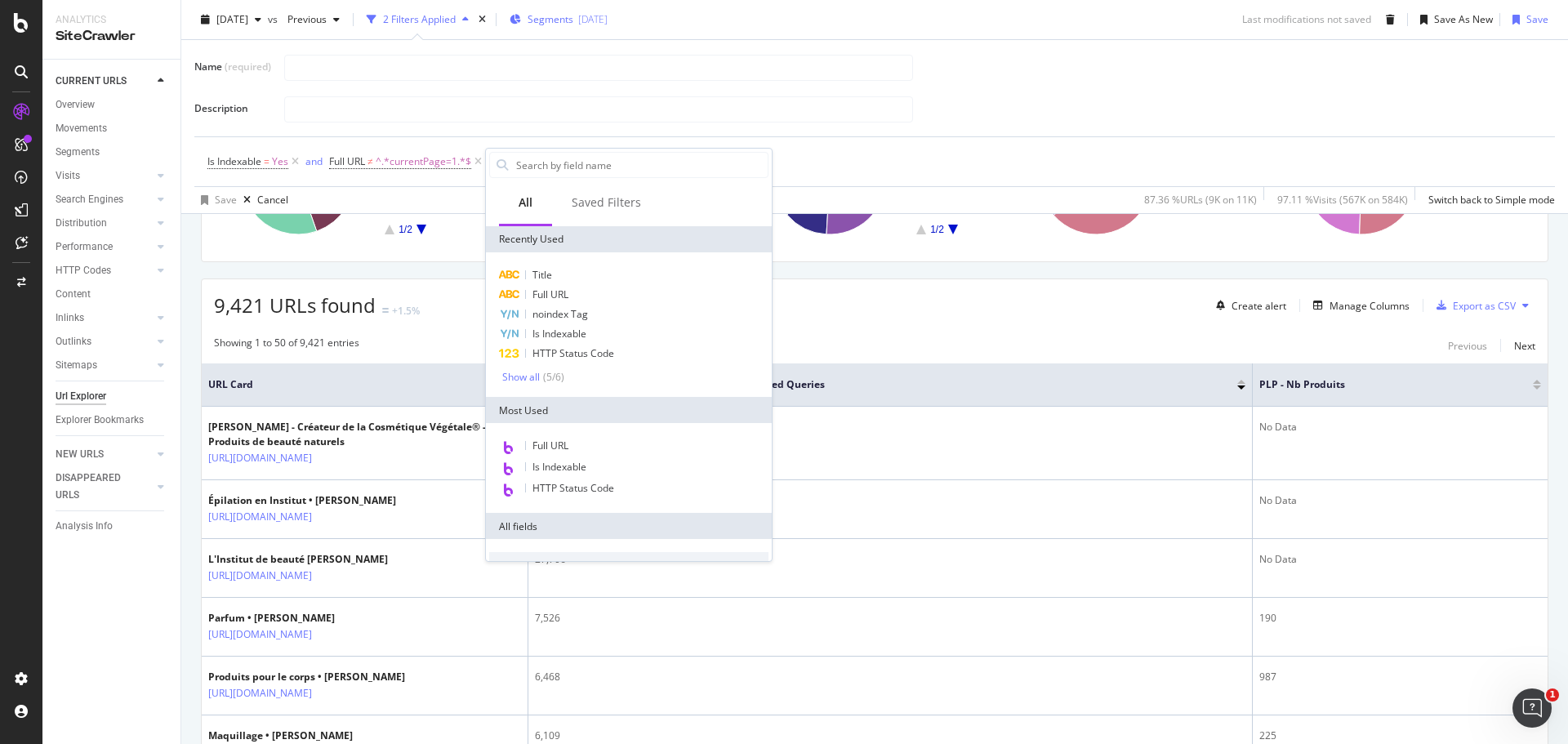
click at [573, 14] on span "Segments" at bounding box center [550, 19] width 45 height 14
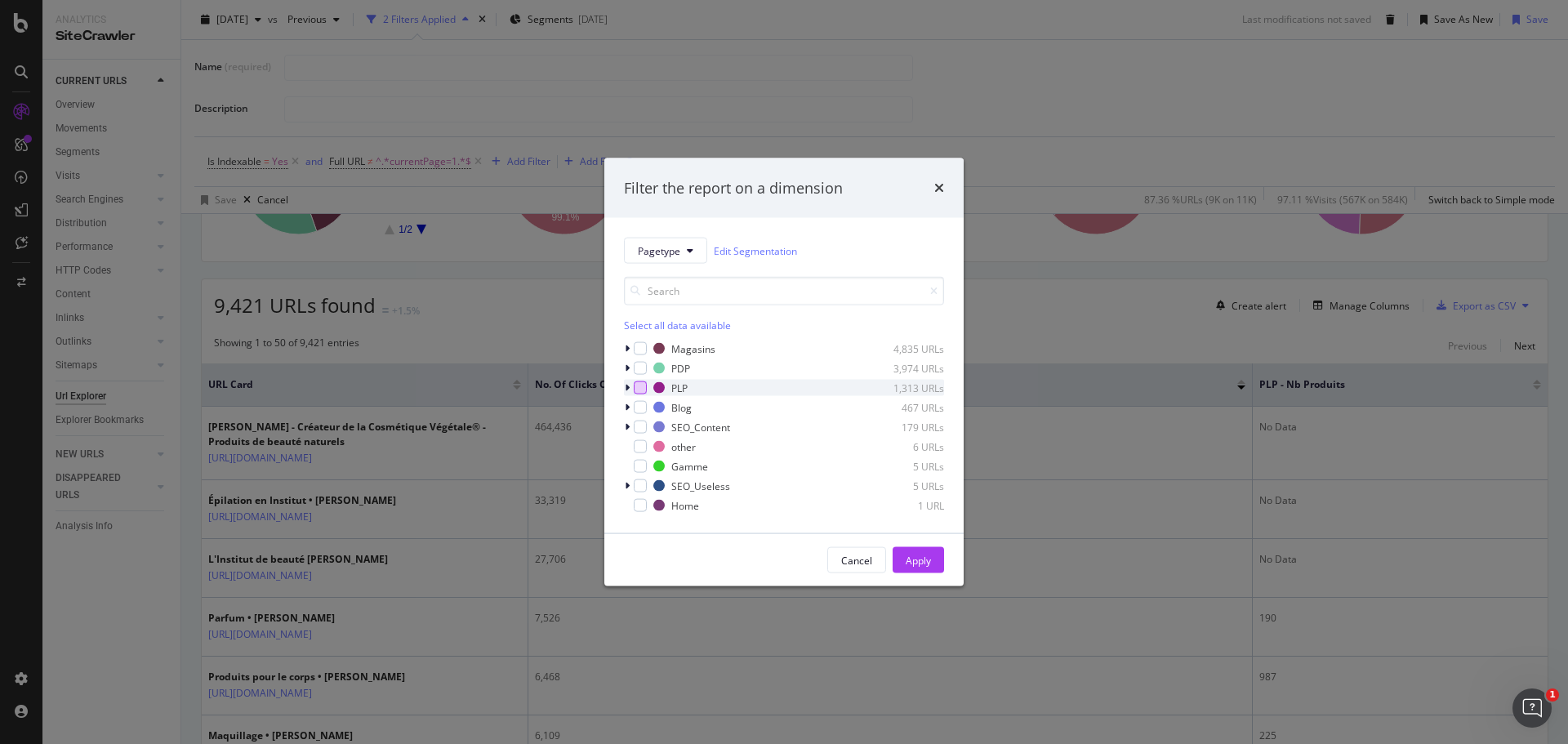
click at [639, 388] on div "modal" at bounding box center [640, 388] width 13 height 13
click at [922, 557] on div "Apply" at bounding box center [918, 560] width 25 height 14
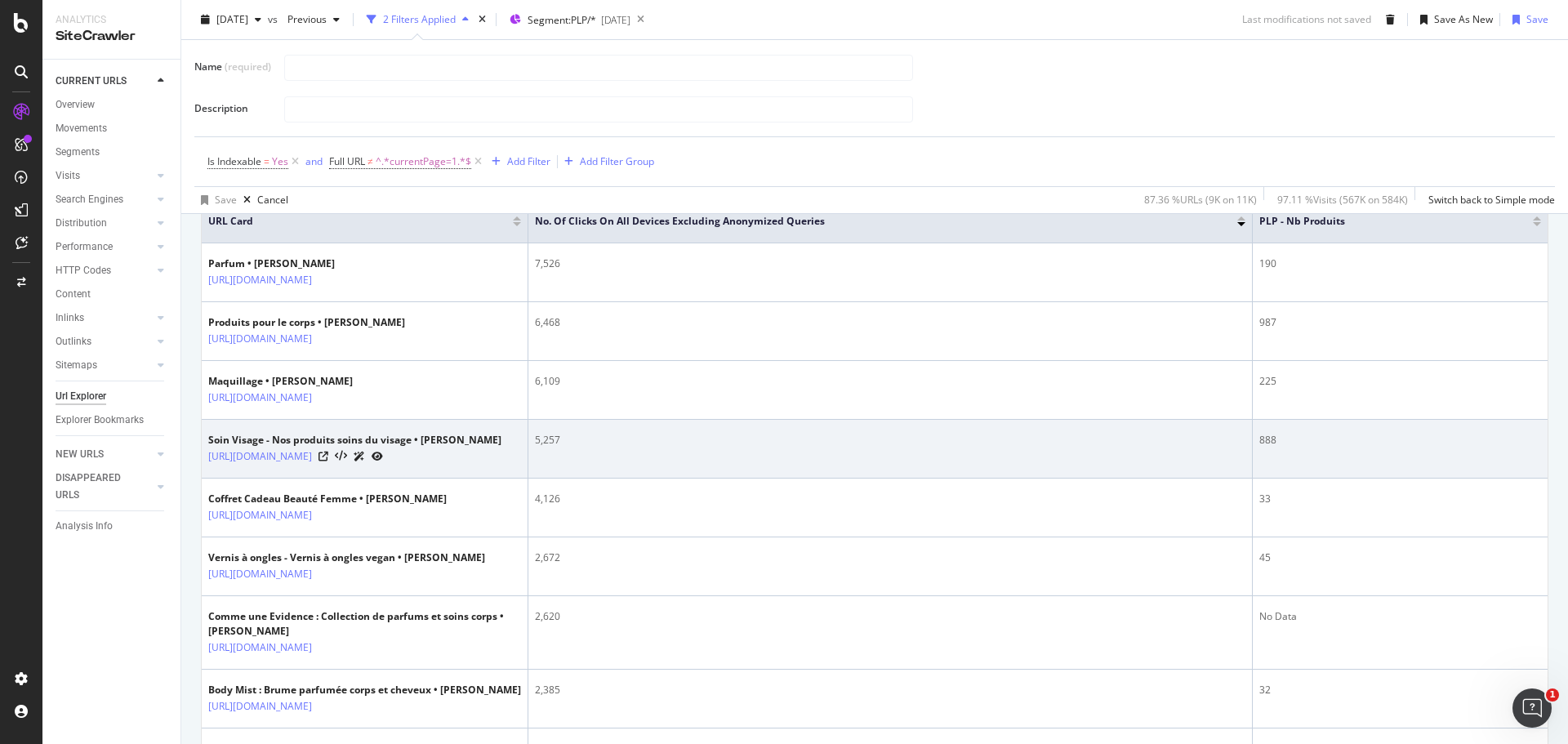
scroll to position [365, 0]
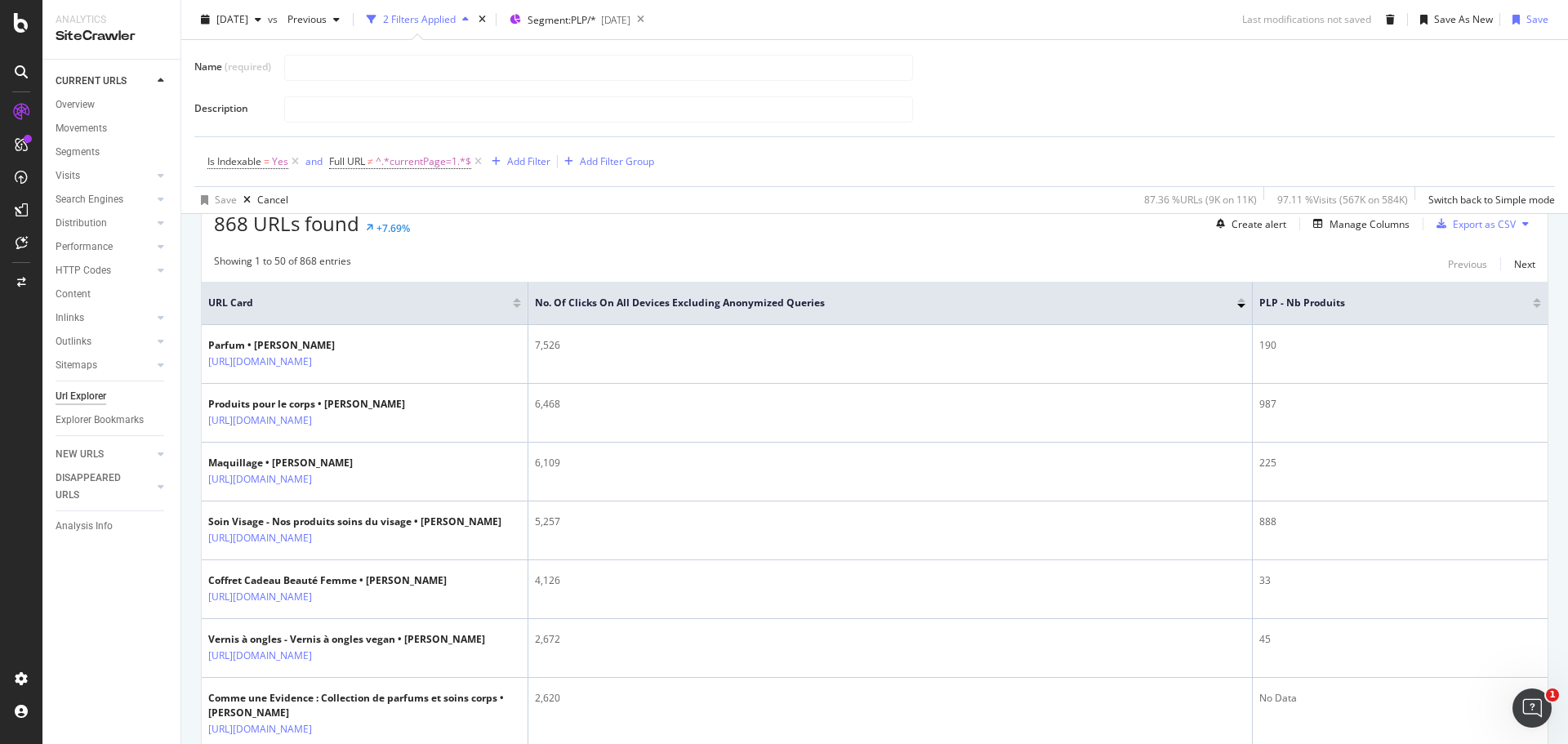
click at [1241, 305] on div at bounding box center [1241, 306] width 8 height 4
click at [1240, 301] on div at bounding box center [1241, 300] width 8 height 4
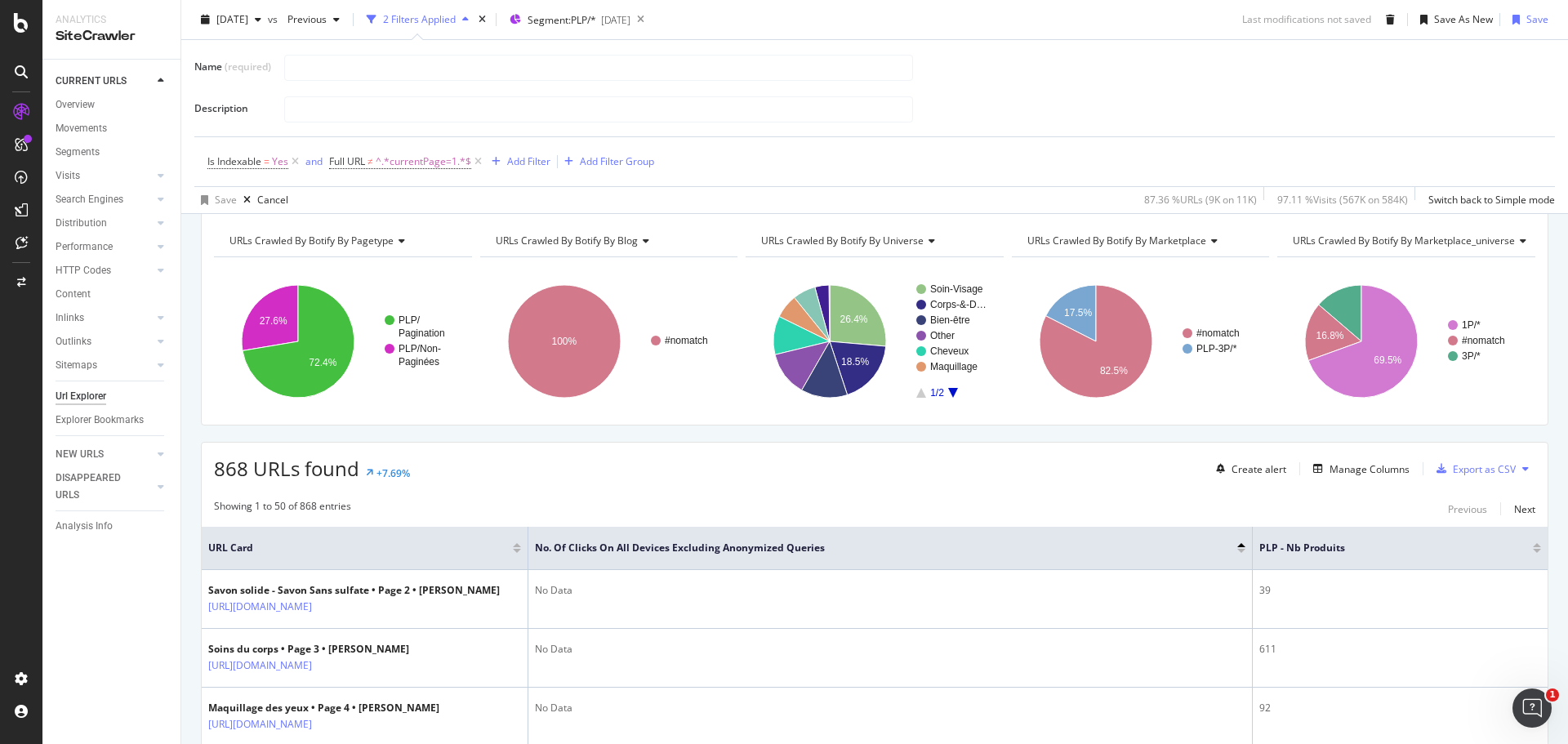
scroll to position [553, 0]
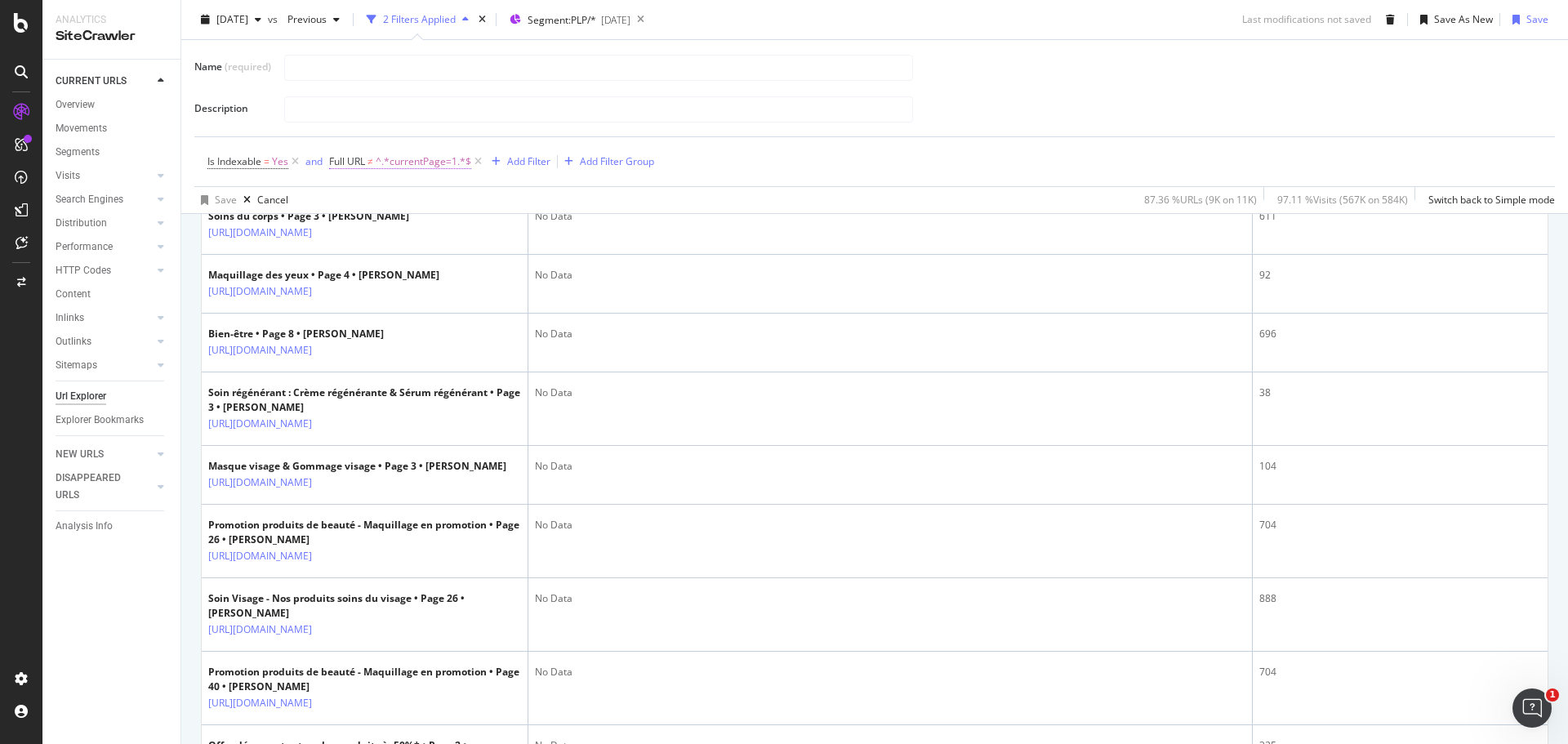
click at [422, 160] on span "^.*currentPage=1.*$" at bounding box center [424, 161] width 96 height 23
click at [435, 233] on input "currentPage=1" at bounding box center [422, 230] width 155 height 26
click at [437, 233] on input "currentPage=1" at bounding box center [422, 230] width 155 height 26
type input "currentPage="
click at [500, 260] on div "Apply" at bounding box center [511, 264] width 25 height 14
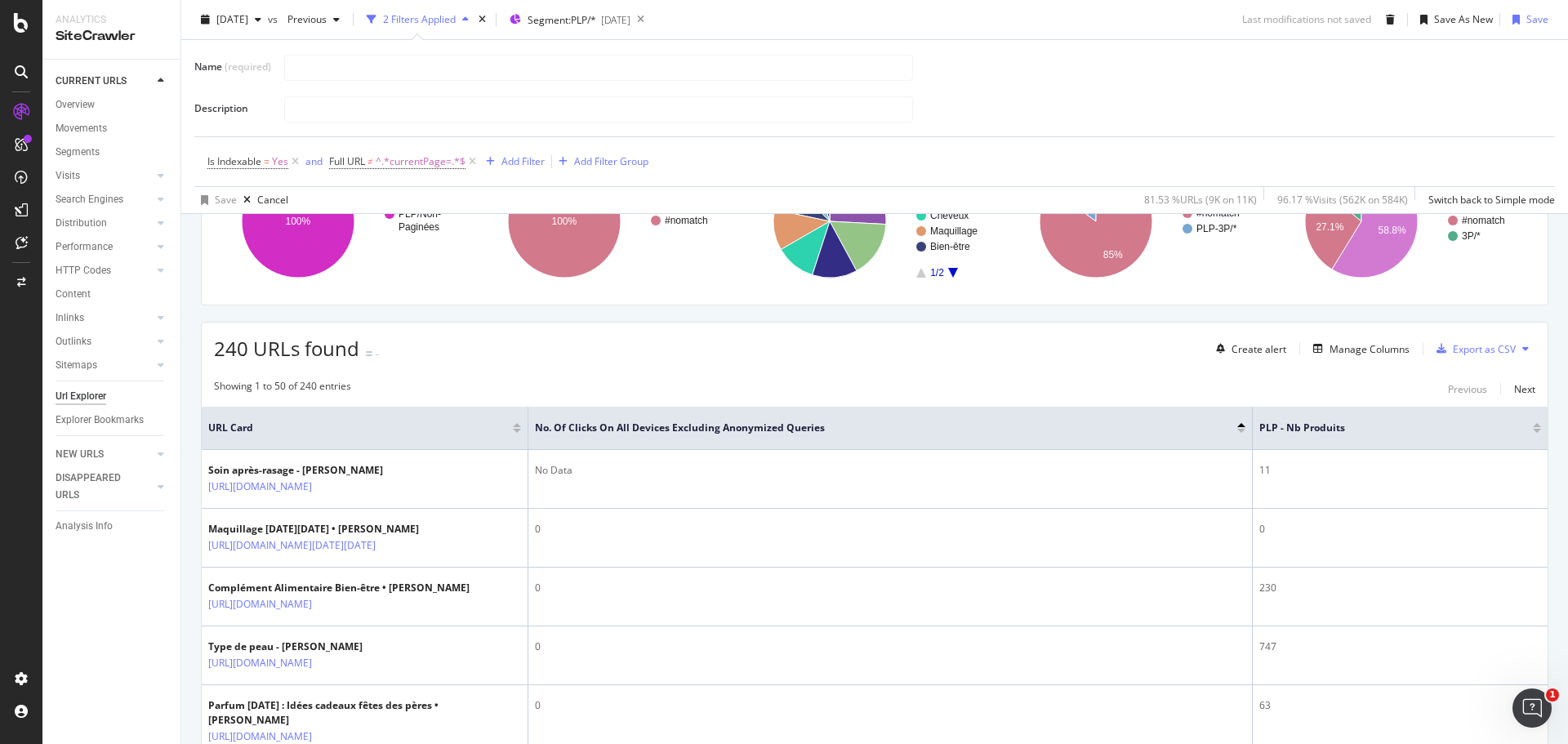
scroll to position [226, 0]
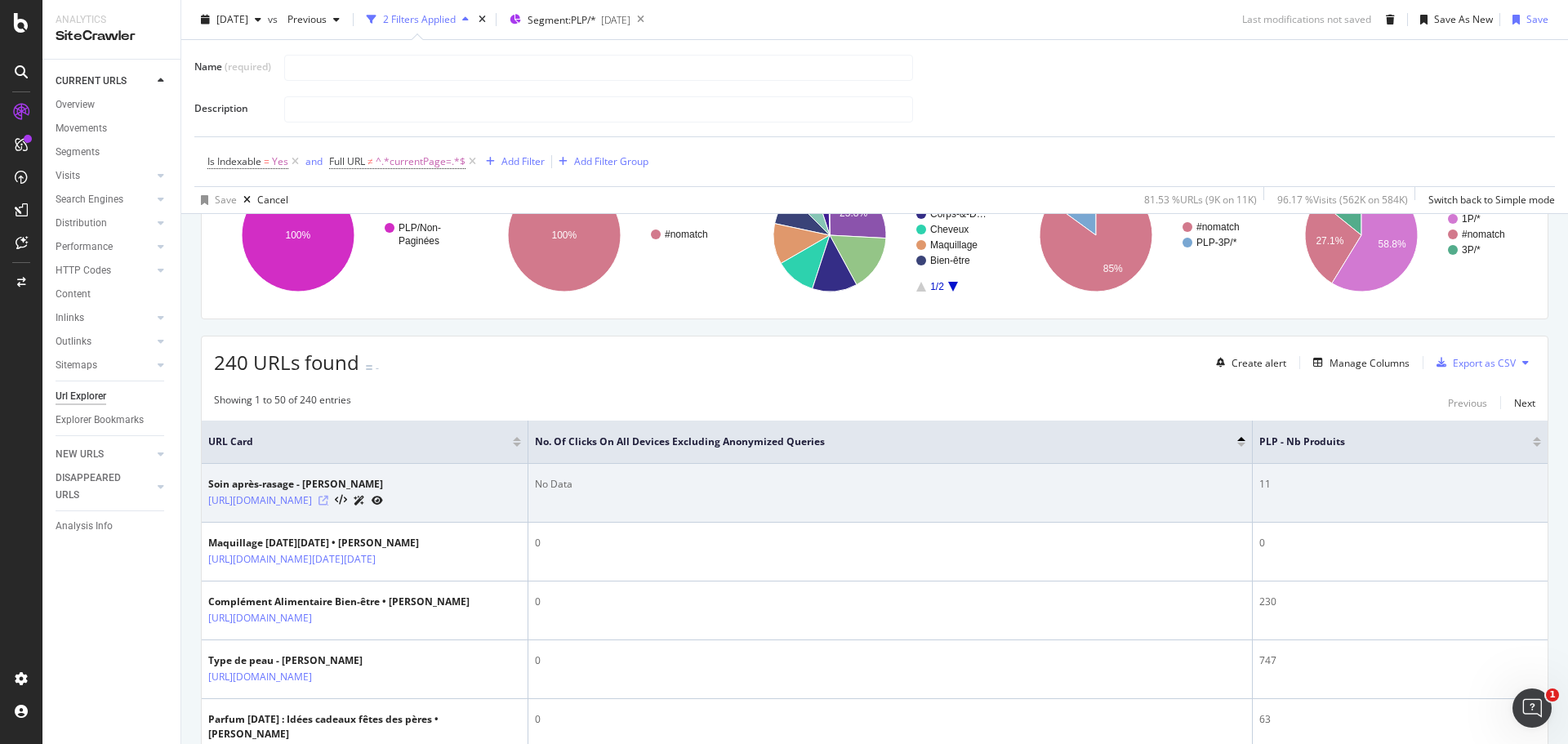
click at [329, 506] on icon at bounding box center [324, 501] width 10 height 10
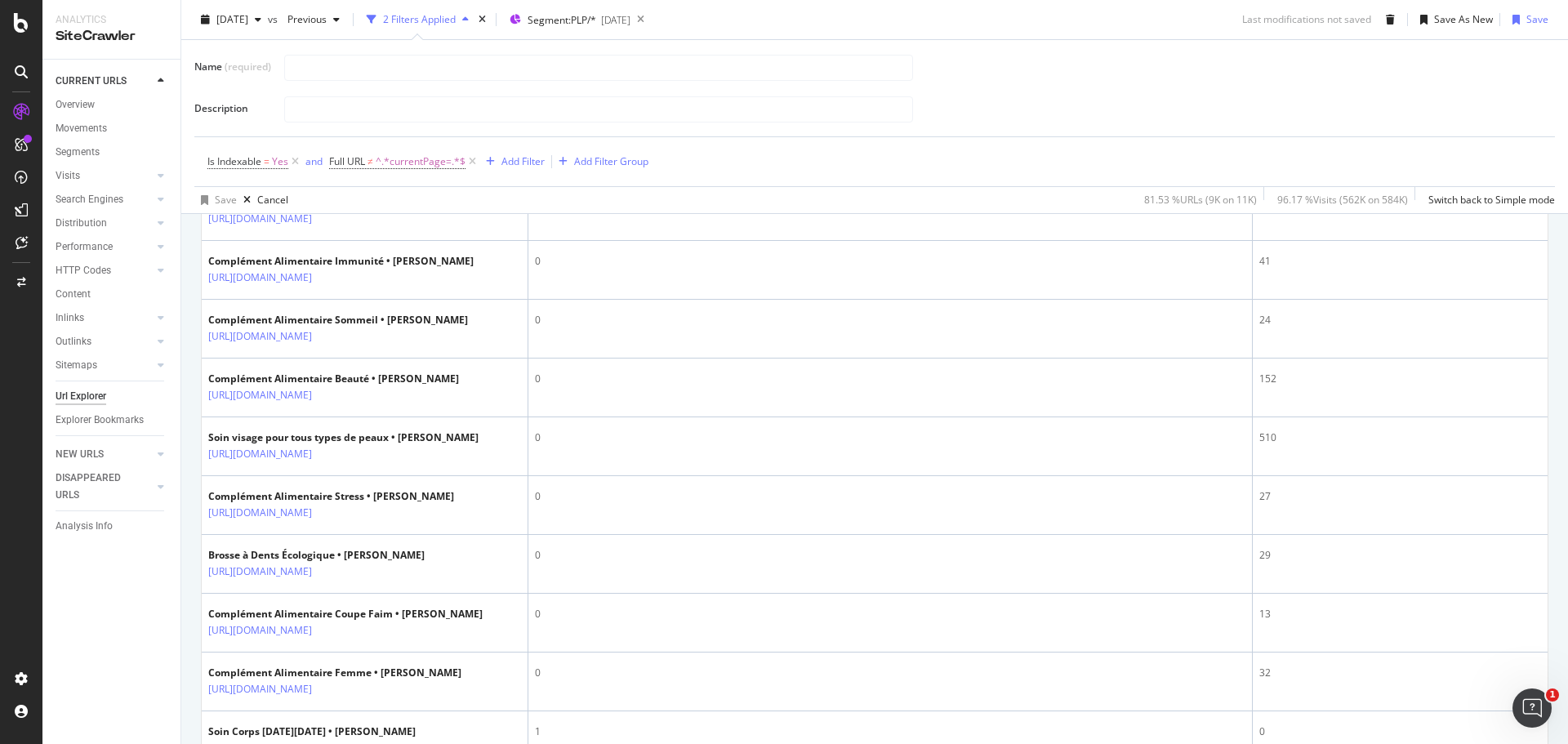
scroll to position [2105, 0]
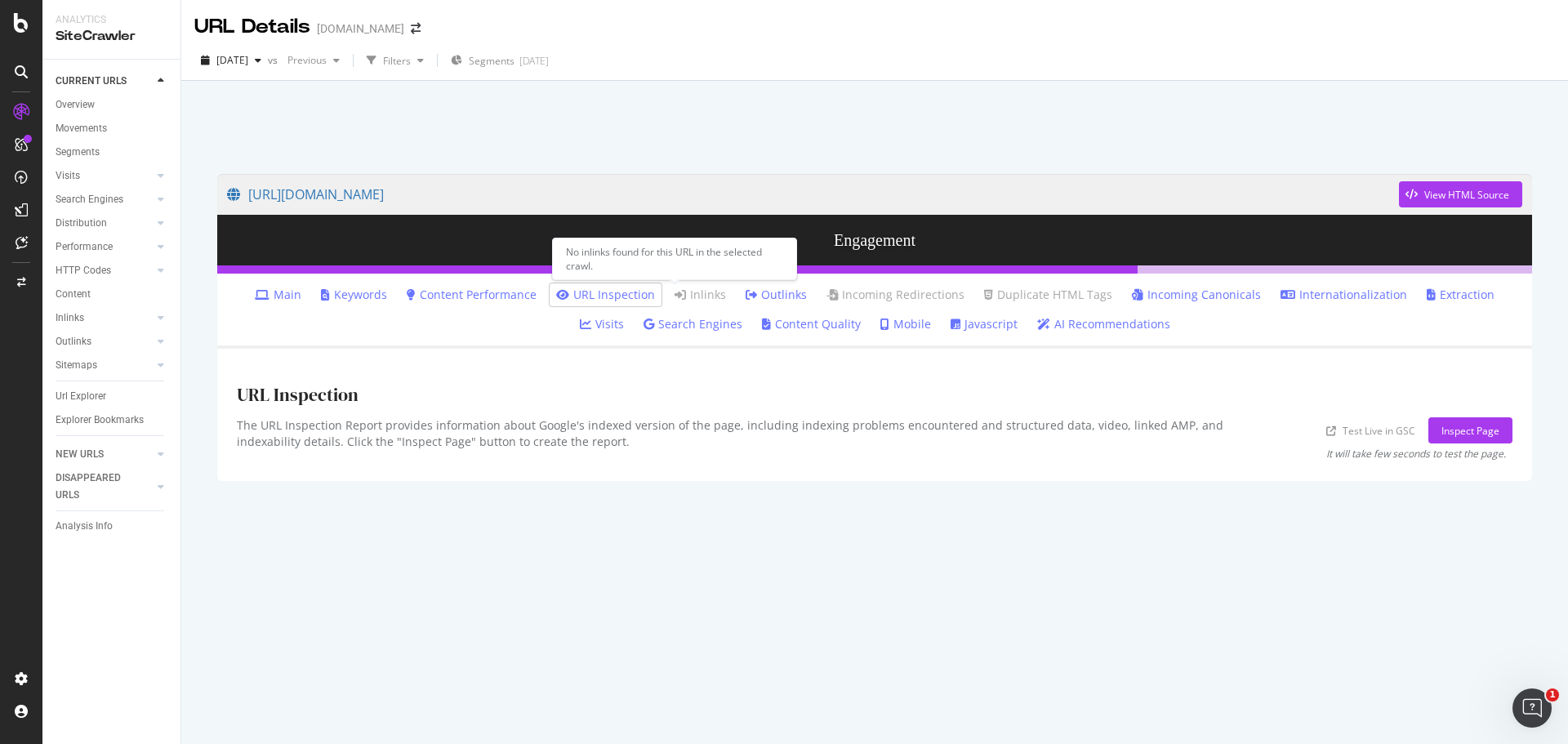
click at [679, 295] on link "Inlinks" at bounding box center [700, 294] width 51 height 16
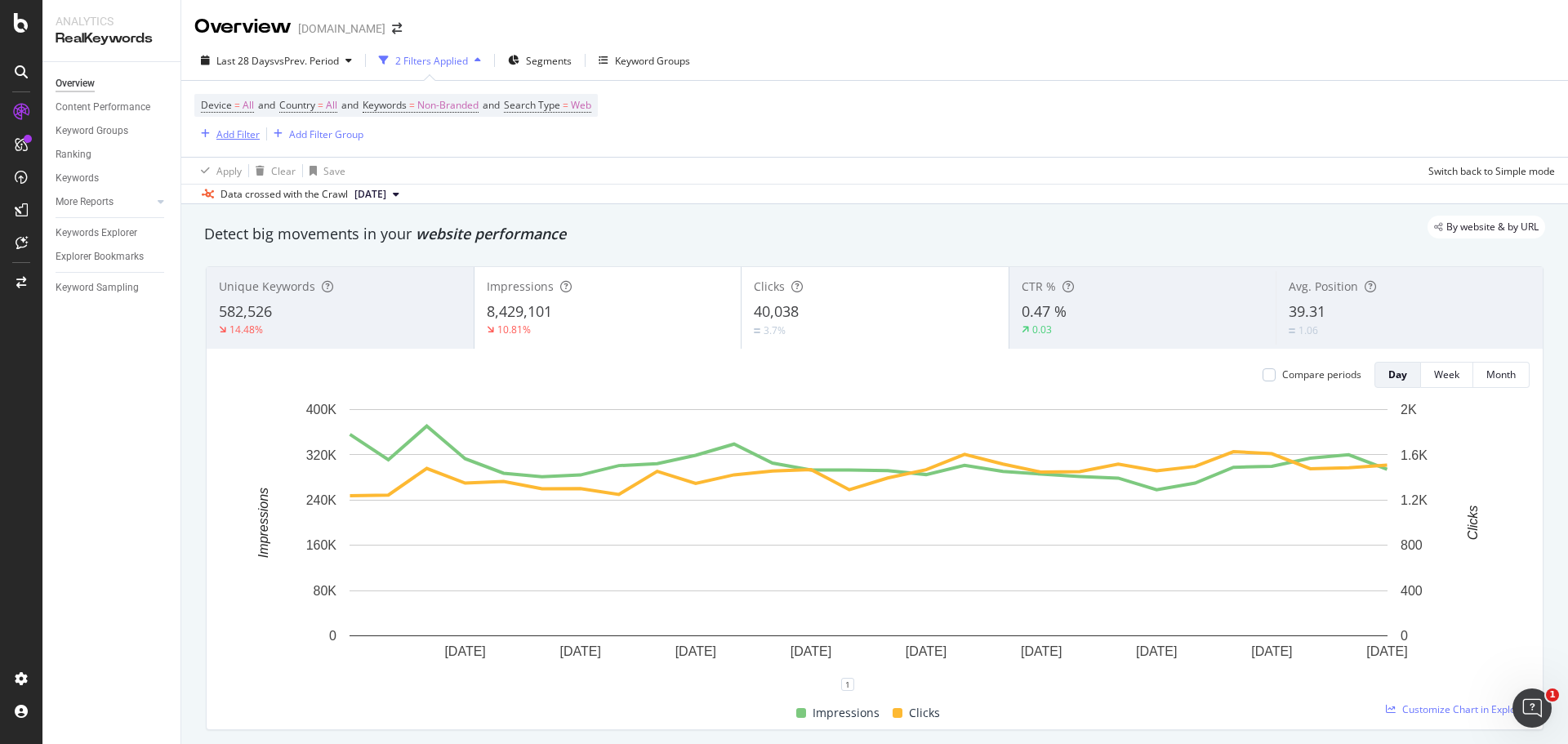
click at [217, 130] on div "Add Filter" at bounding box center [239, 135] width 44 height 14
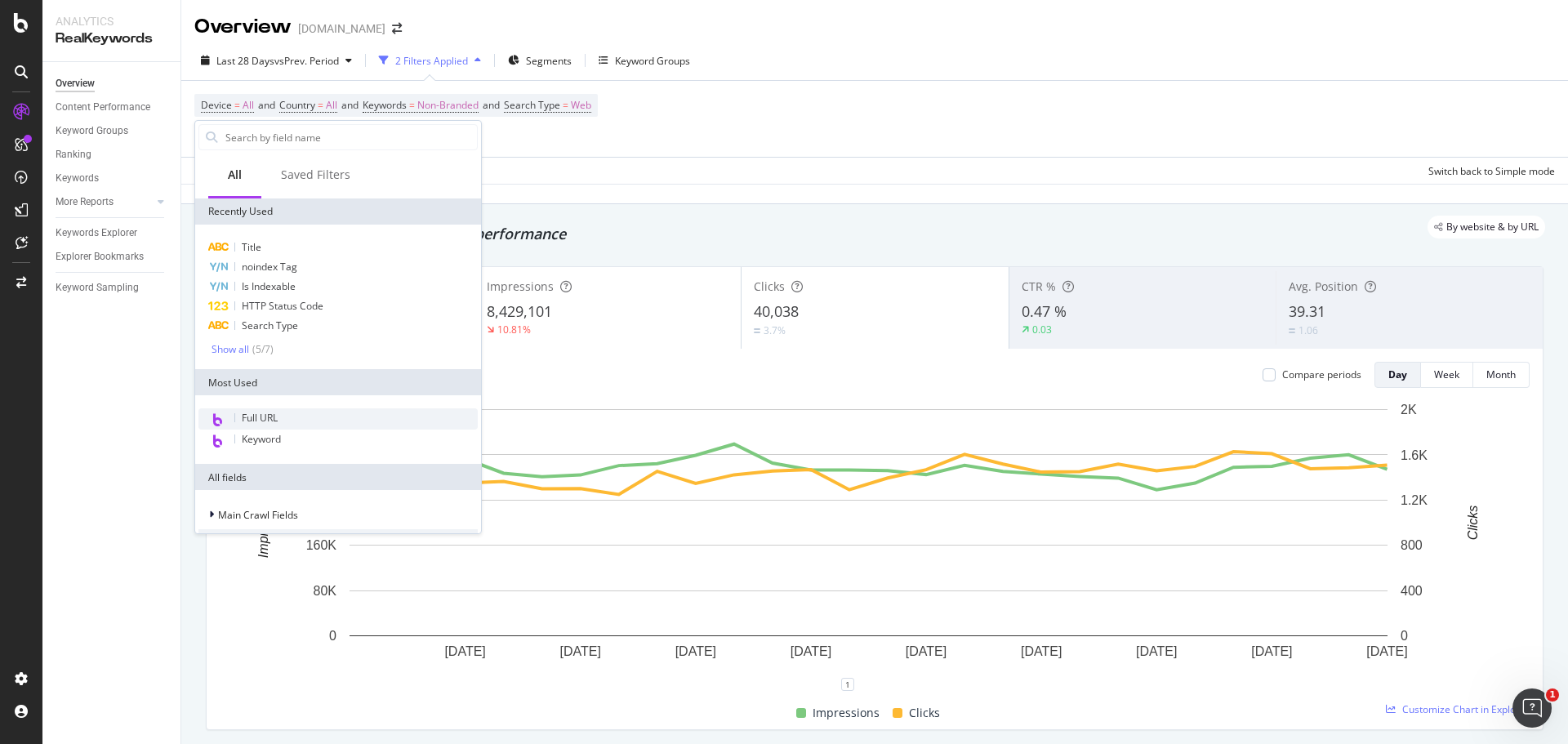
click at [269, 419] on span "Full URL" at bounding box center [260, 418] width 36 height 14
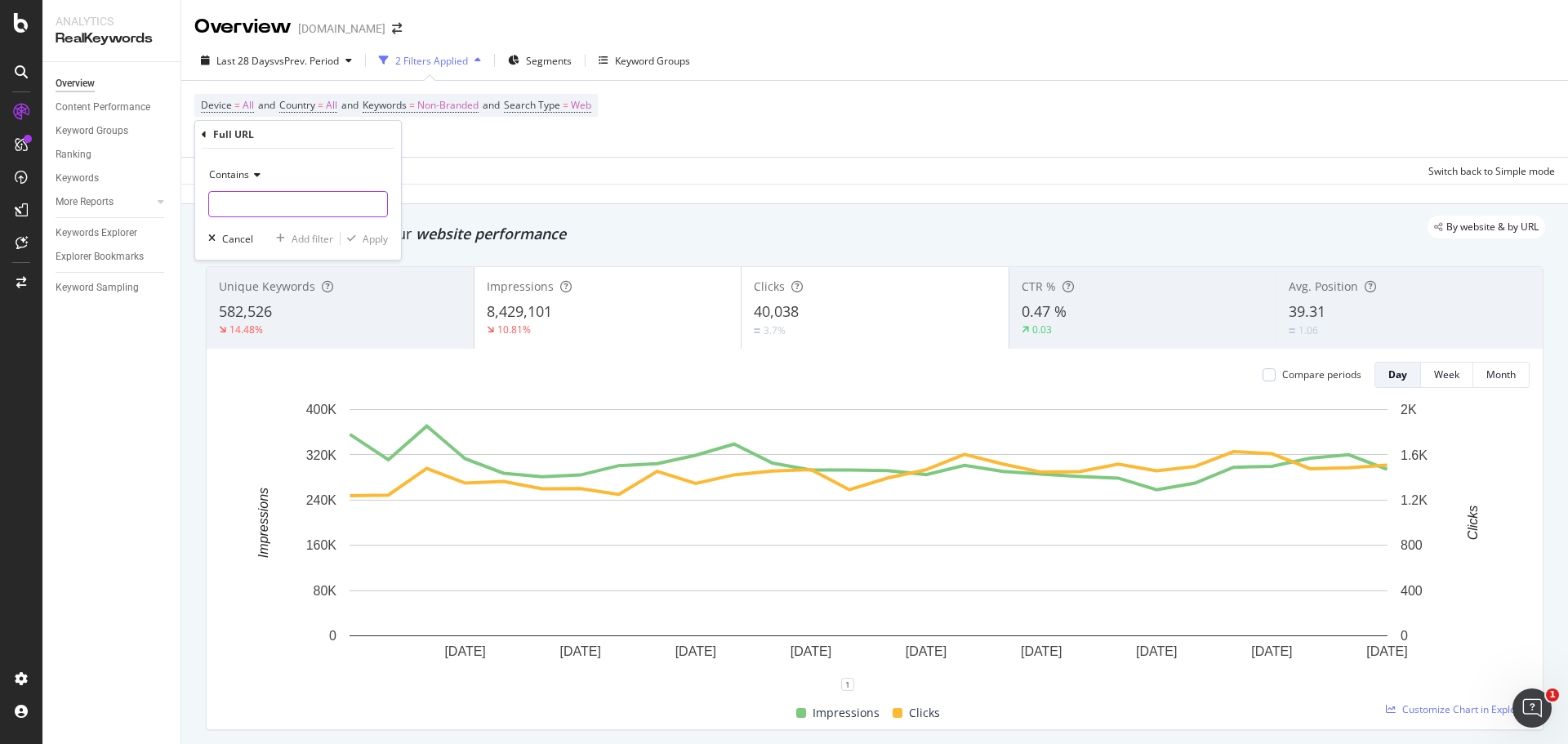
click at [281, 201] on input "text" at bounding box center [298, 203] width 178 height 26
paste input "/produits-des-marques-amies/"
type input "/produits-des-marques-amies/"
click at [369, 239] on div "Apply" at bounding box center [376, 239] width 25 height 14
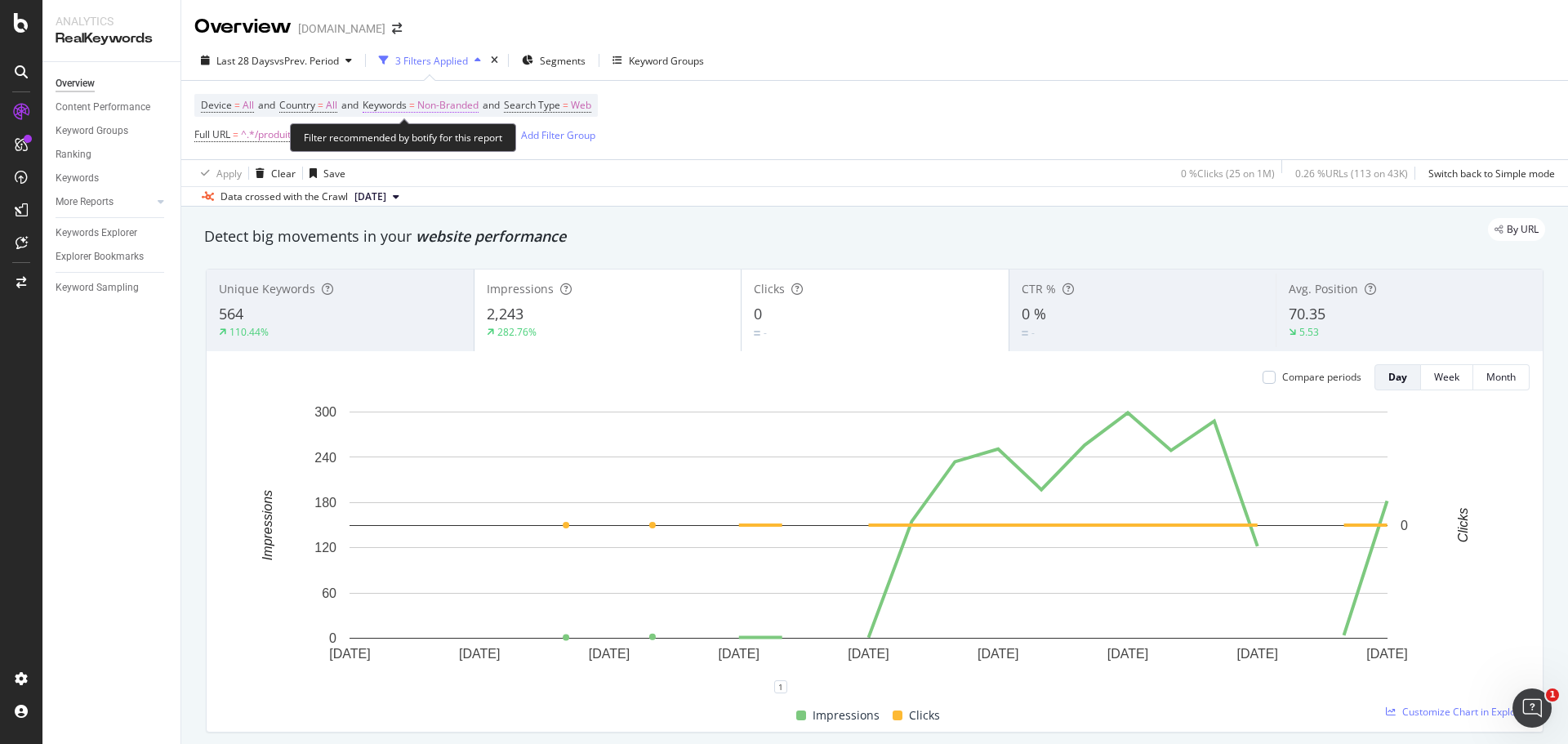
click at [468, 106] on span "Non-Branded" at bounding box center [448, 105] width 61 height 23
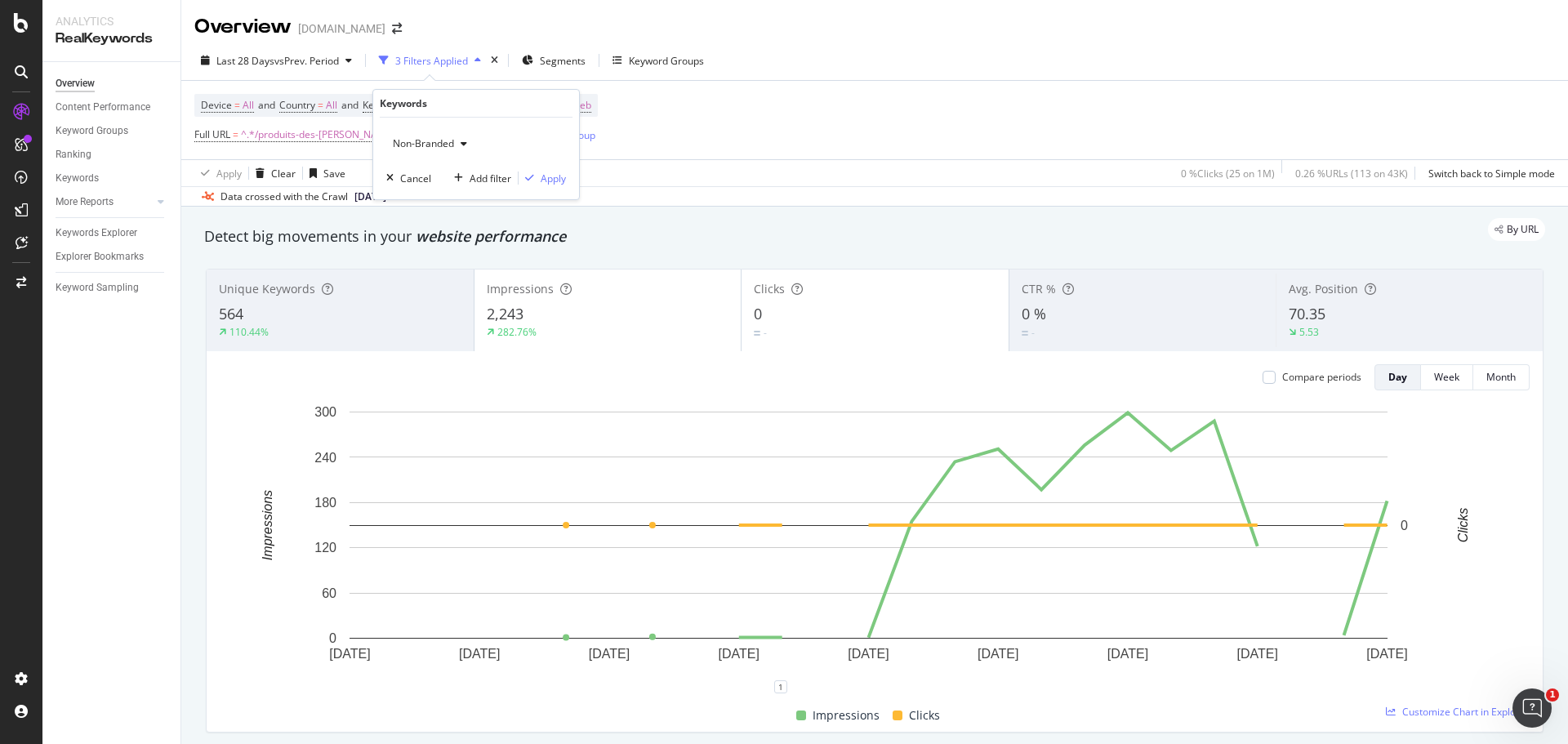
click at [464, 144] on icon "button" at bounding box center [464, 144] width 7 height 10
click at [421, 276] on span "All" at bounding box center [483, 271] width 166 height 14
click at [548, 178] on div "Apply" at bounding box center [553, 178] width 25 height 14
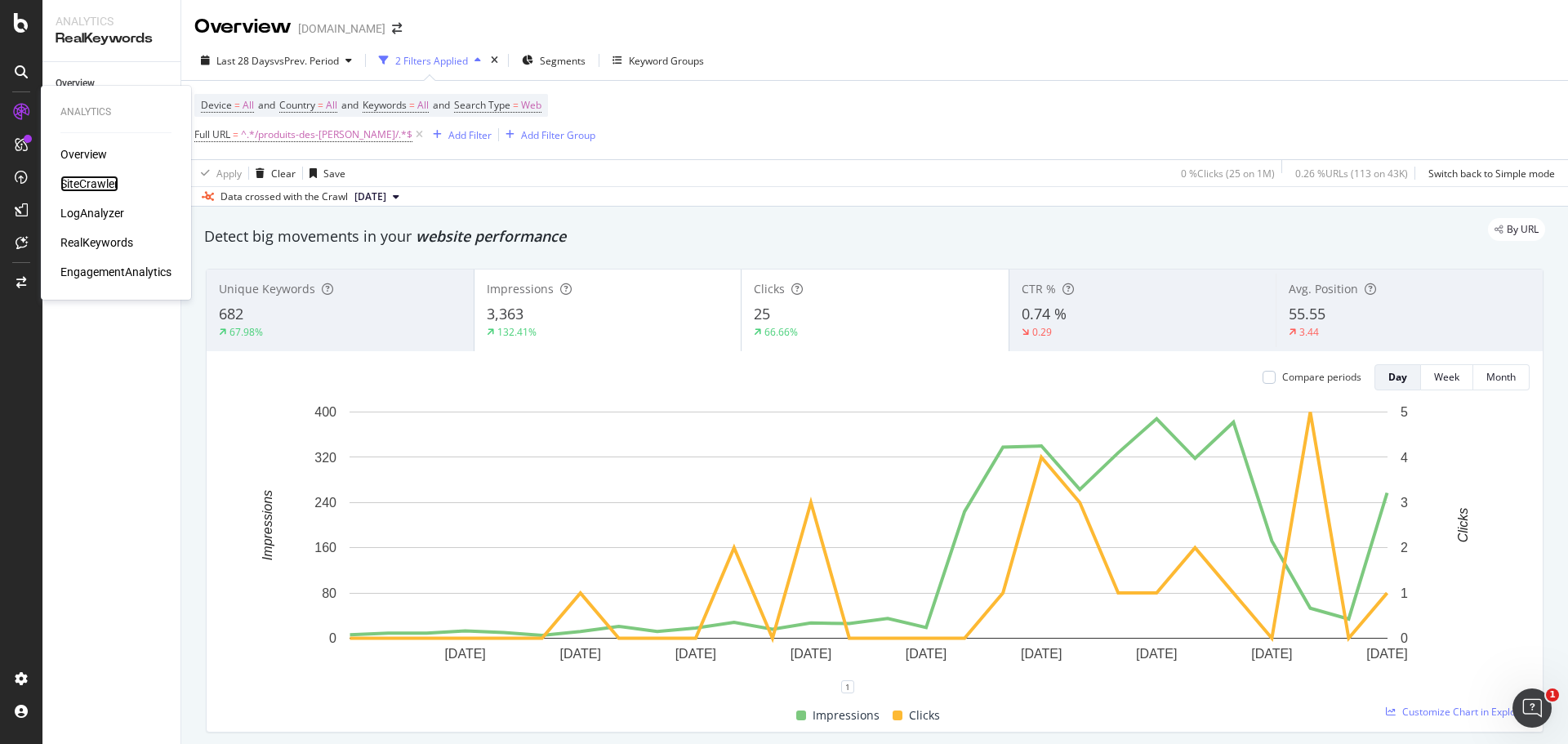
click at [93, 181] on div "SiteCrawler" at bounding box center [89, 183] width 58 height 16
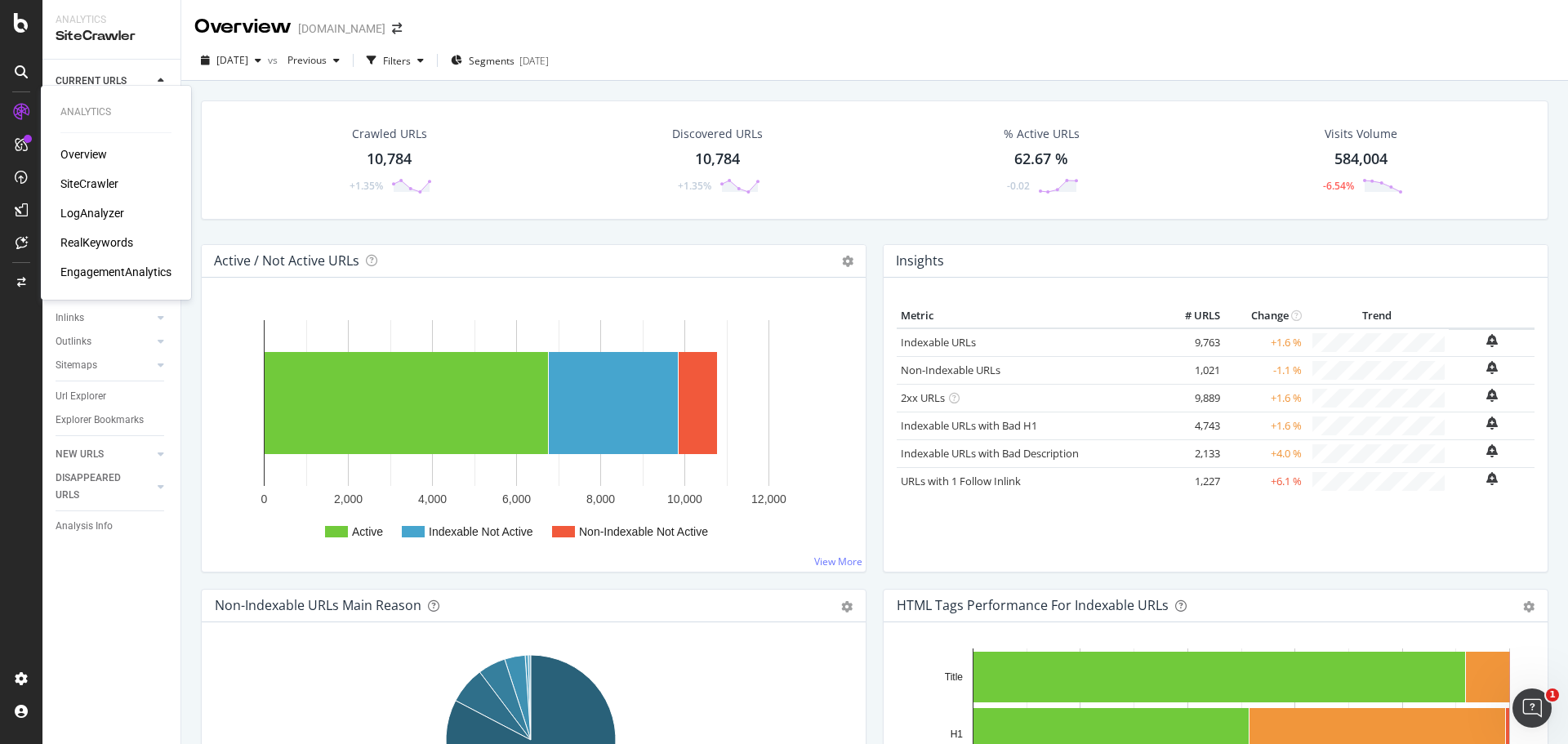
click at [71, 157] on div "Overview" at bounding box center [83, 154] width 46 height 16
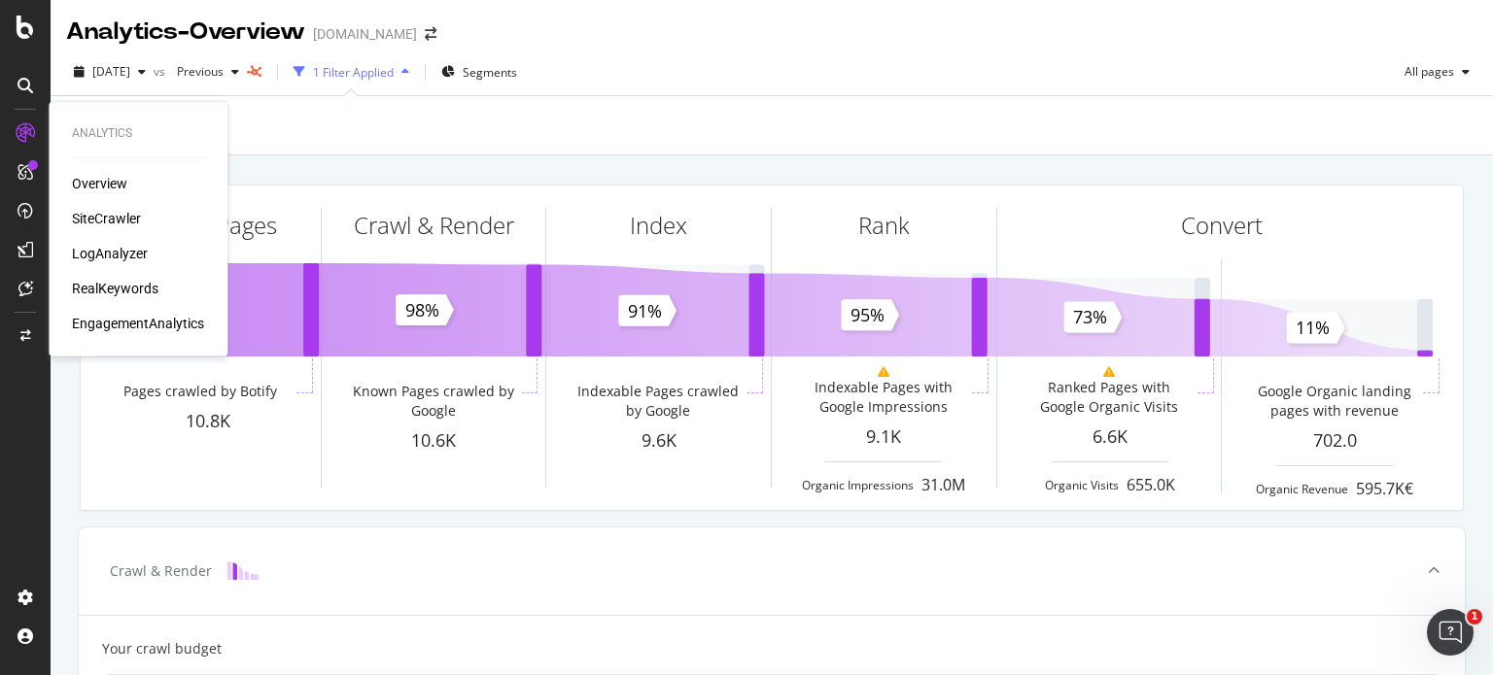
click at [136, 291] on div "RealKeywords" at bounding box center [115, 288] width 86 height 19
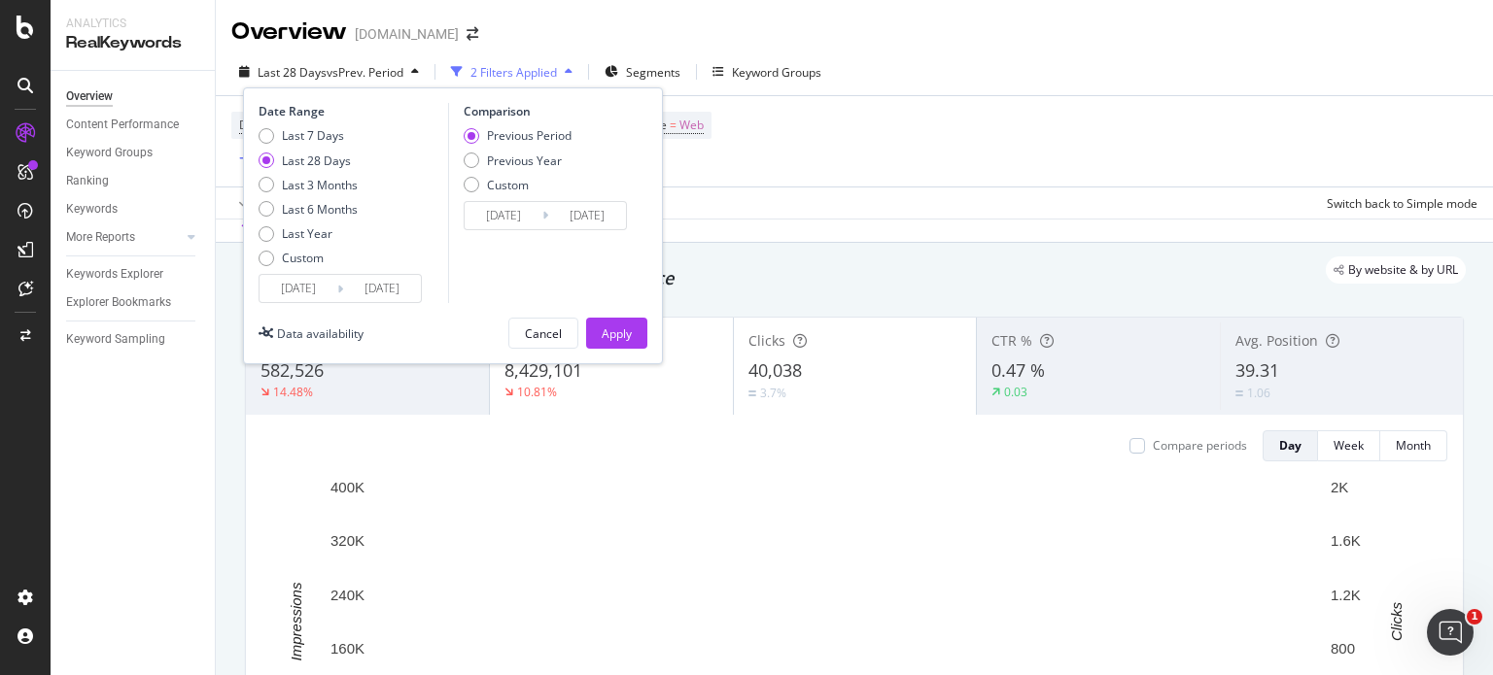
type input "2025/07/12"
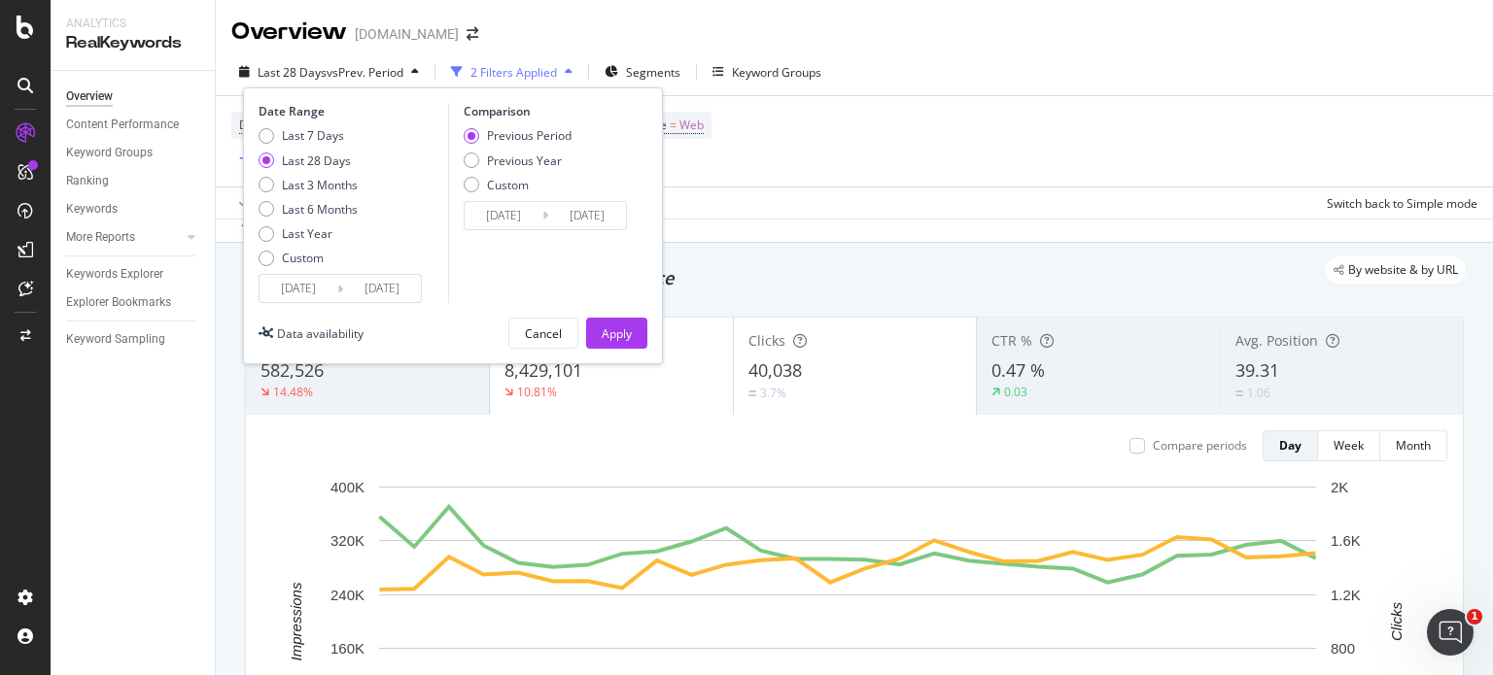
type input "2025/08/08"
click at [290, 293] on input "2025/07/12" at bounding box center [298, 288] width 78 height 27
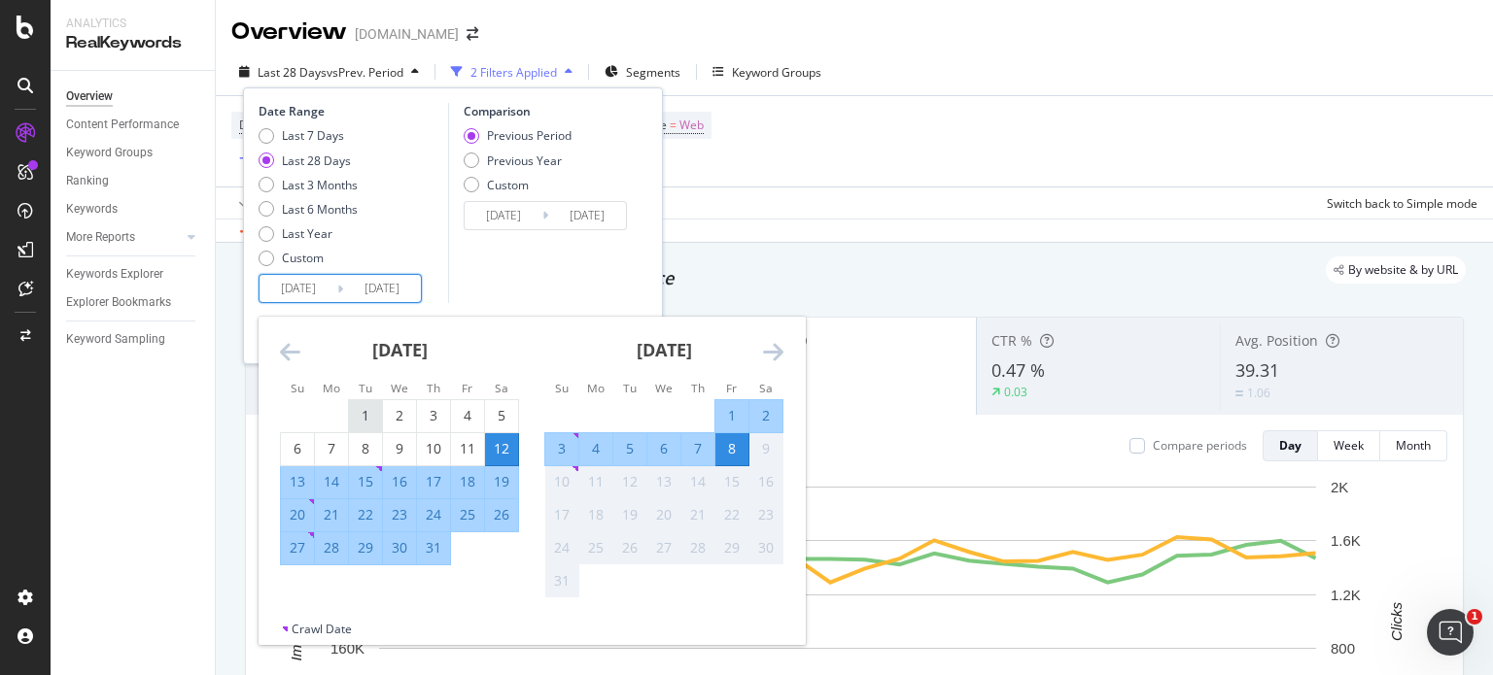
click at [370, 427] on div "1" at bounding box center [365, 416] width 33 height 32
type input "2025/07/01"
type input "2025/05/23"
type input "2025/06/30"
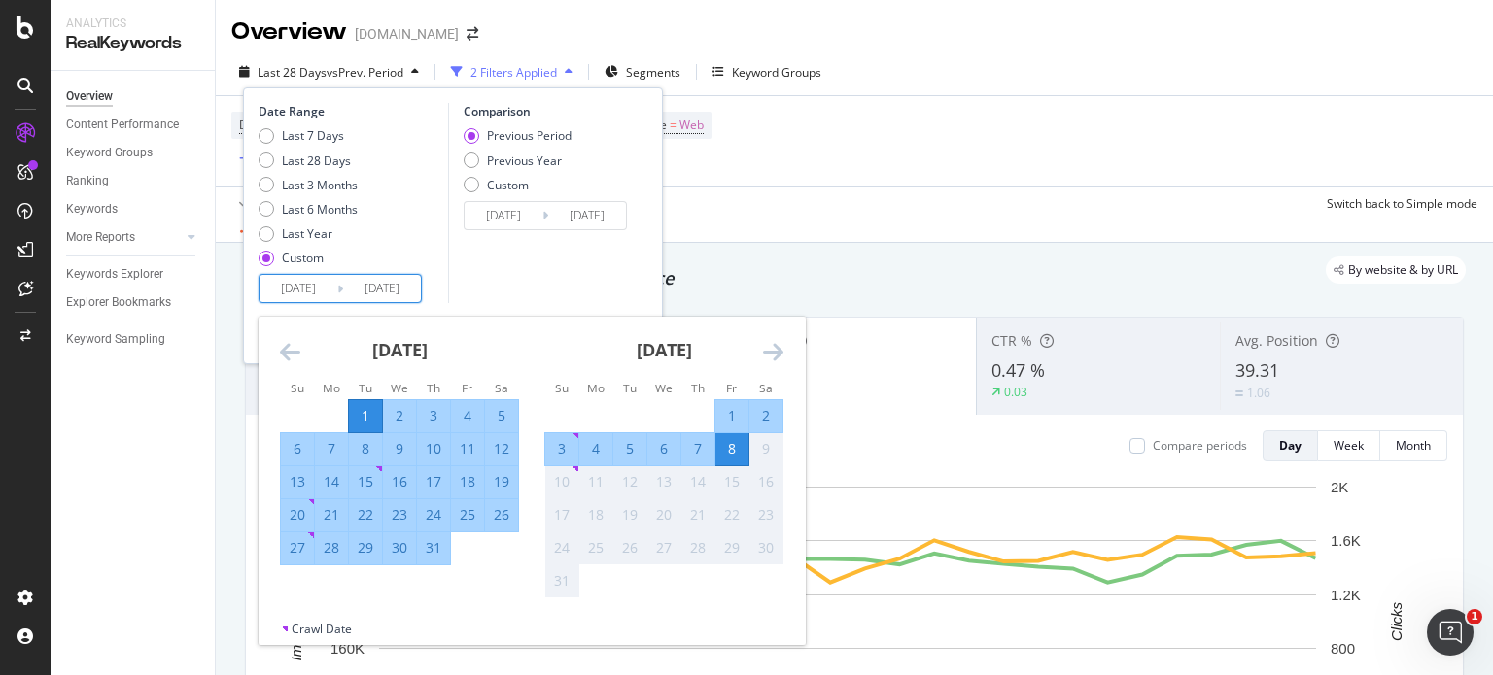
click at [439, 553] on div "31" at bounding box center [433, 547] width 33 height 19
type input "2025/07/31"
type input "2025/05/31"
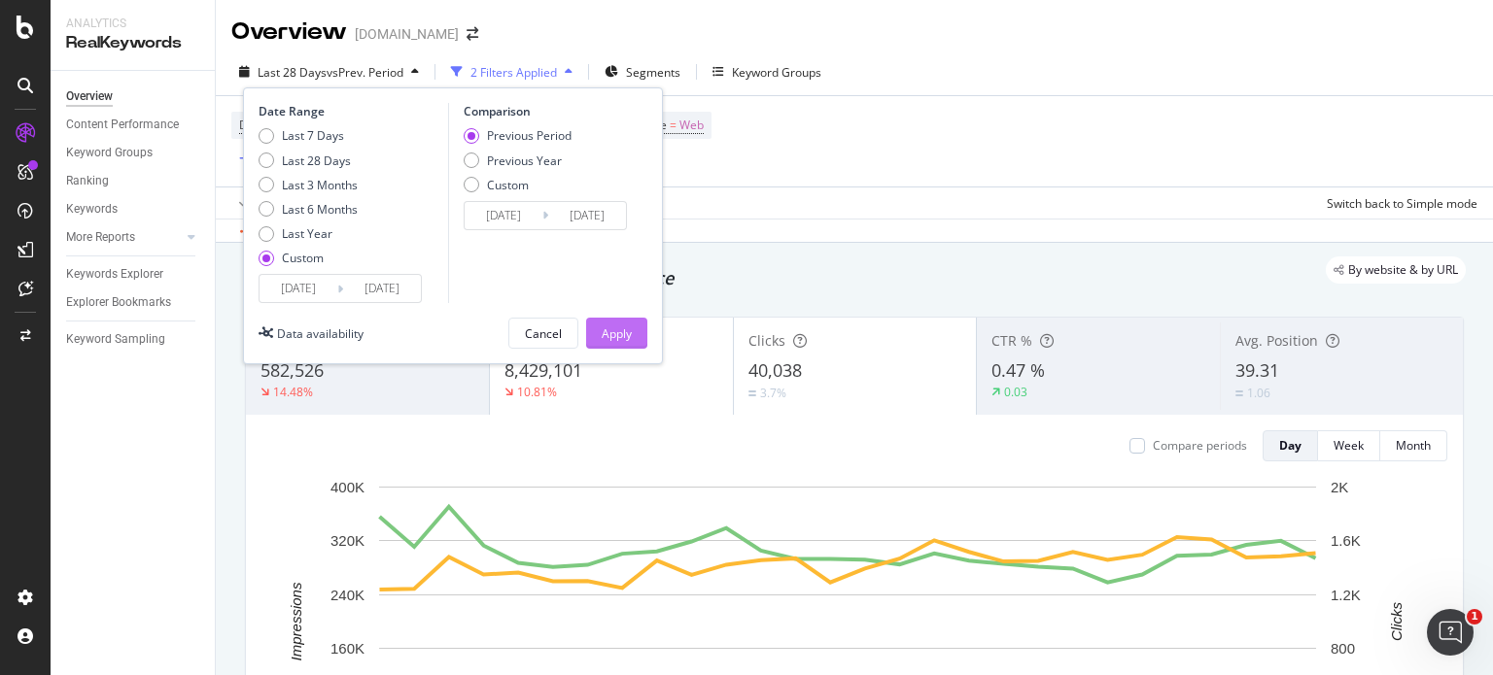
click at [618, 337] on div "Apply" at bounding box center [617, 334] width 30 height 17
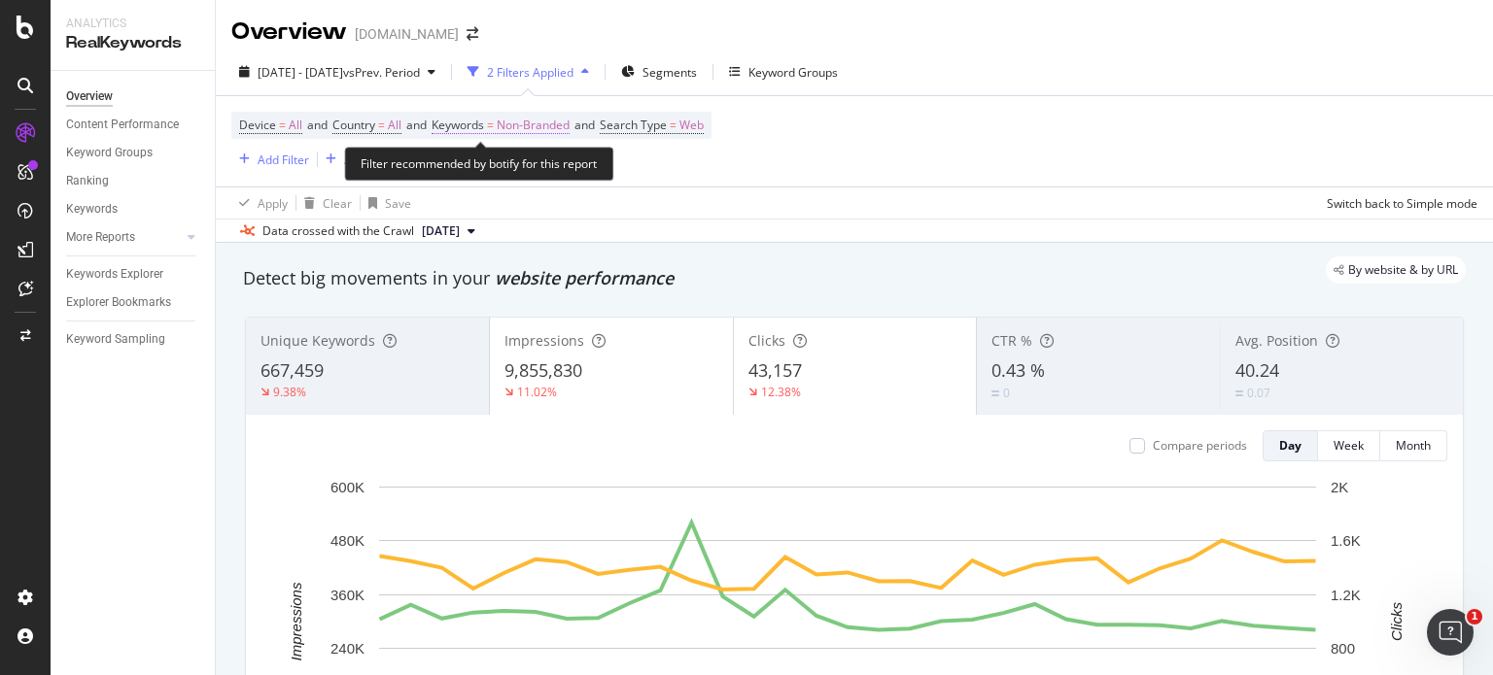
click at [548, 129] on span "Non-Branded" at bounding box center [533, 125] width 73 height 27
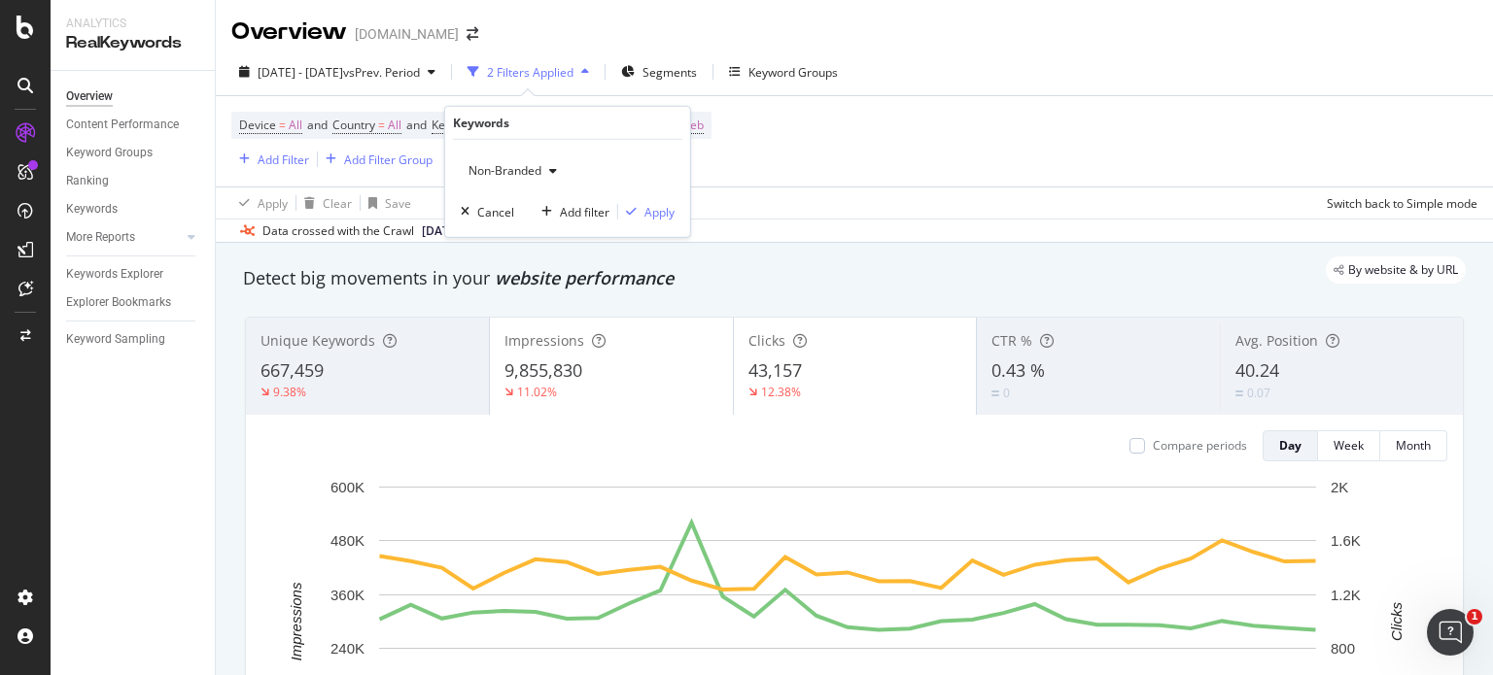
click at [527, 170] on span "Non-Branded" at bounding box center [501, 170] width 81 height 17
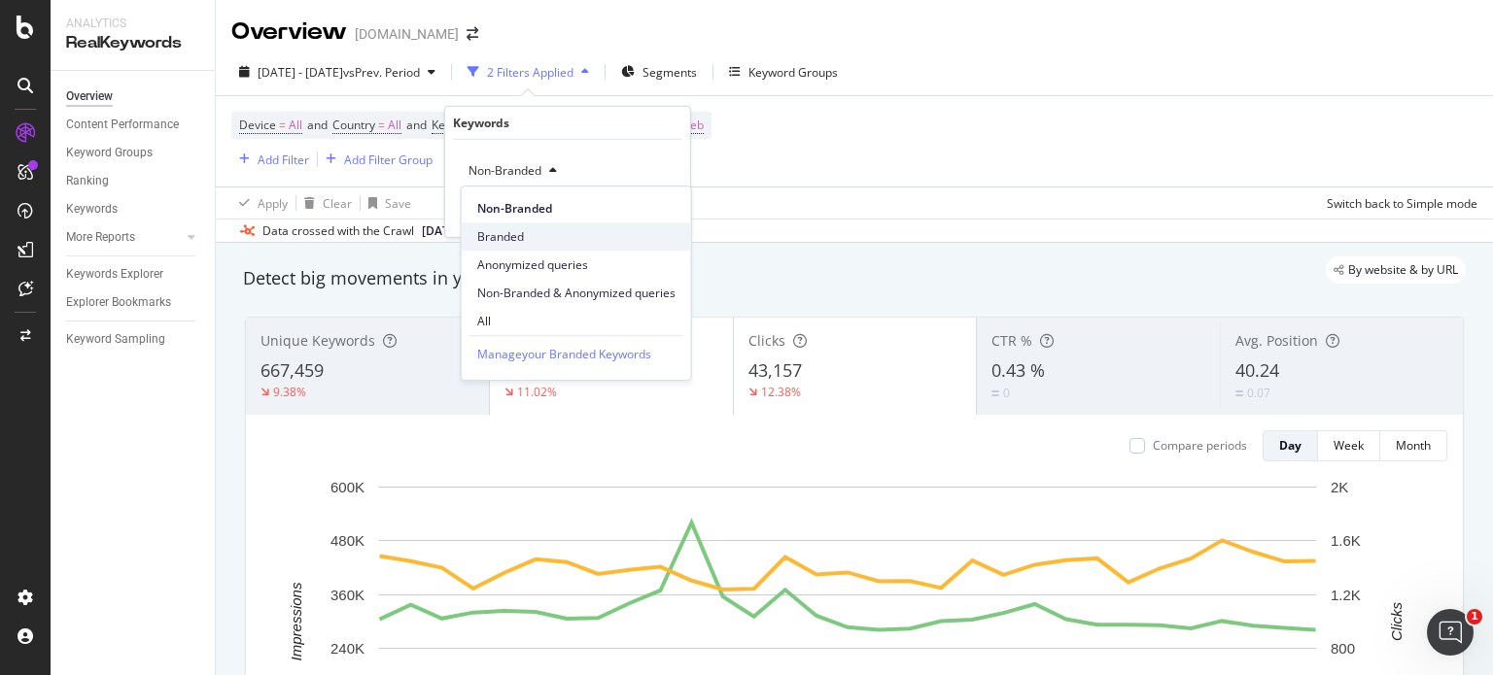
click at [513, 232] on span "Branded" at bounding box center [576, 236] width 198 height 17
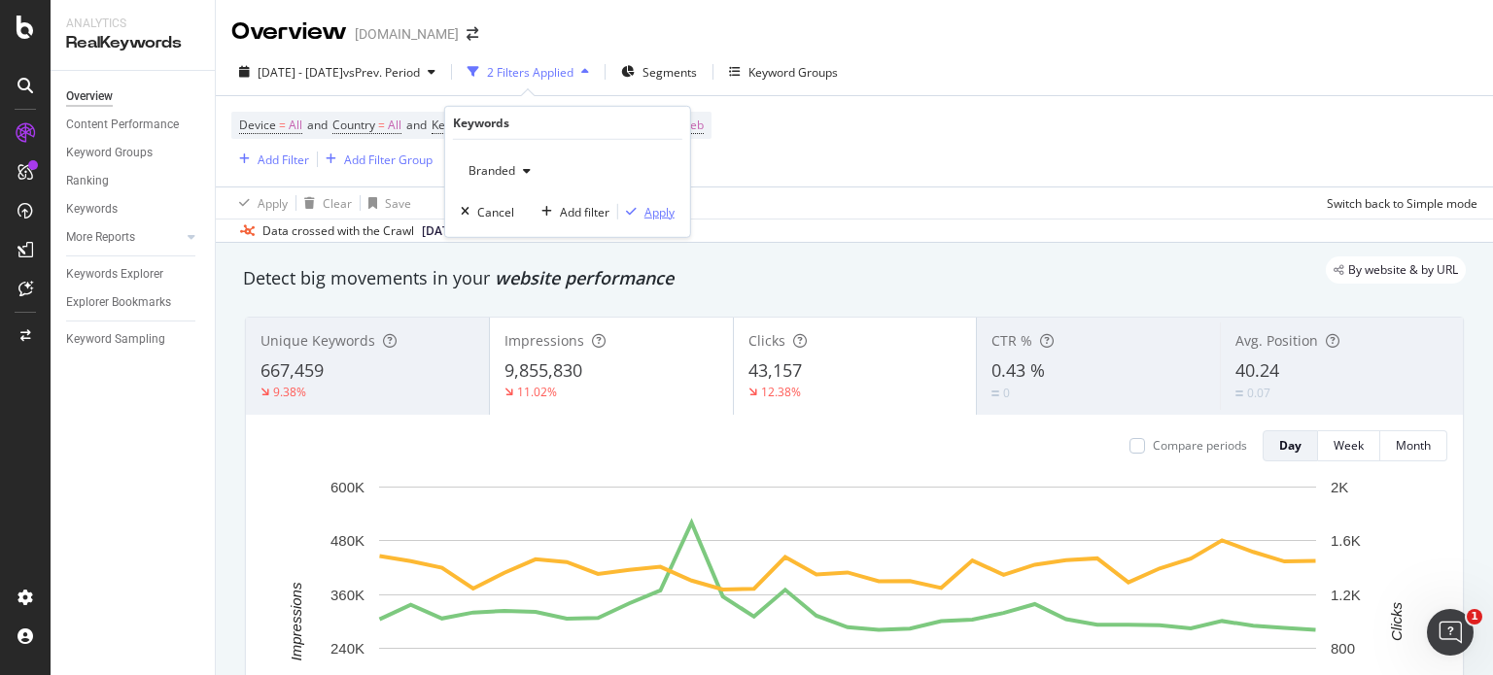
click at [652, 213] on div "Apply" at bounding box center [659, 211] width 30 height 17
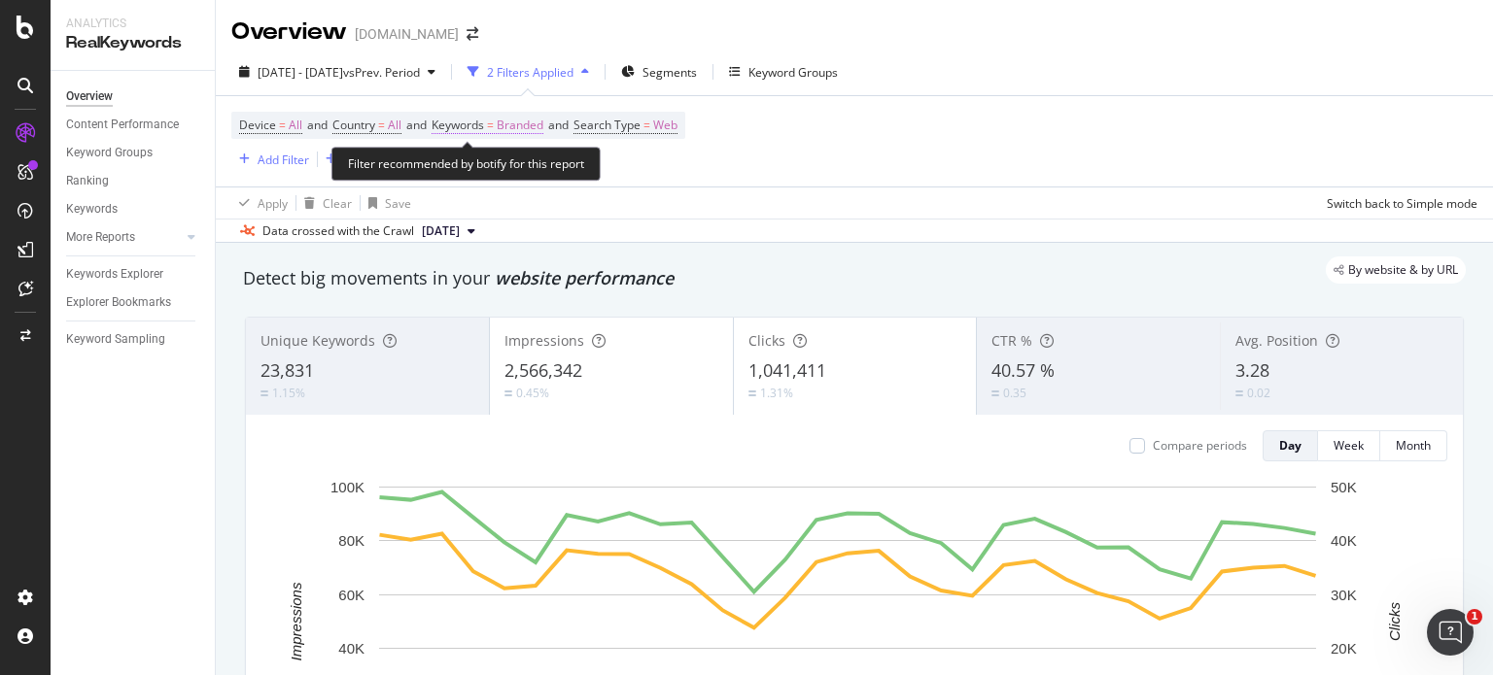
click at [530, 131] on span "Branded" at bounding box center [520, 125] width 47 height 27
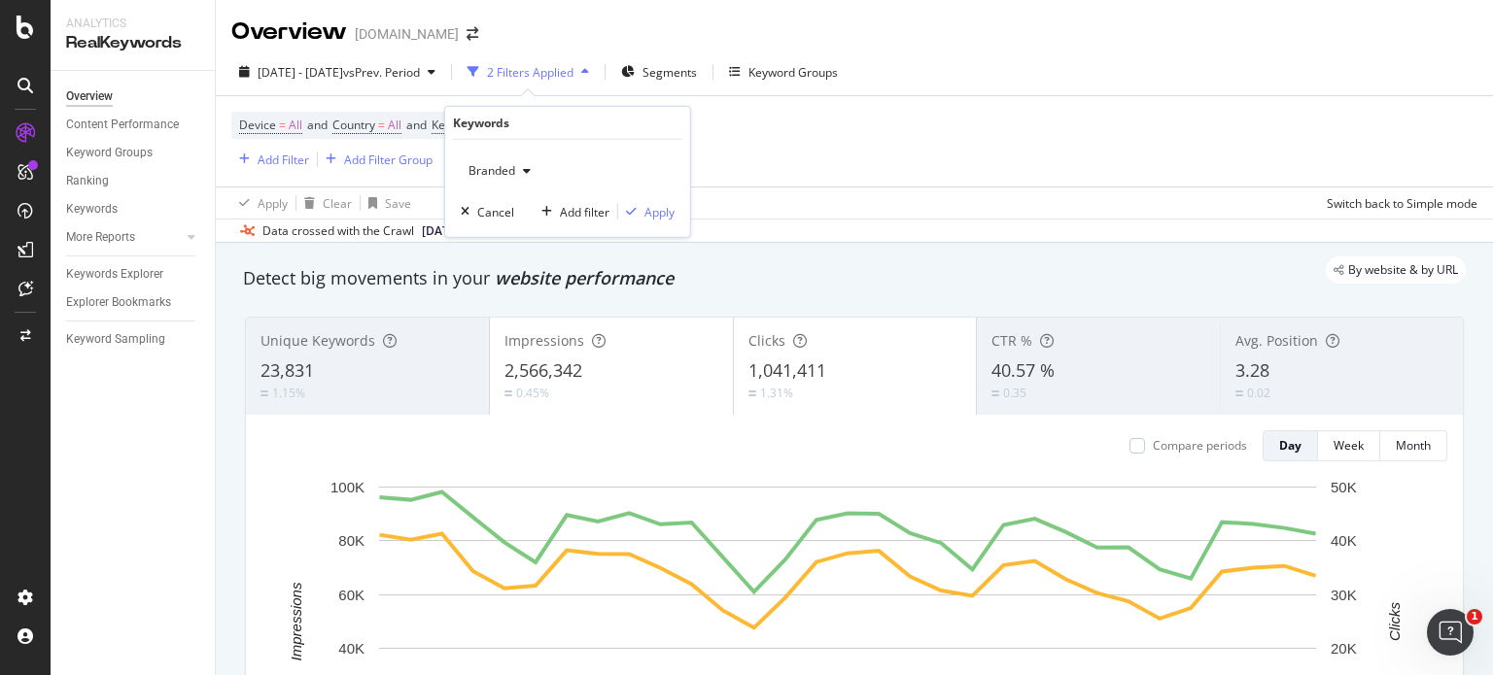
click at [524, 173] on icon "button" at bounding box center [527, 171] width 8 height 12
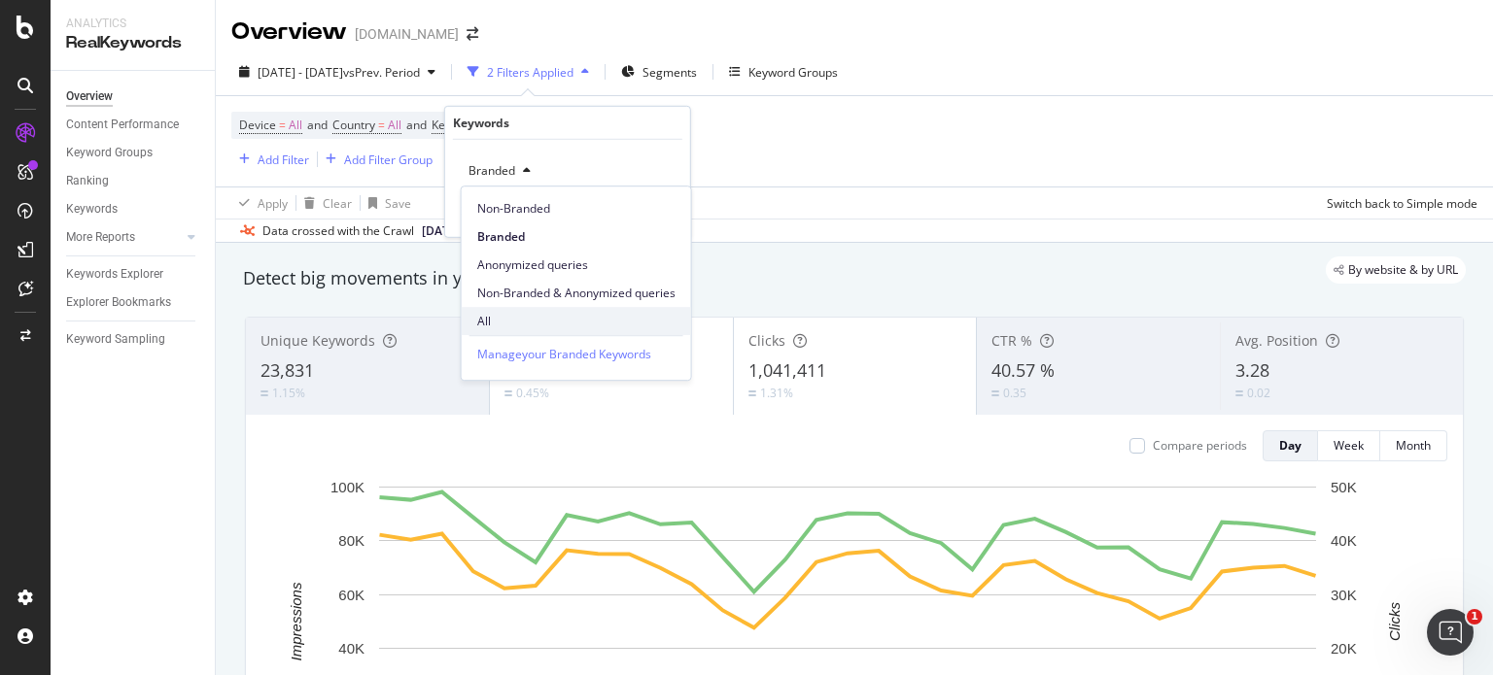
click at [501, 322] on span "All" at bounding box center [576, 321] width 198 height 17
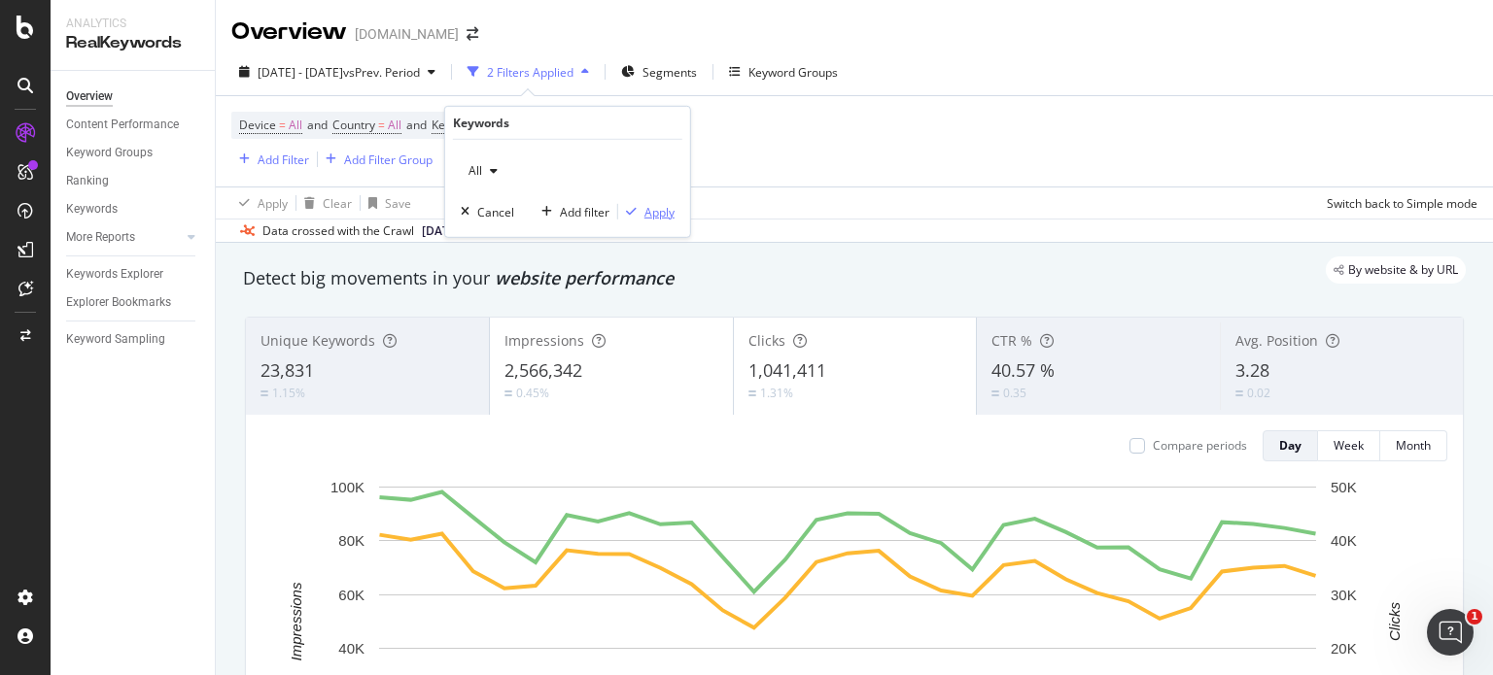
click at [664, 215] on div "Apply" at bounding box center [659, 211] width 30 height 17
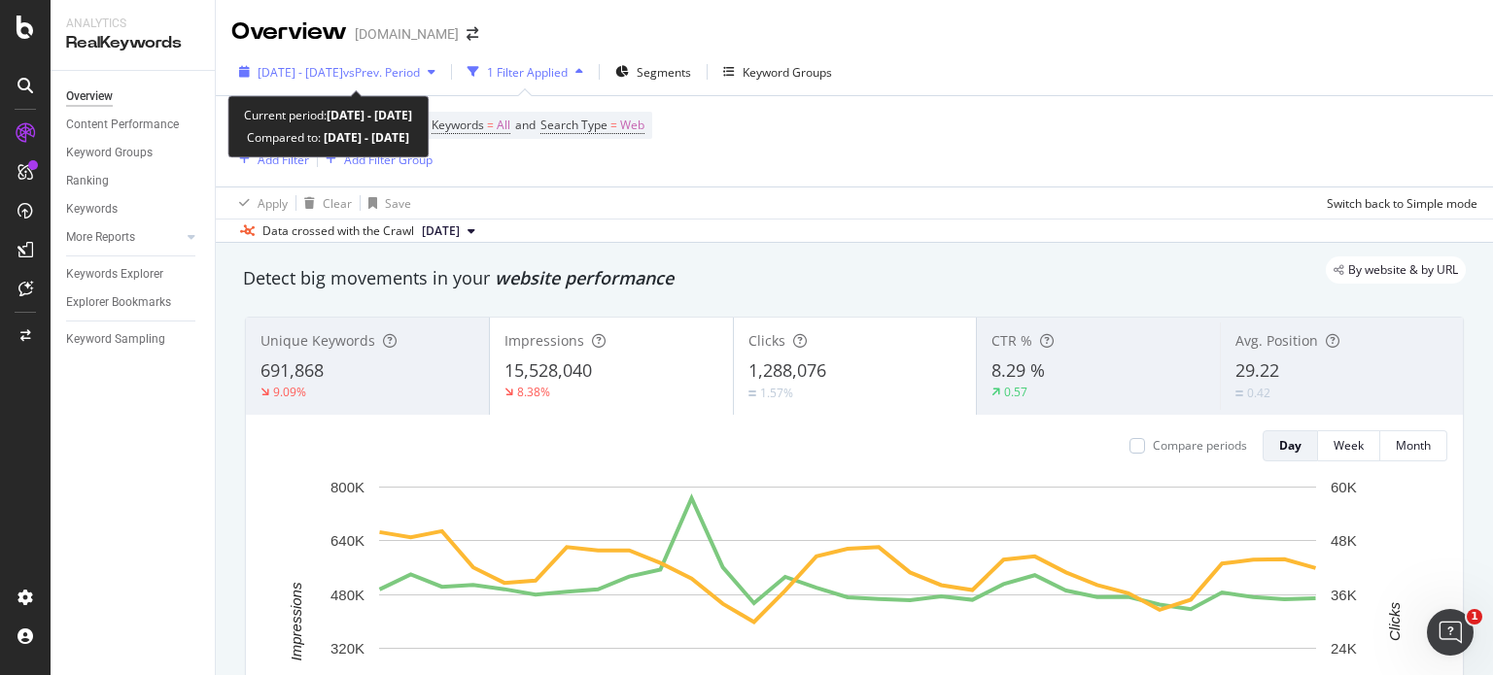
click at [298, 73] on span "2025 Jul. 1st - Jul. 31st" at bounding box center [301, 72] width 86 height 17
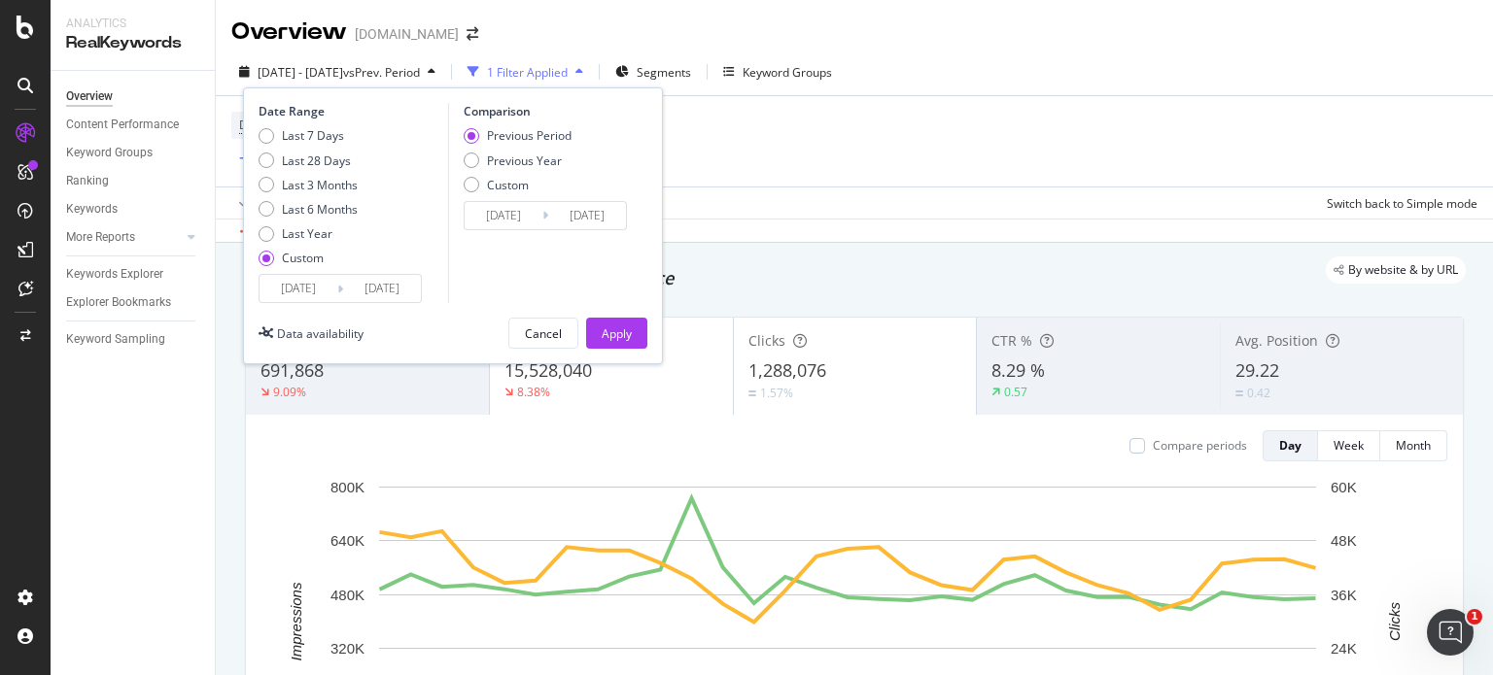
click at [290, 288] on input "2025/07/01" at bounding box center [298, 288] width 78 height 27
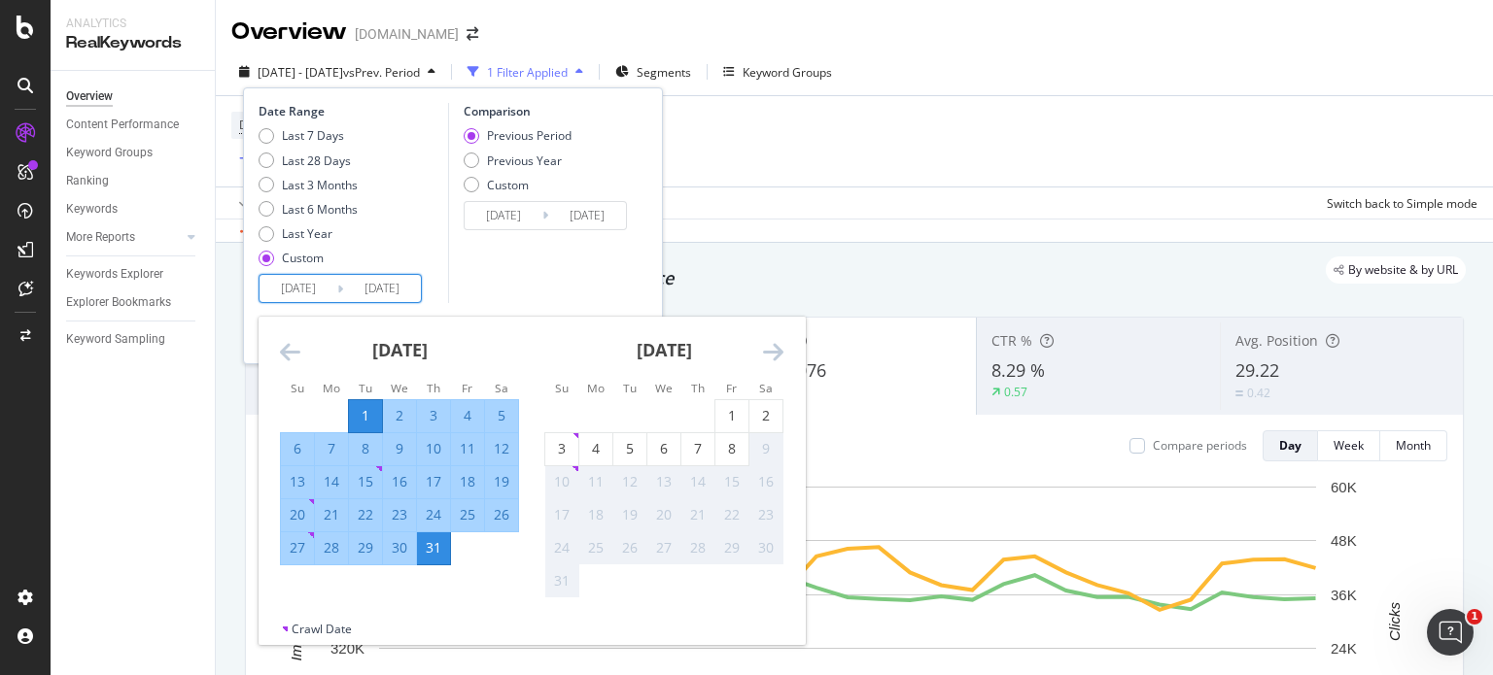
click at [281, 354] on icon "Move backward to switch to the previous month." at bounding box center [290, 351] width 20 height 23
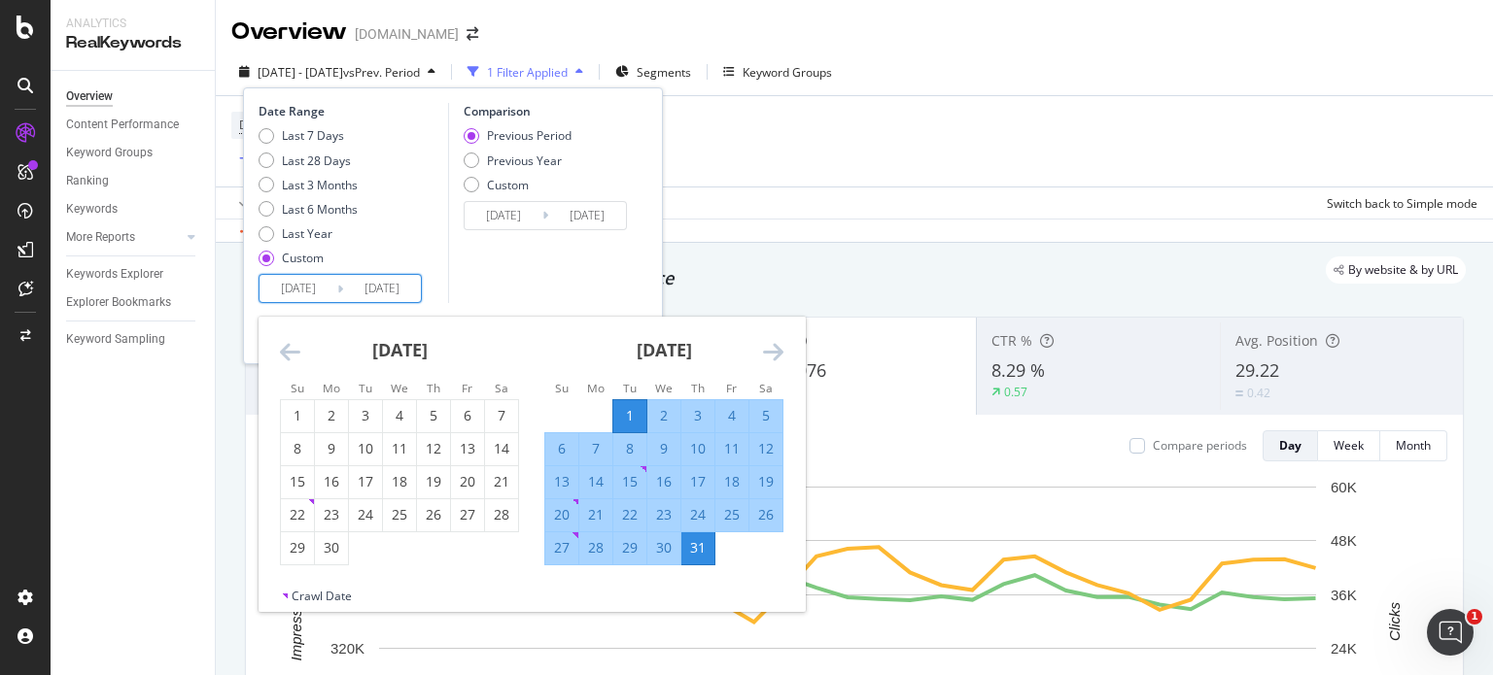
click at [281, 354] on icon "Move backward to switch to the previous month." at bounding box center [290, 351] width 20 height 23
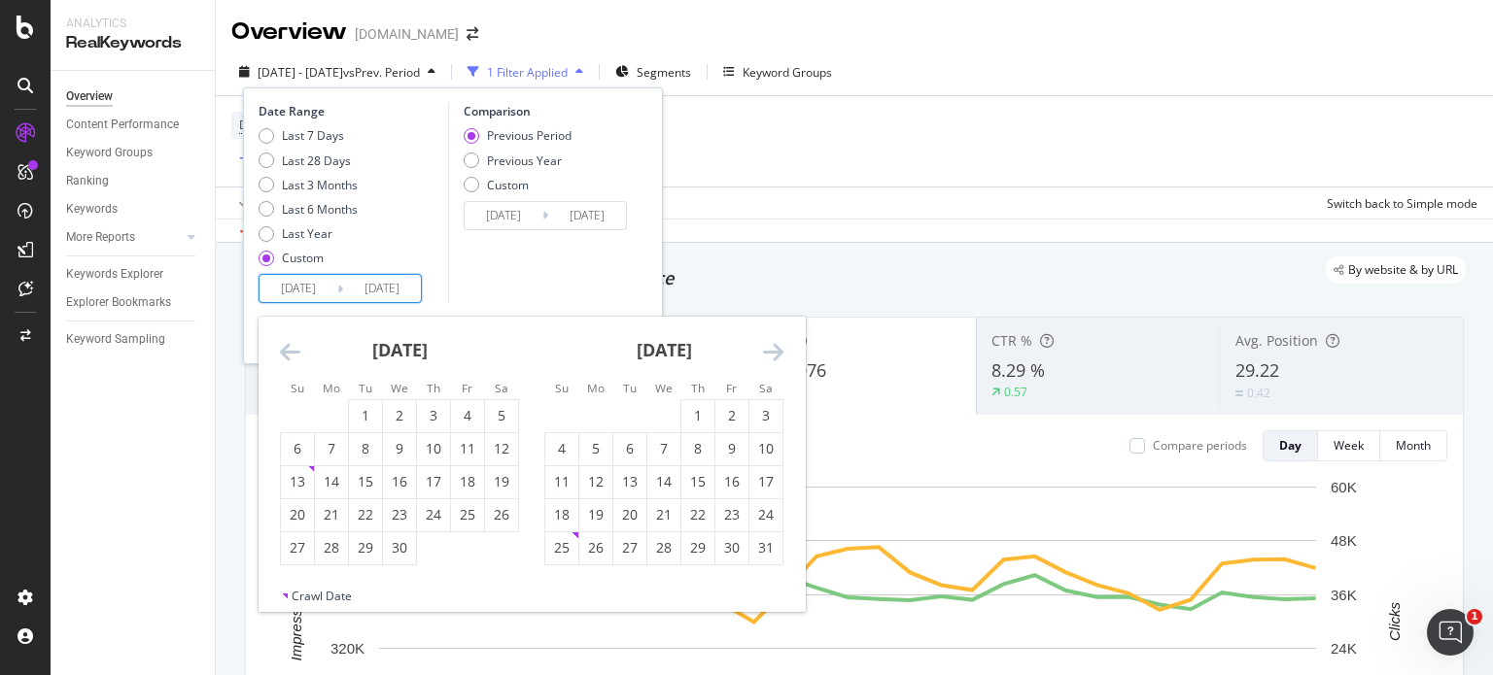
click at [281, 354] on icon "Move backward to switch to the previous month." at bounding box center [290, 351] width 20 height 23
click at [397, 409] on div "1" at bounding box center [399, 415] width 33 height 19
type input "2025/01/01"
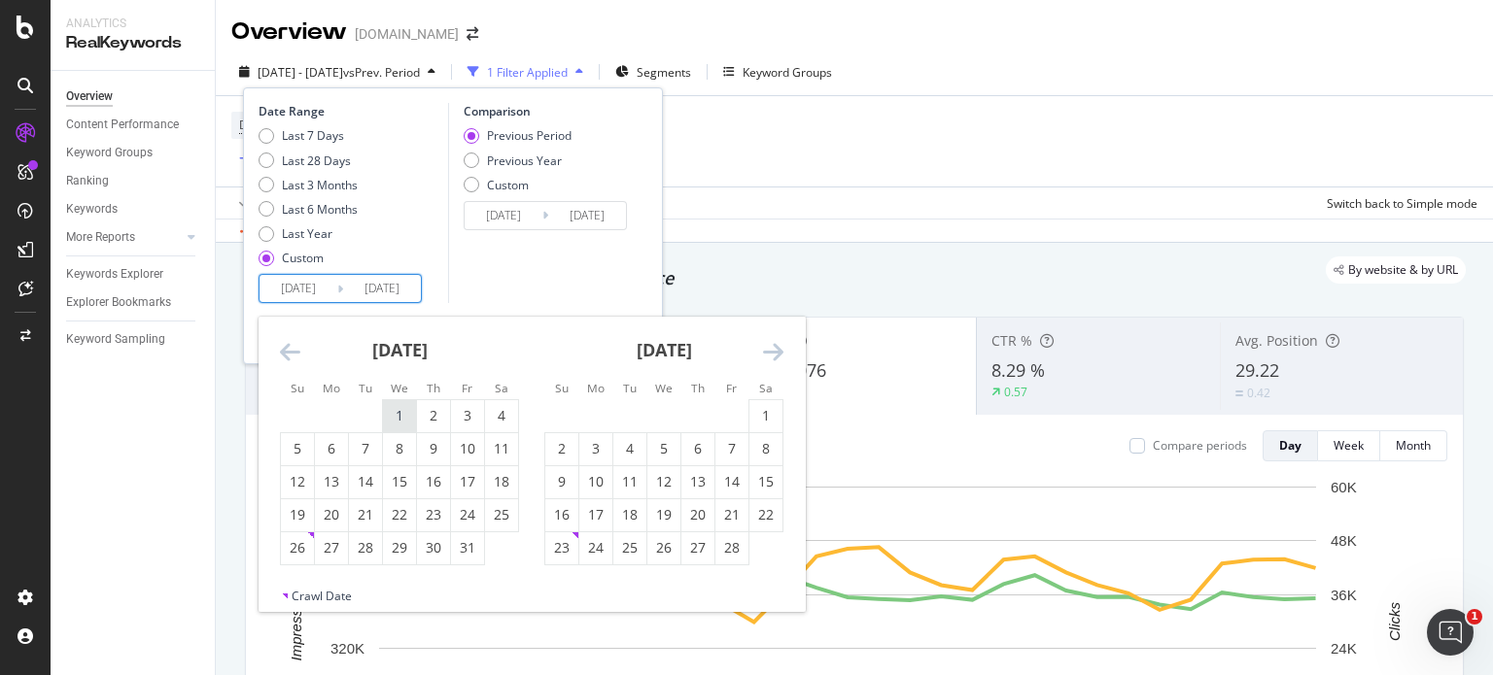
type input "2024/06/02"
type input "2024/12/31"
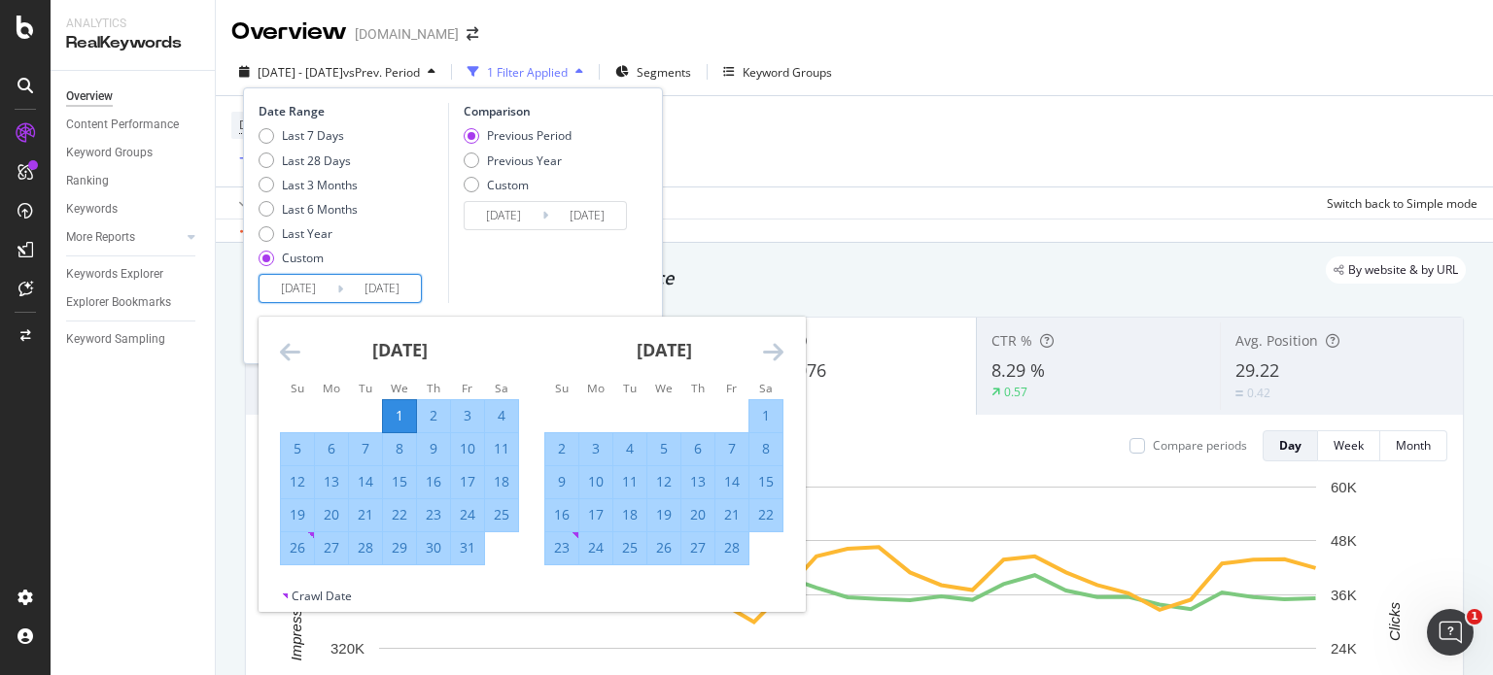
click at [612, 267] on div "Comparison Previous Period Previous Year Custom 2024/06/02 Navigate forward to …" at bounding box center [540, 203] width 185 height 200
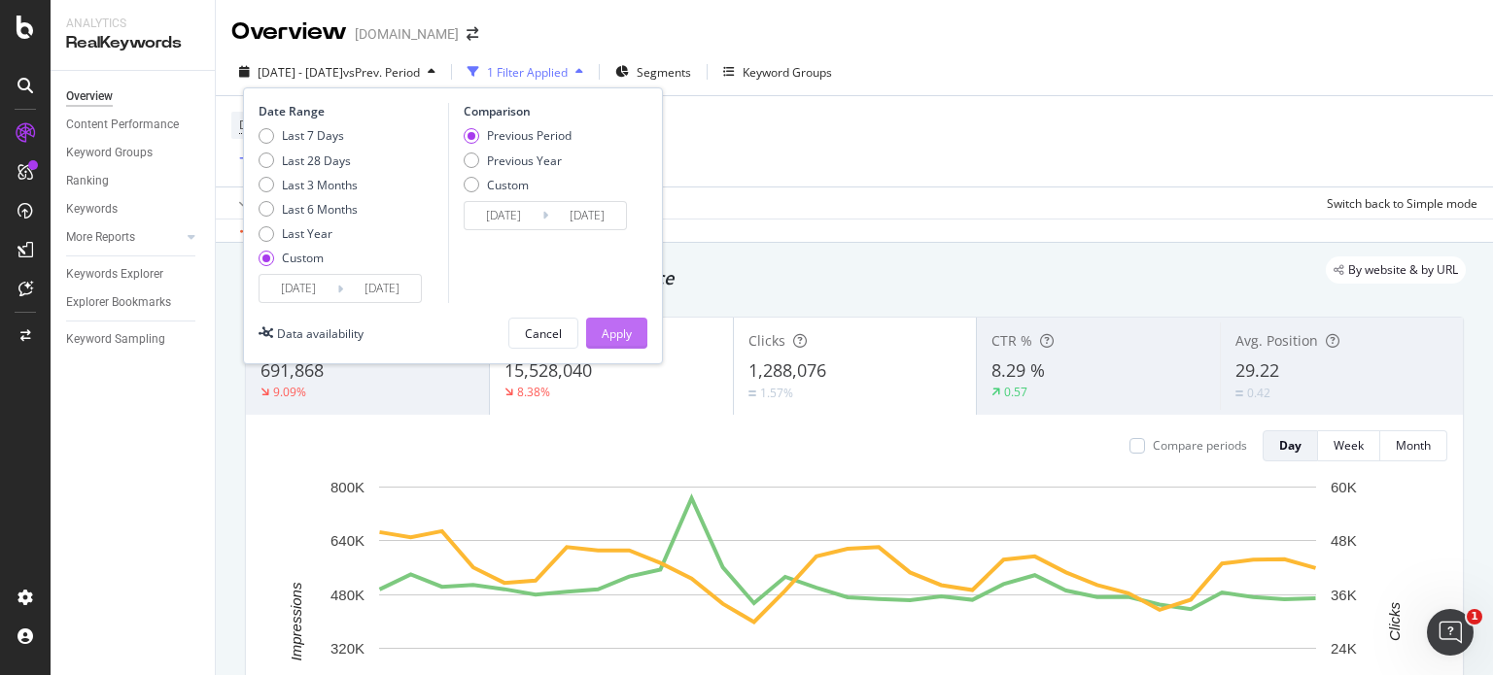
click at [613, 327] on div "Apply" at bounding box center [617, 334] width 30 height 17
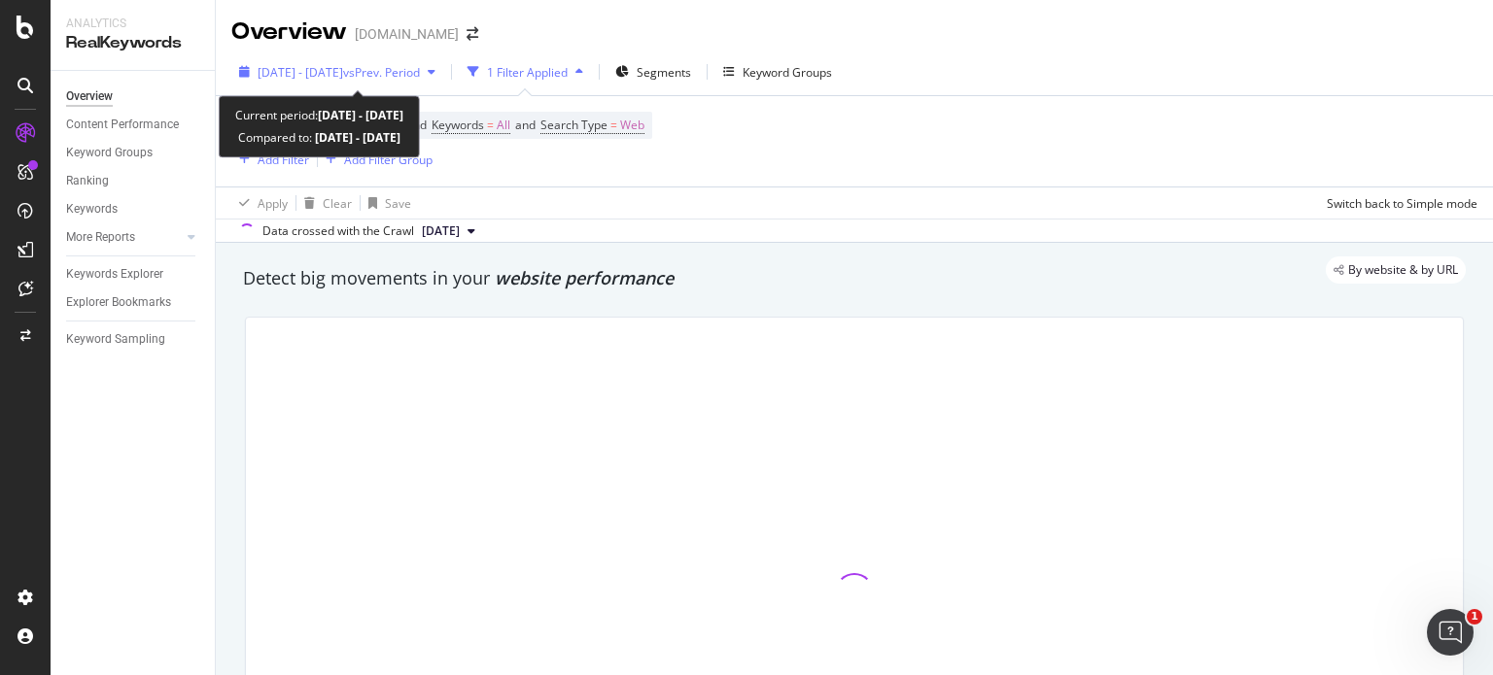
click at [408, 73] on span "vs Prev. Period" at bounding box center [381, 72] width 77 height 17
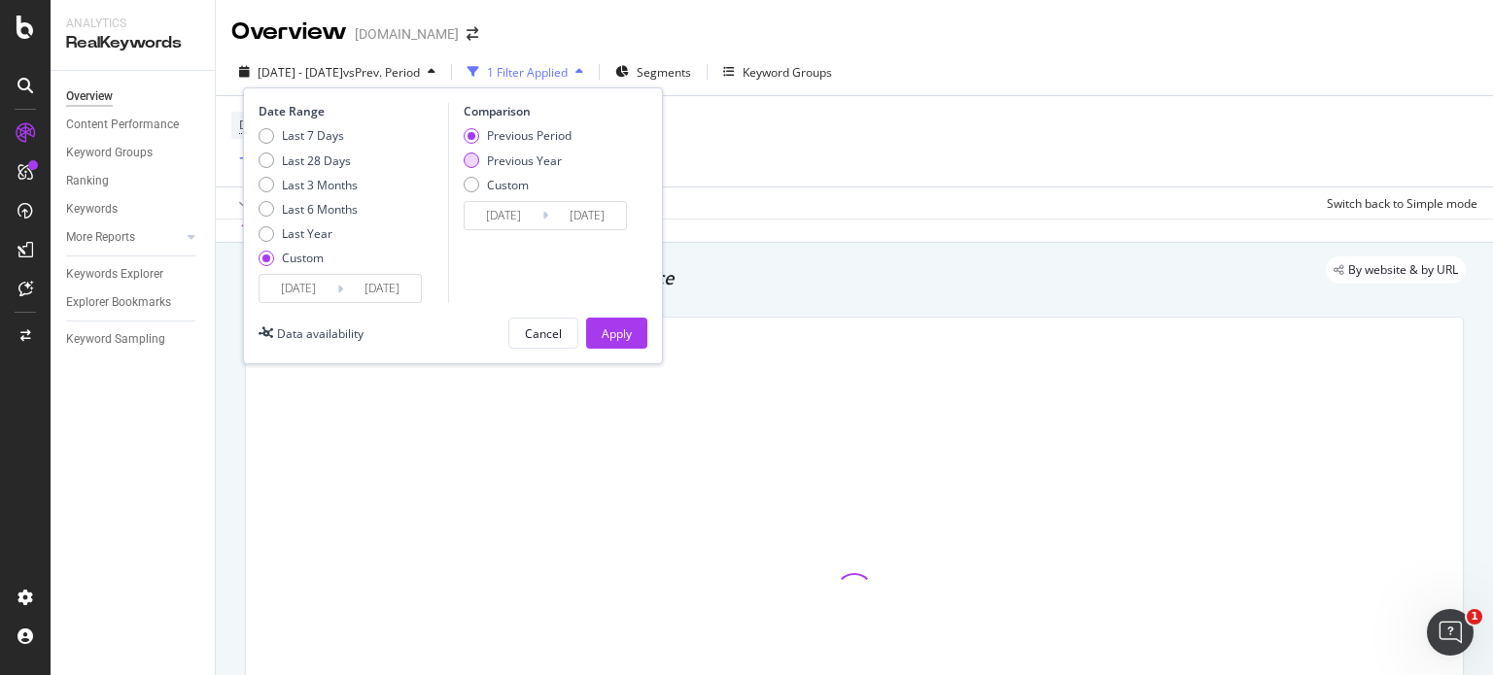
click at [467, 161] on div "Previous Year" at bounding box center [472, 161] width 16 height 16
type input "2024/01/03"
type input "2024/08/01"
click at [617, 326] on div "Apply" at bounding box center [617, 334] width 30 height 17
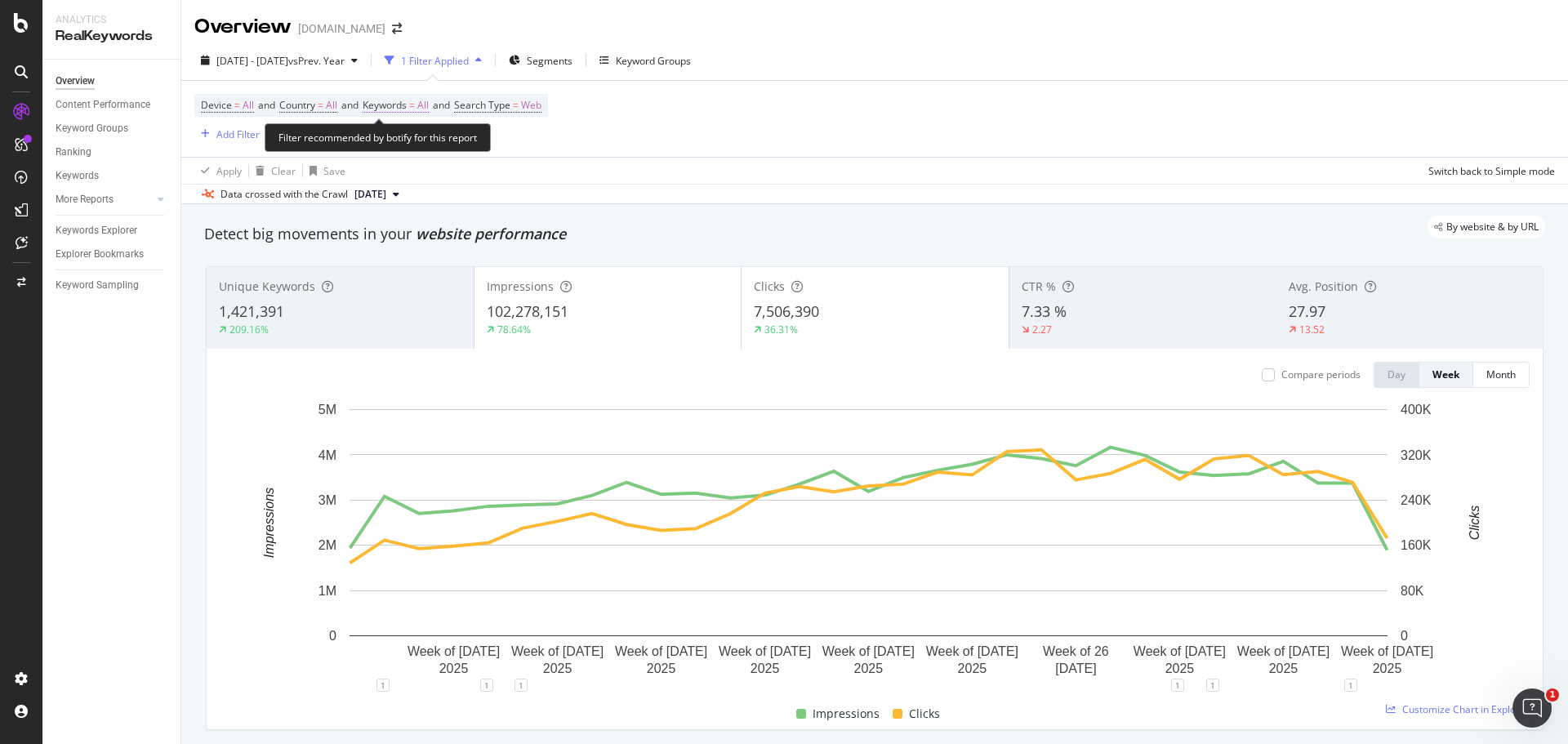
click at [418, 106] on span "Keywords = All" at bounding box center [396, 105] width 66 height 14
click at [414, 143] on icon "button" at bounding box center [414, 144] width 7 height 10
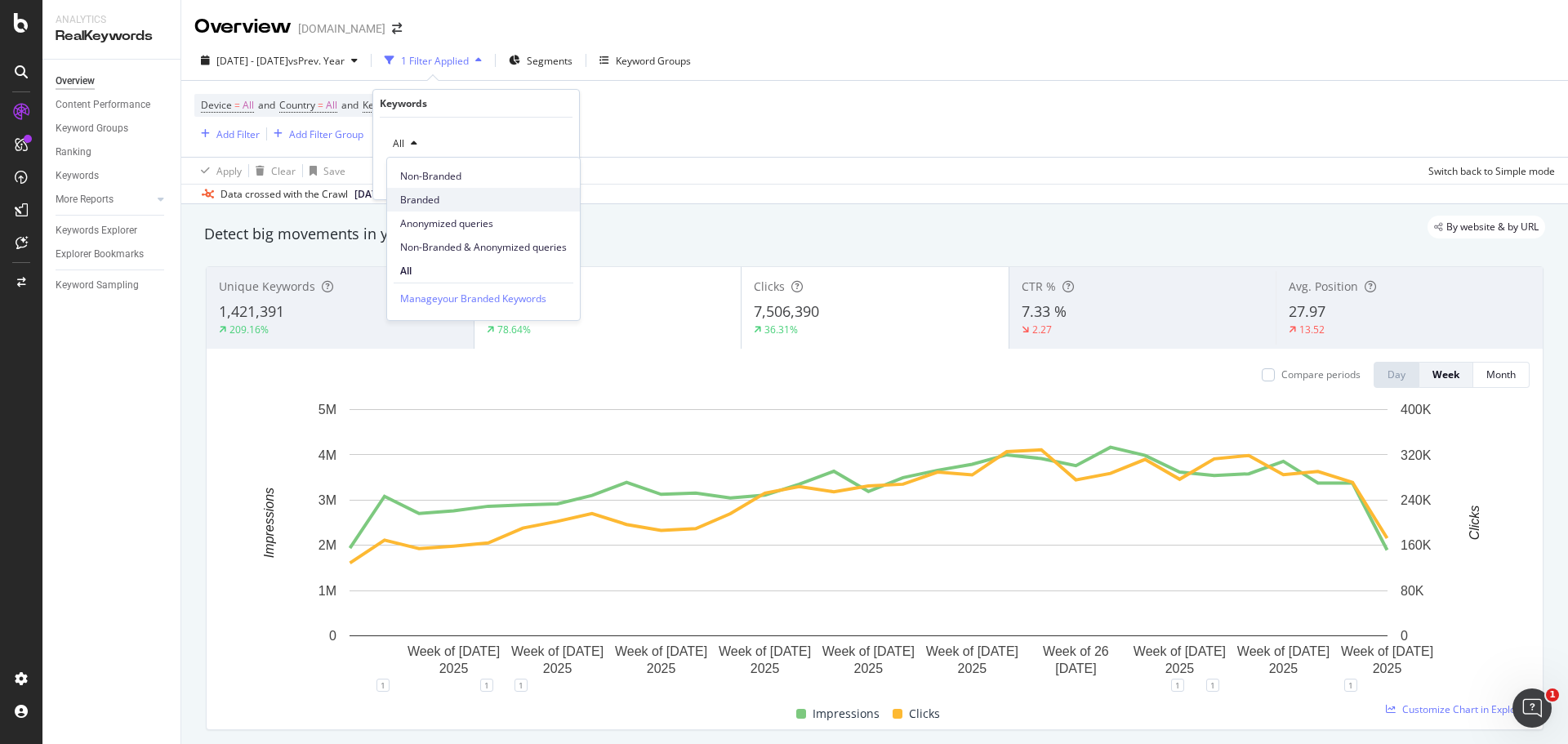
click at [429, 198] on span "Branded" at bounding box center [483, 199] width 166 height 14
click at [549, 184] on div "Apply" at bounding box center [553, 178] width 25 height 14
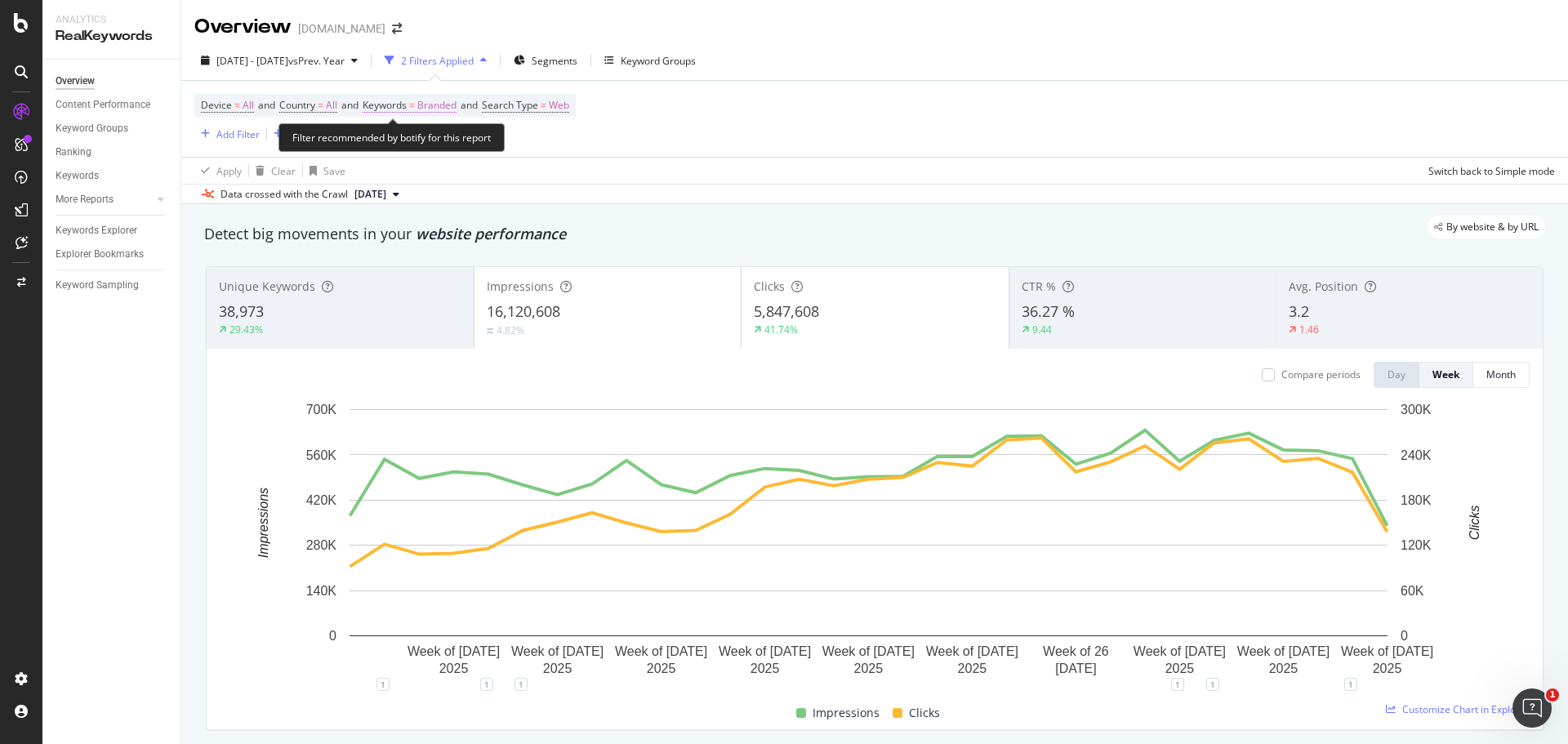
click at [419, 108] on span "Keywords = Branded" at bounding box center [410, 105] width 94 height 14
click at [418, 143] on span "Branded" at bounding box center [409, 143] width 45 height 14
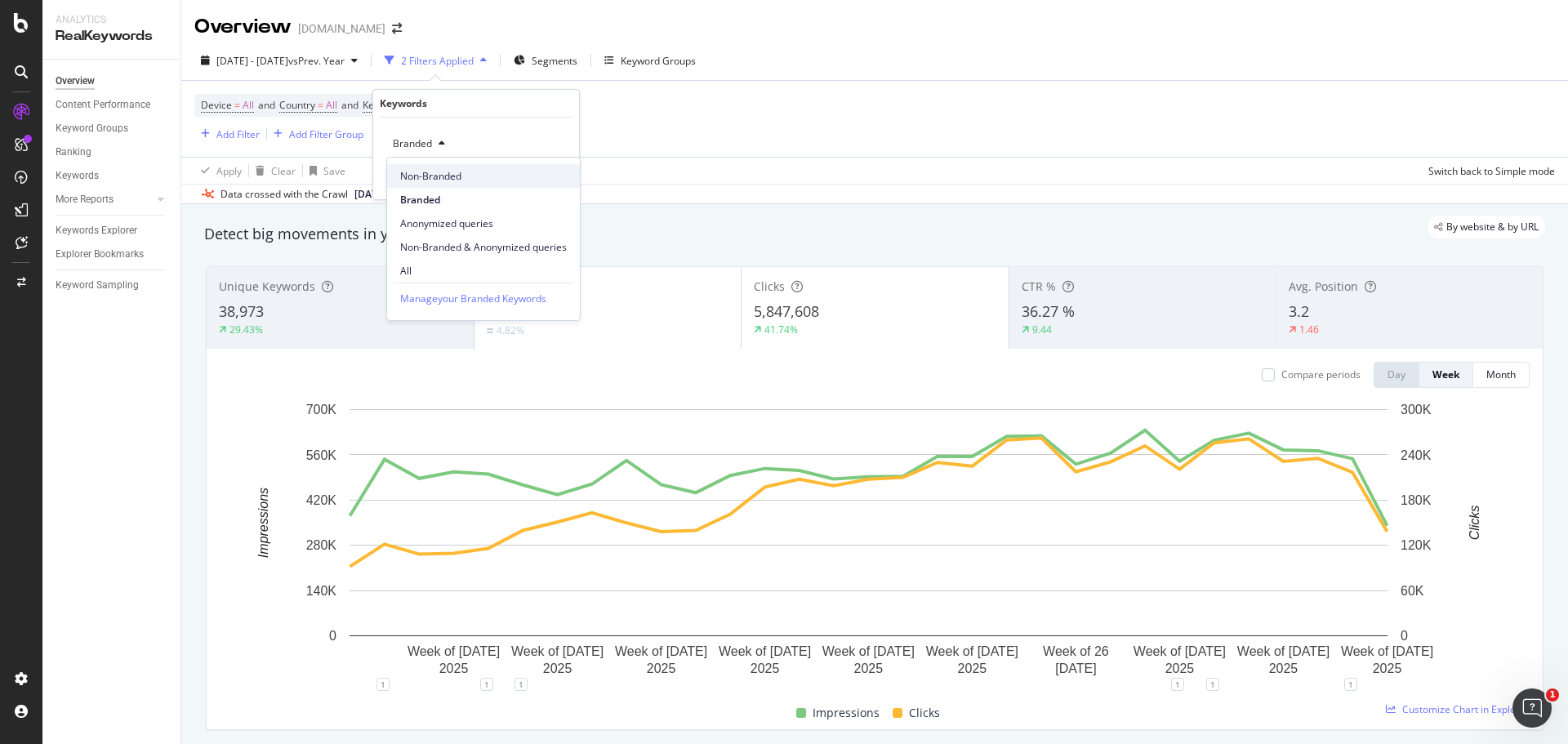
click at [429, 173] on span "Non-Branded" at bounding box center [483, 176] width 166 height 14
click at [550, 181] on div "Apply" at bounding box center [553, 178] width 25 height 14
